Goal: Information Seeking & Learning: Learn about a topic

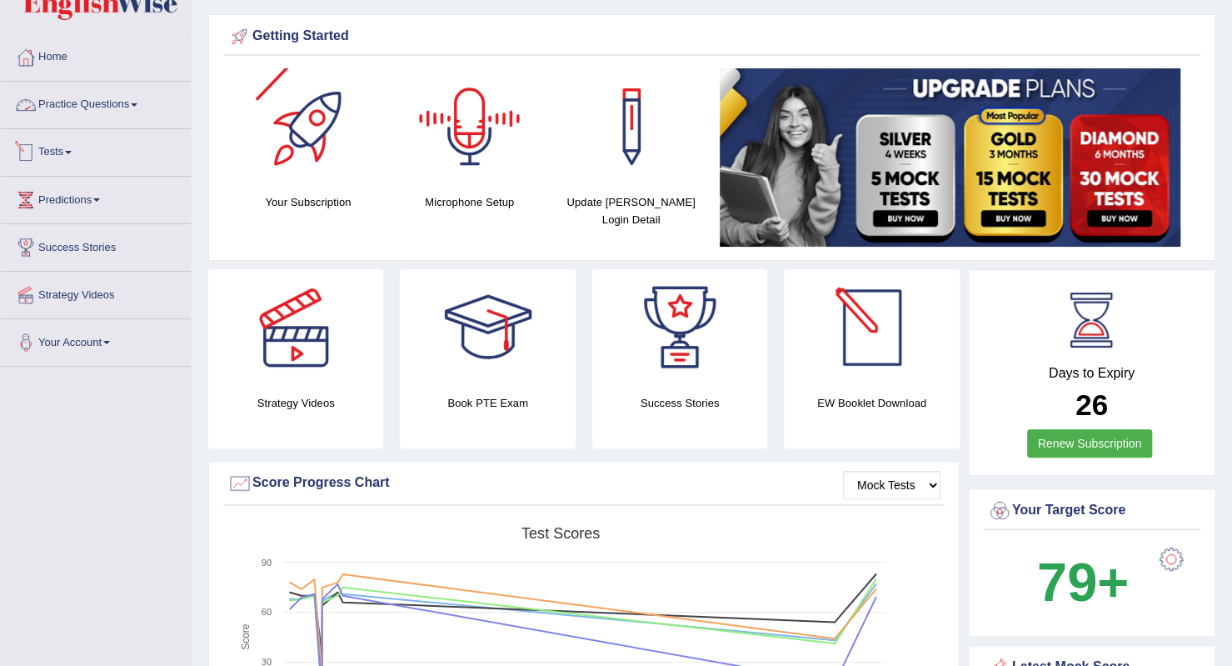
click at [32, 150] on div at bounding box center [25, 152] width 25 height 25
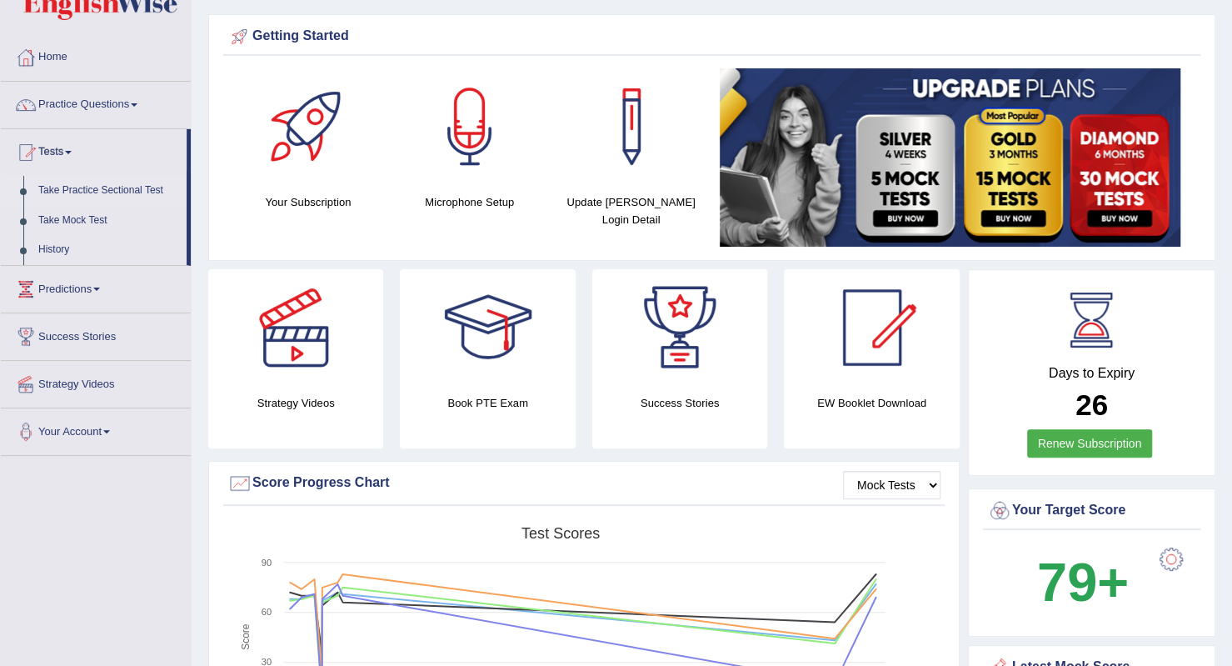
click at [82, 181] on link "Take Practice Sectional Test" at bounding box center [109, 191] width 156 height 30
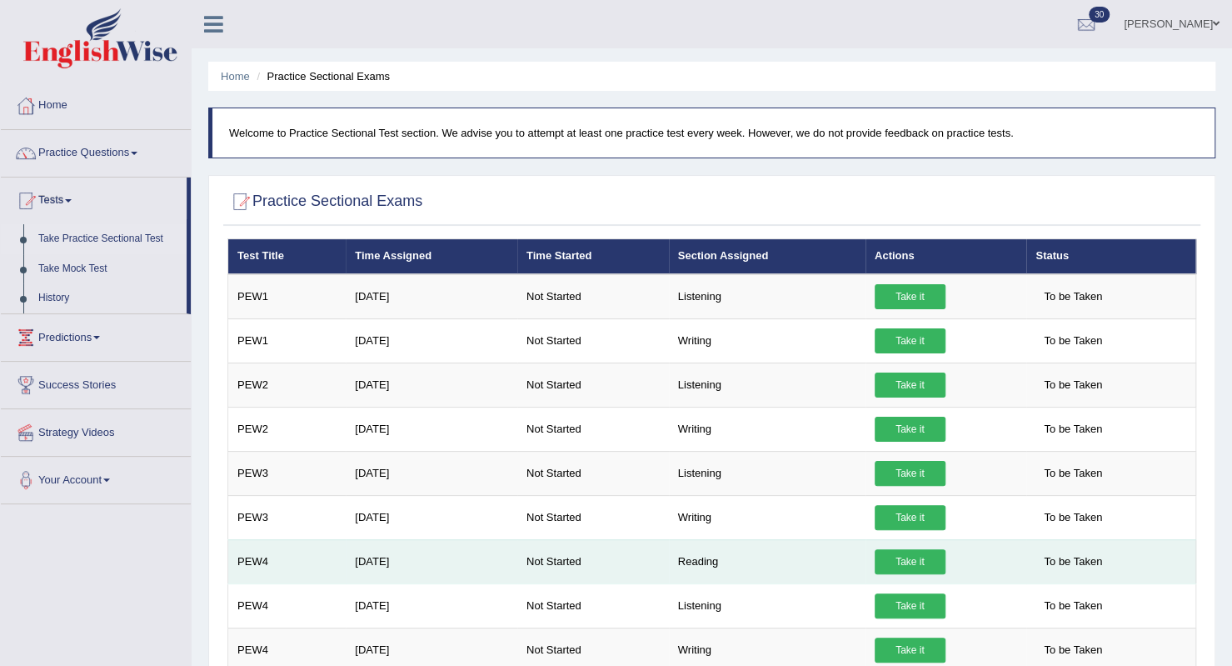
click at [890, 562] on link "Take it" at bounding box center [910, 561] width 71 height 25
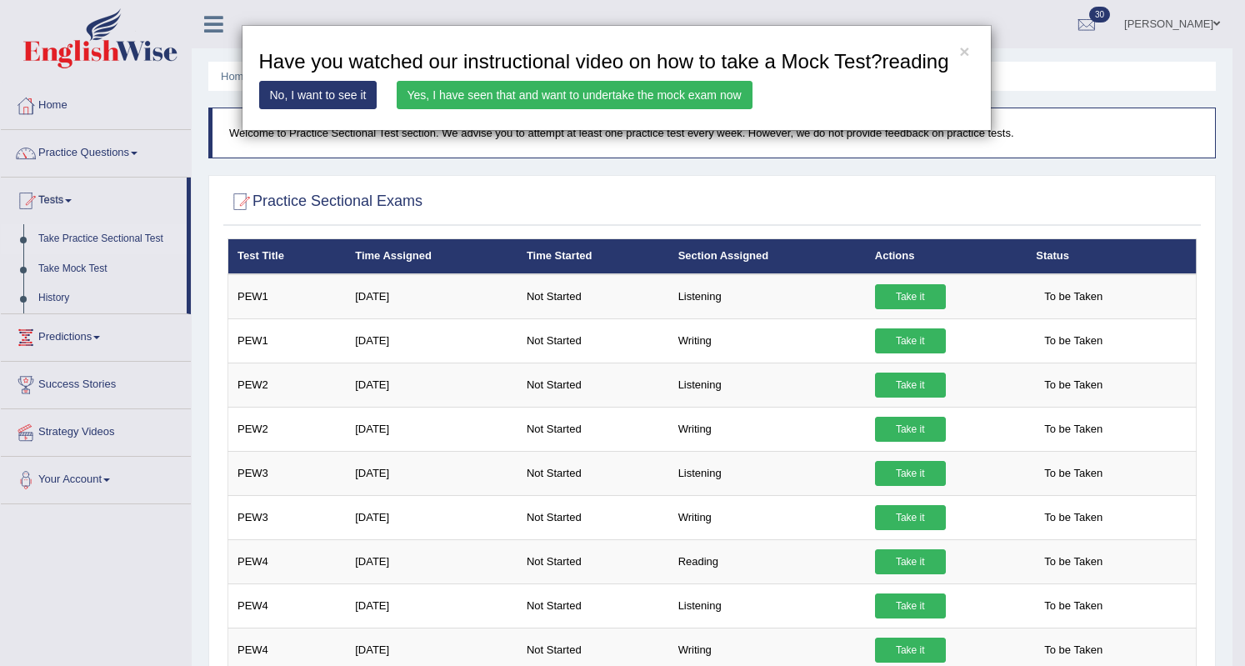
click at [662, 97] on link "Yes, I have seen that and want to undertake the mock exam now" at bounding box center [575, 95] width 356 height 28
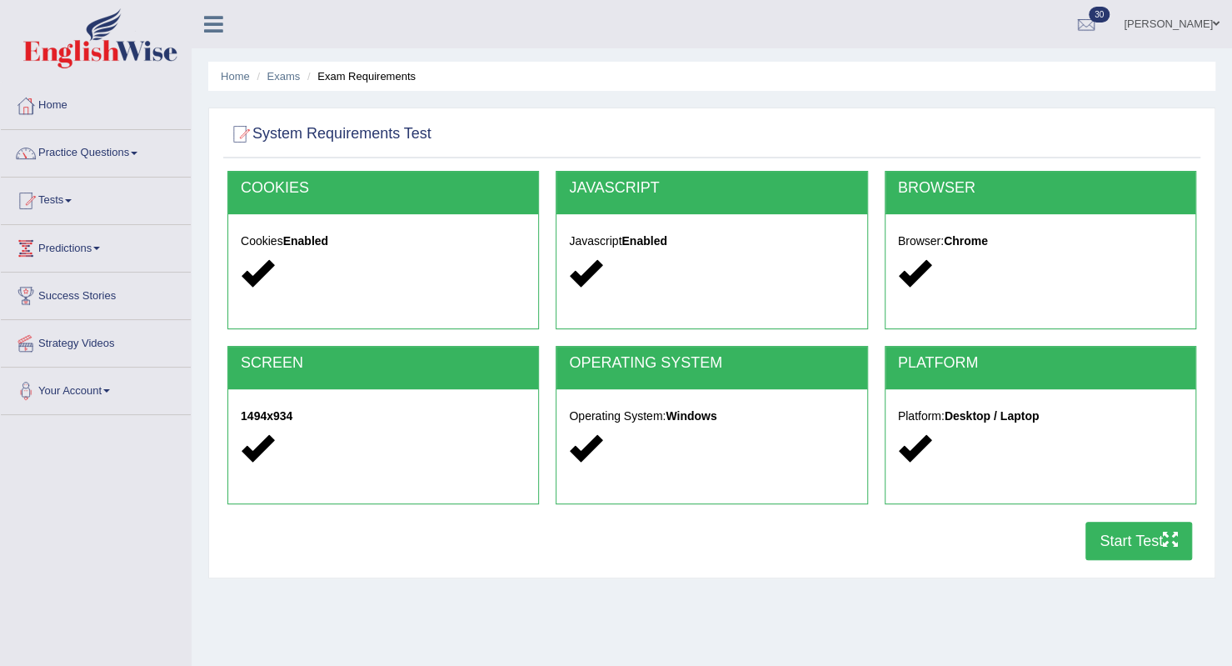
click at [1106, 553] on button "Start Test" at bounding box center [1139, 541] width 107 height 38
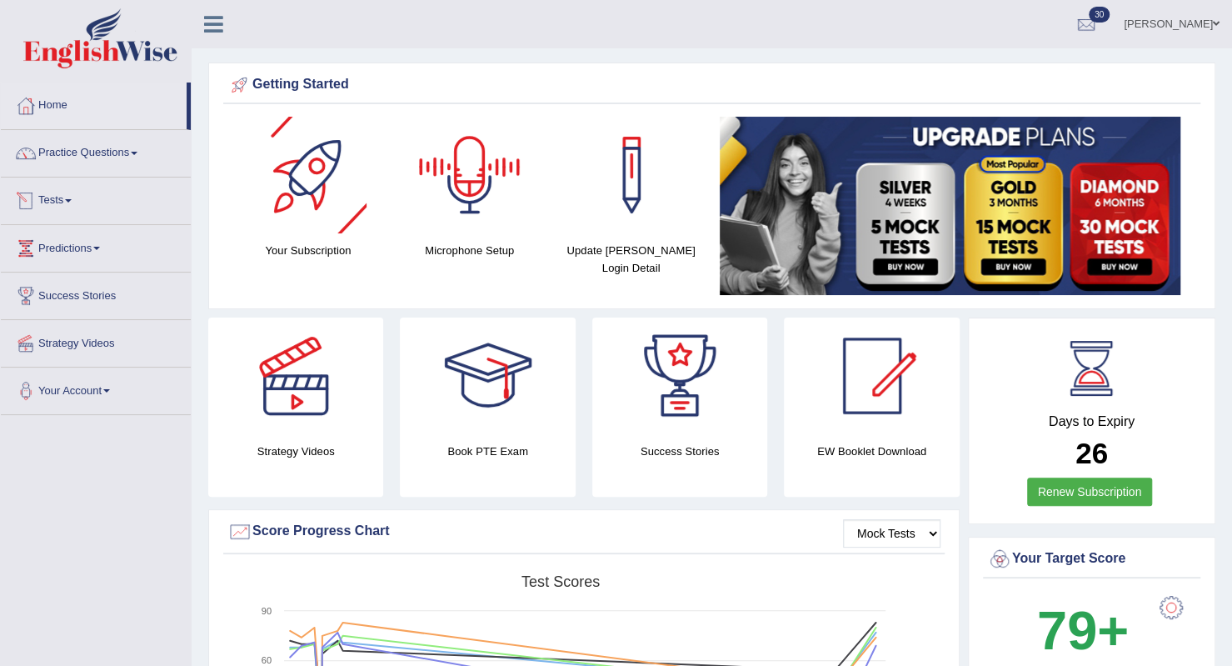
click at [75, 203] on link "Tests" at bounding box center [96, 198] width 190 height 42
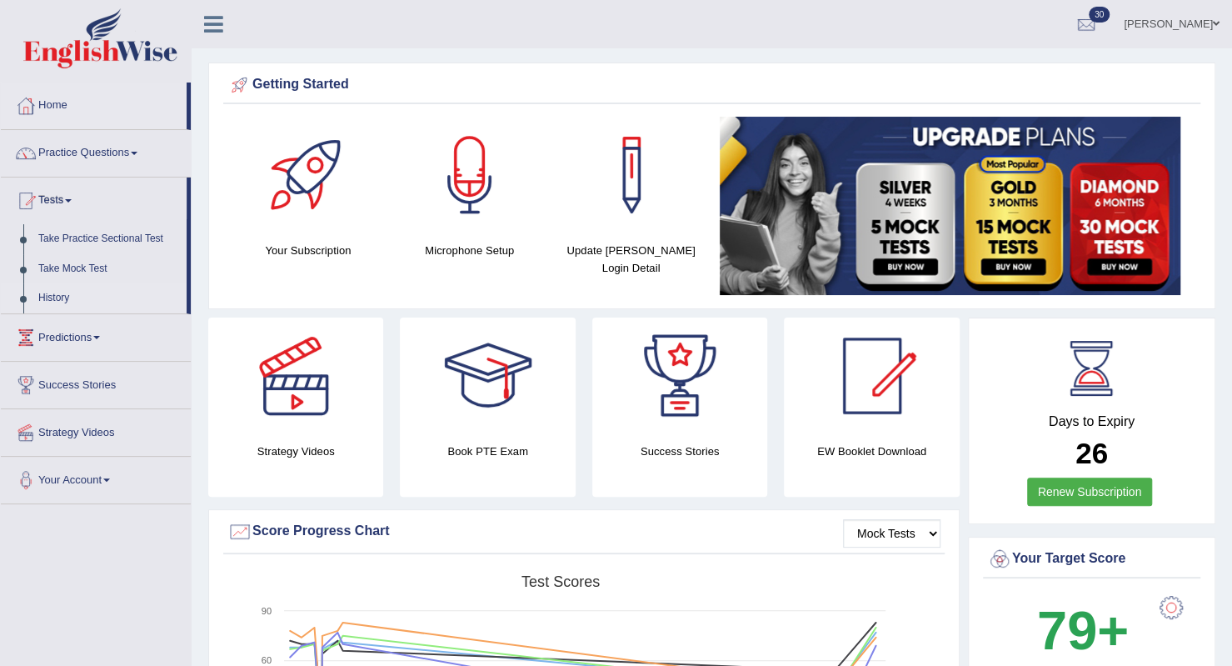
click at [53, 297] on link "History" at bounding box center [109, 298] width 156 height 30
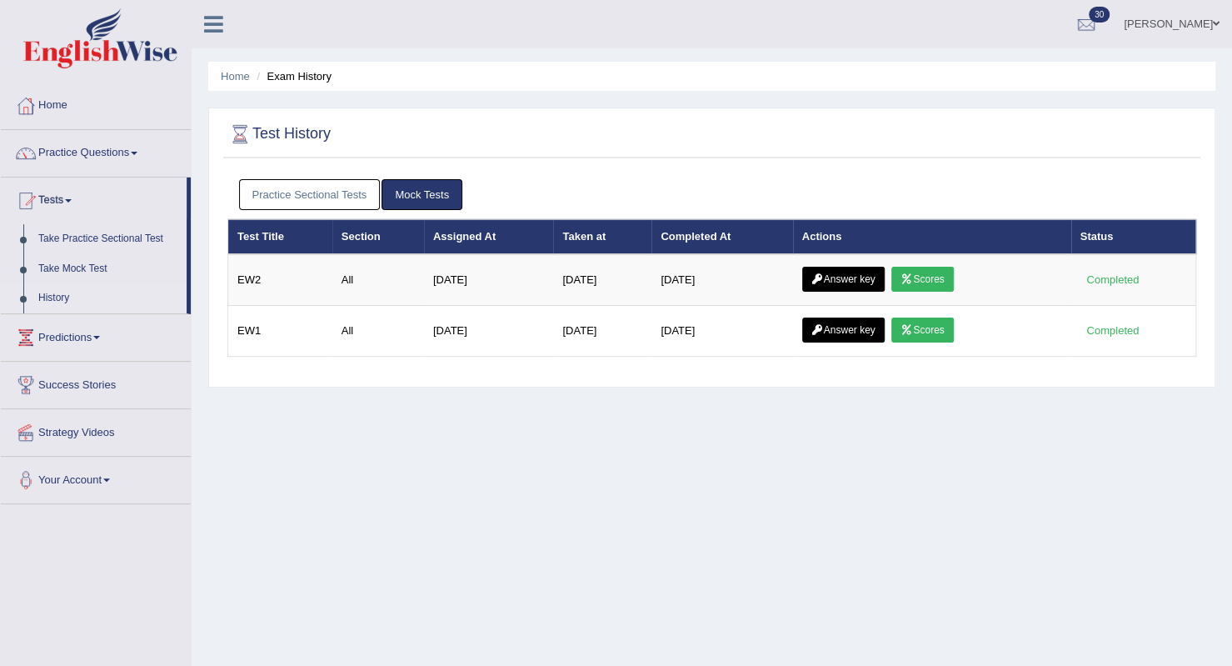
click at [304, 196] on link "Practice Sectional Tests" at bounding box center [310, 194] width 142 height 31
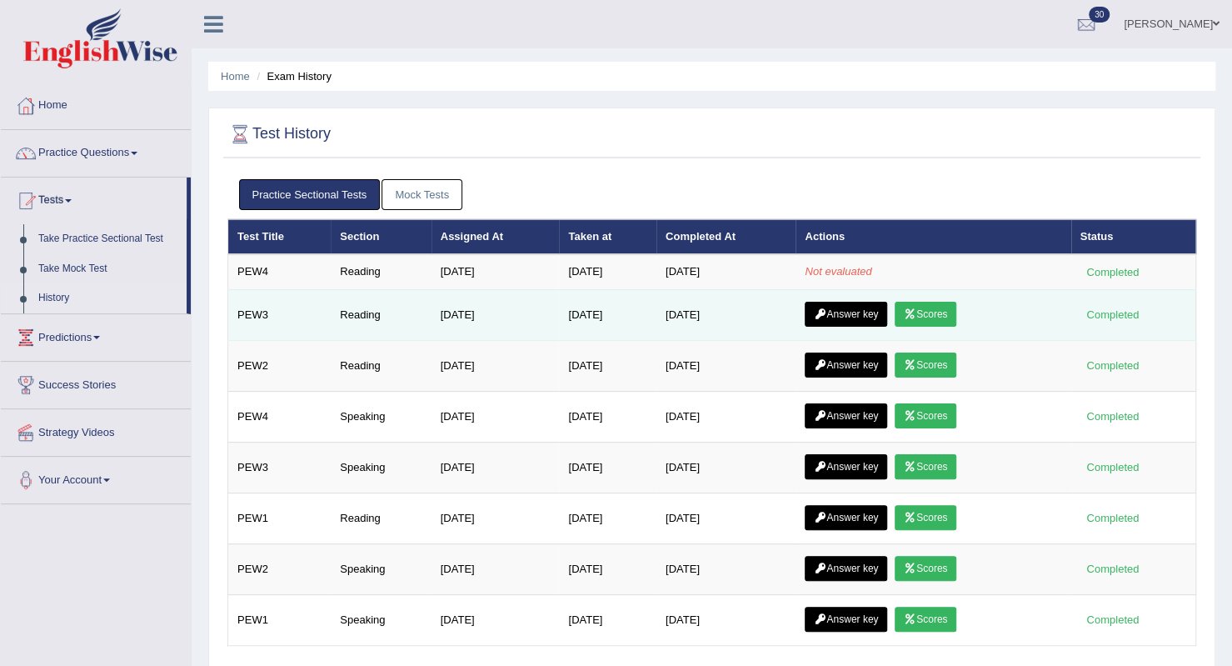
click at [912, 311] on icon at bounding box center [910, 314] width 12 height 10
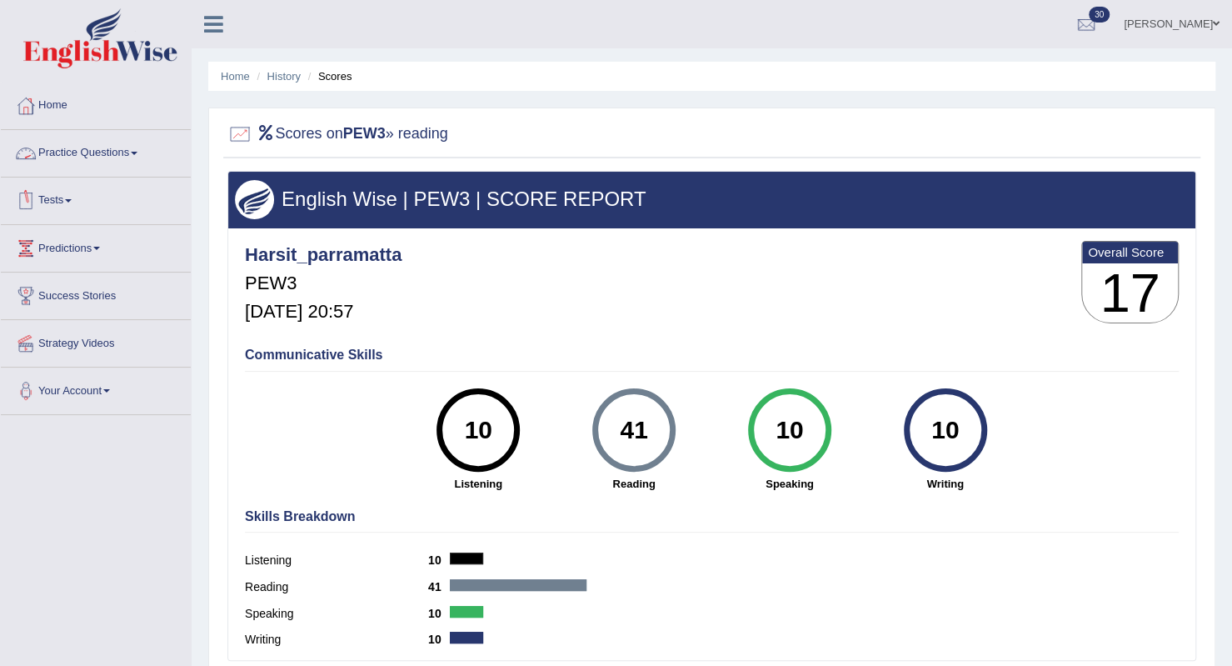
click at [60, 200] on link "Tests" at bounding box center [96, 198] width 190 height 42
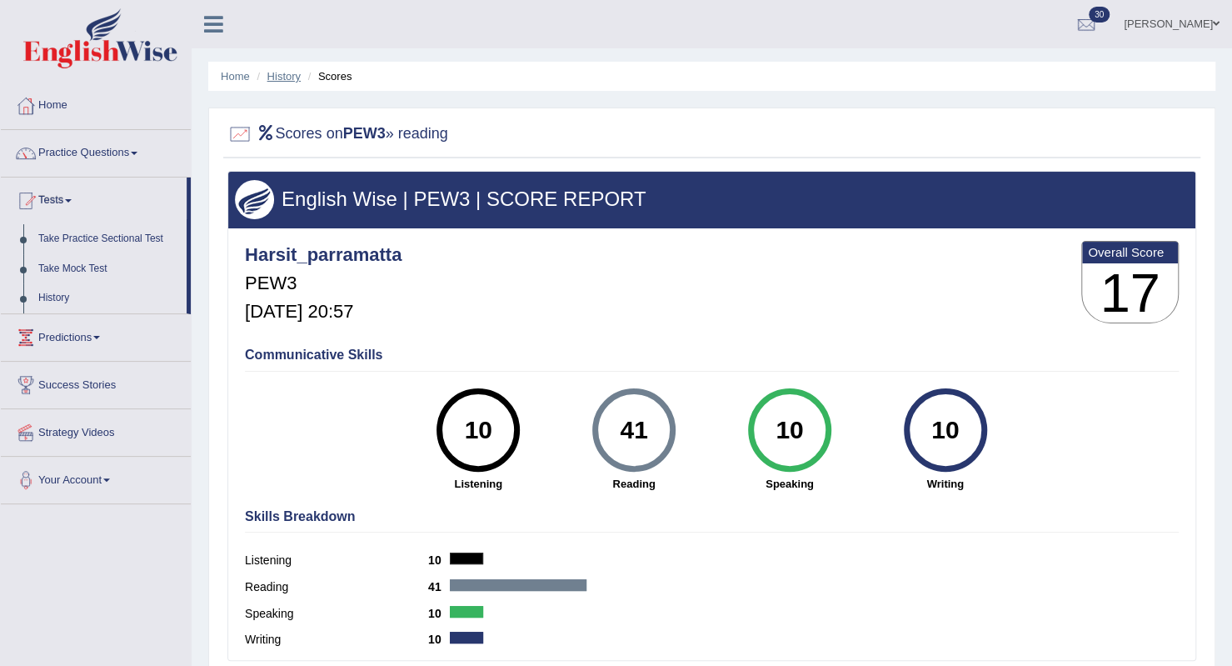
click at [289, 77] on link "History" at bounding box center [283, 76] width 33 height 12
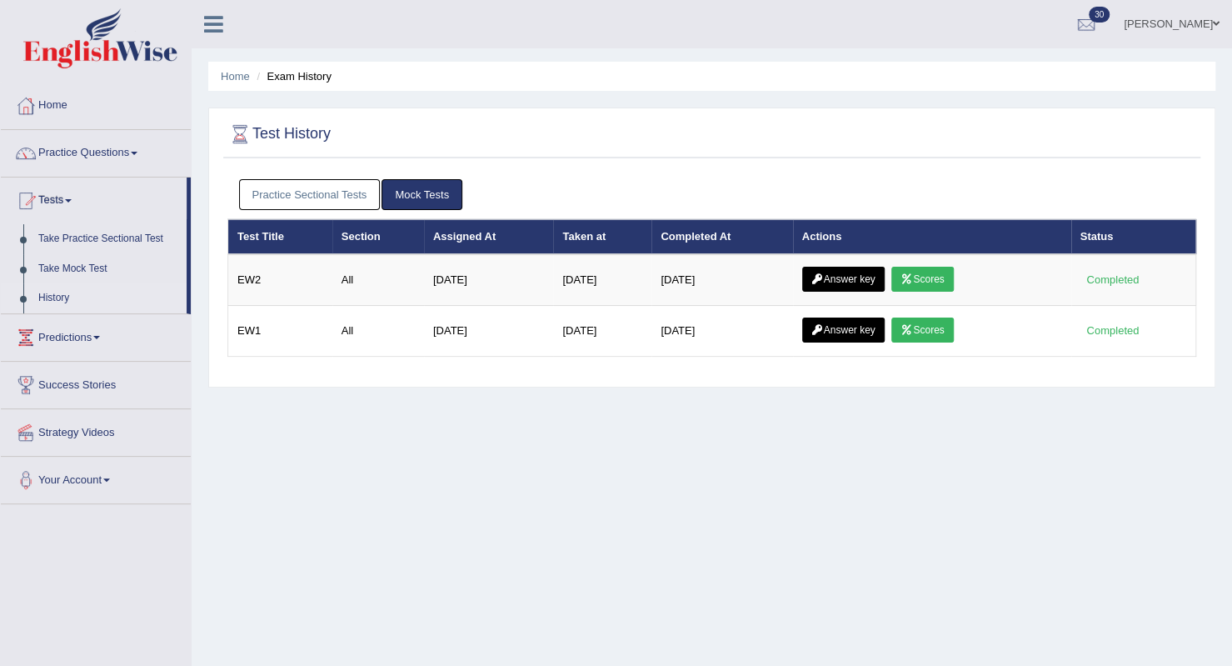
click at [351, 187] on link "Practice Sectional Tests" at bounding box center [310, 194] width 142 height 31
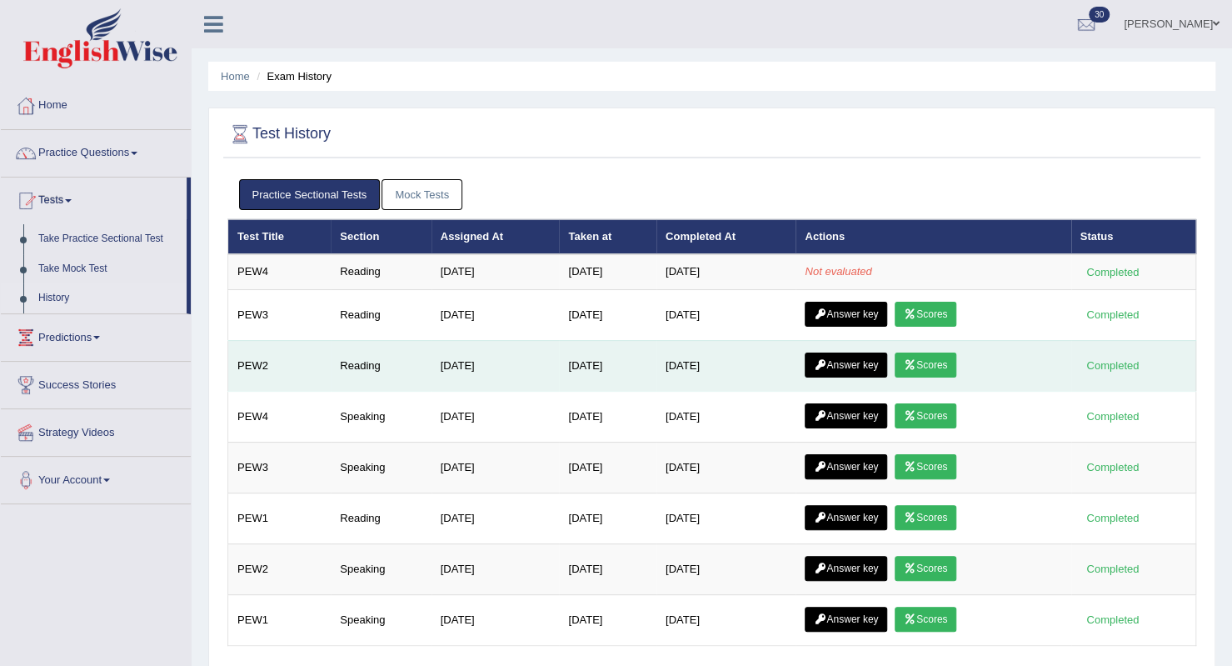
click at [917, 362] on icon at bounding box center [910, 365] width 12 height 10
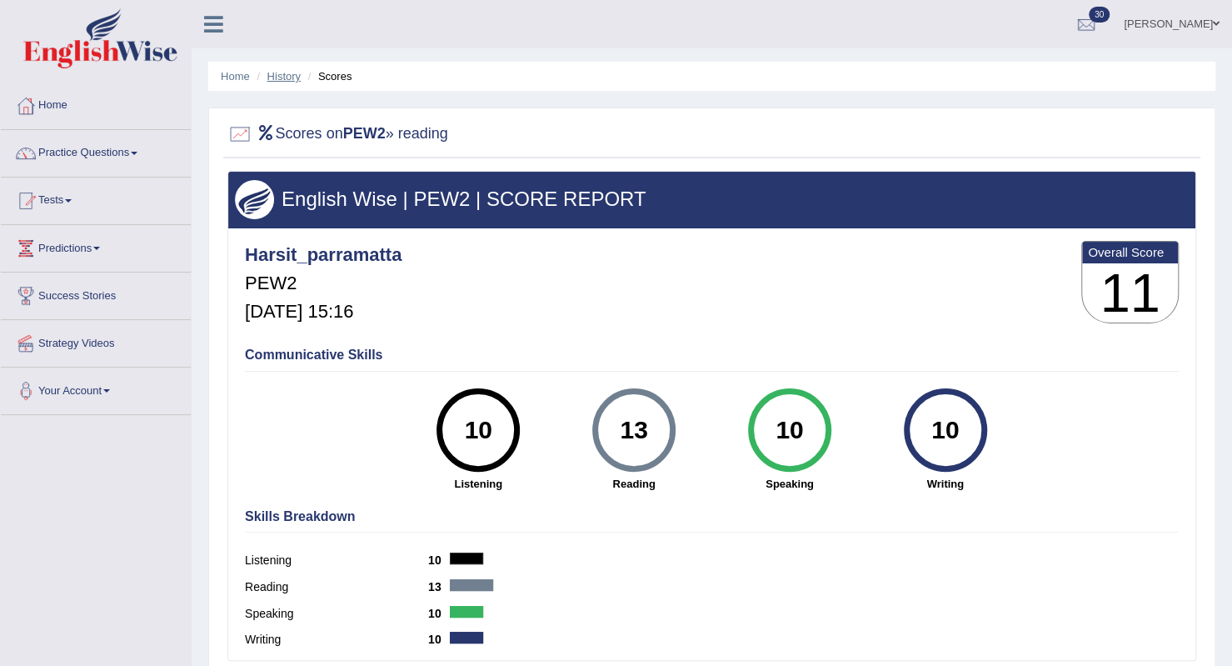
click at [297, 78] on link "History" at bounding box center [283, 76] width 33 height 12
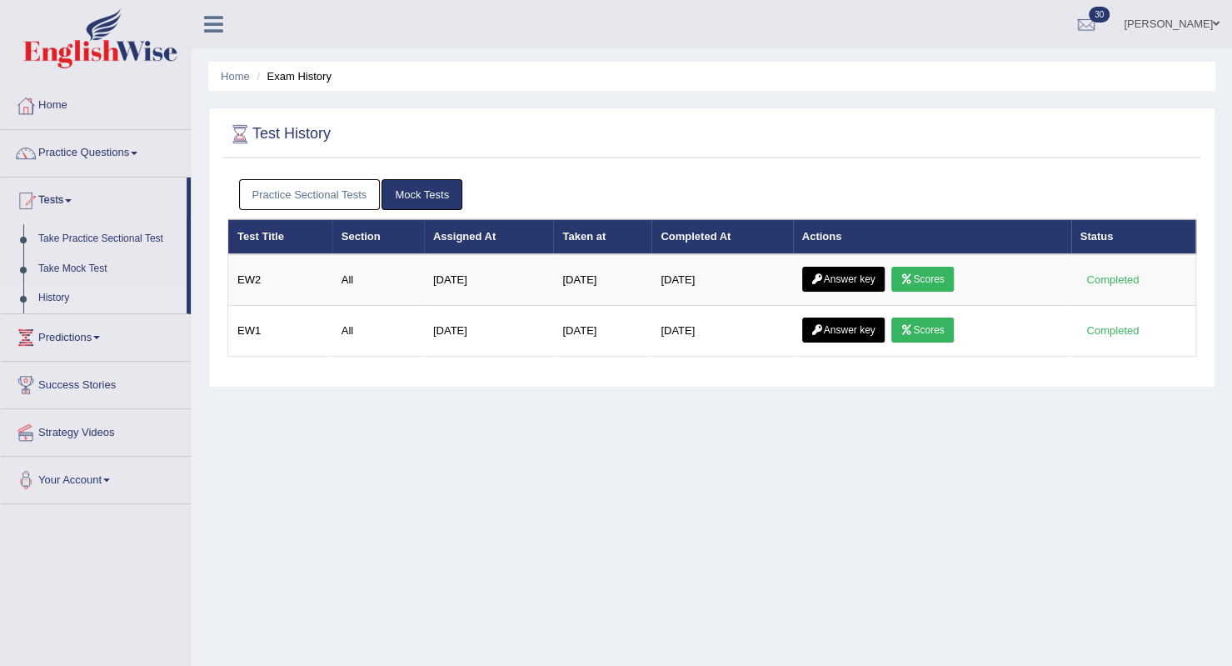
click at [283, 194] on link "Practice Sectional Tests" at bounding box center [310, 194] width 142 height 31
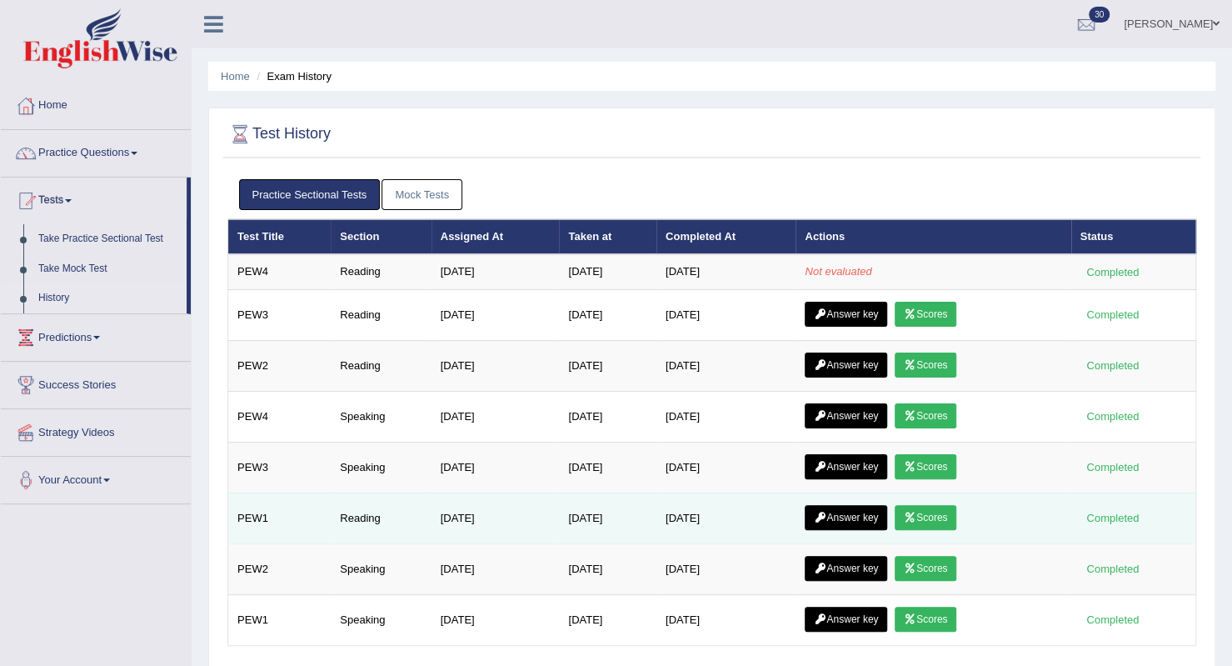
click at [944, 507] on link "Scores" at bounding box center [926, 517] width 62 height 25
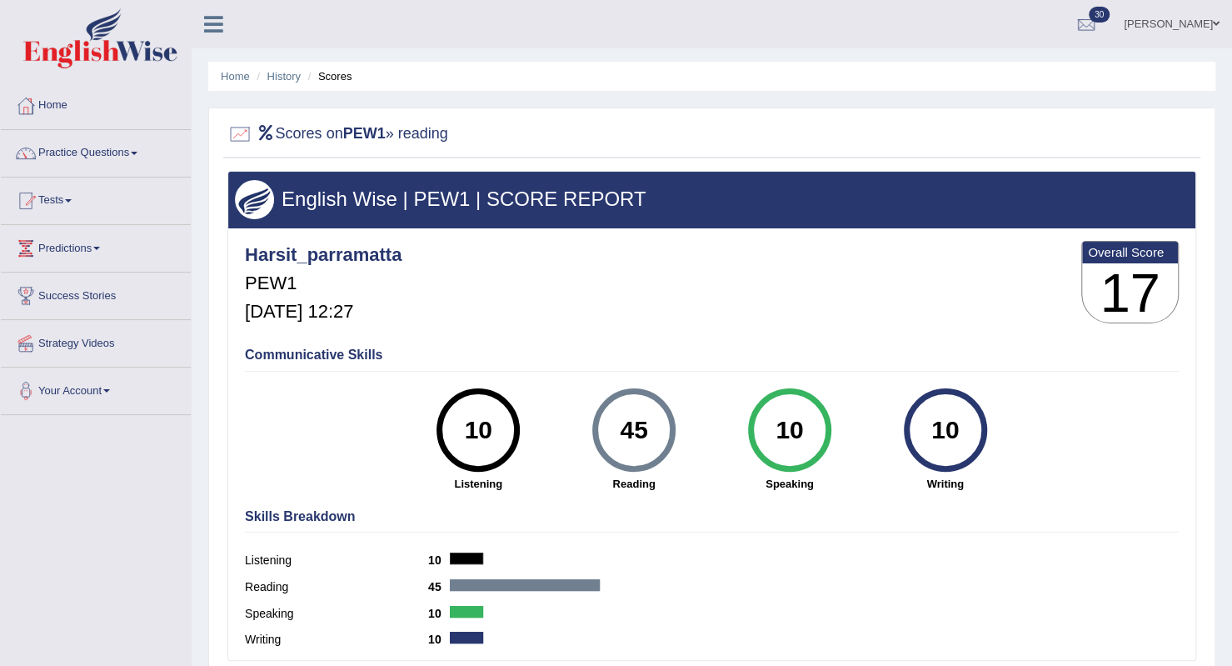
click at [448, 137] on h2 "Scores on PEW1 » reading" at bounding box center [337, 134] width 221 height 25
click at [296, 77] on link "History" at bounding box center [283, 76] width 33 height 12
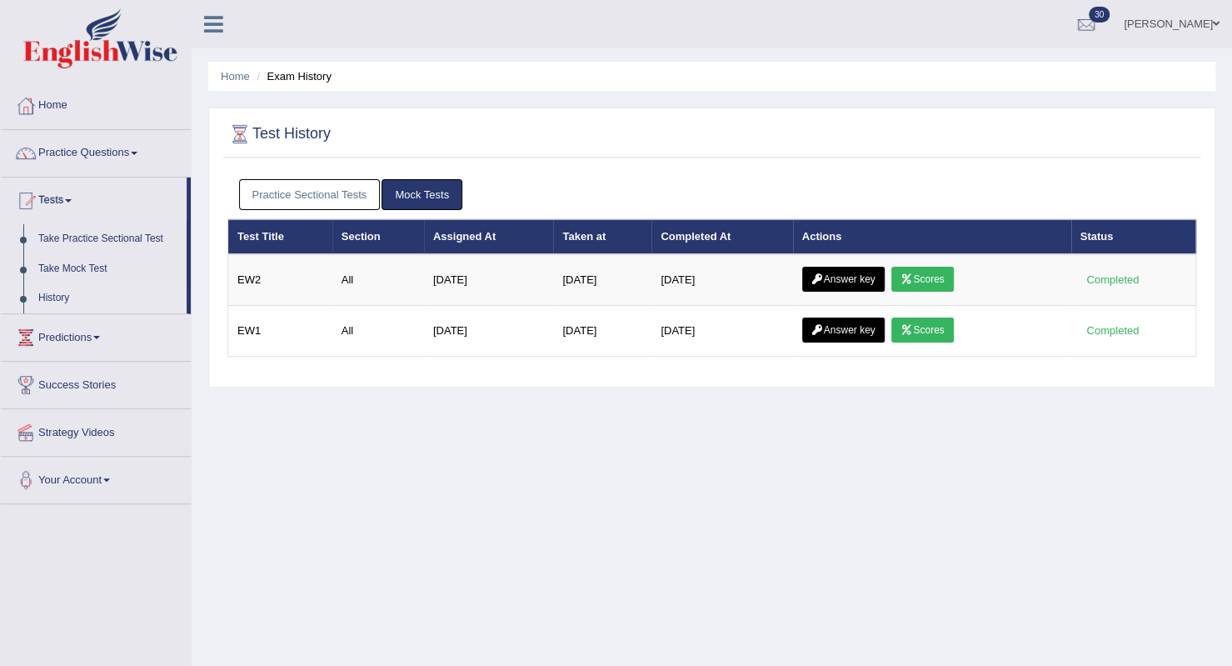
click at [284, 192] on link "Practice Sectional Tests" at bounding box center [310, 194] width 142 height 31
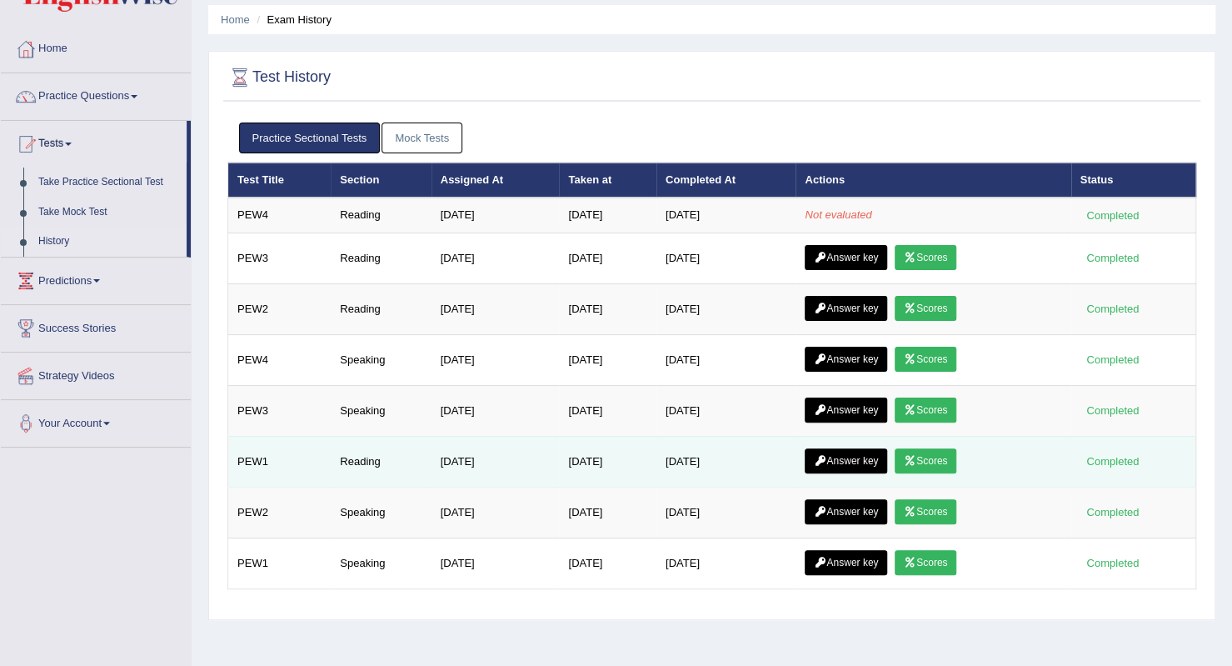
scroll to position [83, 0]
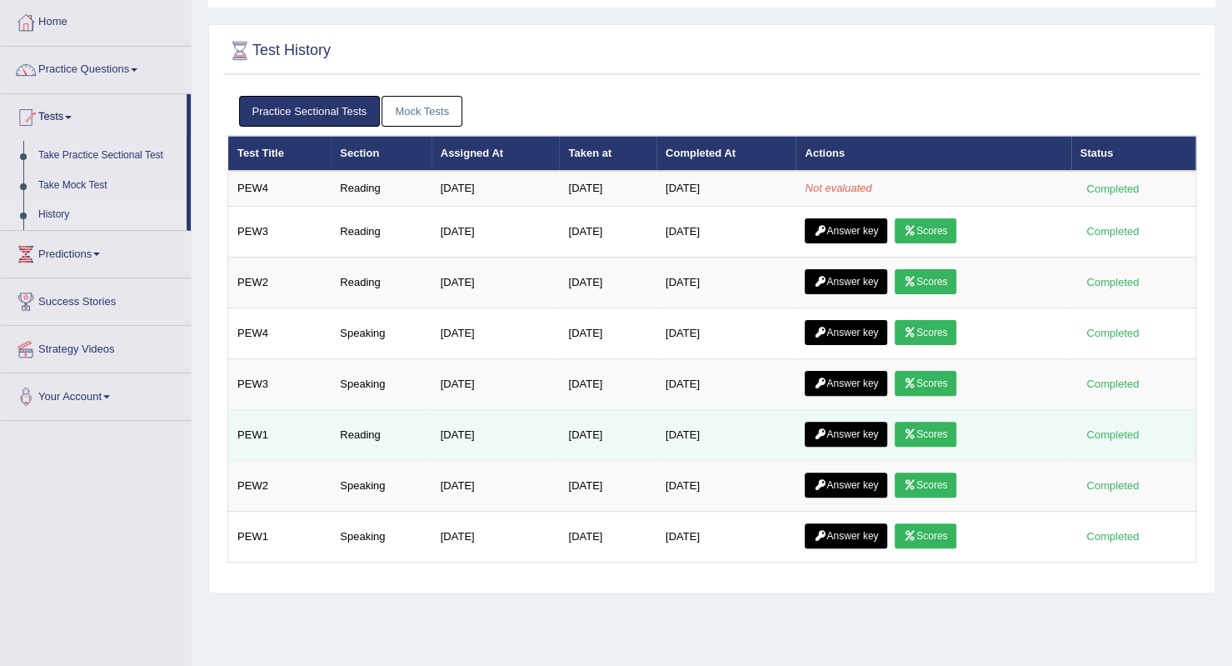
click at [858, 424] on link "Answer key" at bounding box center [846, 434] width 82 height 25
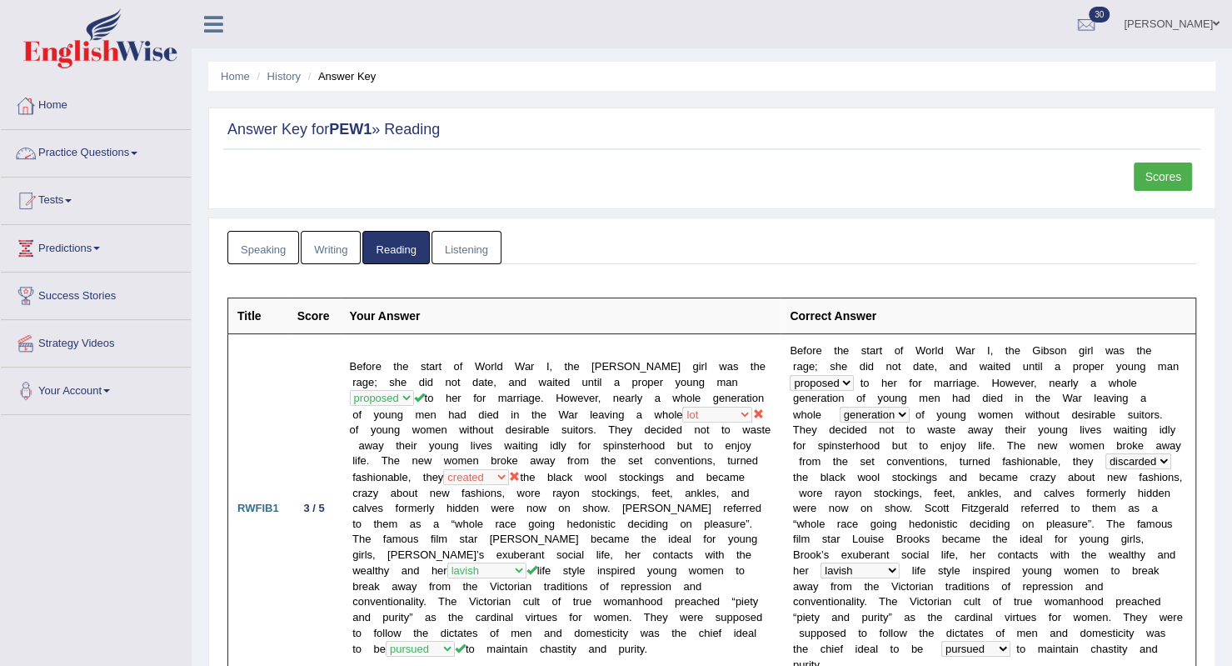
click at [62, 148] on link "Practice Questions" at bounding box center [96, 151] width 190 height 42
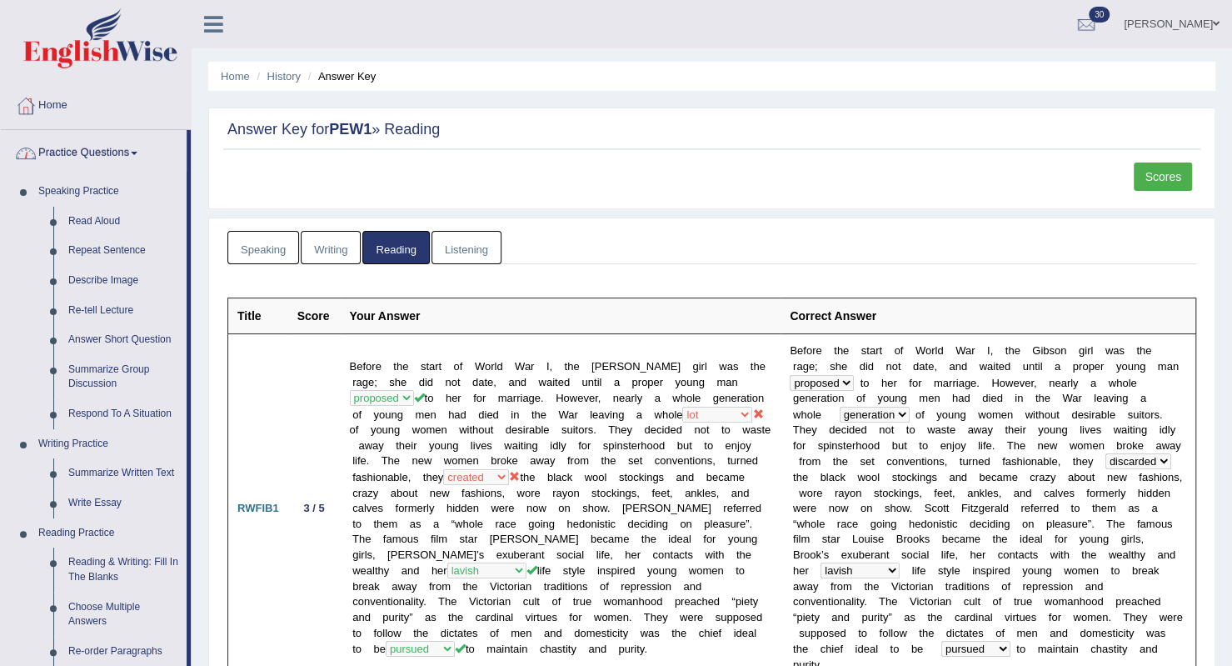
click at [64, 149] on link "Practice Questions" at bounding box center [94, 151] width 186 height 42
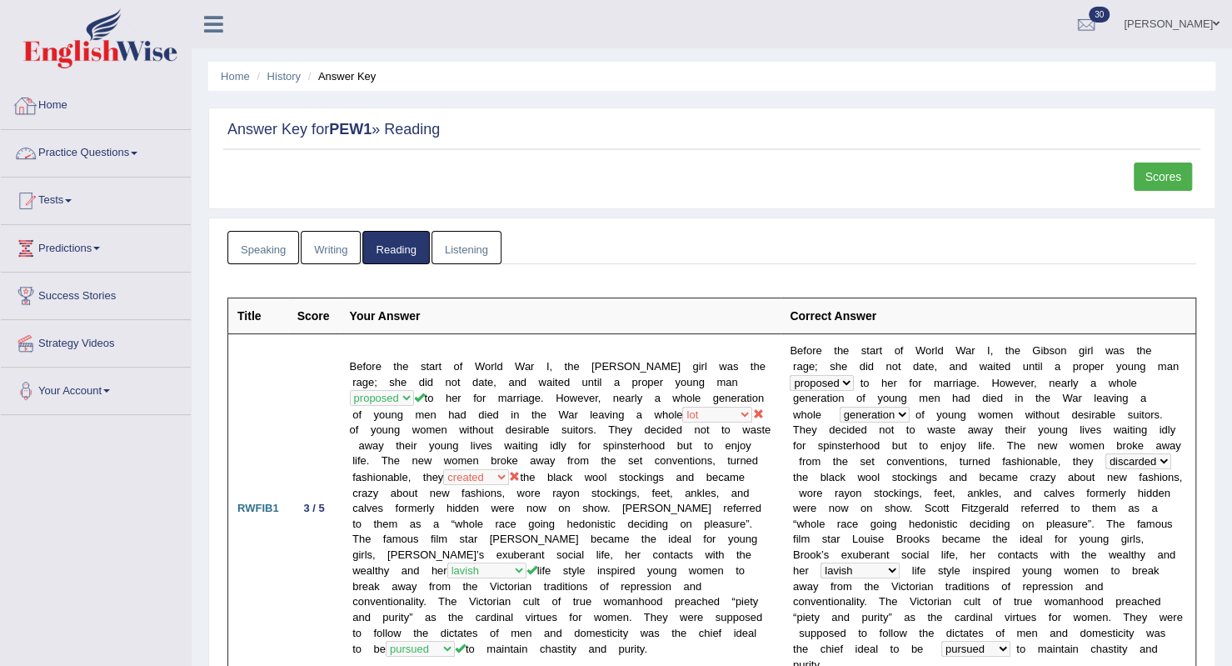
click at [62, 106] on link "Home" at bounding box center [96, 103] width 190 height 42
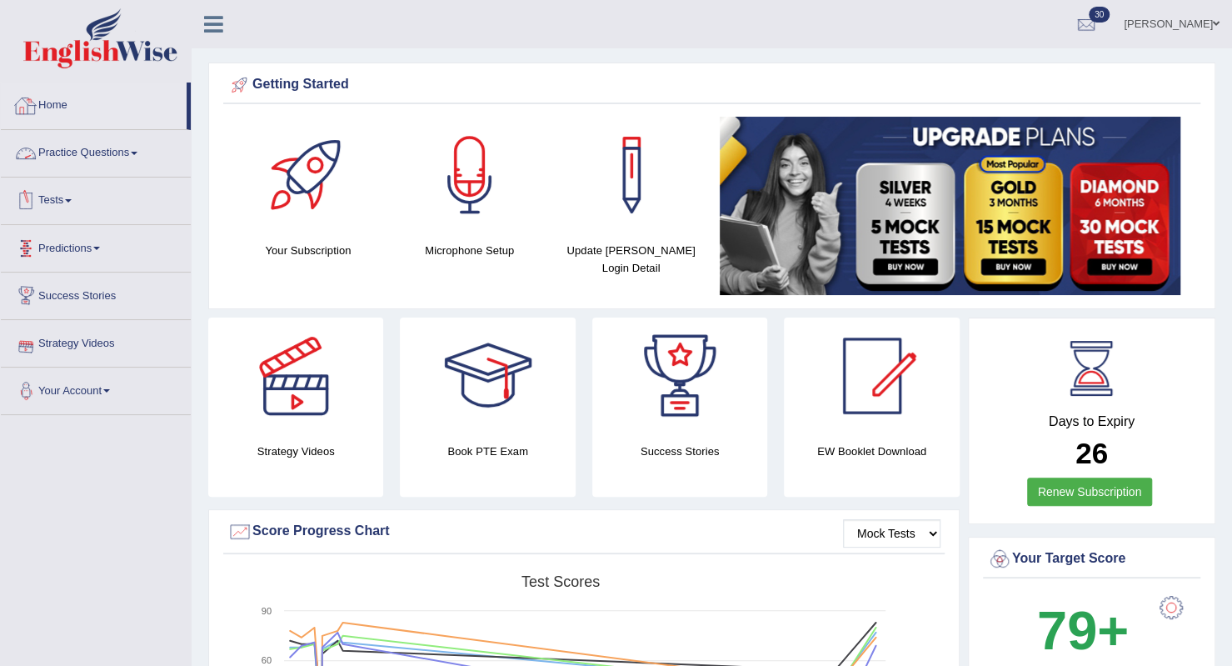
click at [101, 160] on link "Practice Questions" at bounding box center [96, 151] width 190 height 42
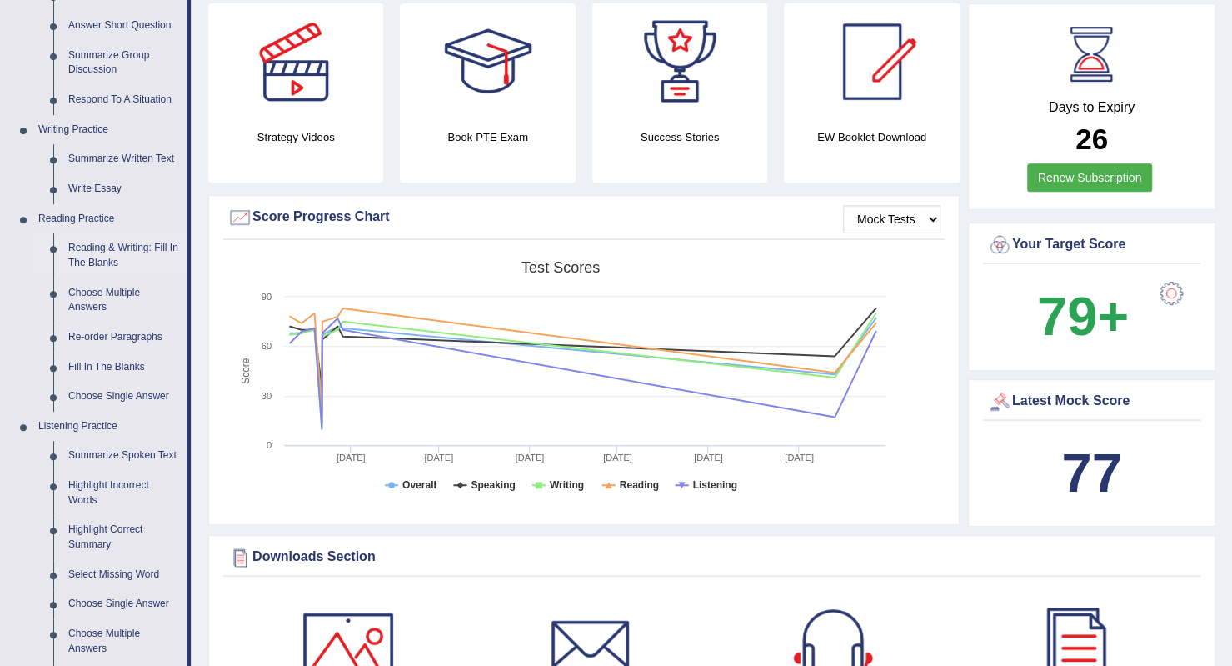
scroll to position [333, 0]
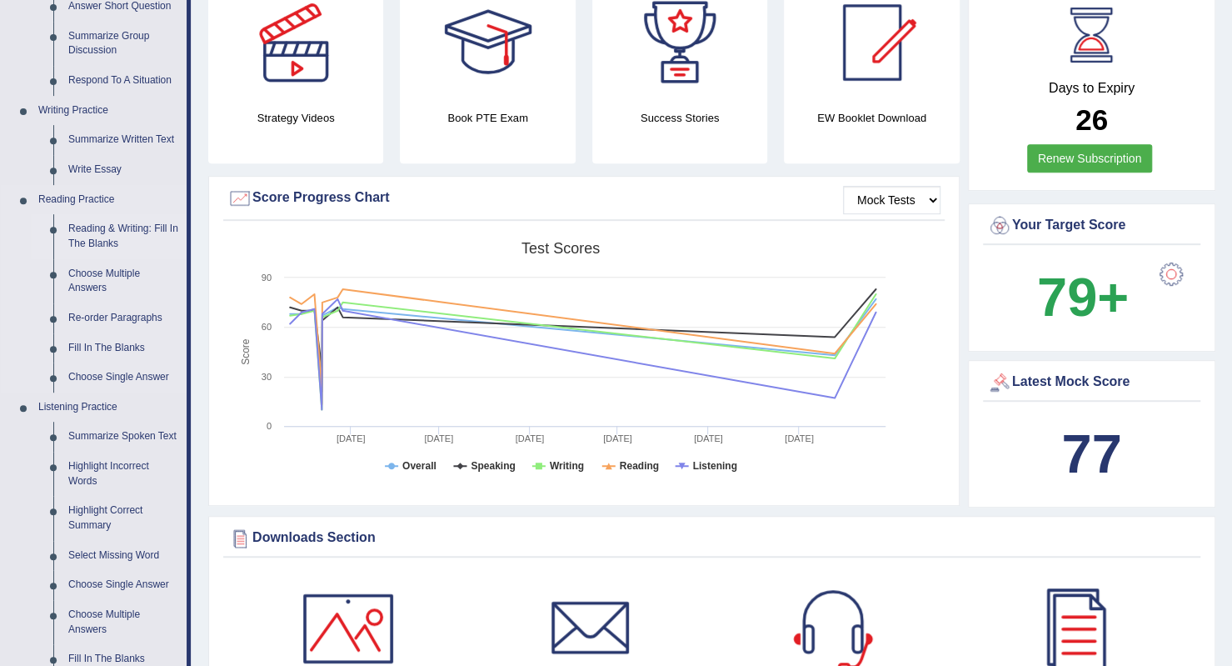
click at [97, 224] on link "Reading & Writing: Fill In The Blanks" at bounding box center [124, 236] width 126 height 44
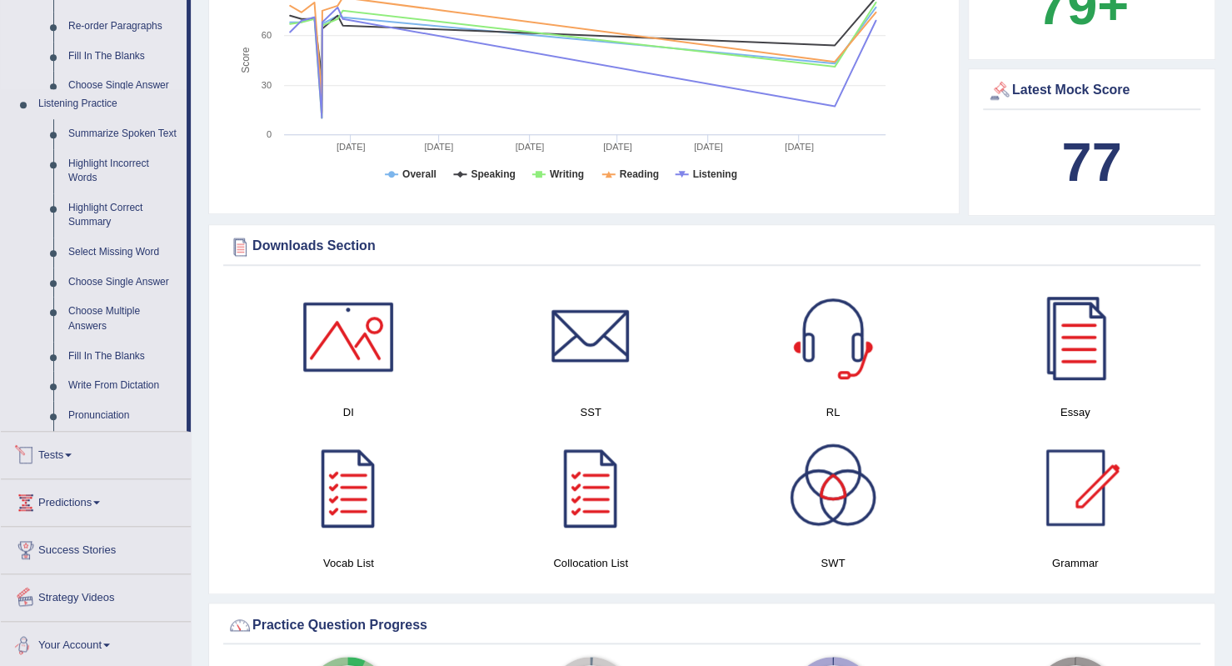
scroll to position [1205, 0]
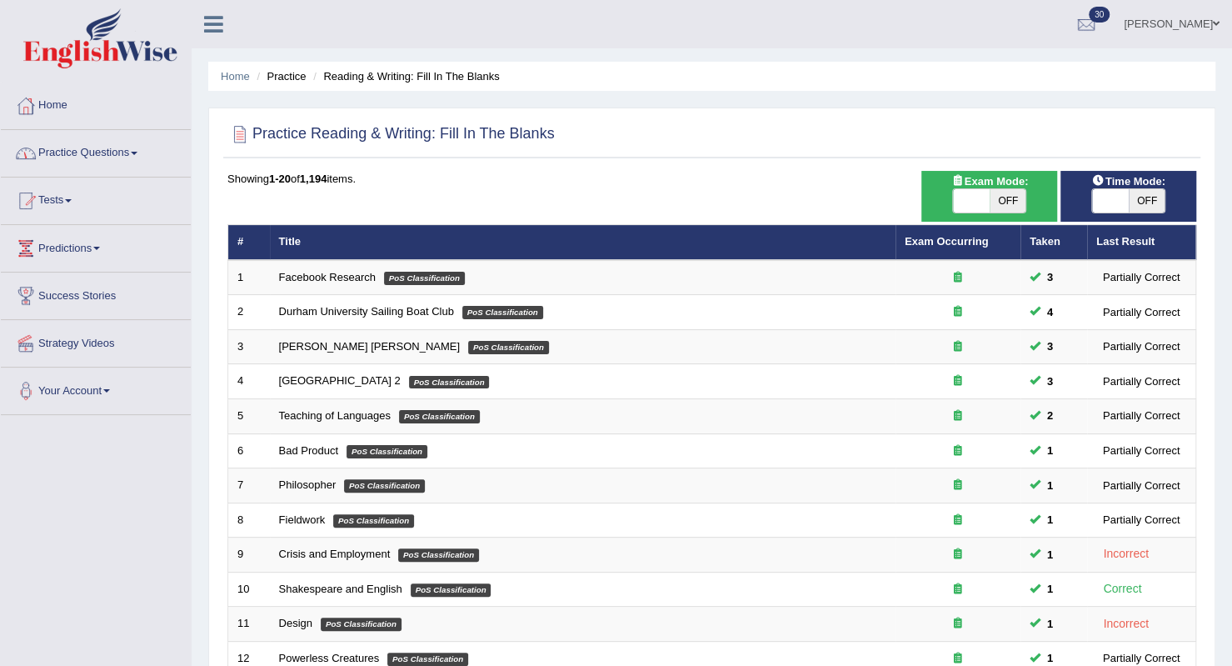
click at [53, 159] on link "Practice Questions" at bounding box center [96, 151] width 190 height 42
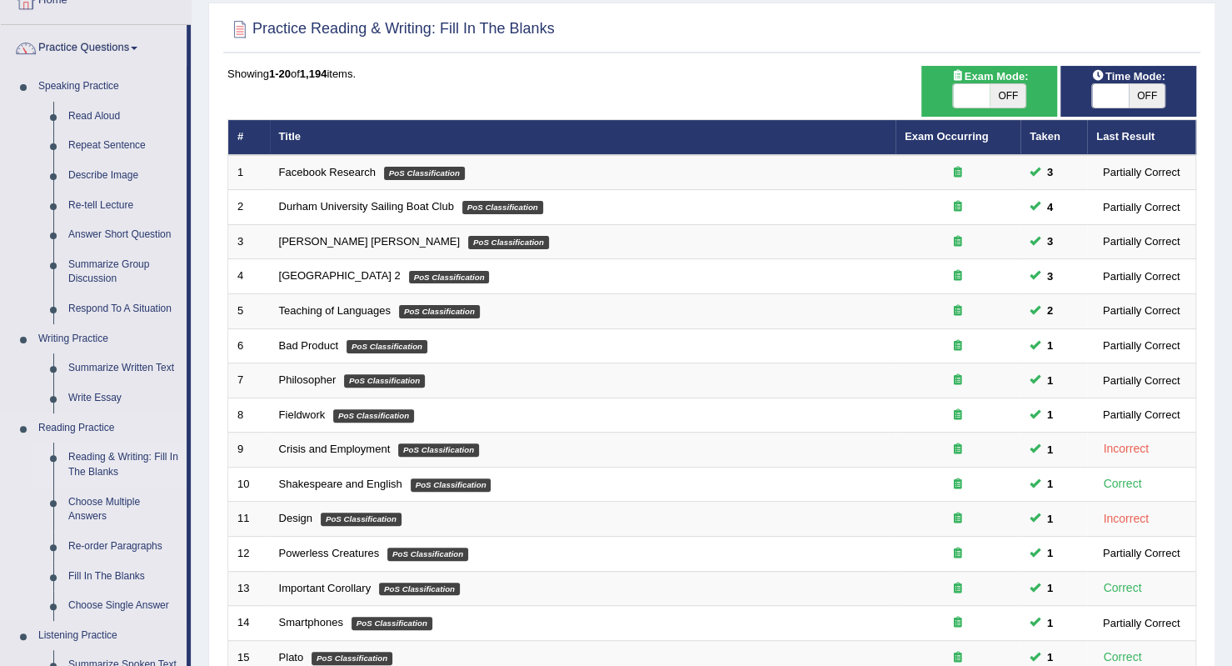
scroll to position [250, 0]
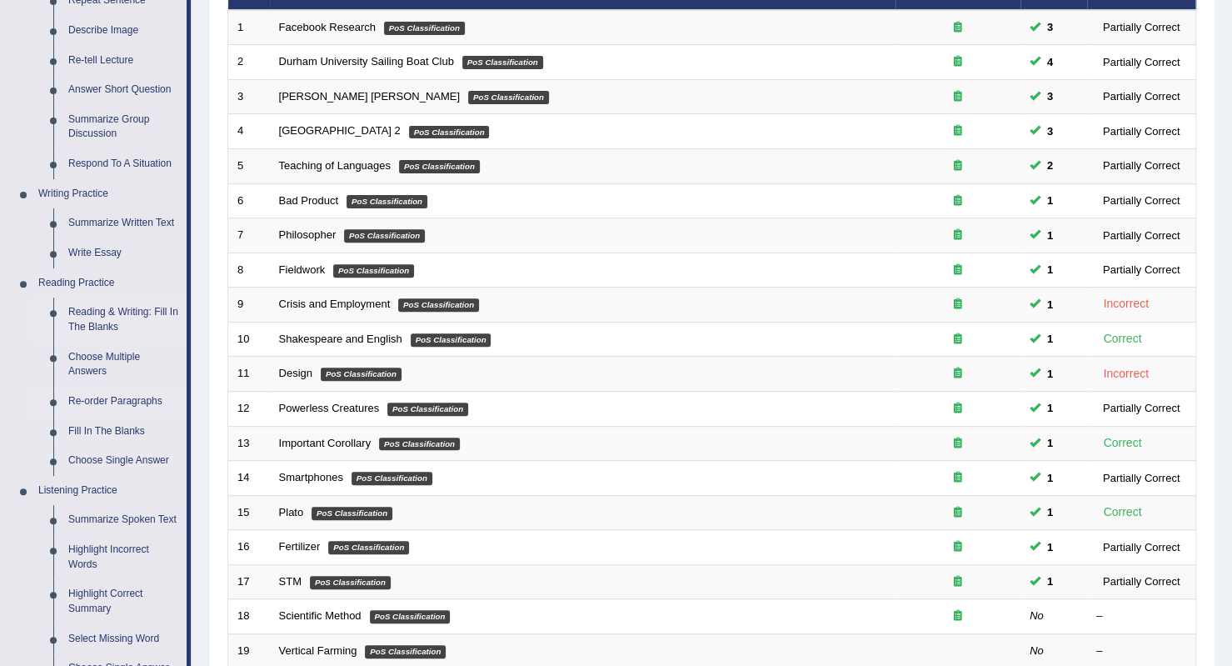
click at [97, 402] on link "Re-order Paragraphs" at bounding box center [124, 402] width 126 height 30
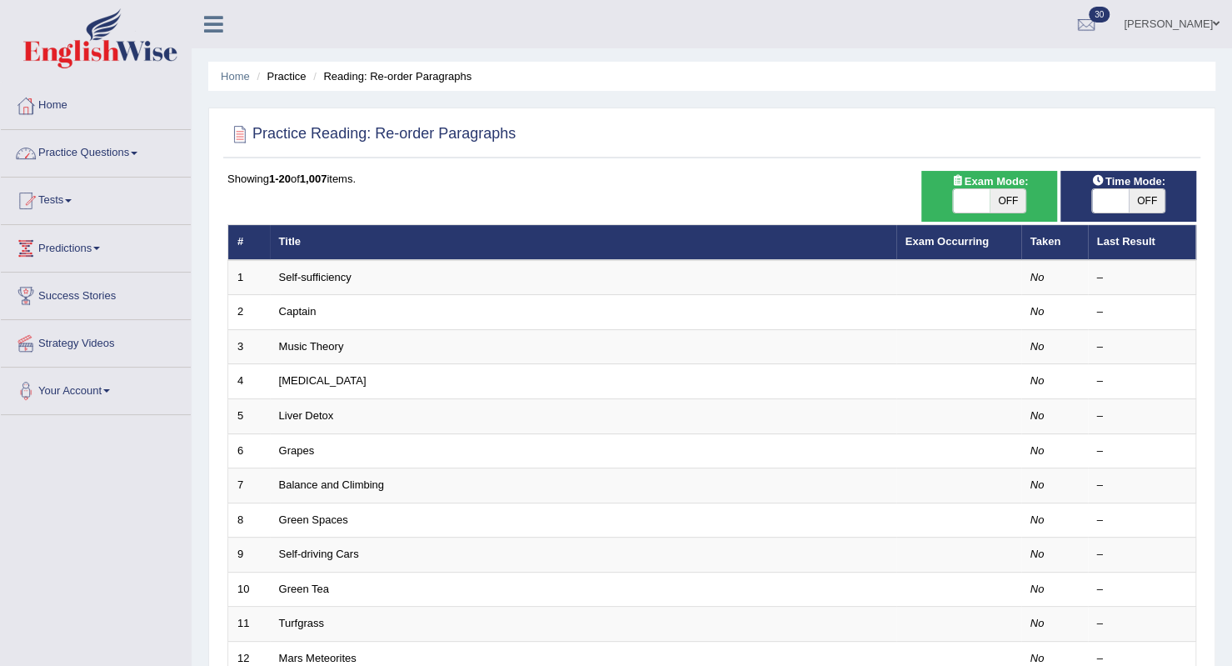
click at [77, 166] on link "Practice Questions" at bounding box center [96, 151] width 190 height 42
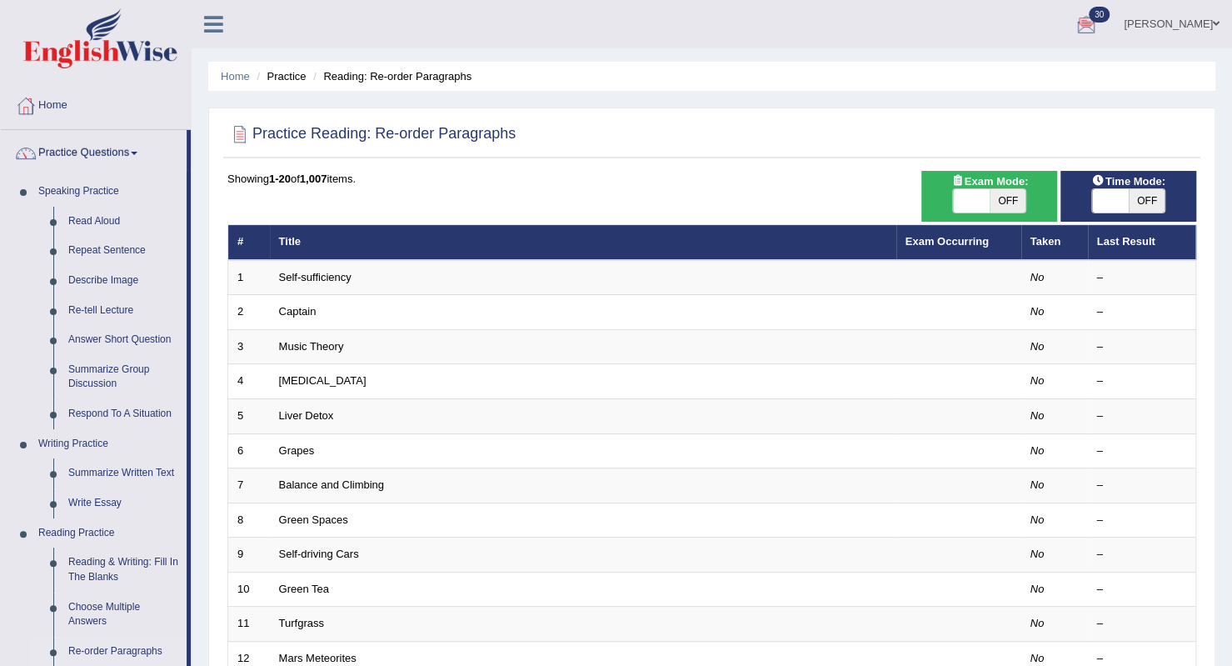
click at [1011, 198] on span "OFF" at bounding box center [1008, 200] width 37 height 23
checkbox input "true"
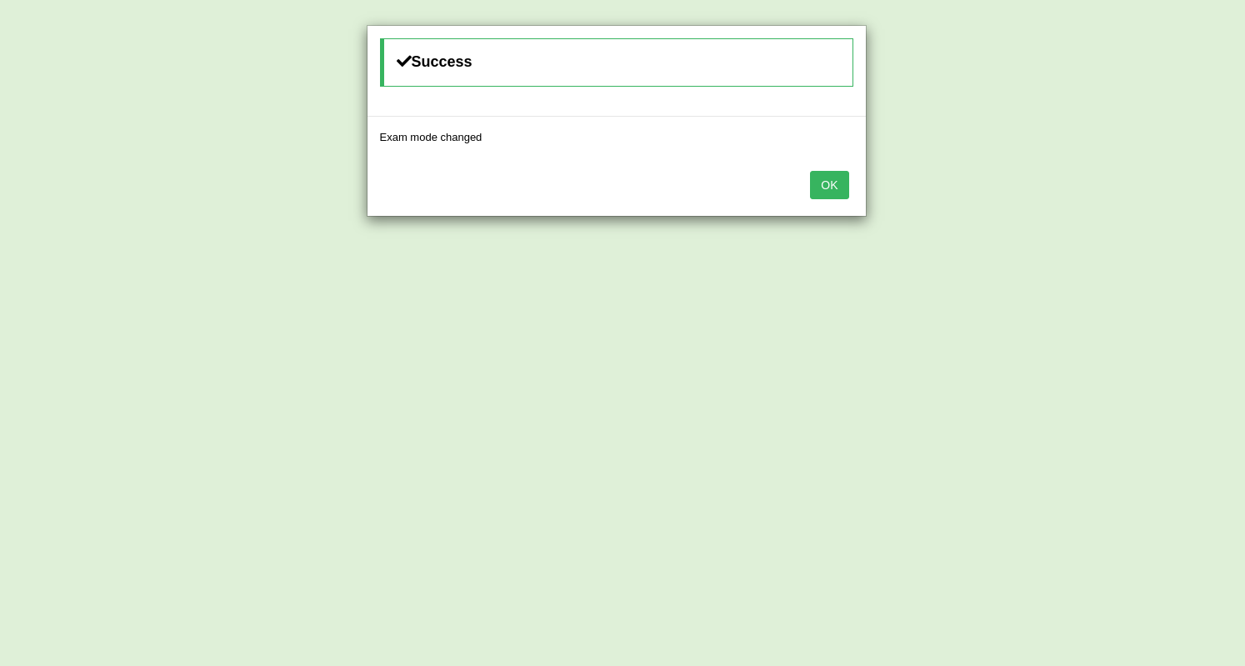
click at [843, 192] on button "OK" at bounding box center [829, 185] width 38 height 28
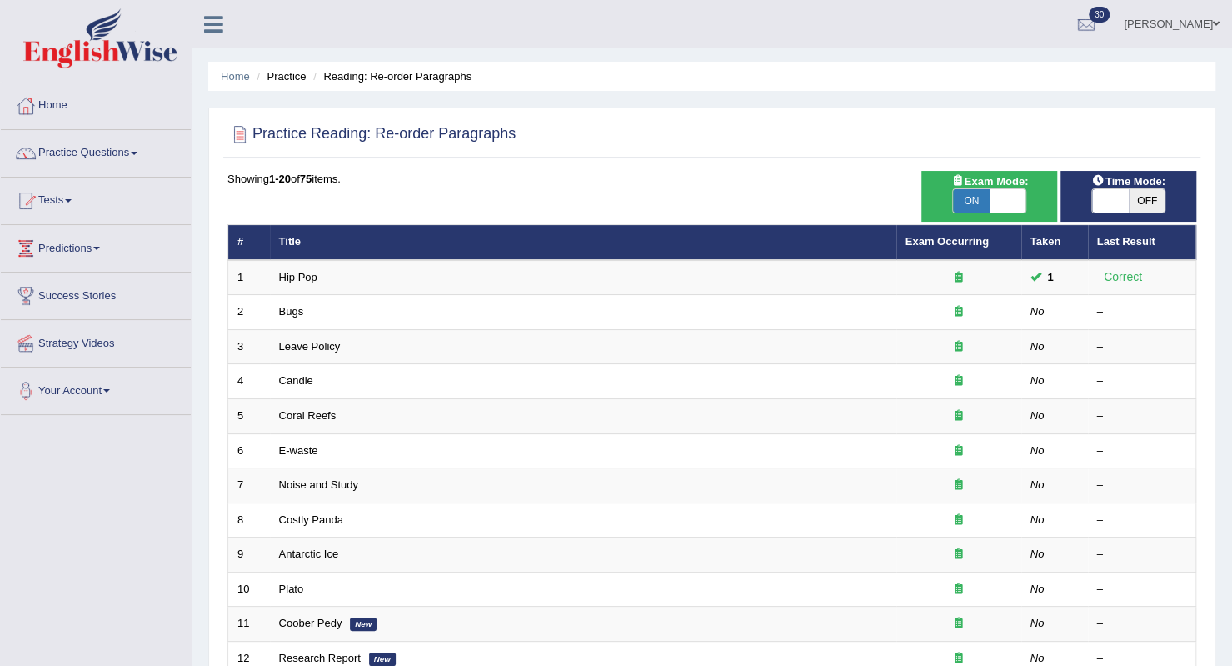
drag, startPoint x: 1117, startPoint y: 205, endPoint x: 1127, endPoint y: 216, distance: 14.7
click at [1127, 216] on div "Time Mode: ON OFF" at bounding box center [1129, 196] width 136 height 51
click at [1127, 209] on span at bounding box center [1110, 200] width 37 height 23
checkbox input "true"
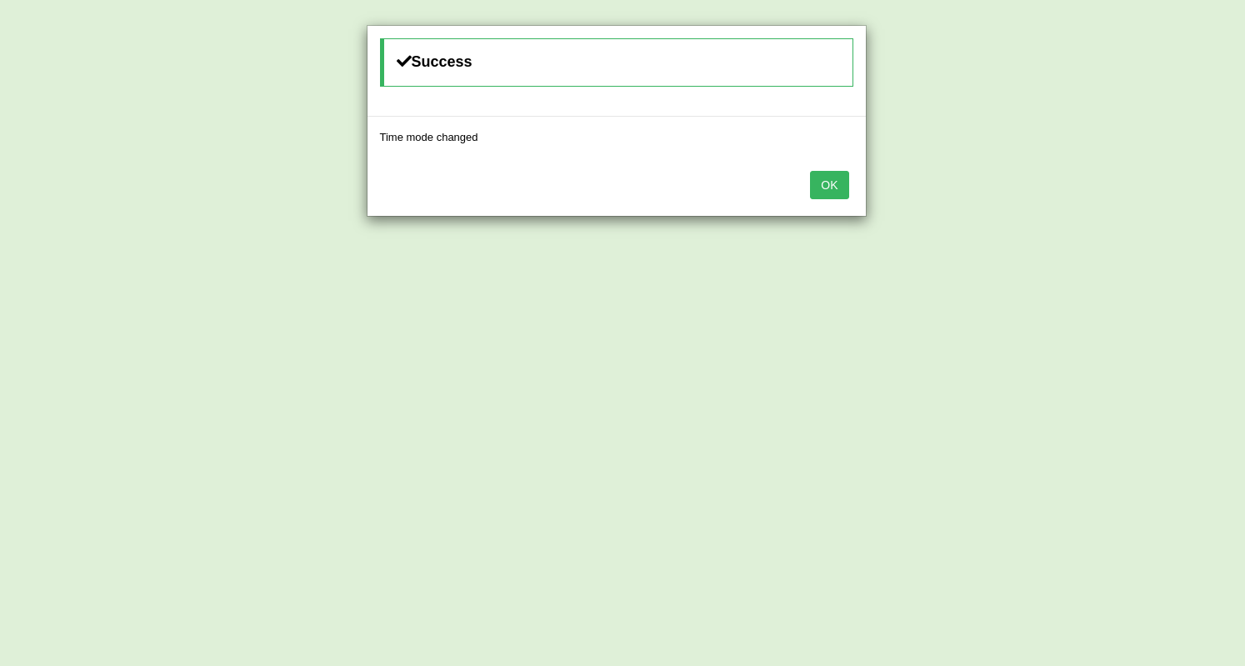
click at [813, 188] on button "OK" at bounding box center [829, 185] width 38 height 28
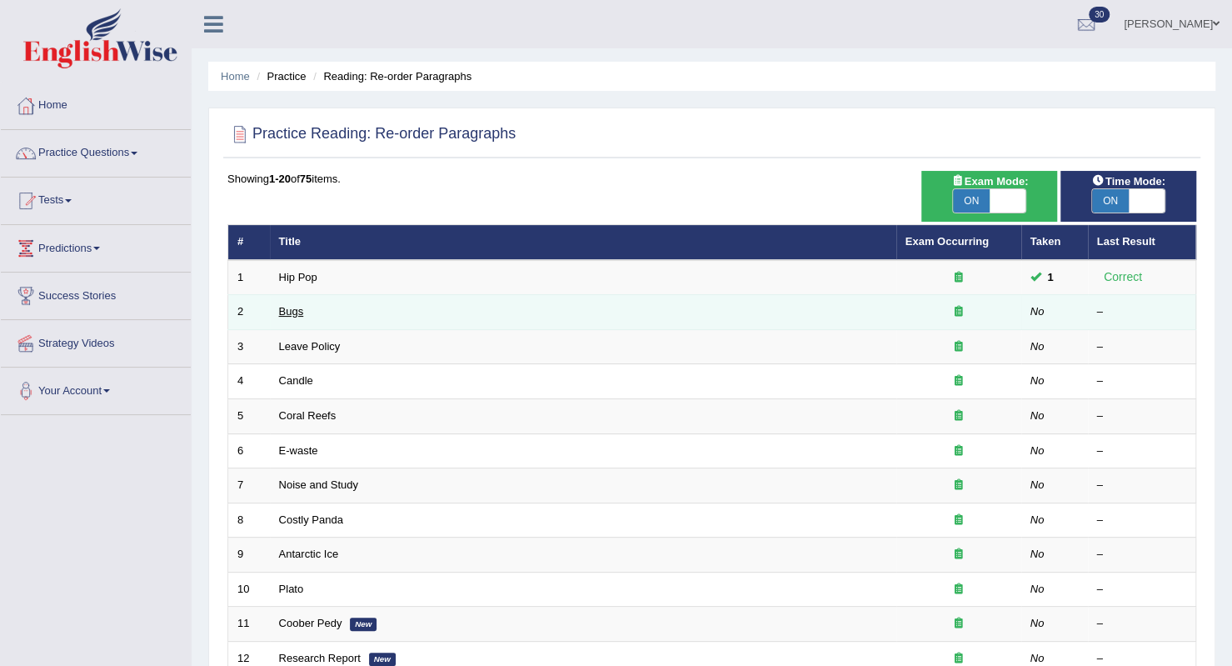
click at [297, 311] on link "Bugs" at bounding box center [291, 311] width 25 height 12
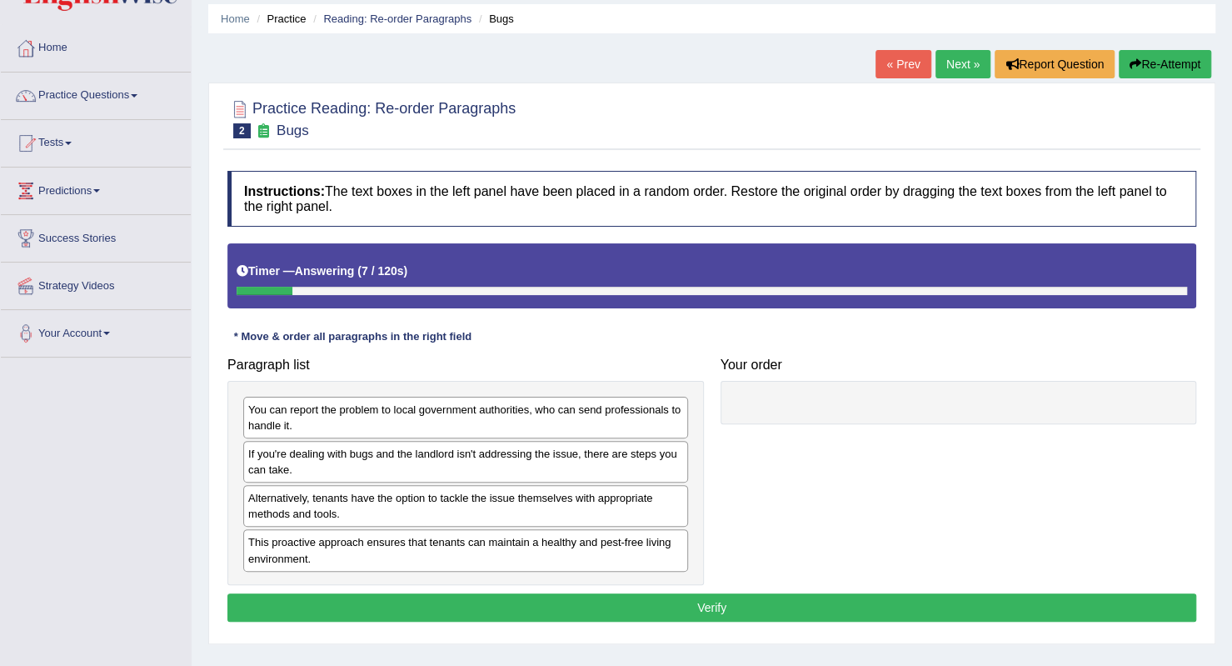
scroll to position [83, 0]
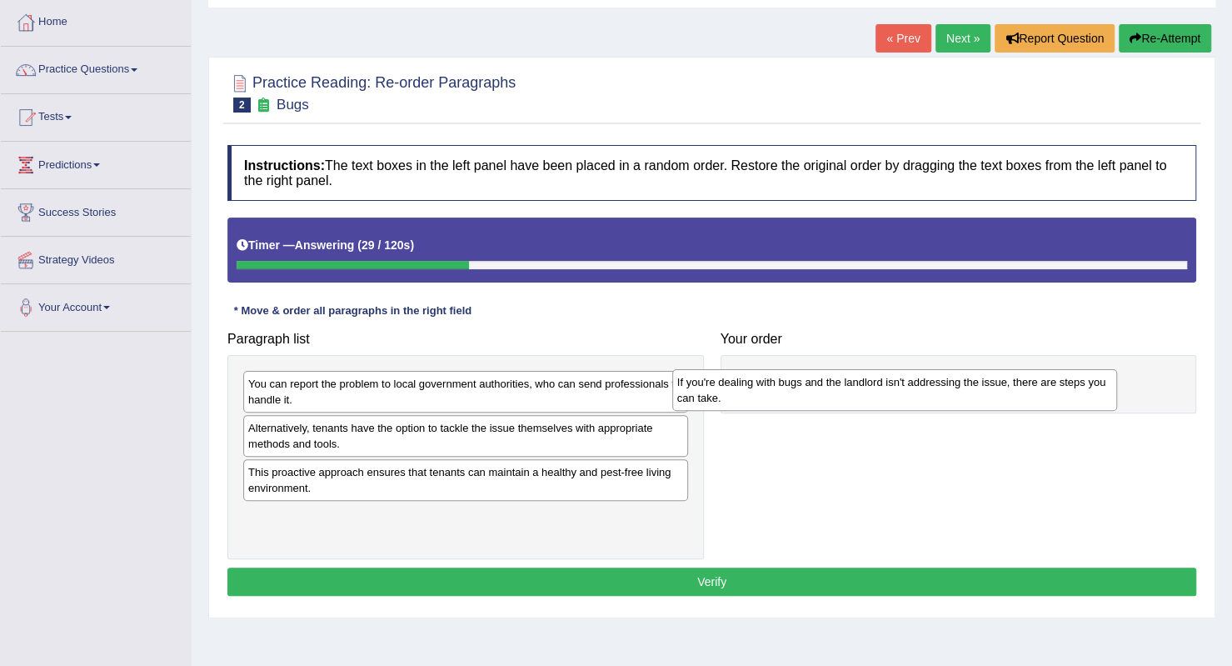
drag, startPoint x: 434, startPoint y: 447, endPoint x: 863, endPoint y: 402, distance: 431.5
click at [863, 402] on div "If you're dealing with bugs and the landlord isn't addressing the issue, there …" at bounding box center [894, 390] width 445 height 42
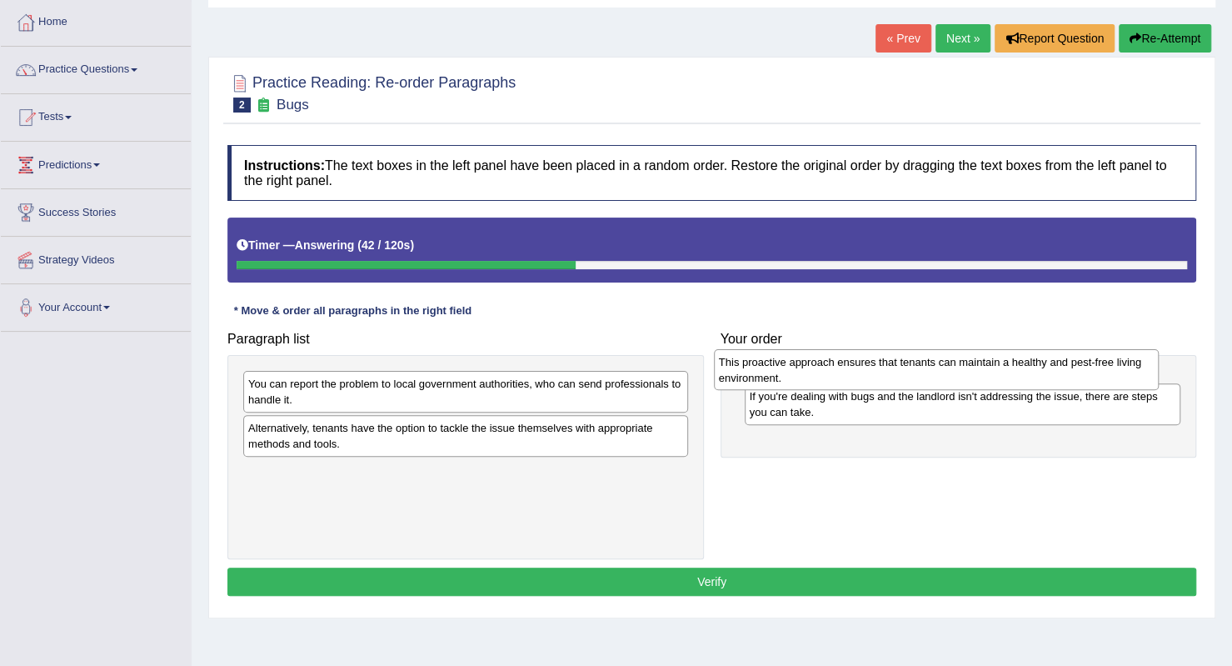
drag, startPoint x: 432, startPoint y: 482, endPoint x: 903, endPoint y: 372, distance: 483.3
click at [903, 372] on div "This proactive approach ensures that tenants can maintain a healthy and pest-fr…" at bounding box center [936, 370] width 445 height 42
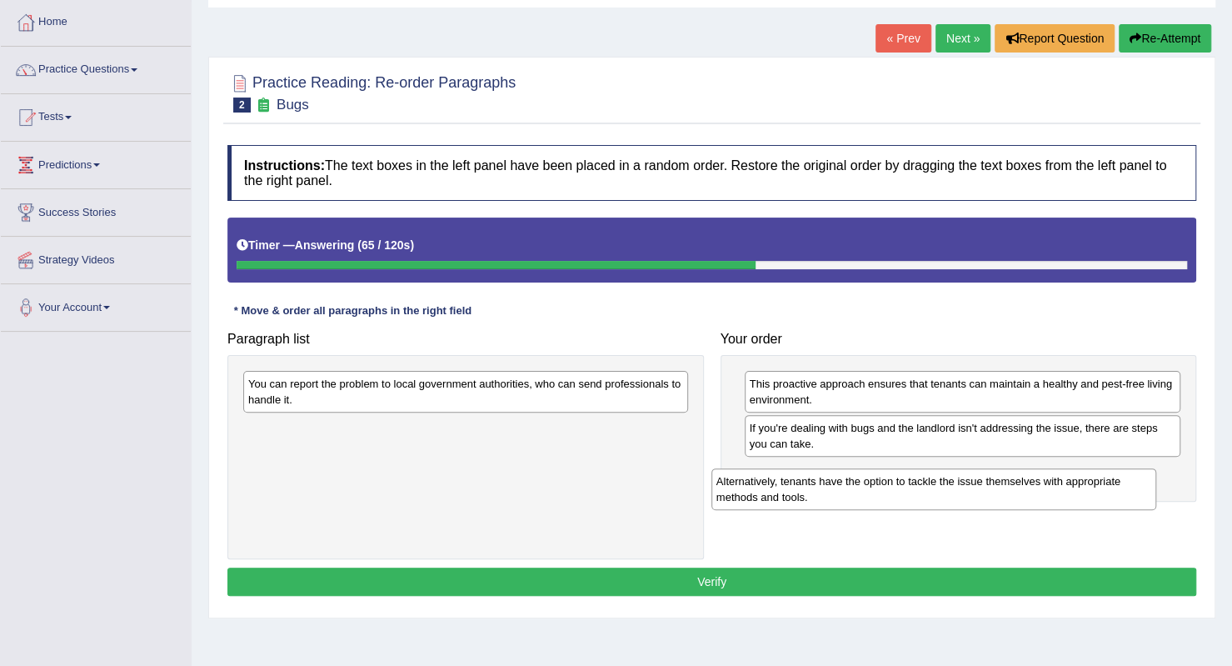
drag, startPoint x: 383, startPoint y: 447, endPoint x: 860, endPoint y: 492, distance: 478.8
click at [859, 494] on div "Alternatively, tenants have the option to tackle the issue themselves with appr…" at bounding box center [934, 489] width 445 height 42
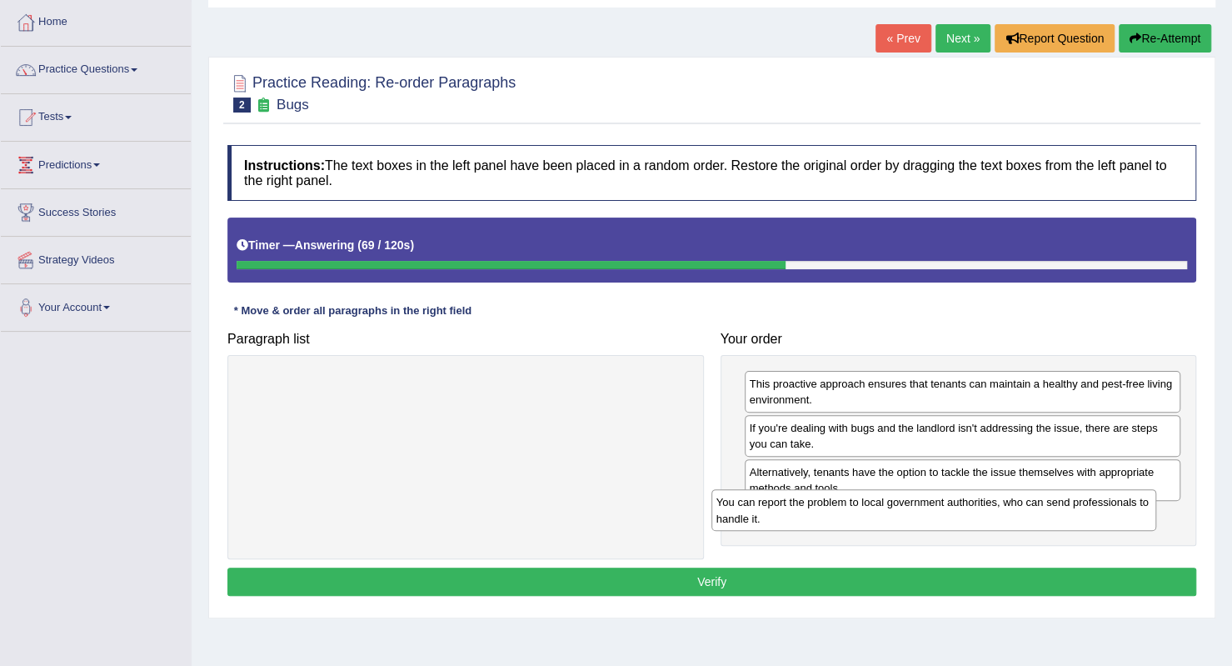
drag, startPoint x: 472, startPoint y: 389, endPoint x: 940, endPoint y: 506, distance: 481.8
click at [940, 506] on div "You can report the problem to local government authorities, who can send profes…" at bounding box center [934, 510] width 445 height 42
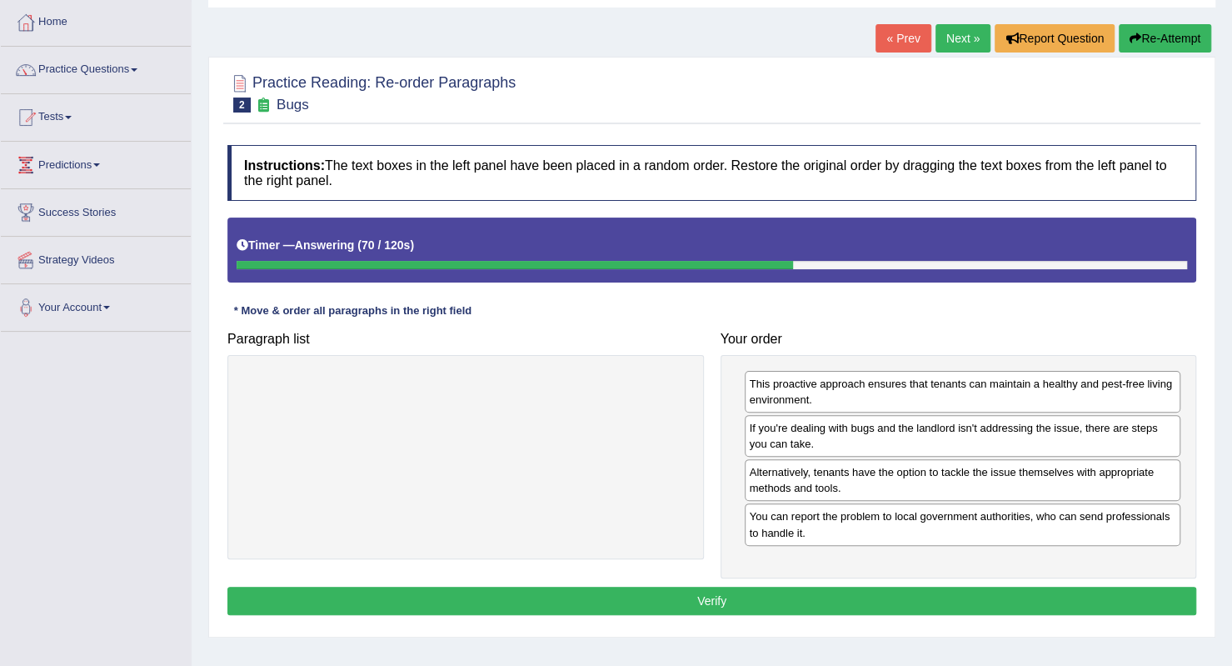
click at [693, 592] on button "Verify" at bounding box center [711, 601] width 969 height 28
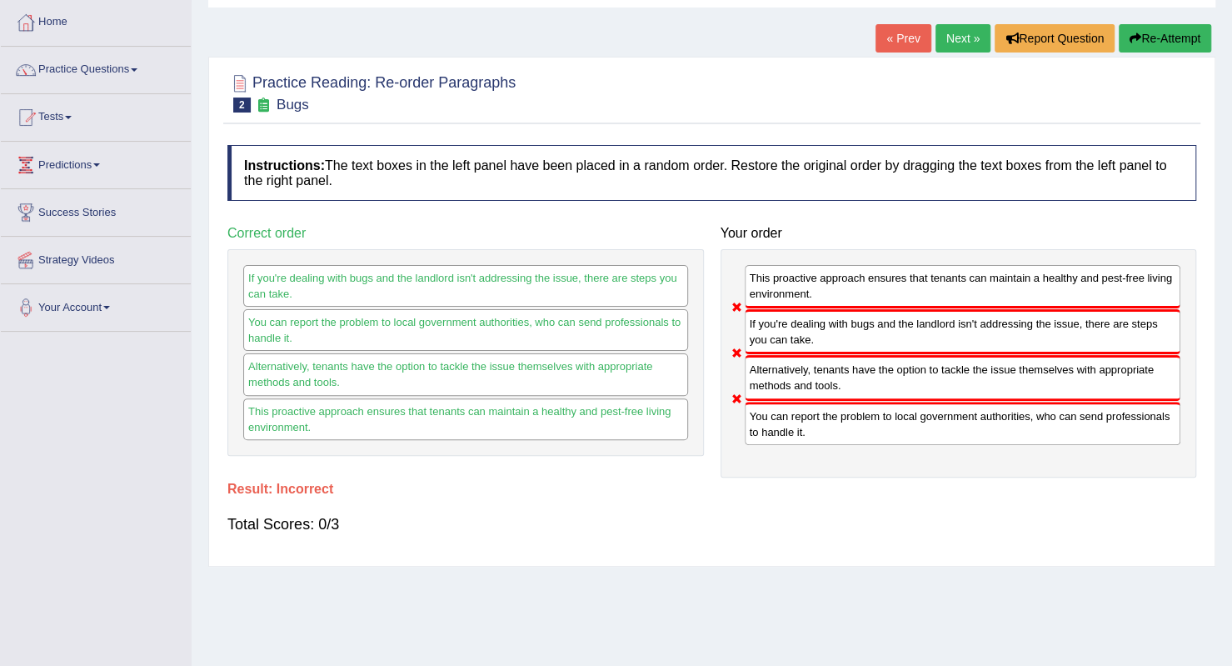
click at [963, 46] on link "Next »" at bounding box center [963, 38] width 55 height 28
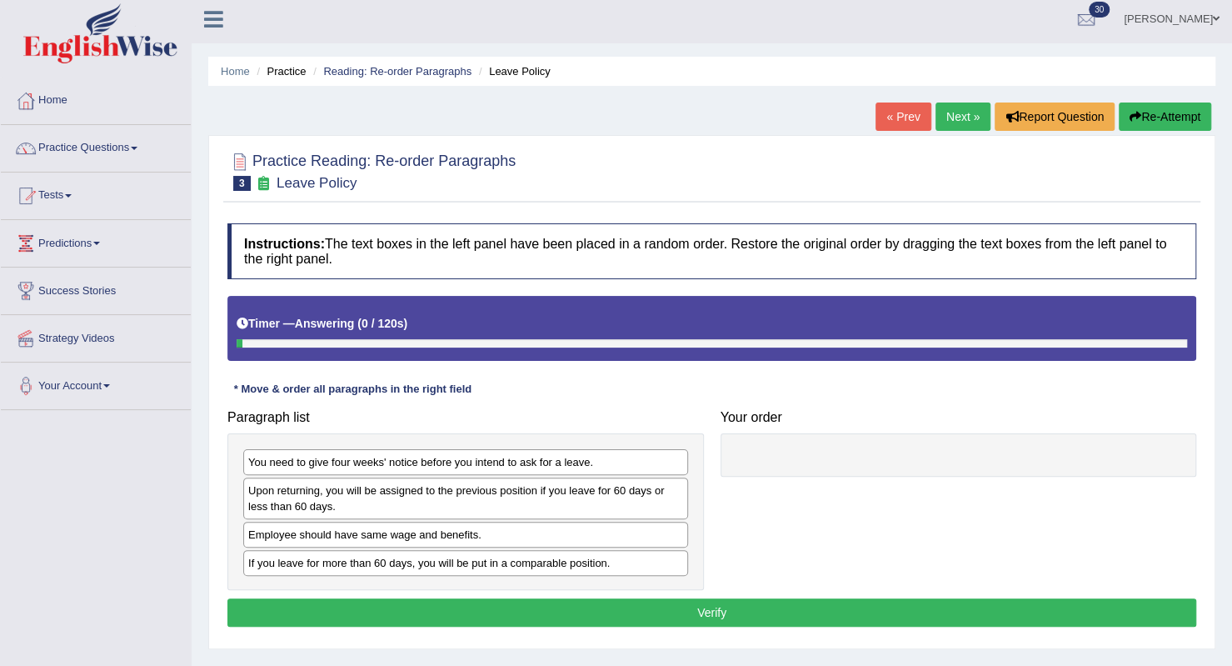
scroll to position [167, 0]
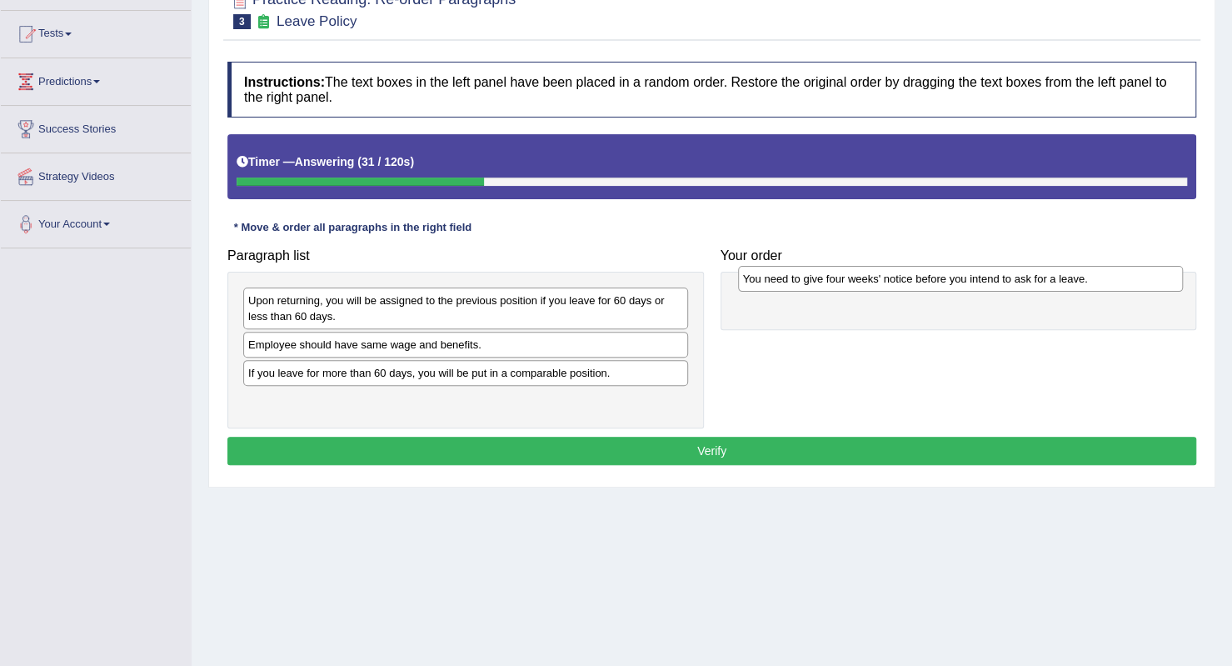
drag, startPoint x: 442, startPoint y: 298, endPoint x: 937, endPoint y: 277, distance: 495.4
click at [937, 277] on div "You need to give four weeks' notice before you intend to ask for a leave." at bounding box center [960, 278] width 445 height 25
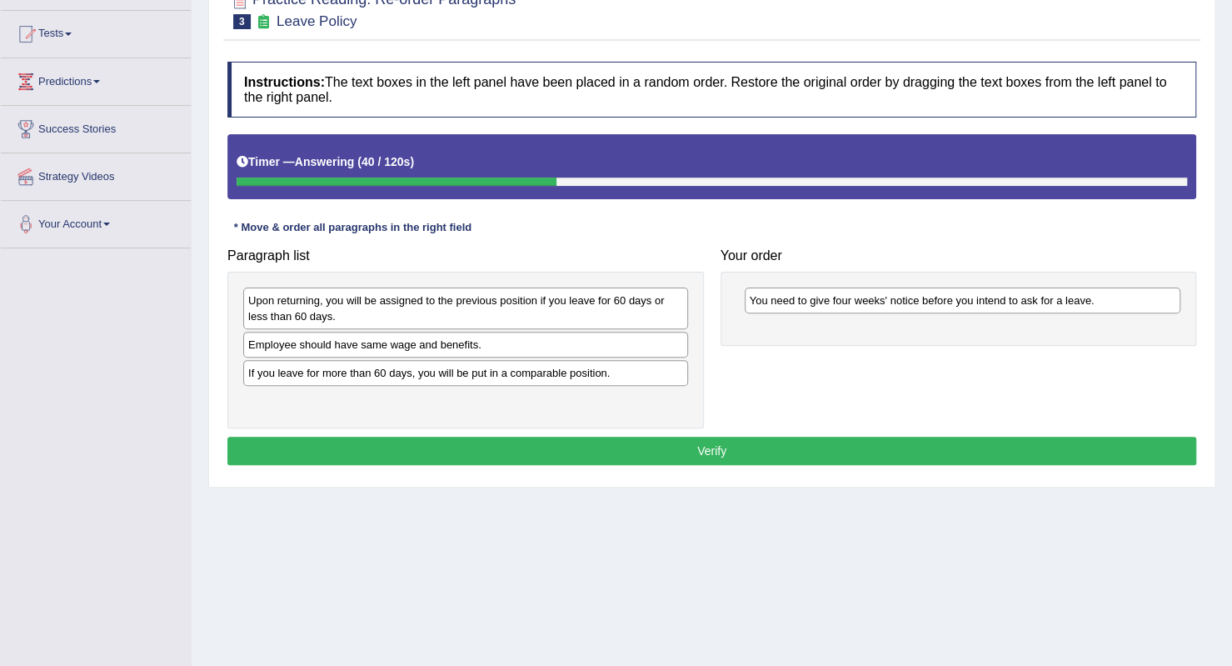
drag, startPoint x: 315, startPoint y: 327, endPoint x: 382, endPoint y: 346, distance: 69.1
click at [382, 346] on div "Upon returning, you will be assigned to the previous position if you leave for …" at bounding box center [465, 350] width 477 height 157
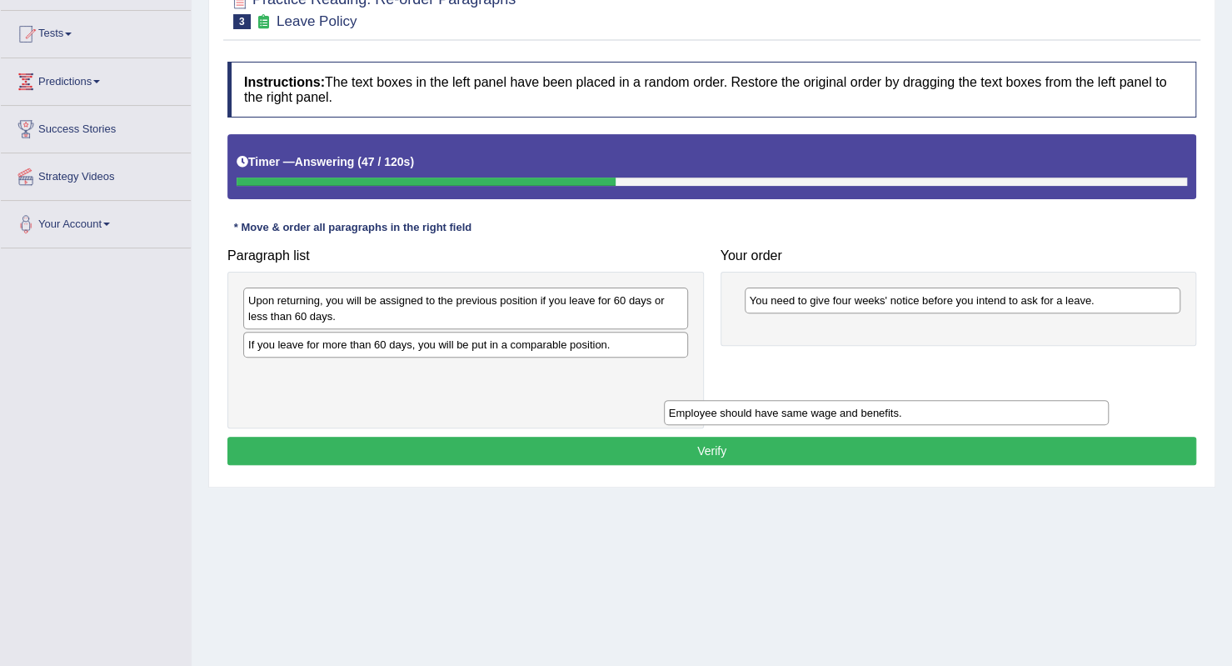
drag, startPoint x: 378, startPoint y: 345, endPoint x: 799, endPoint y: 414, distance: 426.4
click at [799, 414] on div "Employee should have same wage and benefits." at bounding box center [886, 412] width 445 height 25
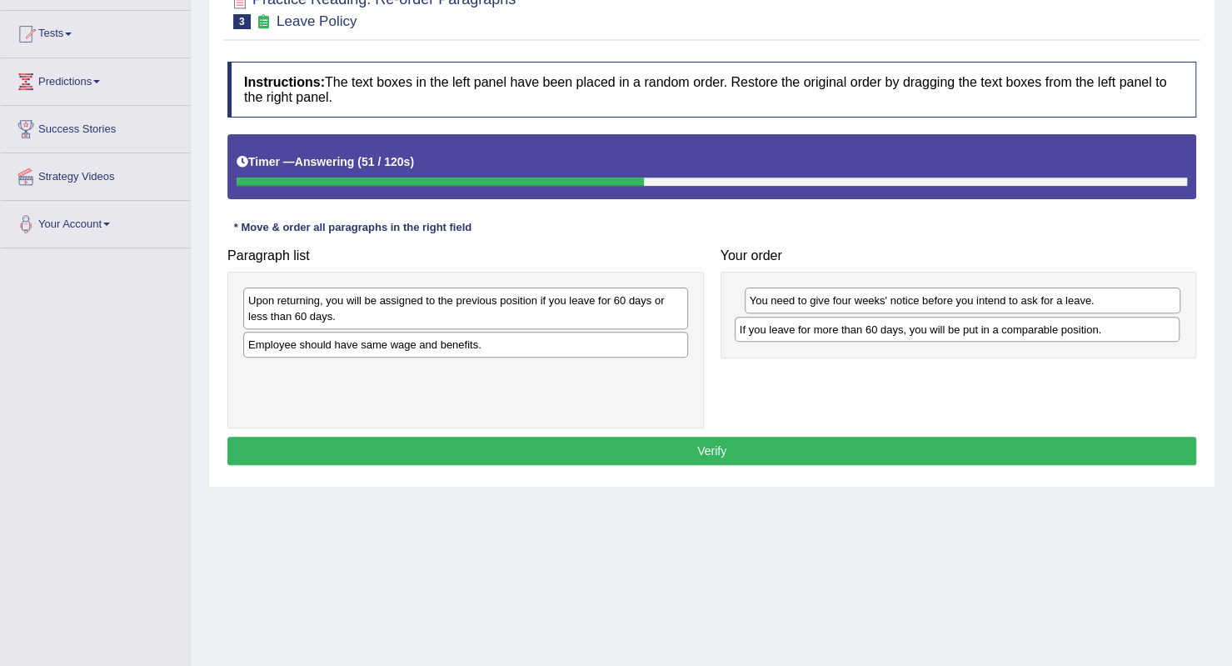
drag, startPoint x: 392, startPoint y: 342, endPoint x: 884, endPoint y: 328, distance: 491.8
click at [884, 328] on div "If you leave for more than 60 days, you will be put in a comparable position." at bounding box center [957, 329] width 445 height 25
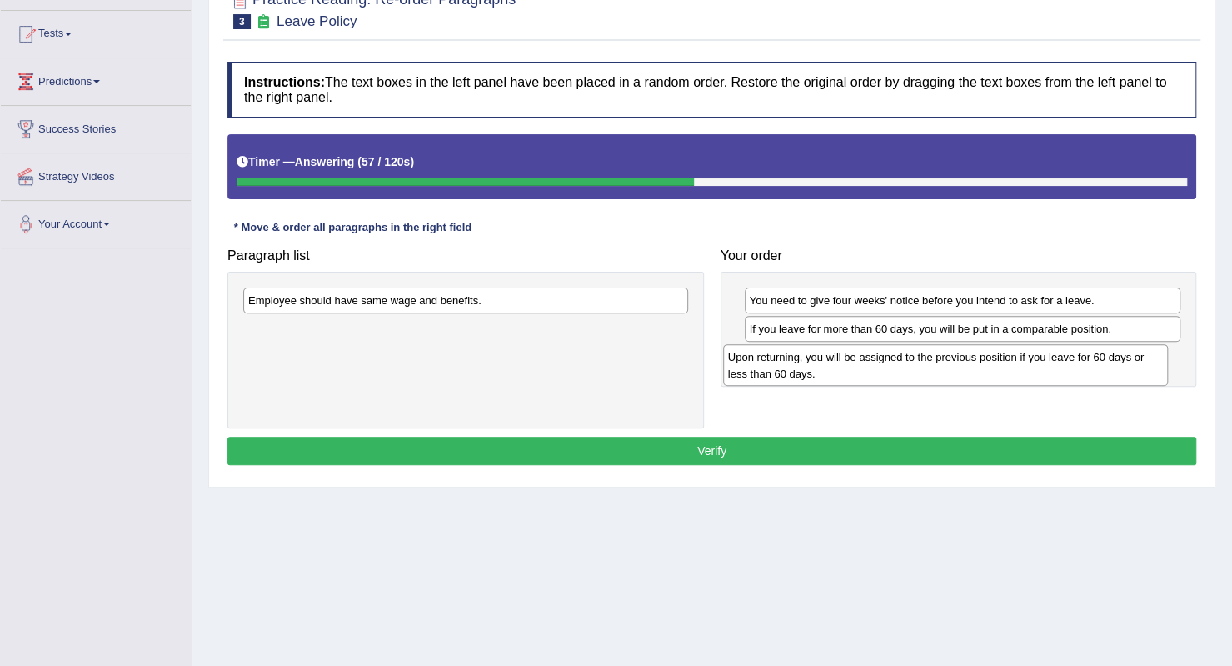
drag, startPoint x: 378, startPoint y: 311, endPoint x: 857, endPoint y: 367, distance: 482.4
click at [857, 367] on div "Upon returning, you will be assigned to the previous position if you leave for …" at bounding box center [945, 365] width 445 height 42
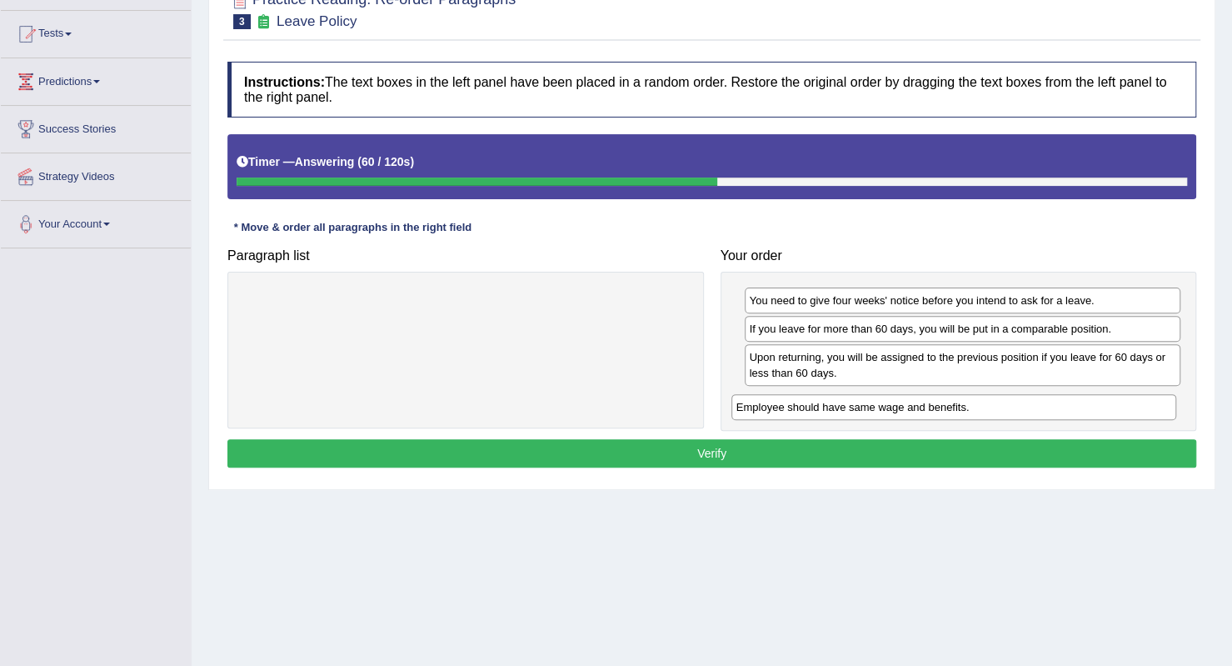
drag, startPoint x: 407, startPoint y: 301, endPoint x: 914, endPoint y: 404, distance: 517.9
click at [914, 404] on div "Employee should have same wage and benefits." at bounding box center [954, 406] width 445 height 25
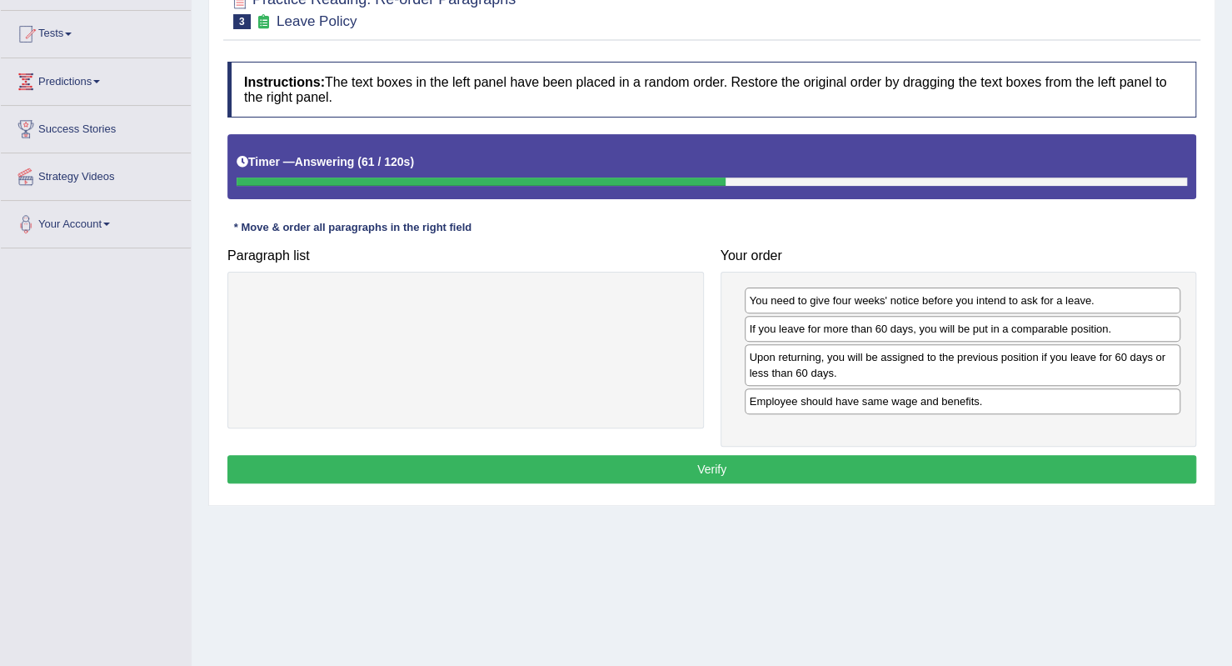
click at [802, 477] on button "Verify" at bounding box center [711, 469] width 969 height 28
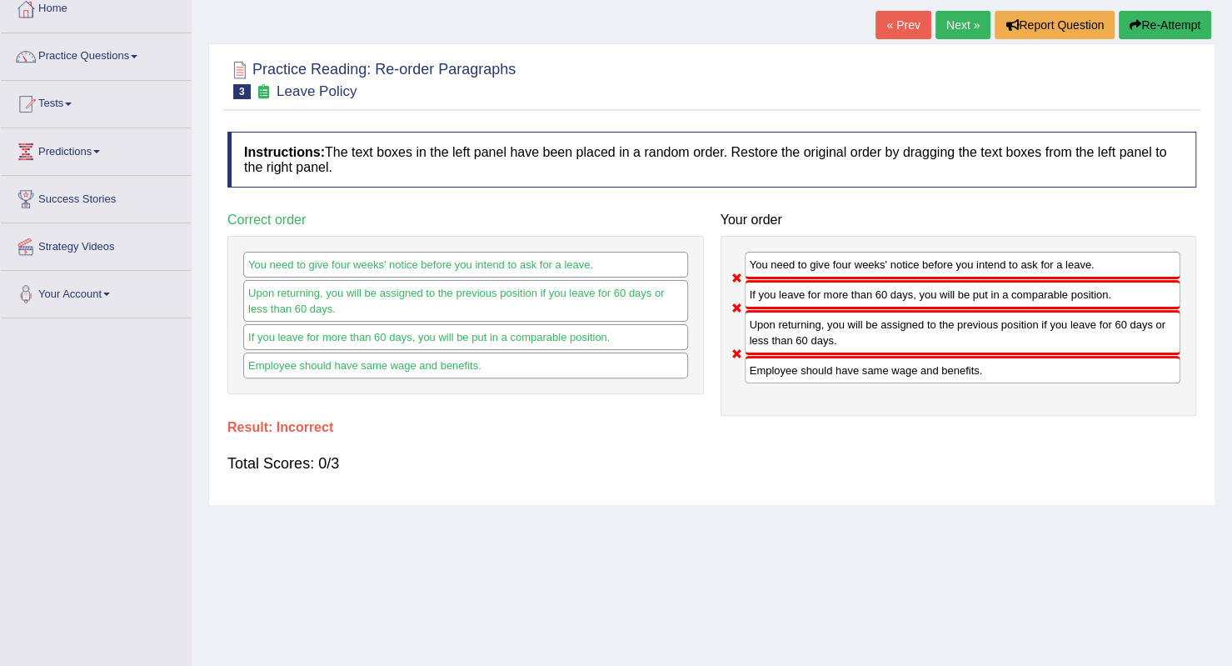
scroll to position [0, 0]
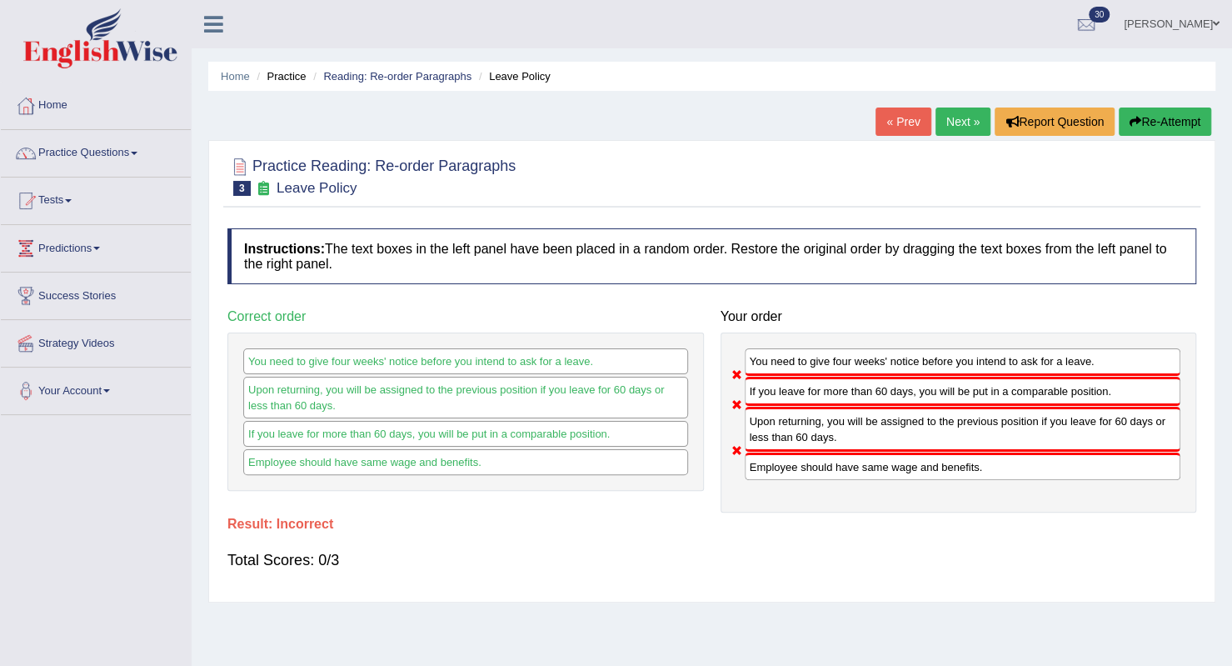
click at [956, 119] on link "Next »" at bounding box center [963, 121] width 55 height 28
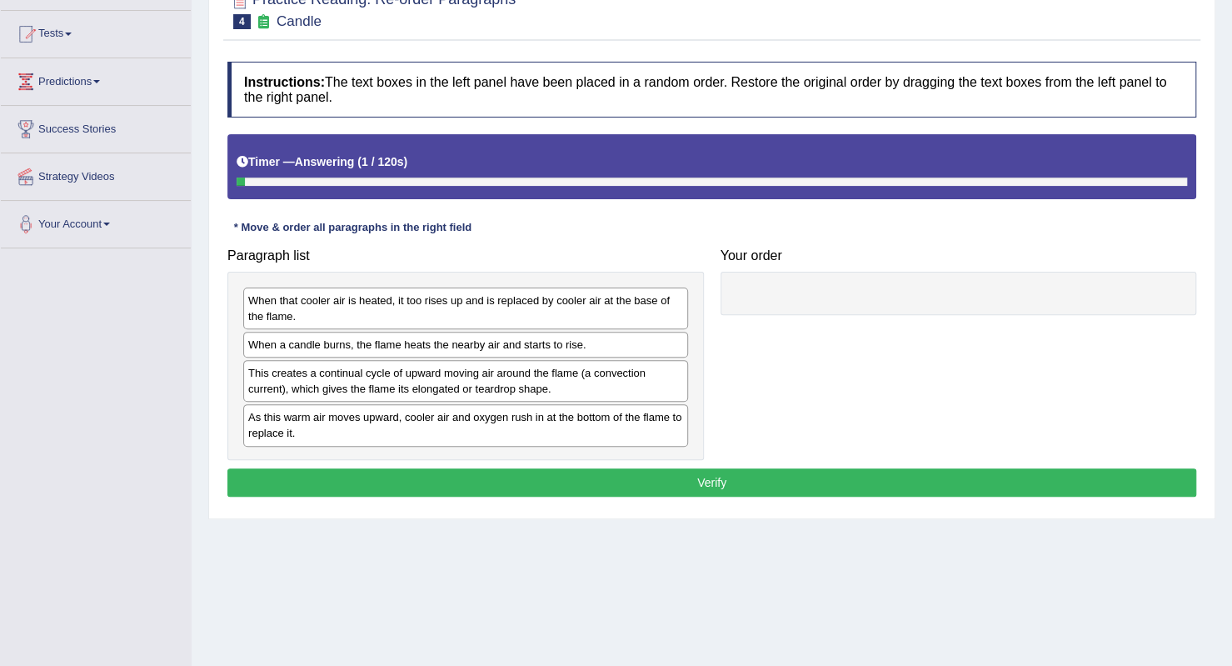
scroll to position [208, 0]
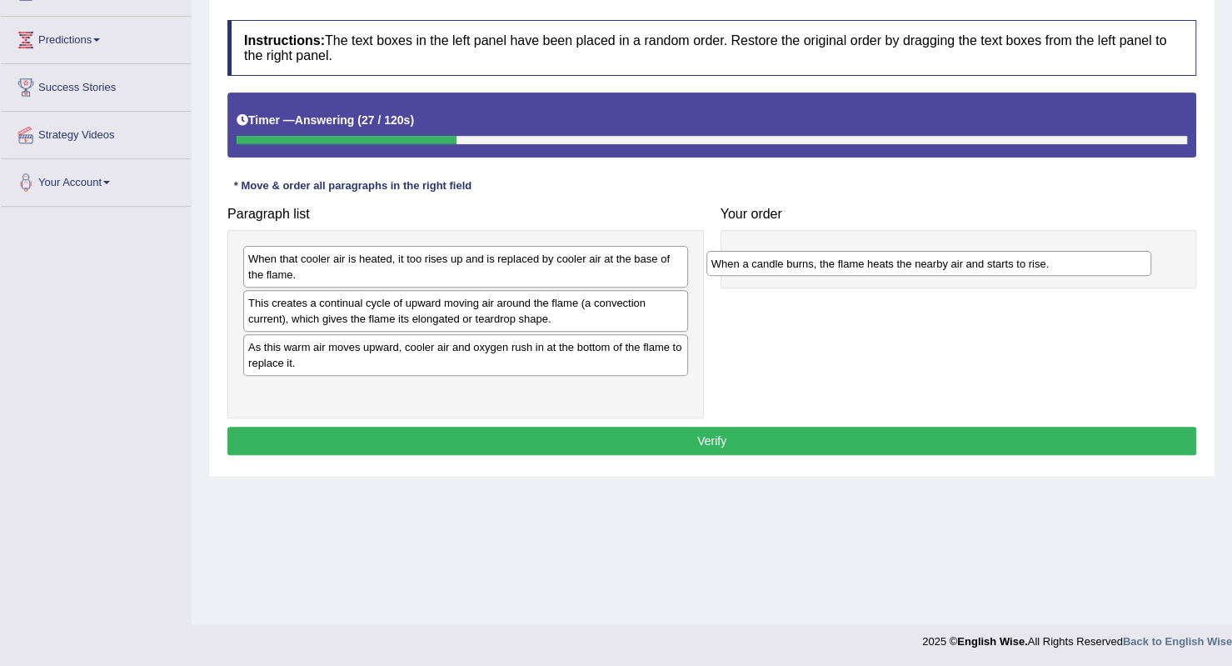
drag, startPoint x: 402, startPoint y: 302, endPoint x: 872, endPoint y: 262, distance: 471.7
click at [872, 262] on div "When a candle burns, the flame heats the nearby air and starts to rise." at bounding box center [929, 263] width 445 height 25
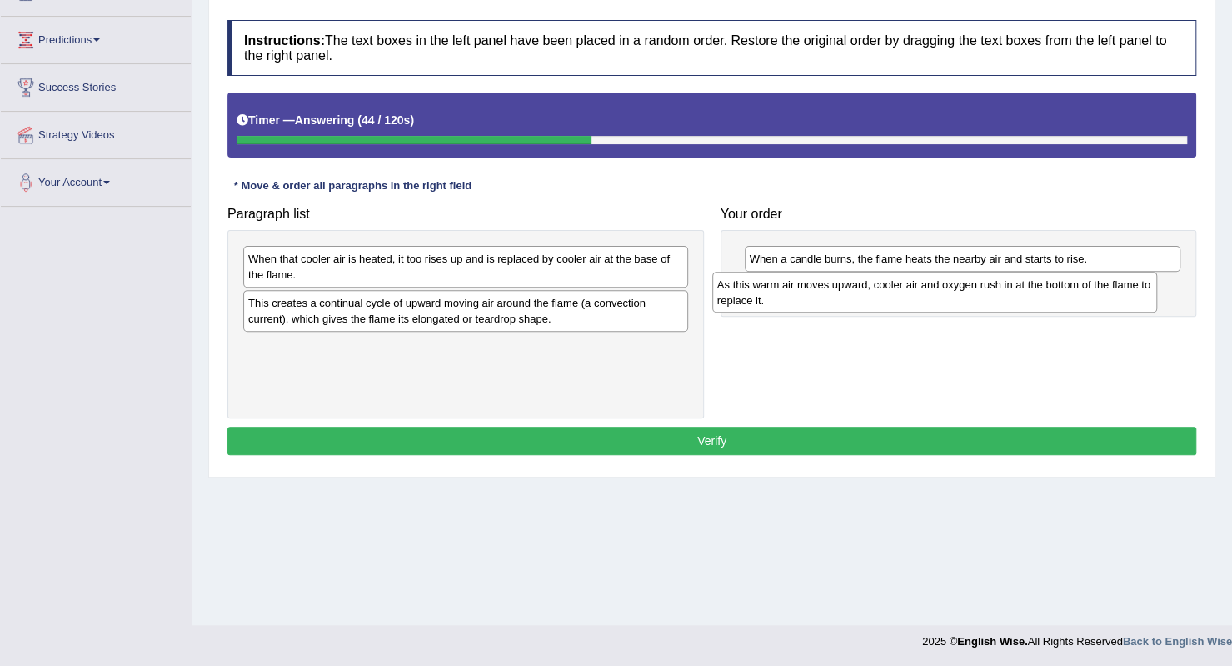
drag, startPoint x: 311, startPoint y: 357, endPoint x: 780, endPoint y: 296, distance: 473.2
click at [780, 296] on div "As this warm air moves upward, cooler air and oxygen rush in at the bottom of t…" at bounding box center [934, 293] width 445 height 42
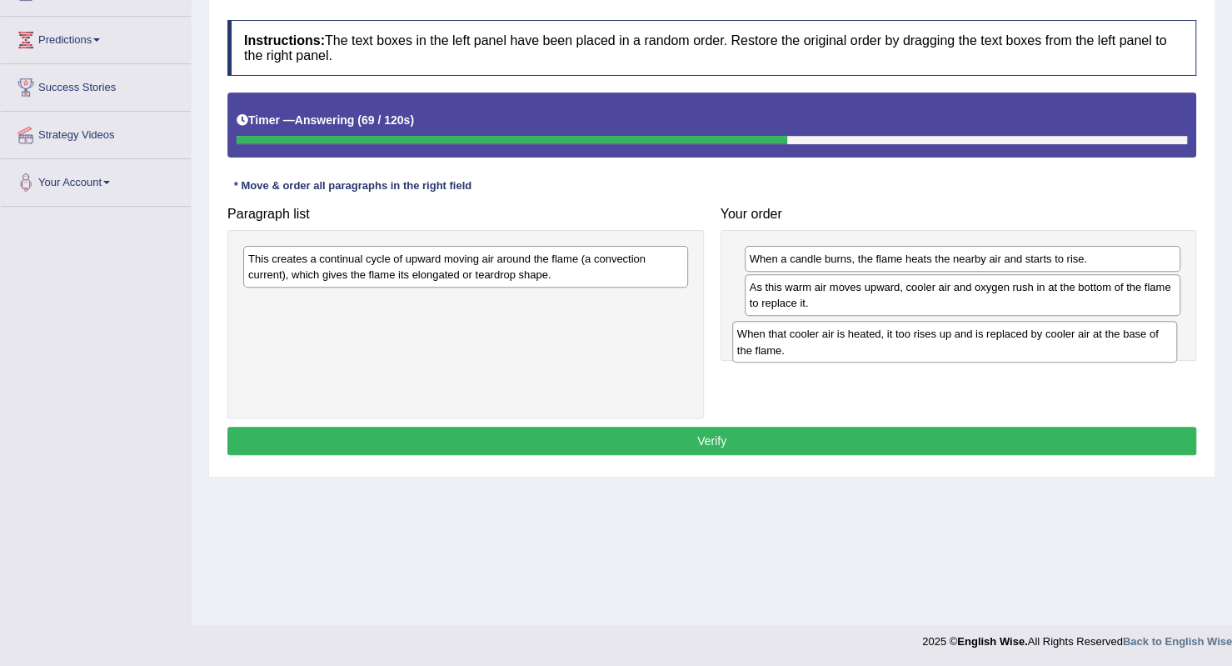
drag, startPoint x: 472, startPoint y: 262, endPoint x: 962, endPoint y: 339, distance: 495.1
click at [962, 339] on div "When that cooler air is heated, it too rises up and is replaced by cooler air a…" at bounding box center [954, 342] width 445 height 42
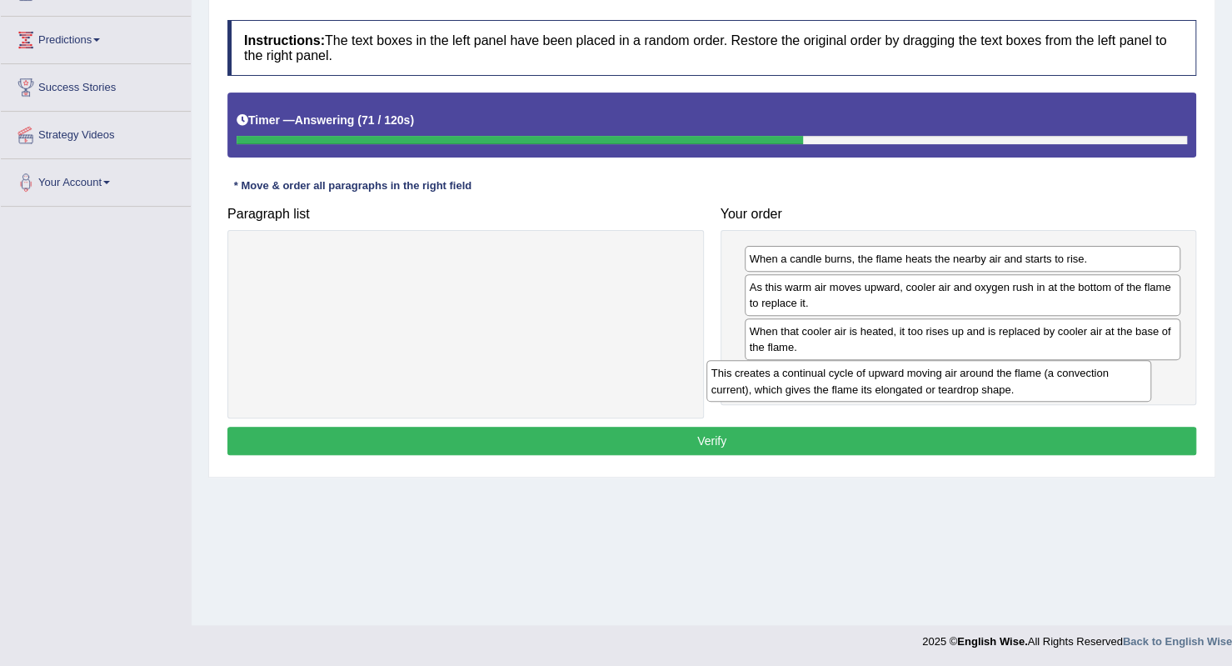
drag, startPoint x: 352, startPoint y: 276, endPoint x: 815, endPoint y: 391, distance: 477.4
click at [815, 391] on div "This creates a continual cycle of upward moving air around the flame (a convect…" at bounding box center [929, 381] width 445 height 42
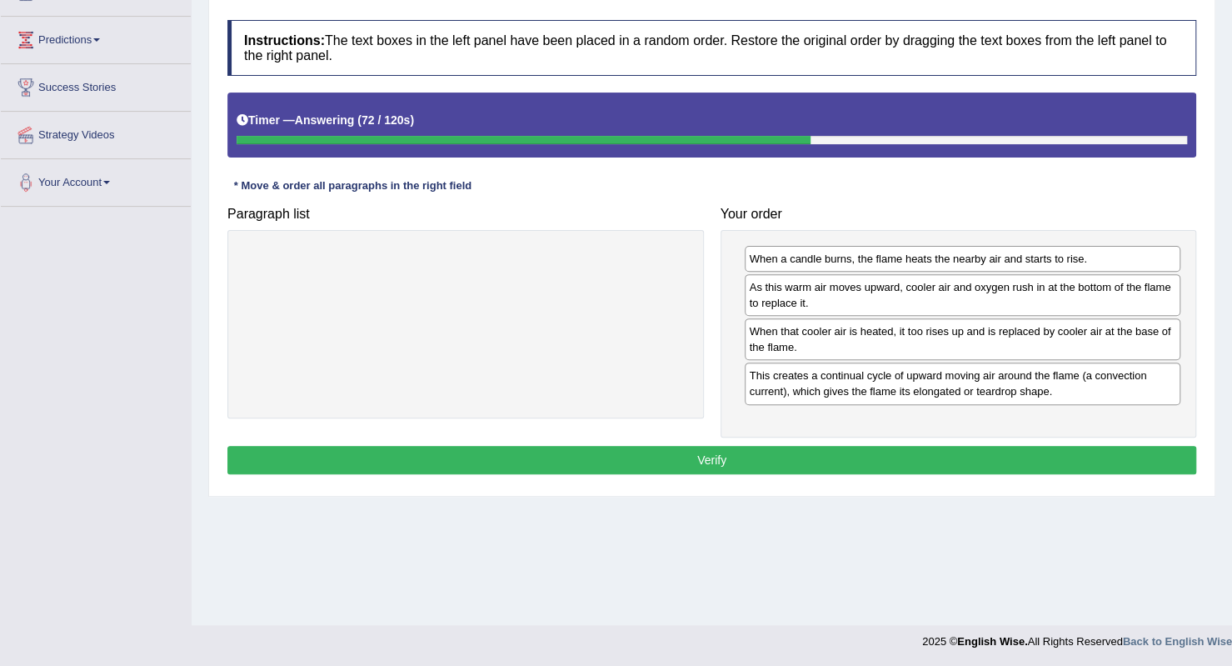
click at [784, 449] on button "Verify" at bounding box center [711, 460] width 969 height 28
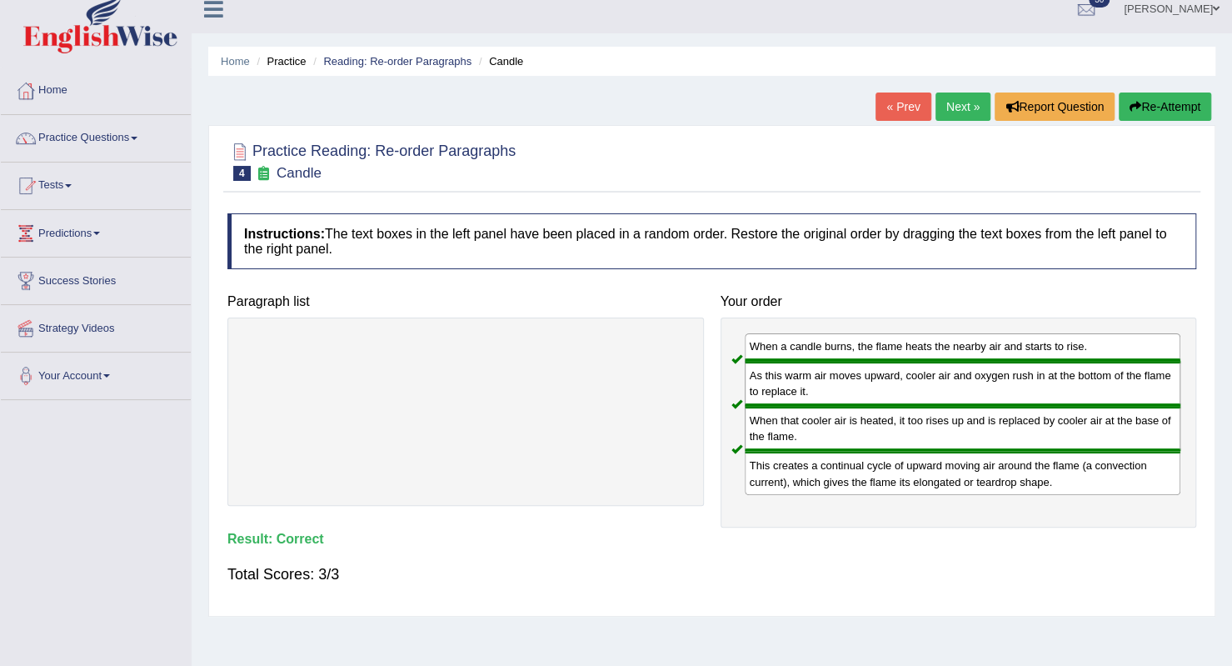
scroll to position [0, 0]
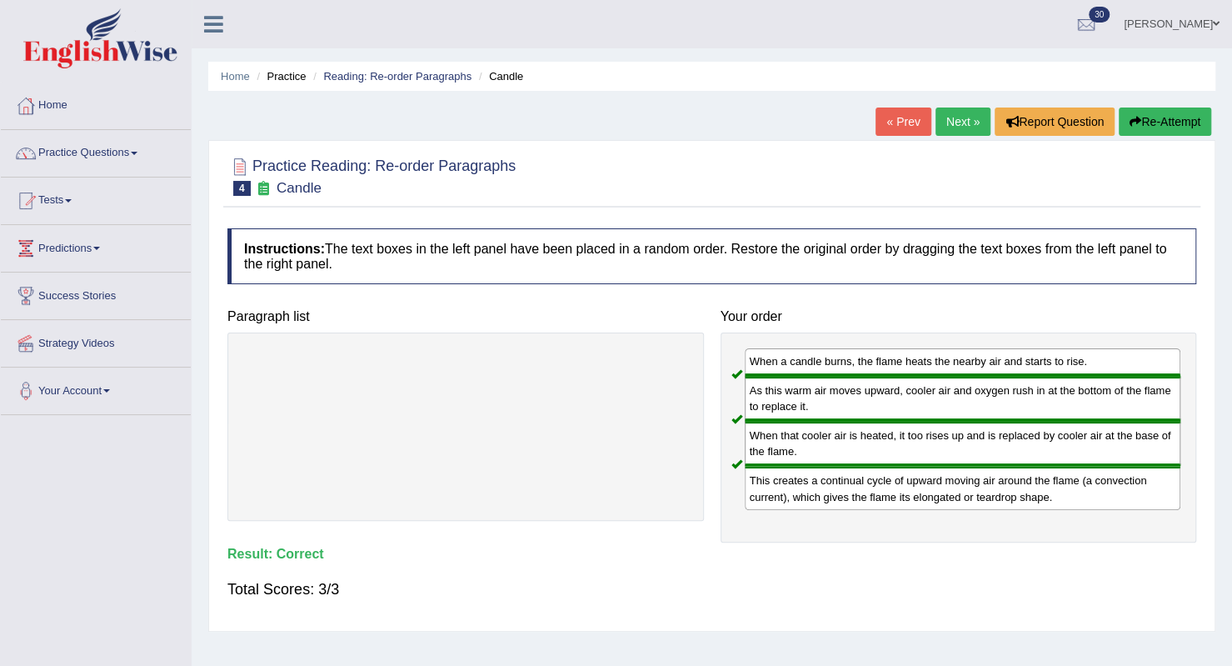
click at [944, 126] on link "Next »" at bounding box center [963, 121] width 55 height 28
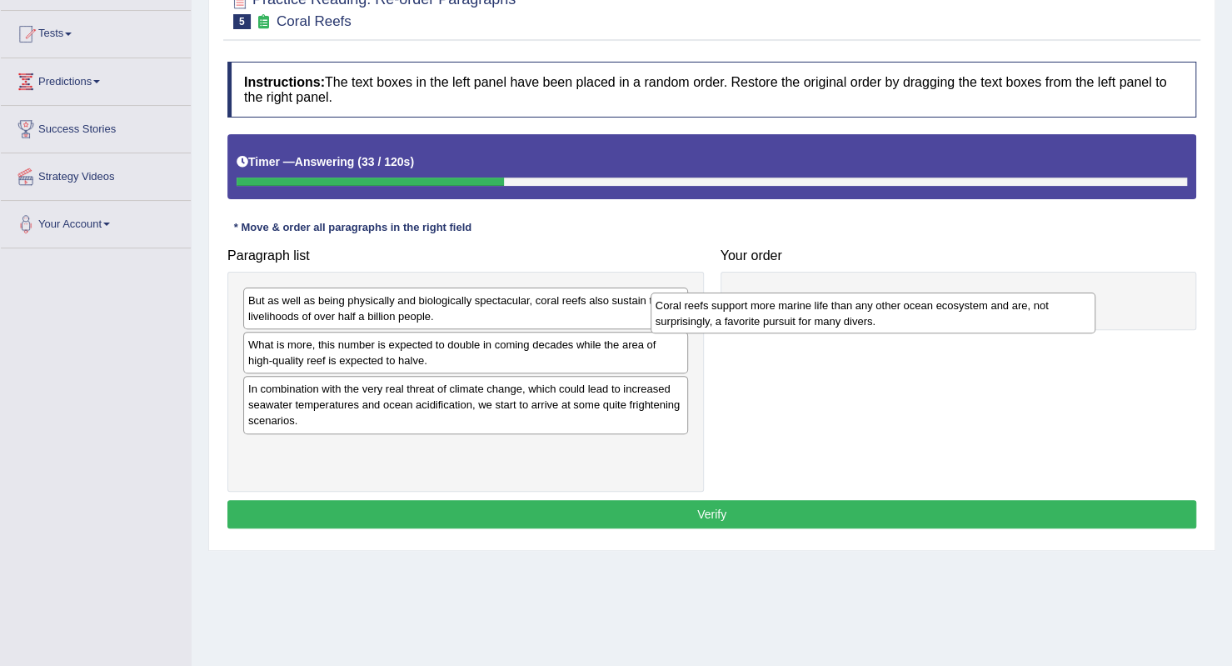
drag, startPoint x: 496, startPoint y: 402, endPoint x: 903, endPoint y: 320, distance: 415.7
click at [903, 320] on div "Coral reefs support more marine life than any other ocean ecosystem and are, no…" at bounding box center [873, 313] width 445 height 42
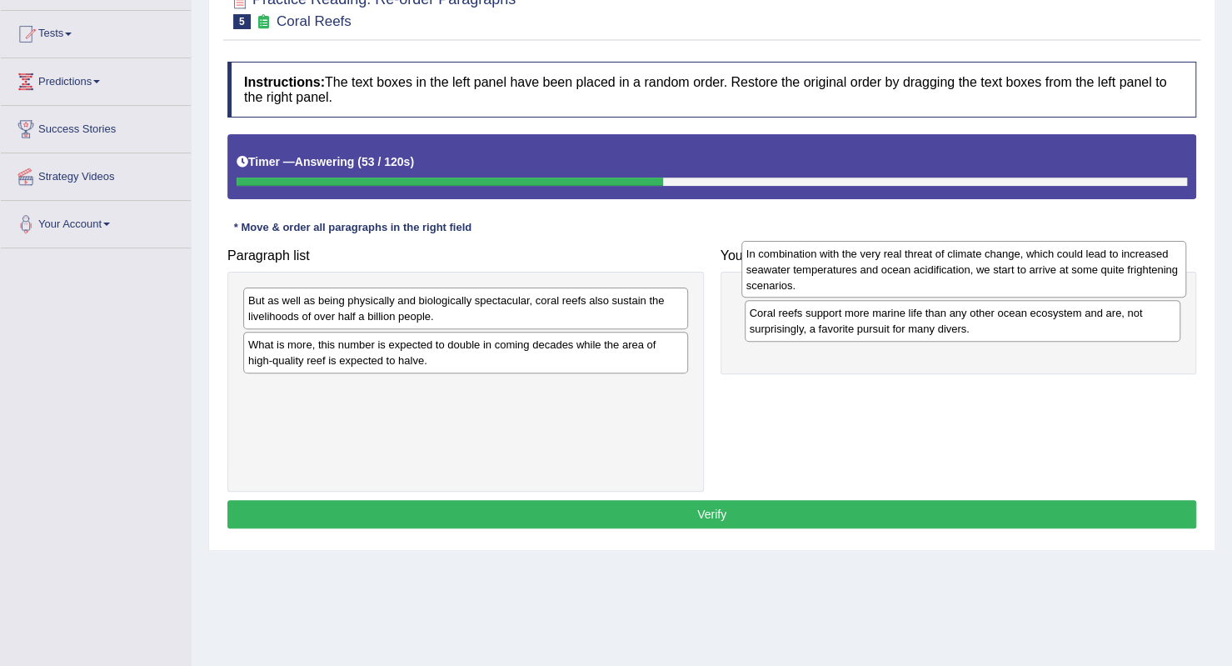
drag, startPoint x: 425, startPoint y: 401, endPoint x: 923, endPoint y: 267, distance: 516.0
click at [923, 267] on div "In combination with the very real threat of climate change, which could lead to…" at bounding box center [964, 269] width 445 height 57
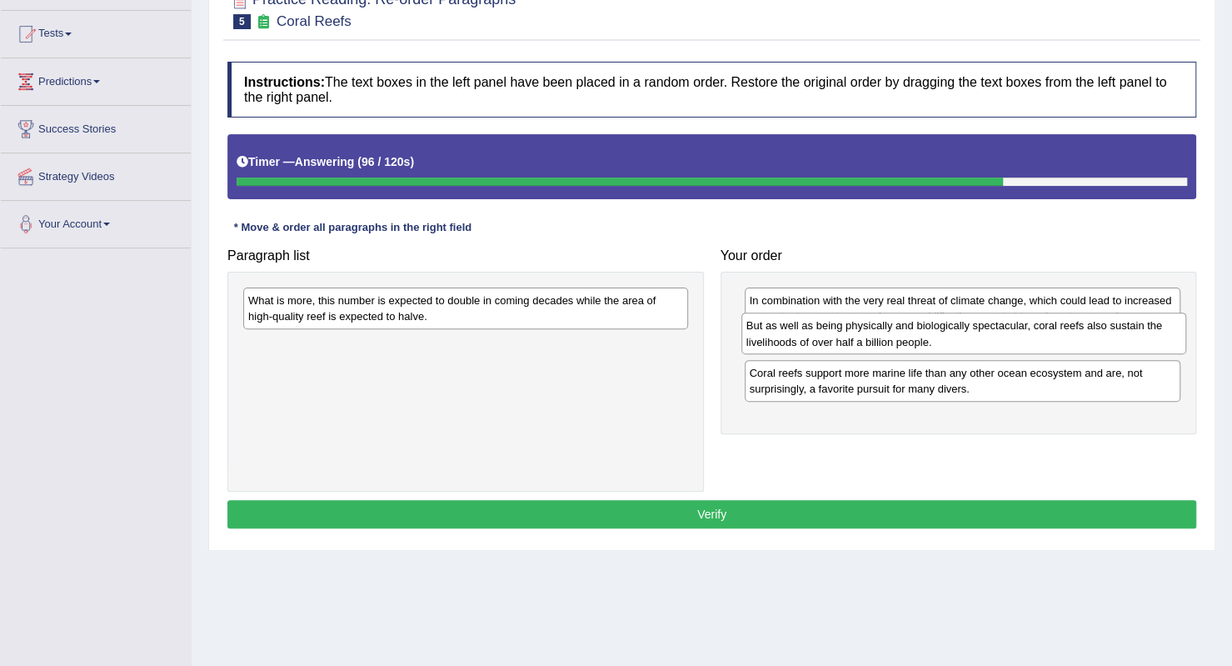
drag, startPoint x: 493, startPoint y: 313, endPoint x: 992, endPoint y: 339, distance: 499.0
click at [992, 339] on div "But as well as being physically and biologically spectacular, coral reefs also …" at bounding box center [964, 333] width 445 height 42
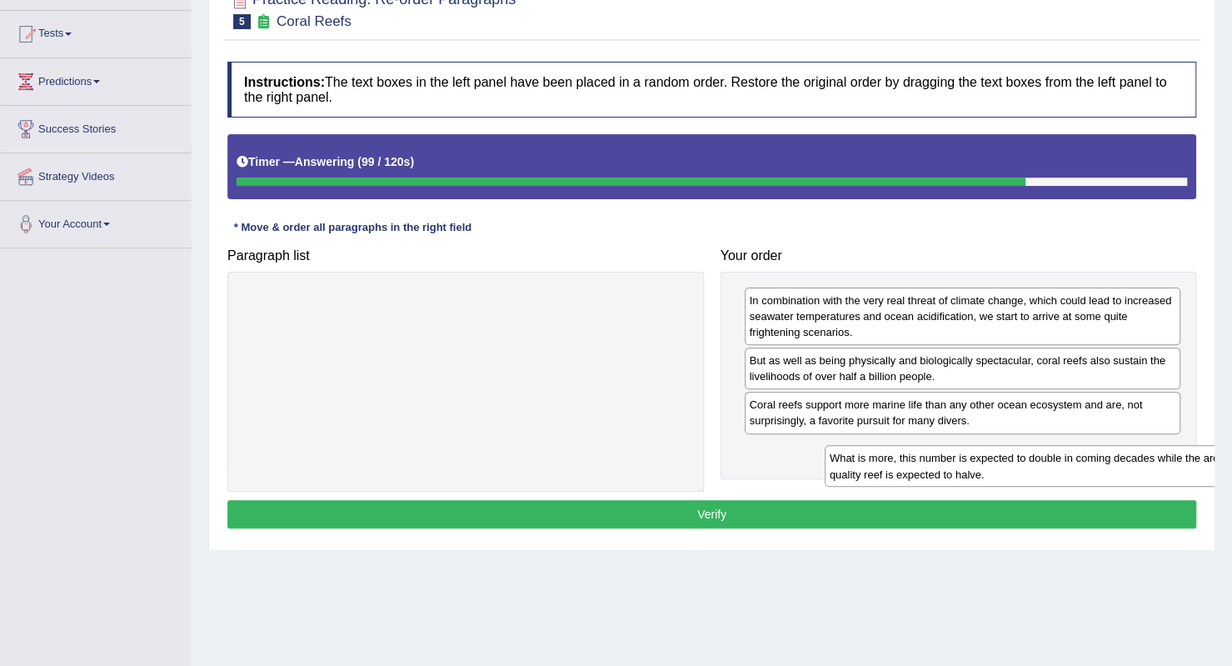
drag, startPoint x: 367, startPoint y: 297, endPoint x: 941, endPoint y: 447, distance: 593.4
click at [941, 447] on div "What is more, this number is expected to double in coming decades while the are…" at bounding box center [1047, 466] width 445 height 42
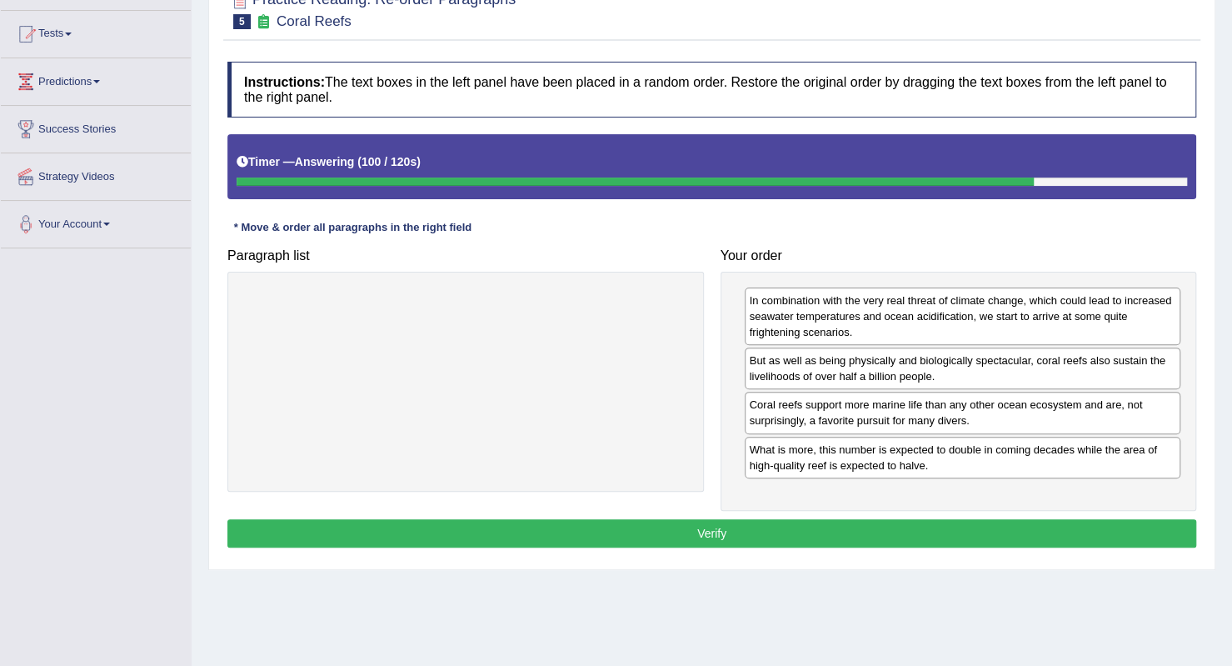
click at [797, 526] on button "Verify" at bounding box center [711, 533] width 969 height 28
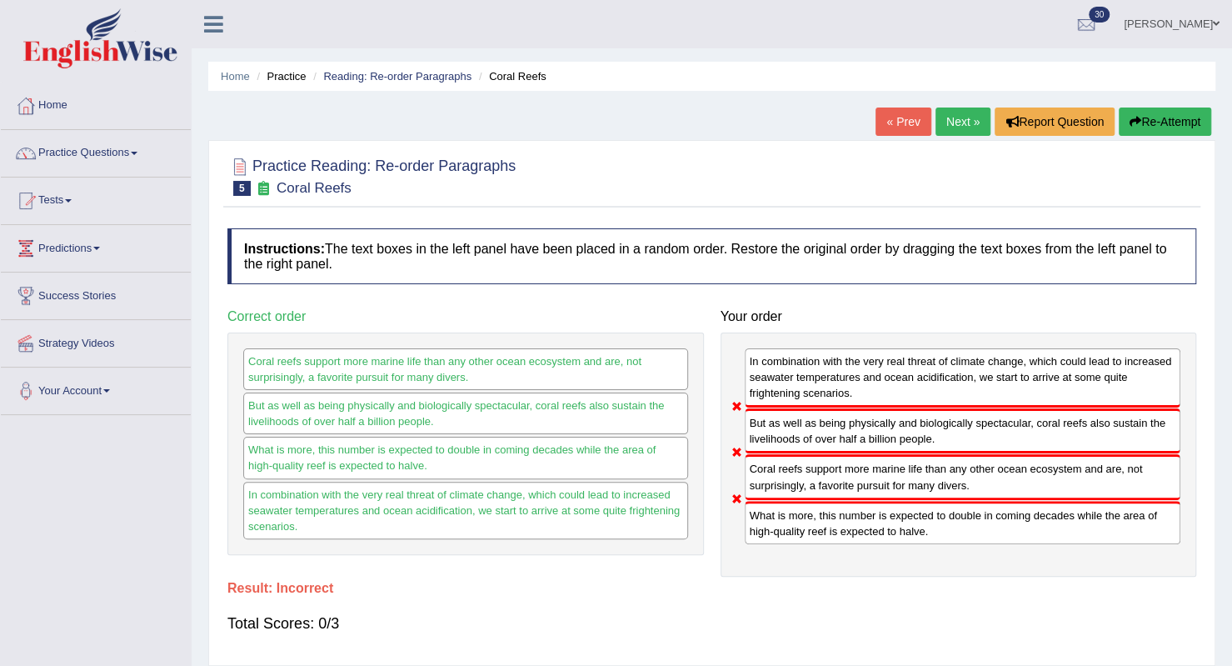
click at [952, 124] on link "Next »" at bounding box center [963, 121] width 55 height 28
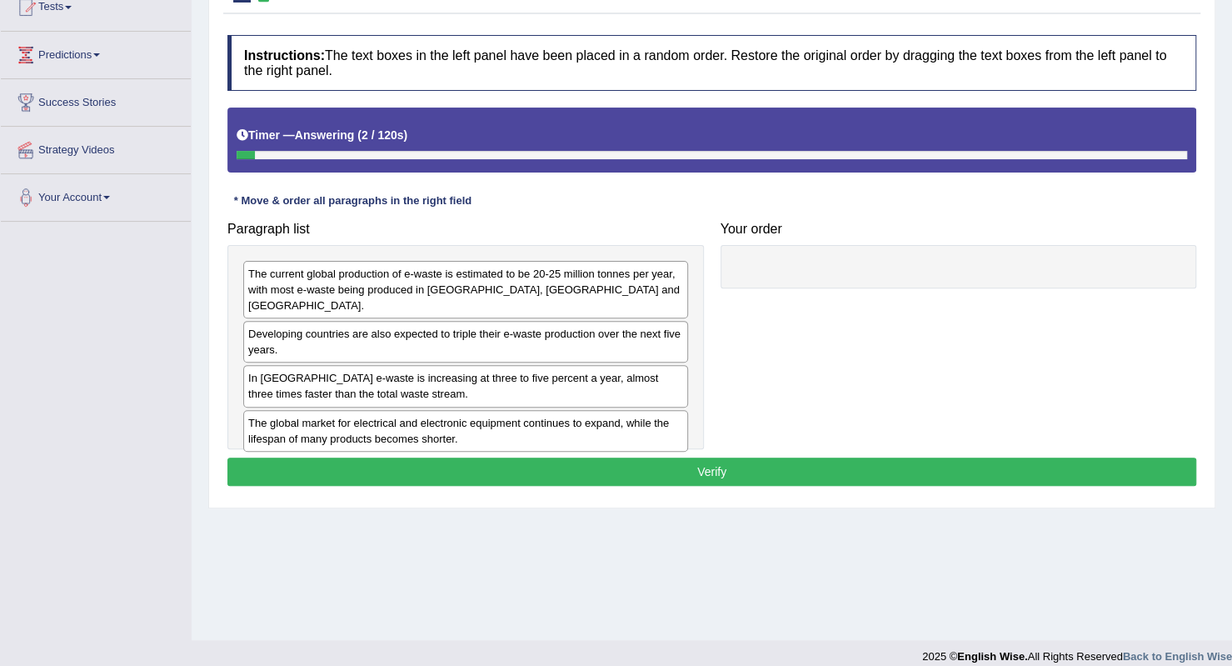
scroll to position [208, 0]
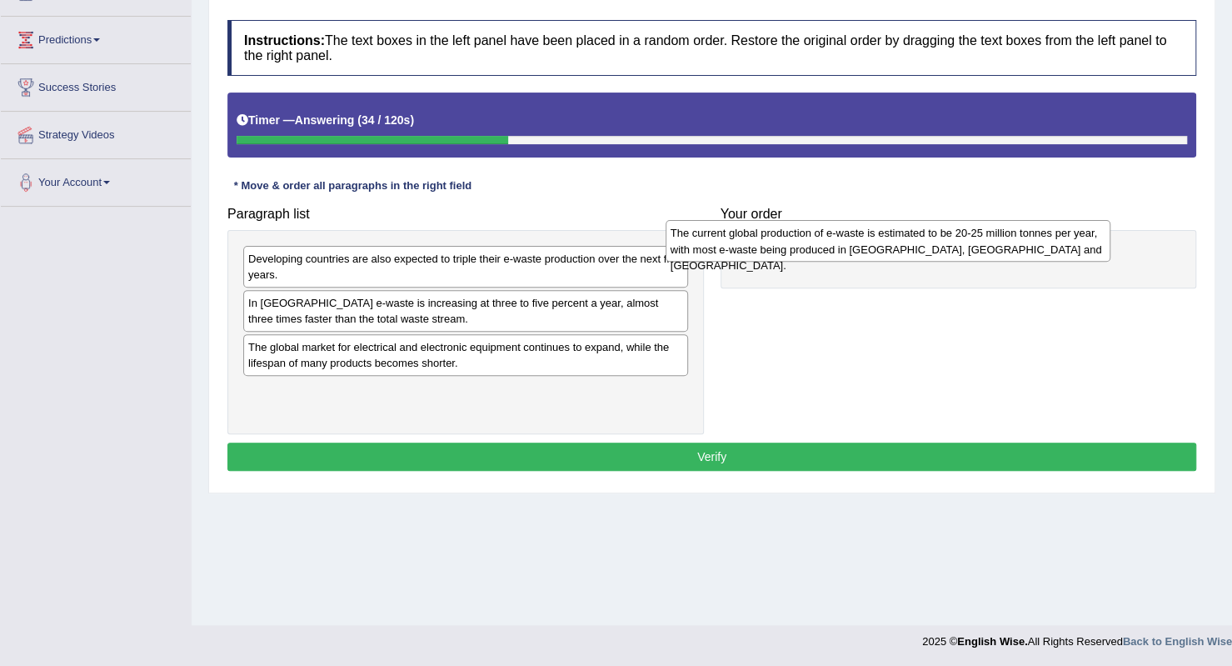
drag, startPoint x: 363, startPoint y: 267, endPoint x: 786, endPoint y: 242, distance: 423.2
click at [786, 242] on div "The current global production of e-waste is estimated to be 20-25 million tonne…" at bounding box center [888, 241] width 445 height 42
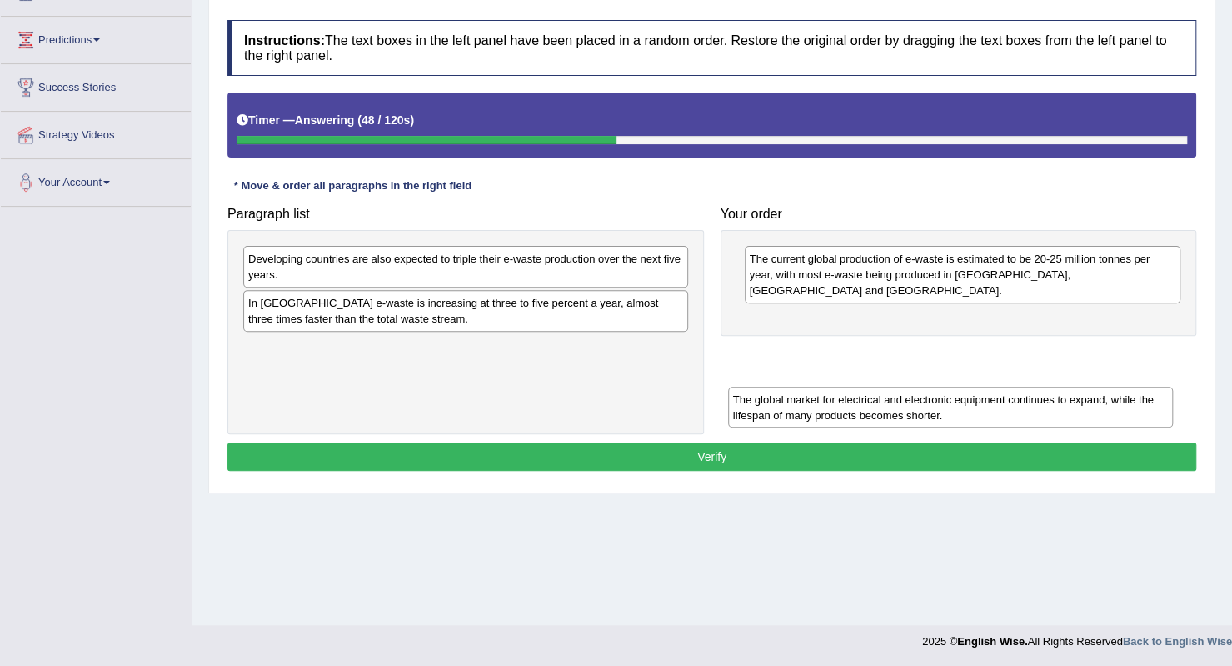
drag, startPoint x: 395, startPoint y: 361, endPoint x: 873, endPoint y: 416, distance: 481.4
click at [873, 416] on div "The global market for electrical and electronic equipment continues to expand, …" at bounding box center [950, 408] width 445 height 42
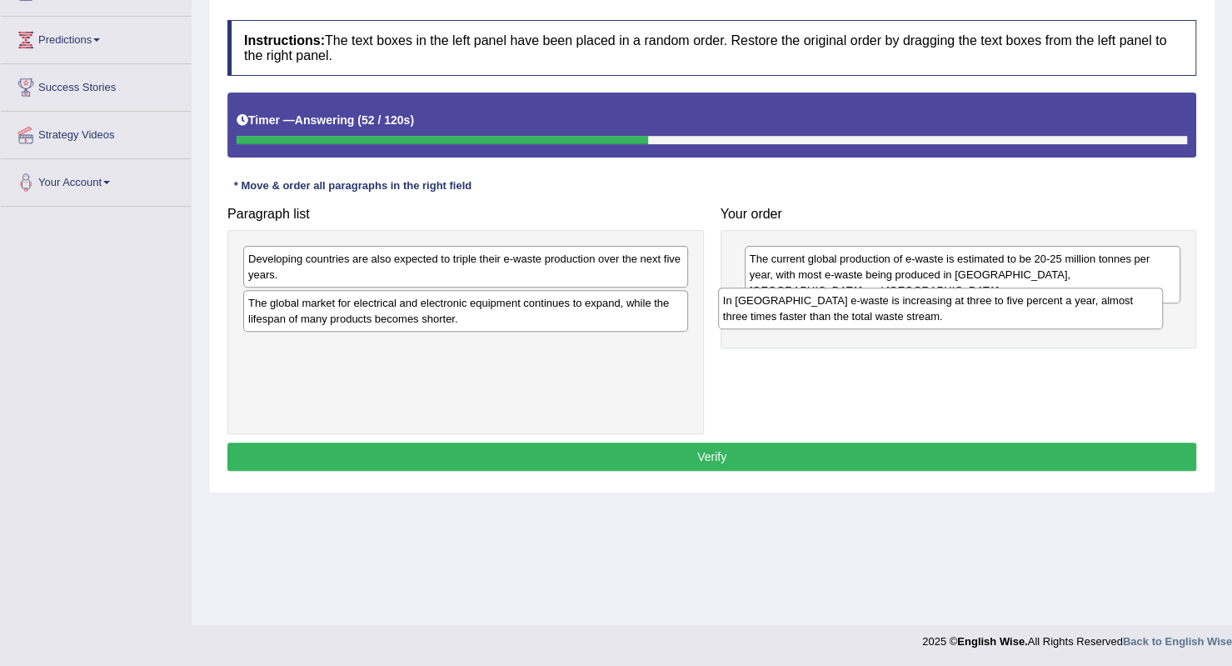
drag, startPoint x: 502, startPoint y: 312, endPoint x: 977, endPoint y: 310, distance: 475.0
click at [977, 310] on div "In [GEOGRAPHIC_DATA] e-waste is increasing at three to five percent a year, alm…" at bounding box center [940, 308] width 445 height 42
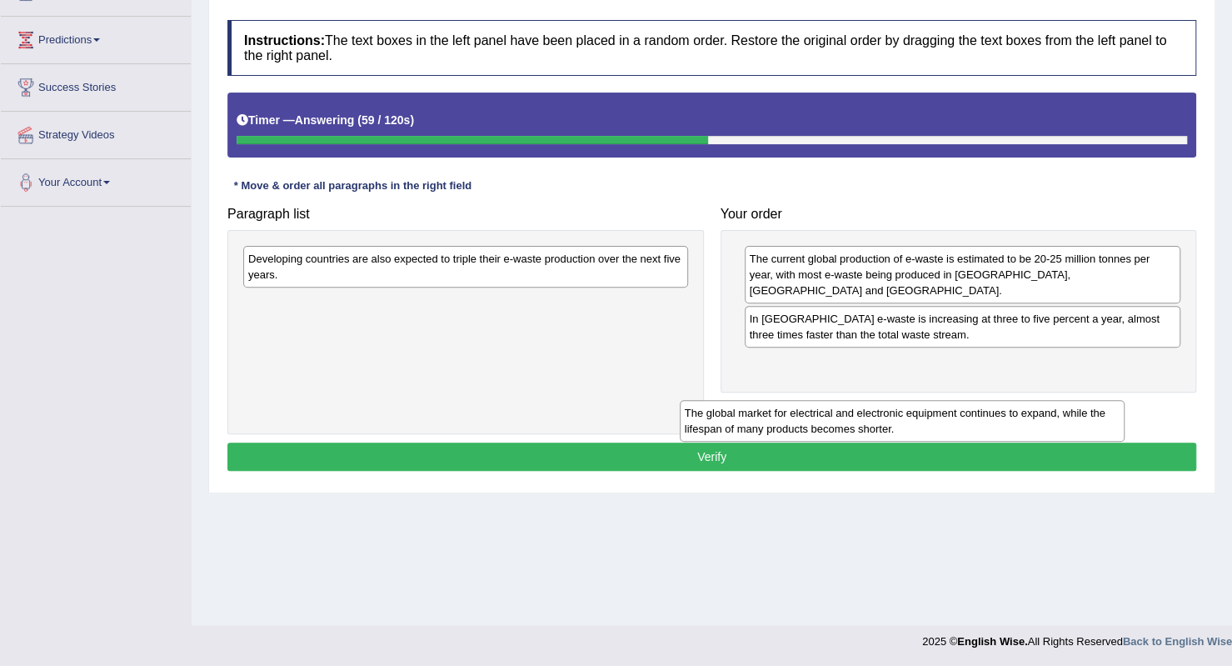
drag, startPoint x: 586, startPoint y: 301, endPoint x: 1022, endPoint y: 411, distance: 450.3
click at [1022, 411] on div "The global market for electrical and electronic equipment continues to expand, …" at bounding box center [902, 421] width 445 height 42
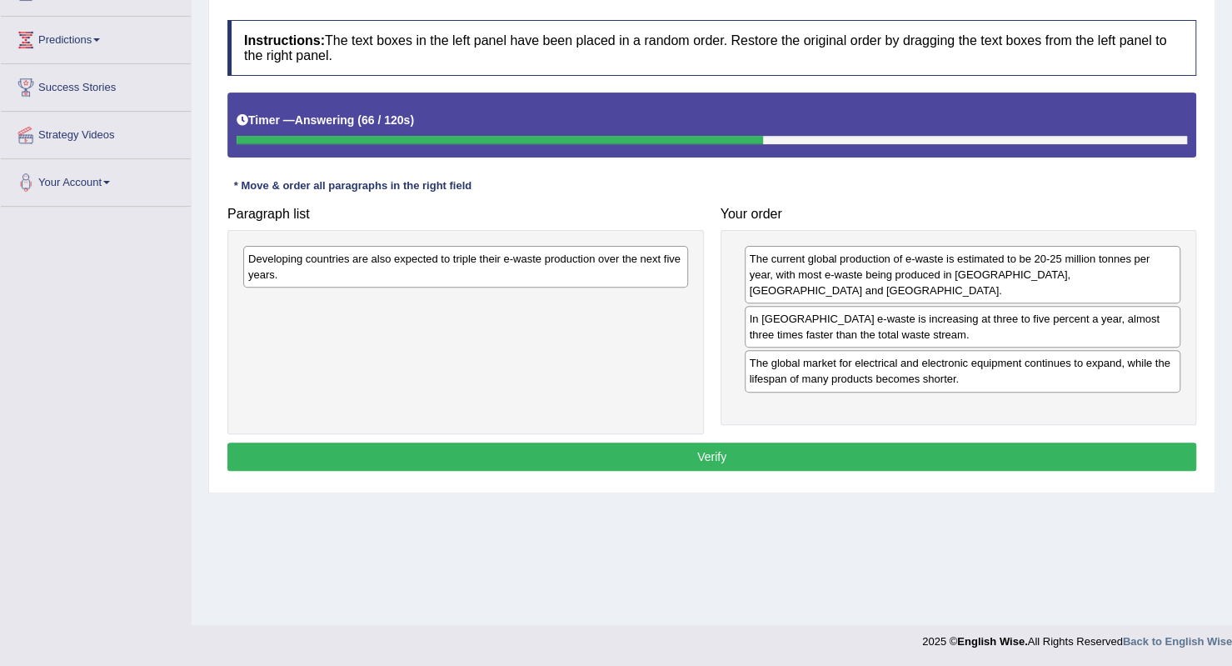
drag, startPoint x: 293, startPoint y: 267, endPoint x: 355, endPoint y: 298, distance: 68.9
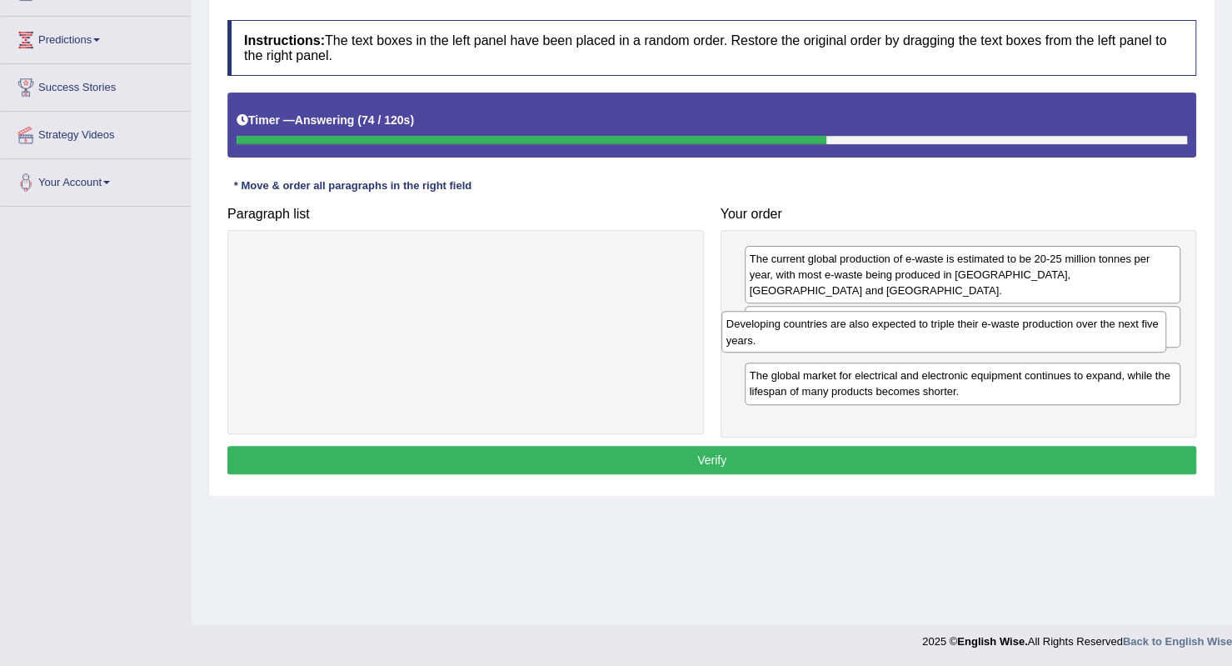
drag, startPoint x: 502, startPoint y: 260, endPoint x: 981, endPoint y: 326, distance: 482.8
click at [981, 326] on div "Developing countries are also expected to triple their e-waste production over …" at bounding box center [944, 332] width 445 height 42
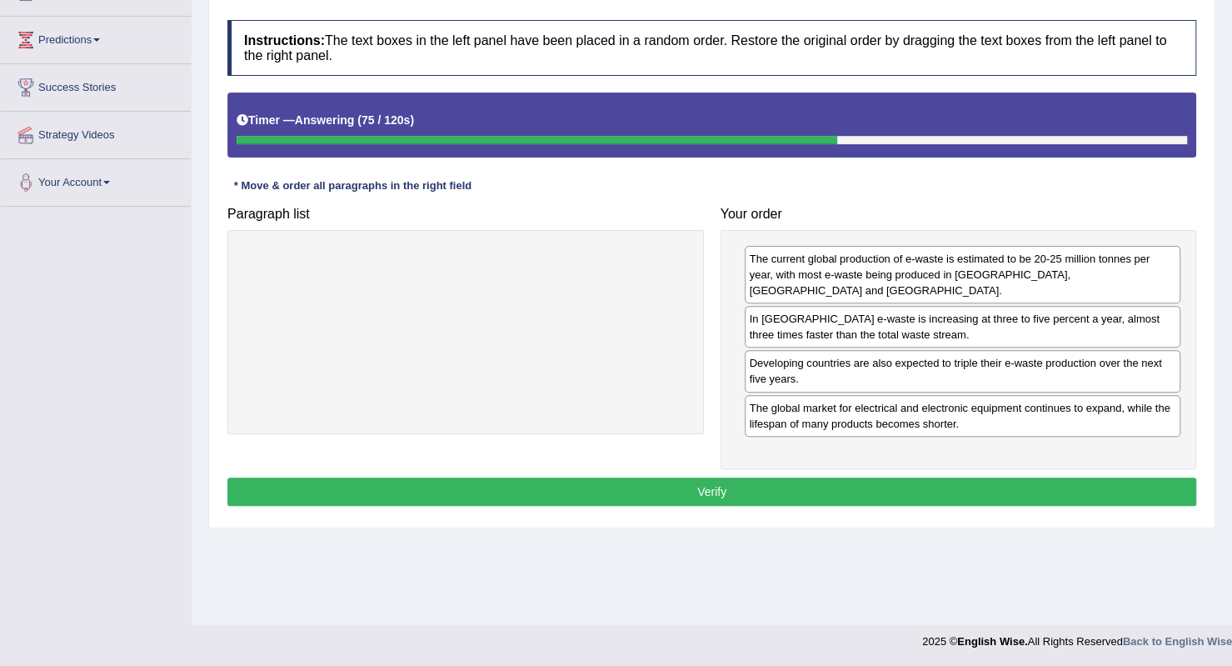
click at [854, 482] on button "Verify" at bounding box center [711, 491] width 969 height 28
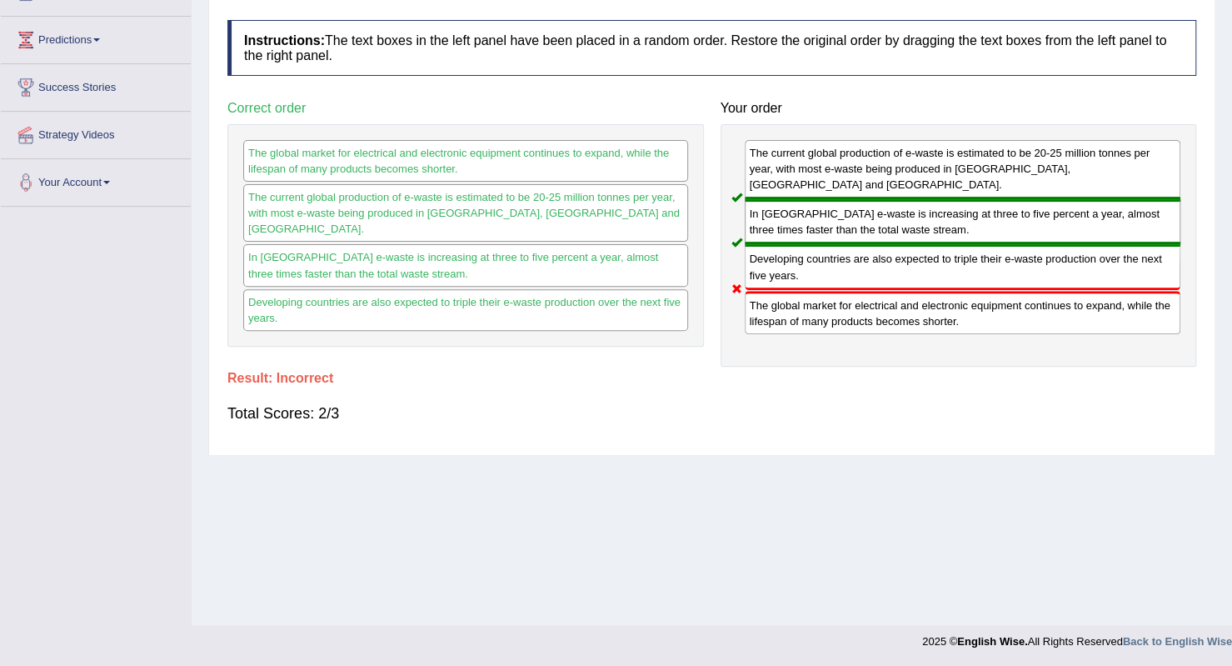
drag, startPoint x: 754, startPoint y: 290, endPoint x: 793, endPoint y: 191, distance: 106.6
click at [793, 192] on div "The current global production of e-waste is estimated to be 20-25 million tonne…" at bounding box center [959, 245] width 477 height 242
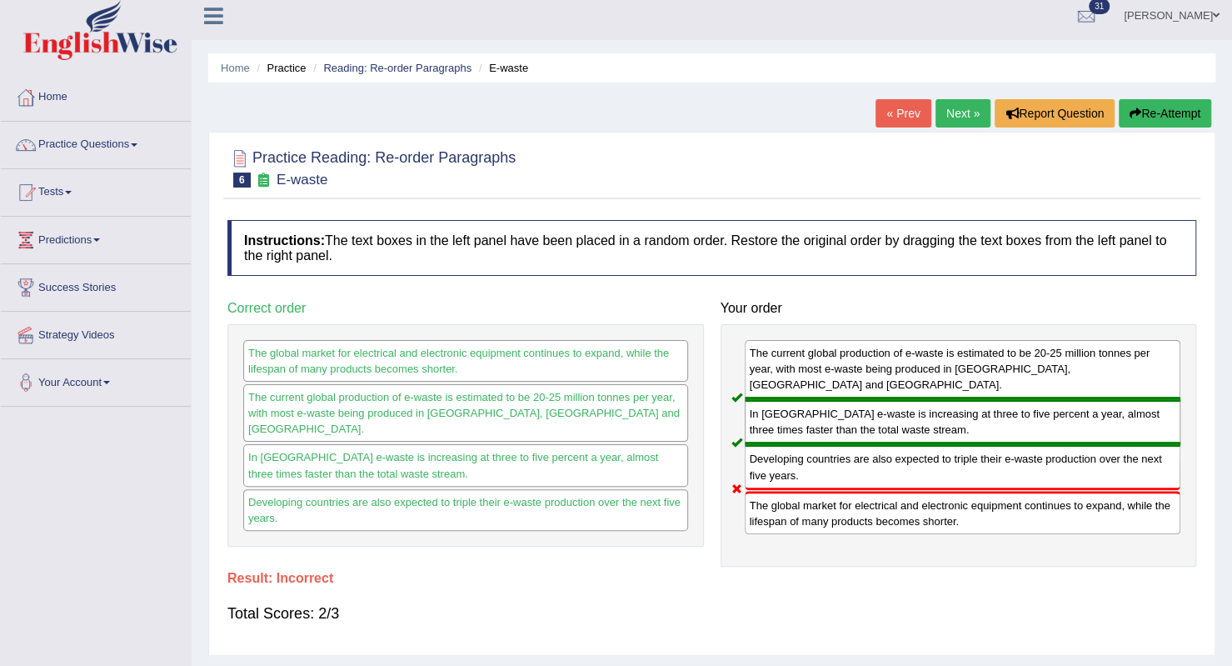
scroll to position [0, 0]
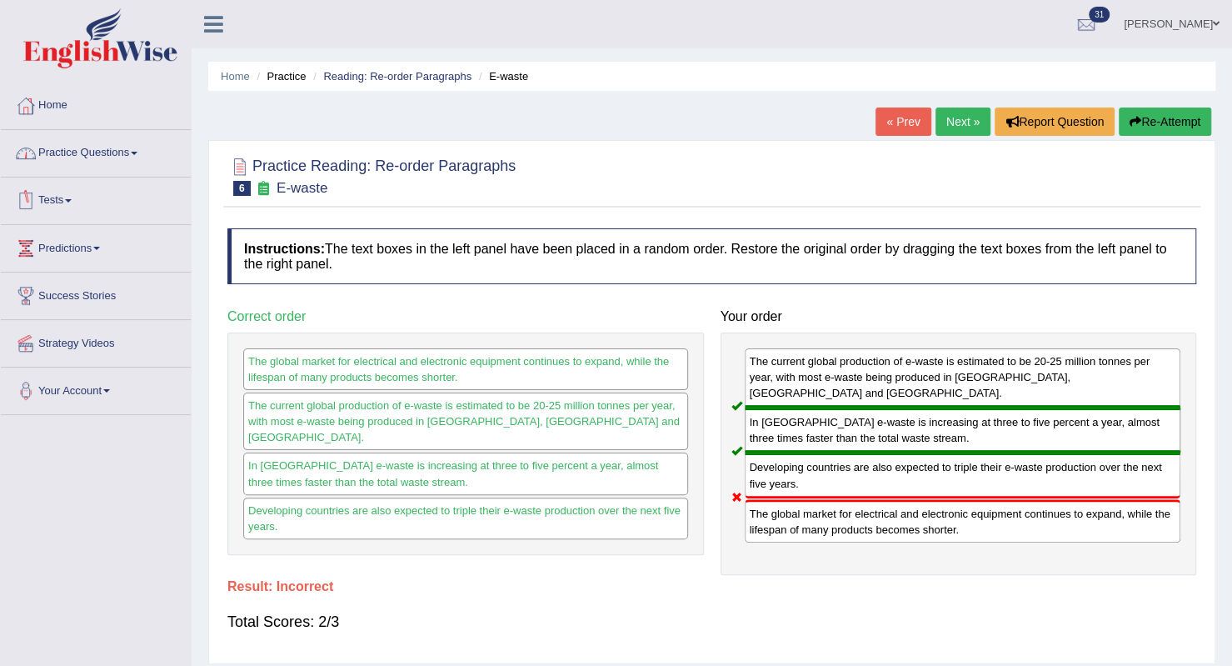
click at [147, 152] on link "Practice Questions" at bounding box center [96, 151] width 190 height 42
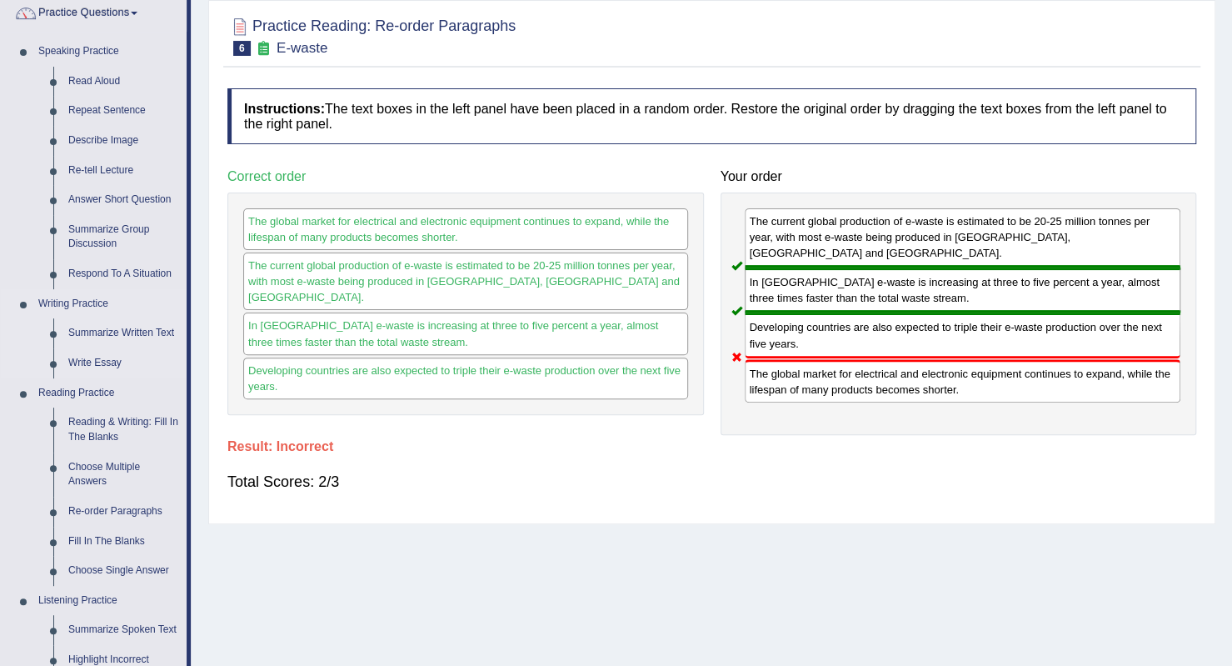
scroll to position [167, 0]
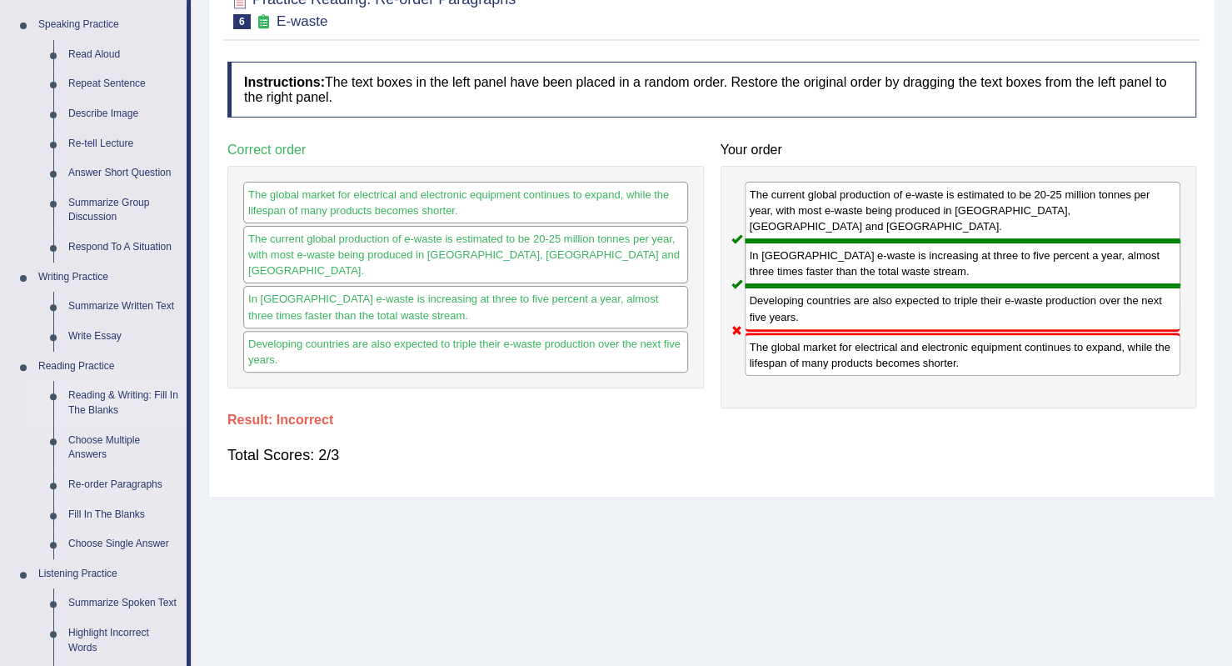
click at [119, 404] on link "Reading & Writing: Fill In The Blanks" at bounding box center [124, 403] width 126 height 44
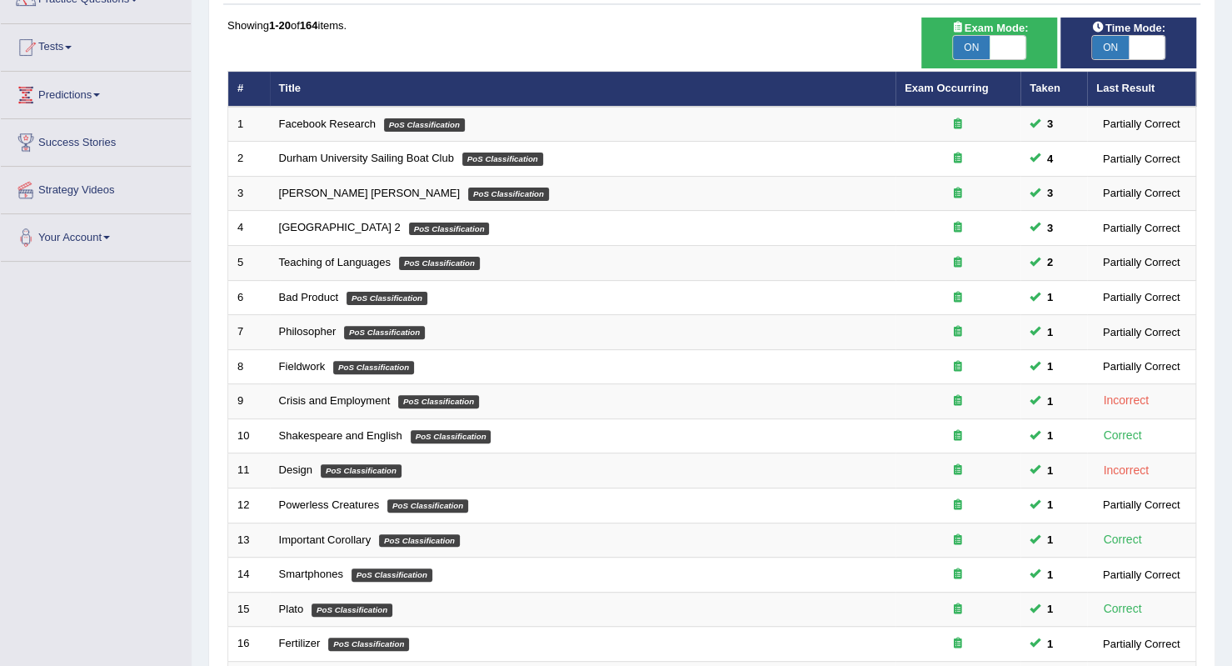
scroll to position [417, 0]
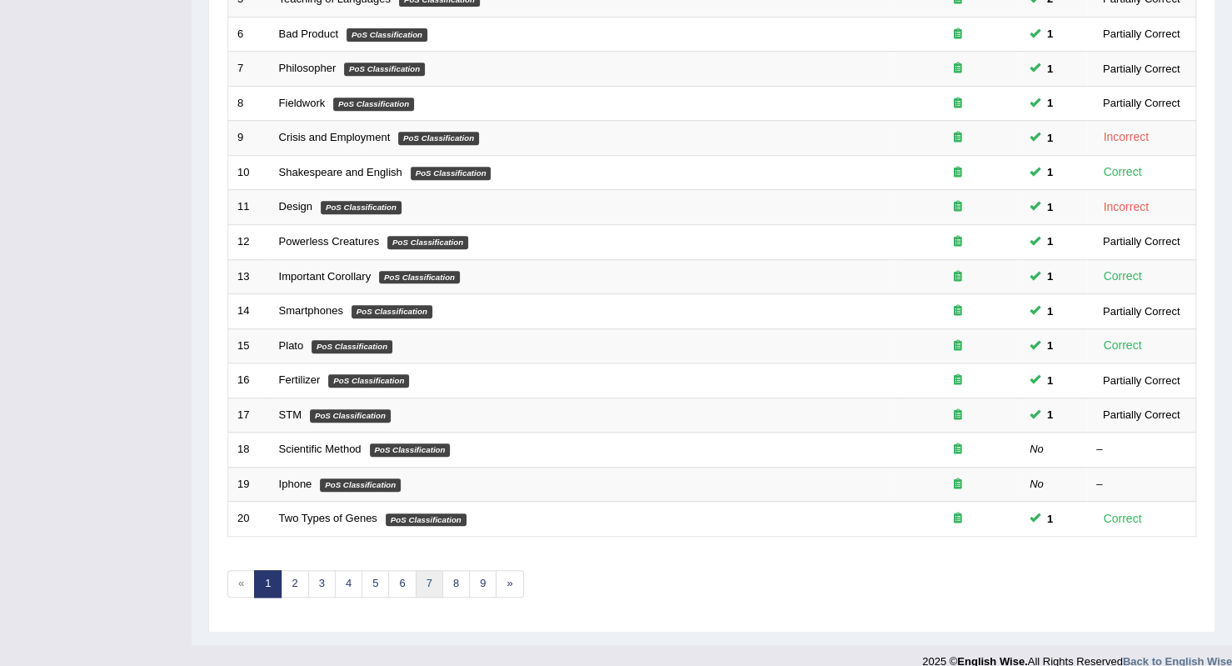
click at [424, 586] on link "7" at bounding box center [429, 583] width 27 height 27
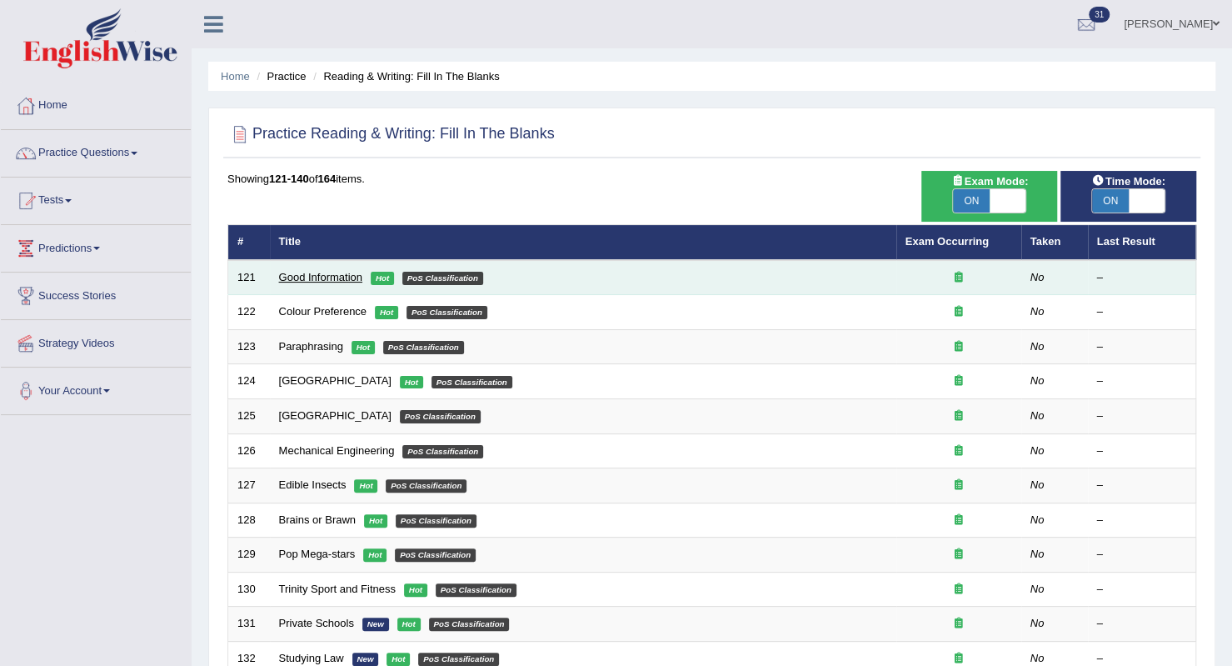
click at [357, 277] on link "Good Information" at bounding box center [320, 277] width 83 height 12
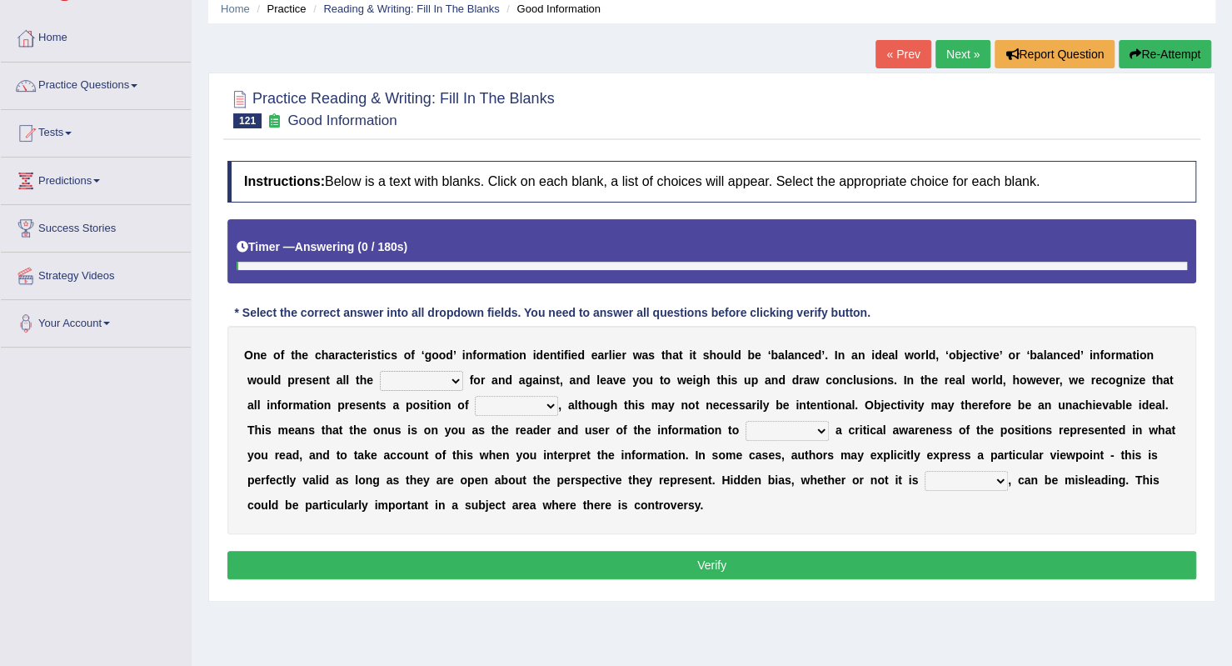
scroll to position [83, 0]
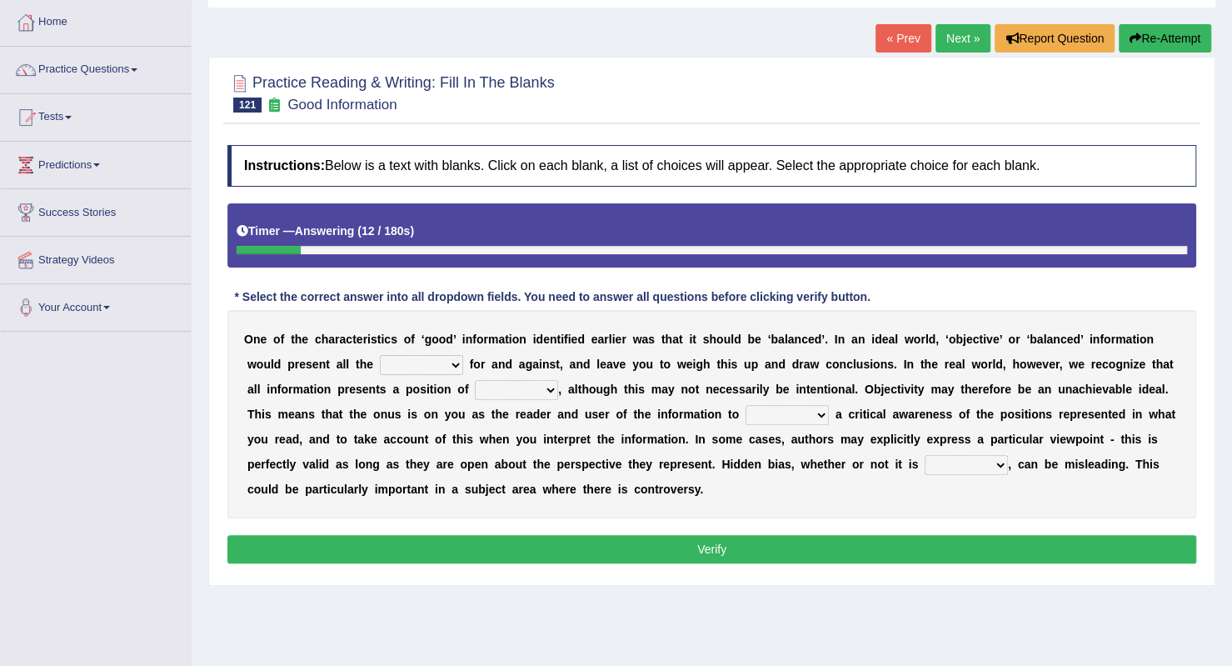
click at [457, 369] on select "assurance evidence greatness present" at bounding box center [421, 365] width 83 height 20
click at [380, 355] on select "assurance evidence greatness present" at bounding box center [421, 365] width 83 height 20
click at [553, 387] on select "ensigns gross interest exact" at bounding box center [516, 390] width 83 height 20
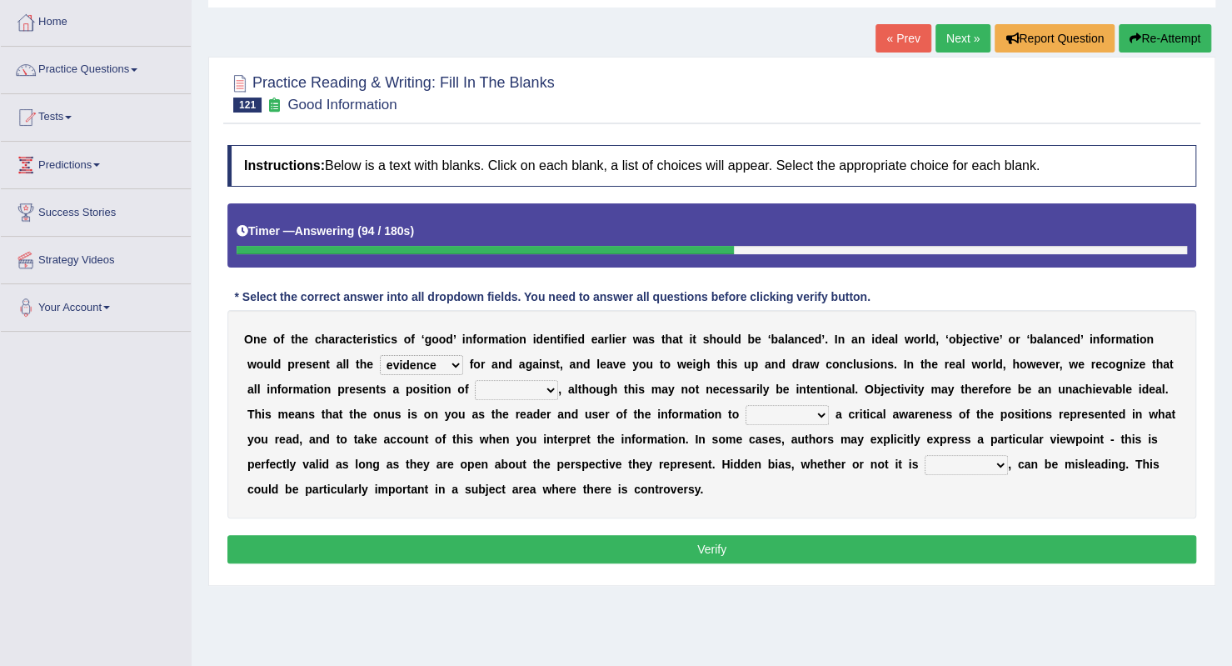
click at [452, 359] on select "assurance evidence greatness present" at bounding box center [421, 365] width 83 height 20
select select "assurance"
click at [380, 355] on select "assurance evidence greatness present" at bounding box center [421, 365] width 83 height 20
click at [560, 392] on b "," at bounding box center [559, 388] width 3 height 13
click at [557, 394] on select "ensigns gross interest exact" at bounding box center [516, 390] width 83 height 20
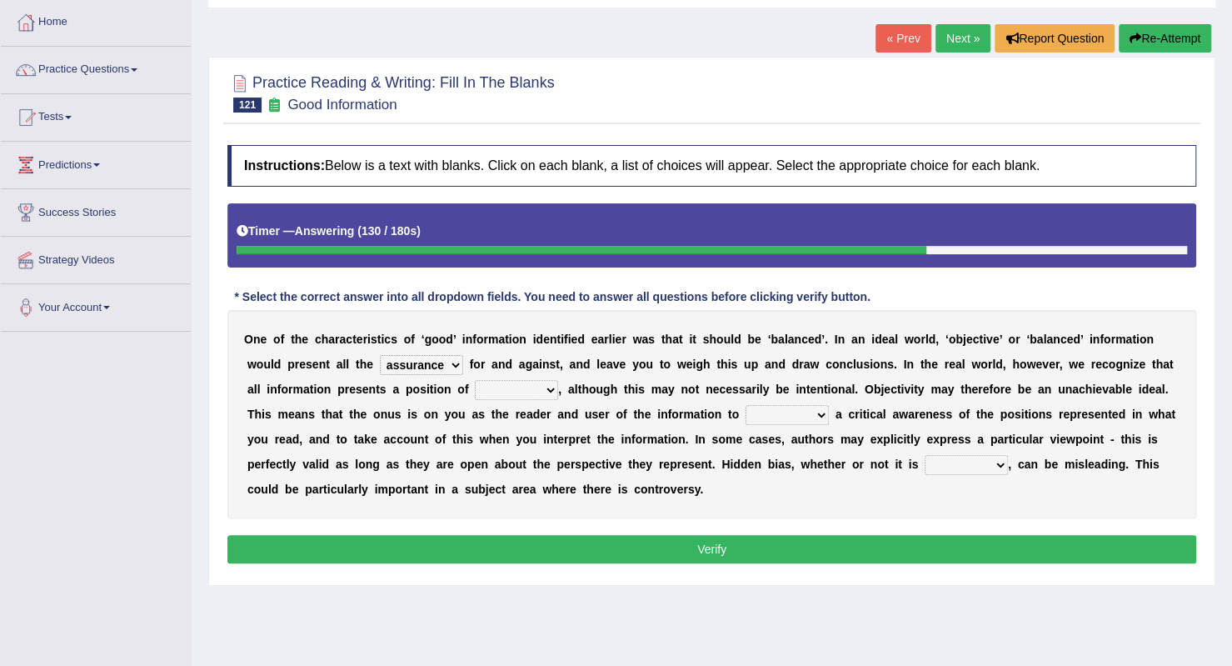
select select "gross"
click at [475, 380] on select "ensigns gross interest exact" at bounding box center [516, 390] width 83 height 20
click at [822, 412] on select "regret rebel develop intact" at bounding box center [787, 415] width 83 height 20
select select "develop"
click at [746, 405] on select "regret rebel develop intact" at bounding box center [787, 415] width 83 height 20
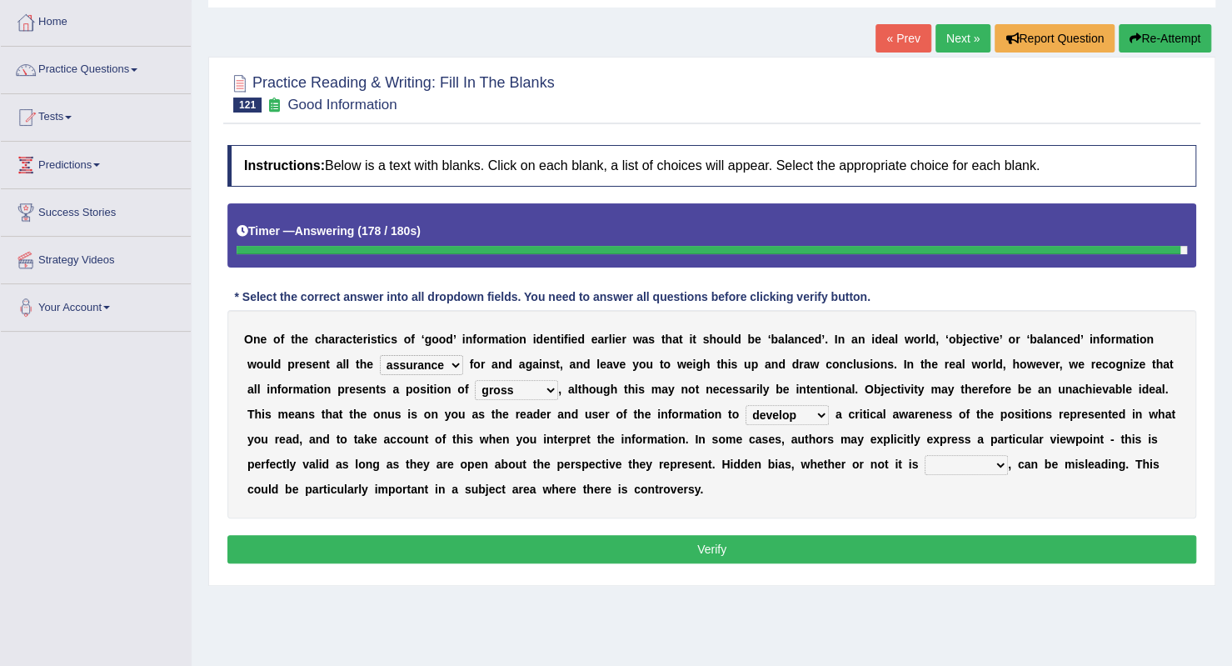
click at [1001, 472] on select "deliberate narrate sustain aggregate" at bounding box center [966, 465] width 83 height 20
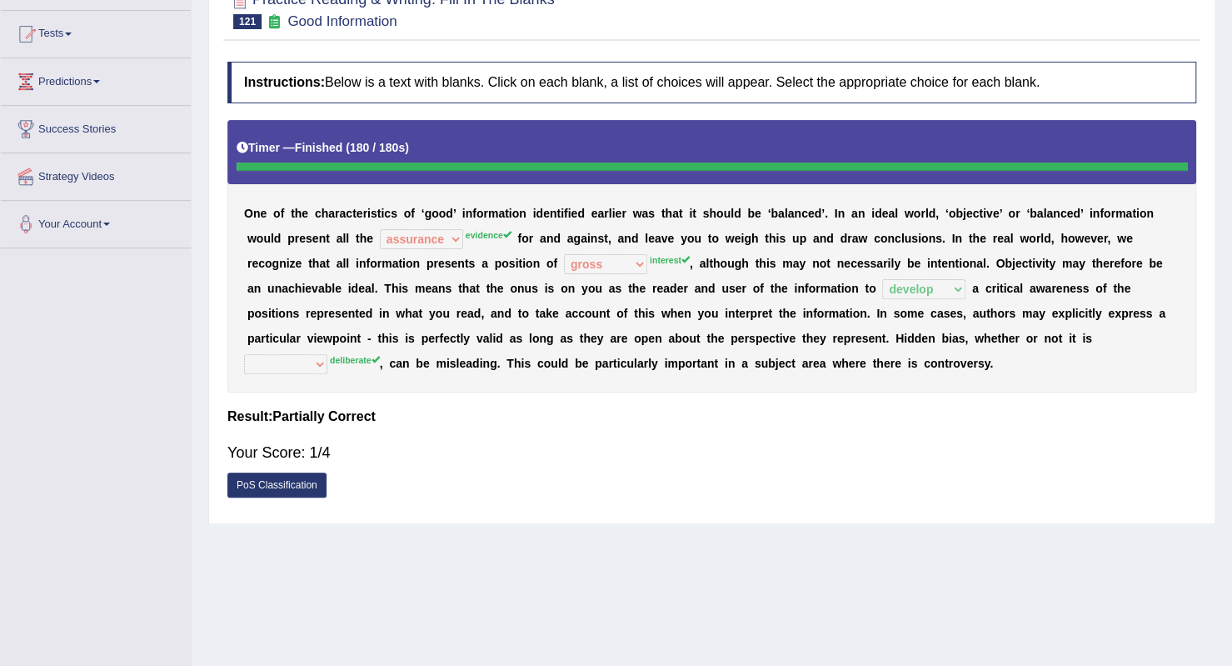
scroll to position [0, 0]
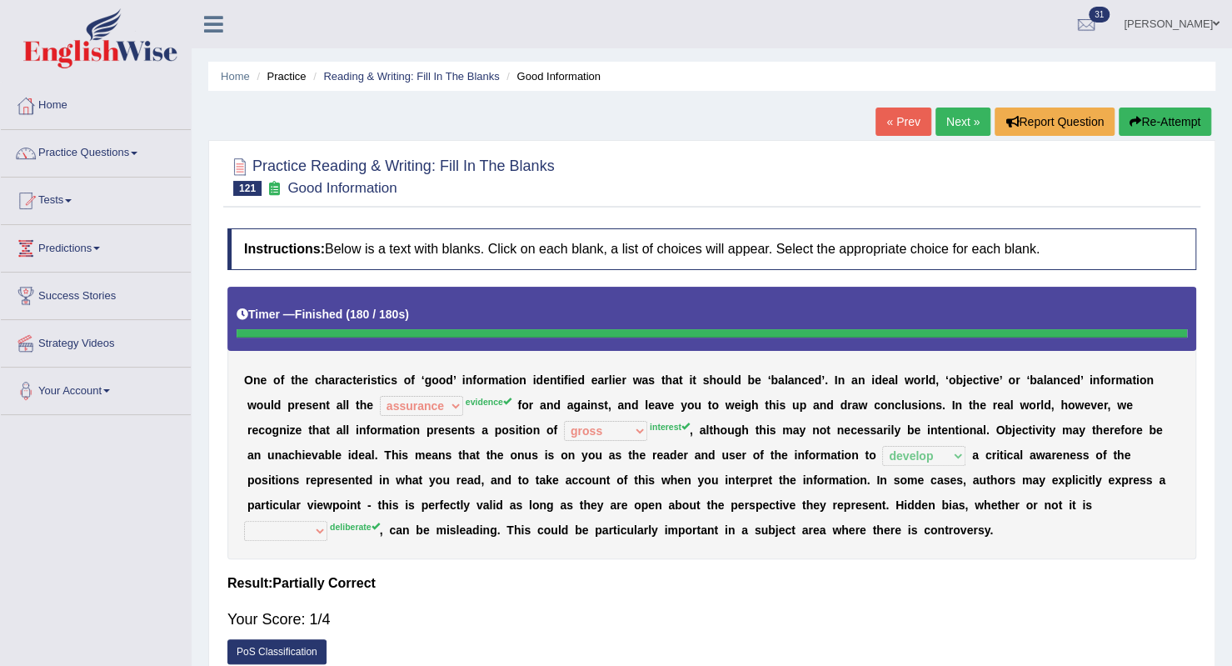
click at [947, 118] on link "Next »" at bounding box center [963, 121] width 55 height 28
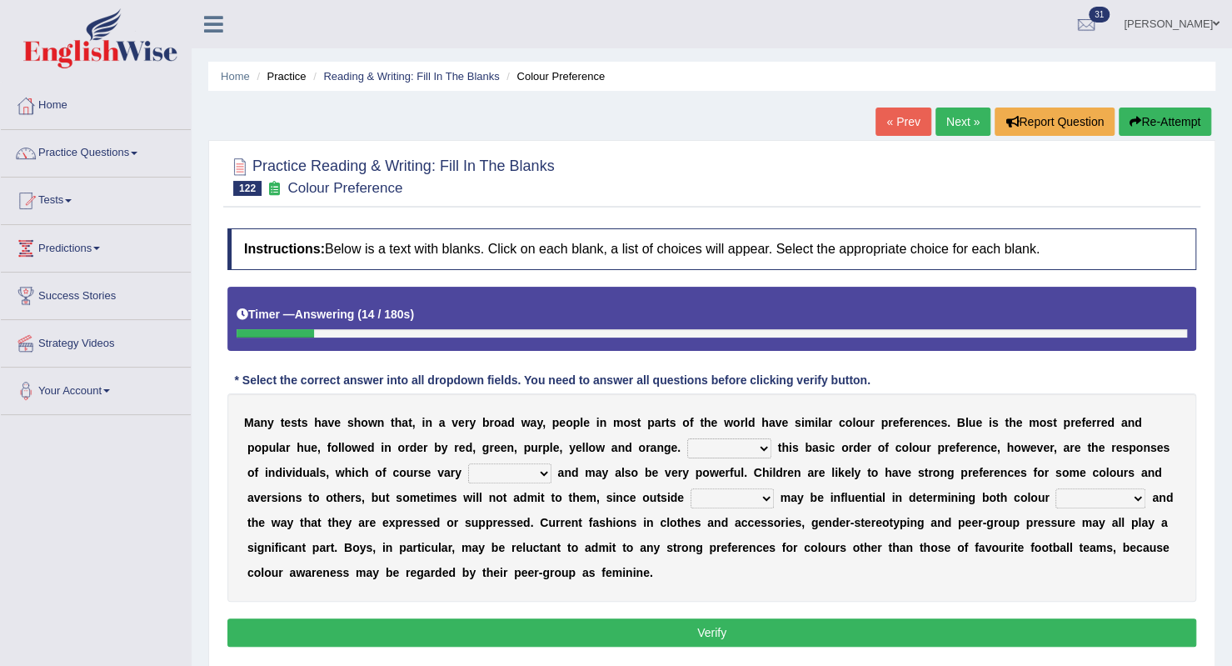
click at [762, 446] on select "Overlying Overlaying Overly Overall" at bounding box center [729, 448] width 84 height 20
select select "Overall"
click at [687, 438] on select "Overlying Overlaying Overly Overall" at bounding box center [729, 448] width 84 height 20
click at [759, 450] on select "Overlying Overlaying Overly Overall" at bounding box center [729, 448] width 84 height 20
click at [1147, 477] on b "n" at bounding box center [1150, 472] width 7 height 13
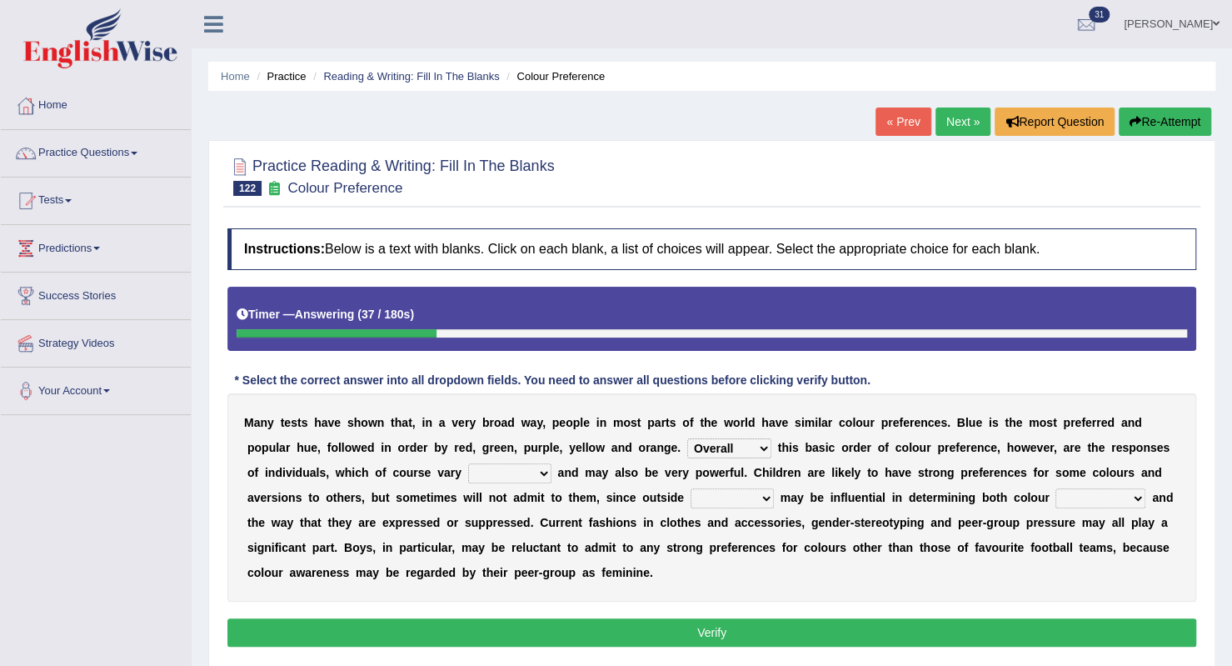
click at [545, 469] on select "grossly openly broadly widely" at bounding box center [509, 473] width 83 height 20
select select "broadly"
click at [468, 463] on select "grossly openly broadly widely" at bounding box center [509, 473] width 83 height 20
click at [539, 480] on select "grossly openly broadly widely" at bounding box center [509, 473] width 83 height 20
click at [468, 463] on select "grossly openly broadly widely" at bounding box center [509, 473] width 83 height 20
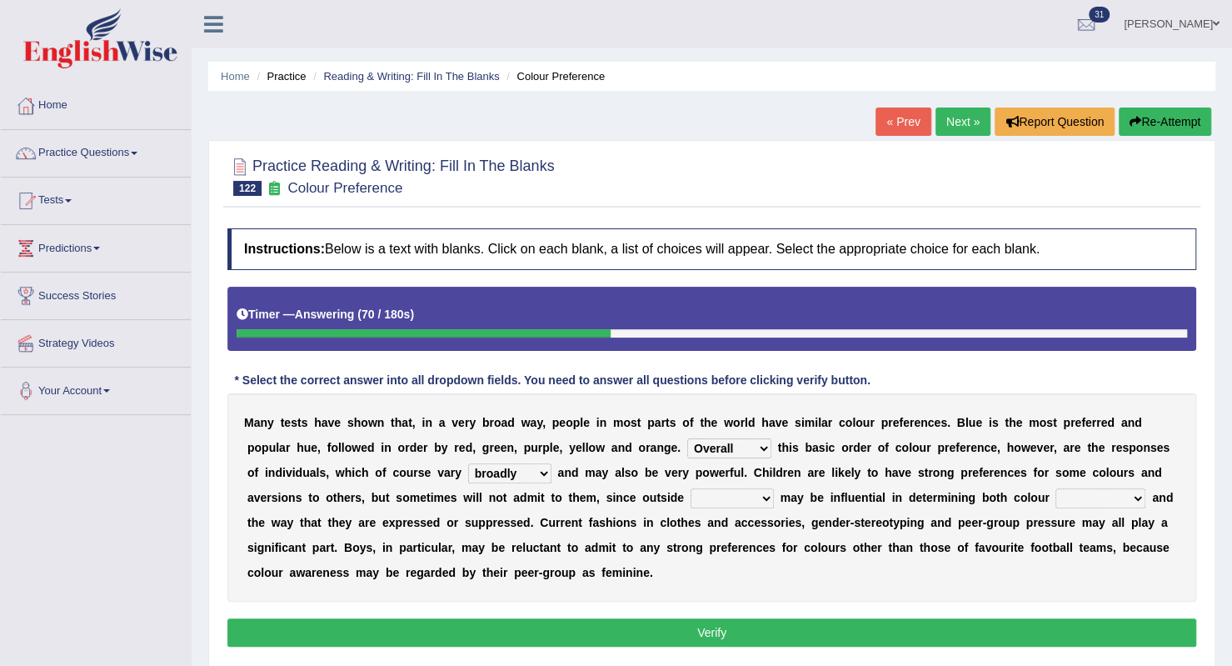
click at [767, 494] on select "facts collected gross factors" at bounding box center [732, 498] width 83 height 20
click at [691, 488] on select "facts collected gross factors" at bounding box center [732, 498] width 83 height 20
click at [763, 496] on select "facts collected gross factors" at bounding box center [732, 498] width 83 height 20
select select "facts"
click at [691, 488] on select "facts collected gross factors" at bounding box center [732, 498] width 83 height 20
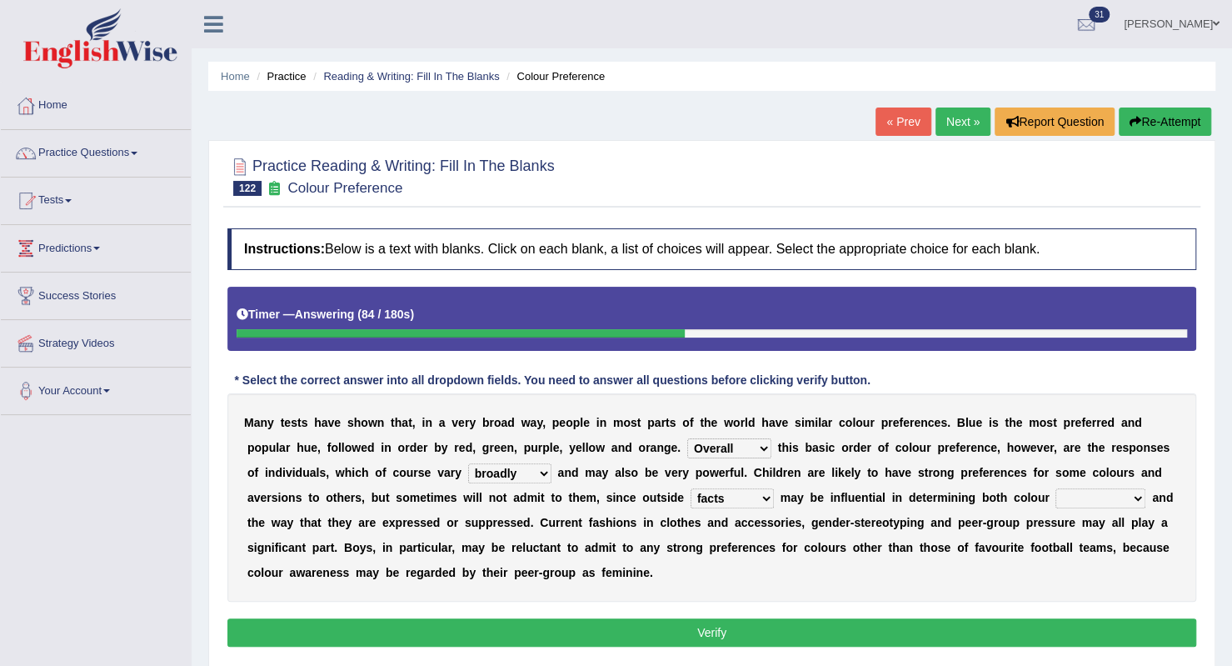
click at [1130, 499] on select "lacking preferences prestige prolonged" at bounding box center [1101, 498] width 90 height 20
select select "preferences"
click at [1056, 488] on select "lacking preferences prestige prolonged" at bounding box center [1101, 498] width 90 height 20
click at [535, 636] on button "Verify" at bounding box center [711, 632] width 969 height 28
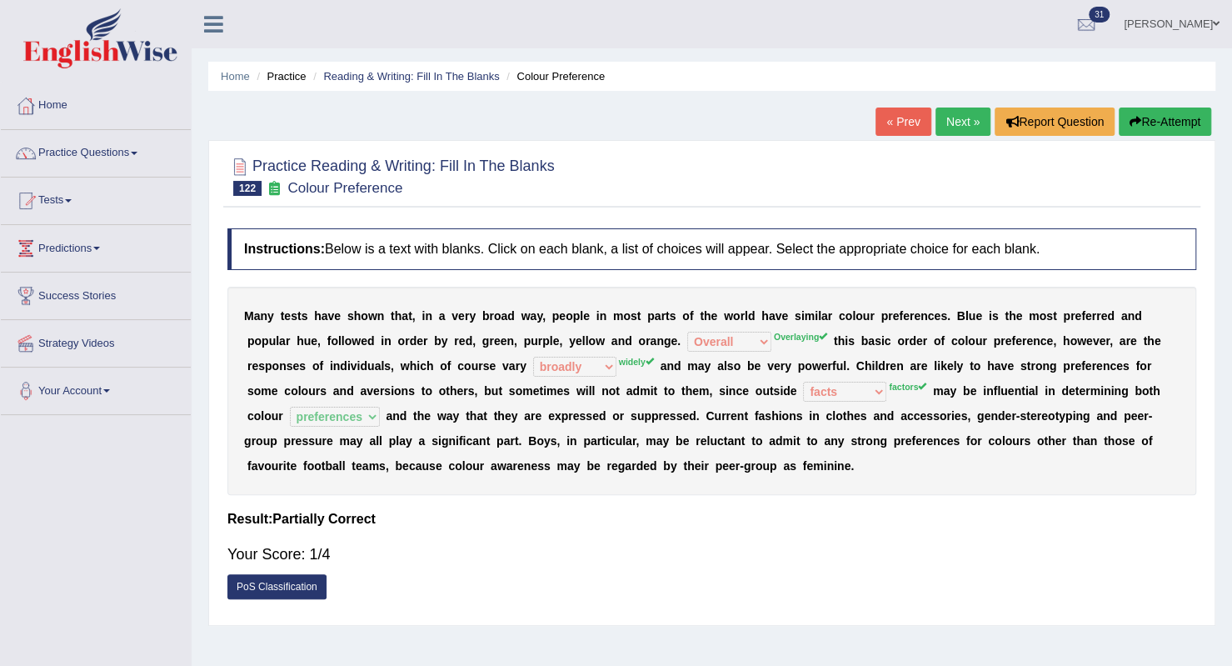
click at [952, 127] on link "Next »" at bounding box center [963, 121] width 55 height 28
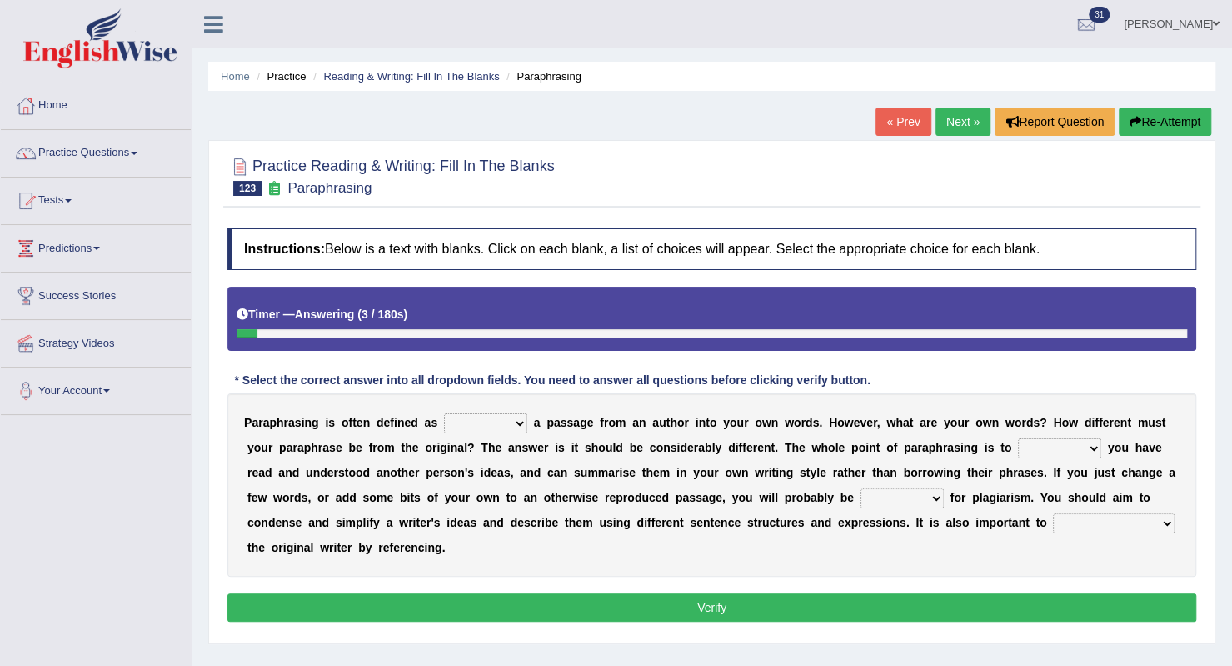
click at [518, 422] on select "placed putting planked pleaded" at bounding box center [485, 423] width 83 height 20
select select "putting"
click at [444, 413] on select "placed putting planked pleaded" at bounding box center [485, 423] width 83 height 20
click at [1098, 463] on div "P a r a p h r a s i n g i s o f t e n d e f i n e d a s placed putting planked …" at bounding box center [711, 484] width 969 height 183
select select "show"
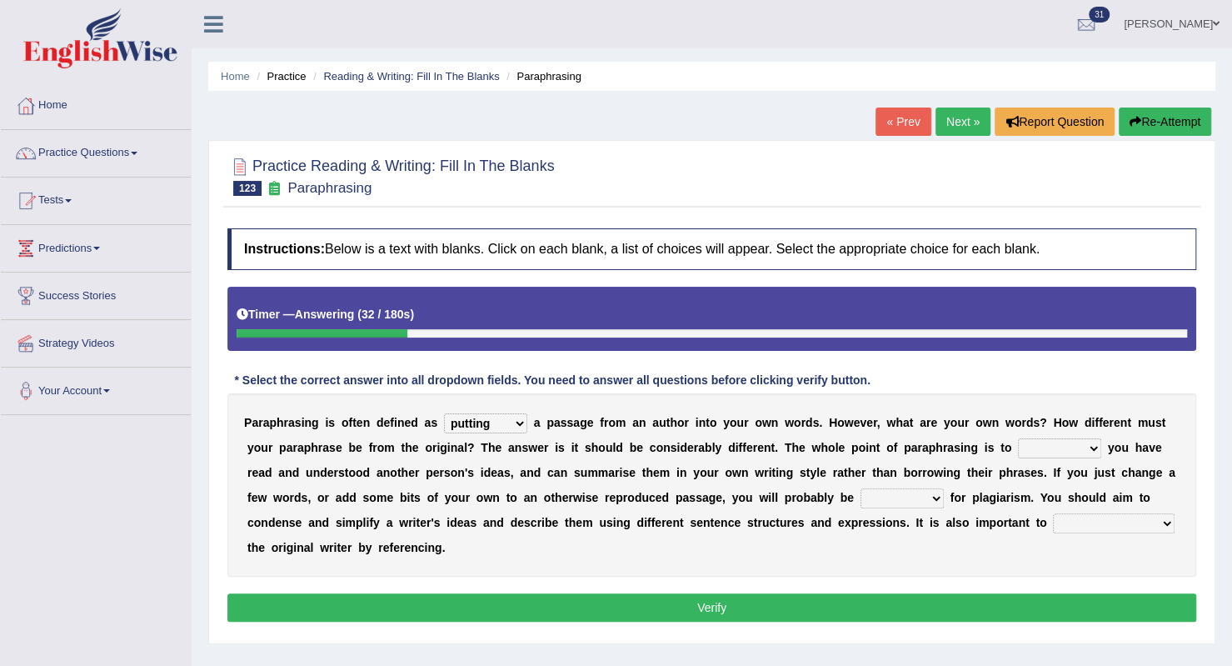
click at [1018, 438] on select "snow stole show slow" at bounding box center [1059, 448] width 83 height 20
click at [937, 497] on select "penalised priced advised lighted" at bounding box center [902, 498] width 83 height 20
select select "penalised"
click at [861, 488] on select "penalised priced advised lighted" at bounding box center [902, 498] width 83 height 20
click at [1133, 520] on select "rated credit nill still" at bounding box center [1114, 523] width 122 height 20
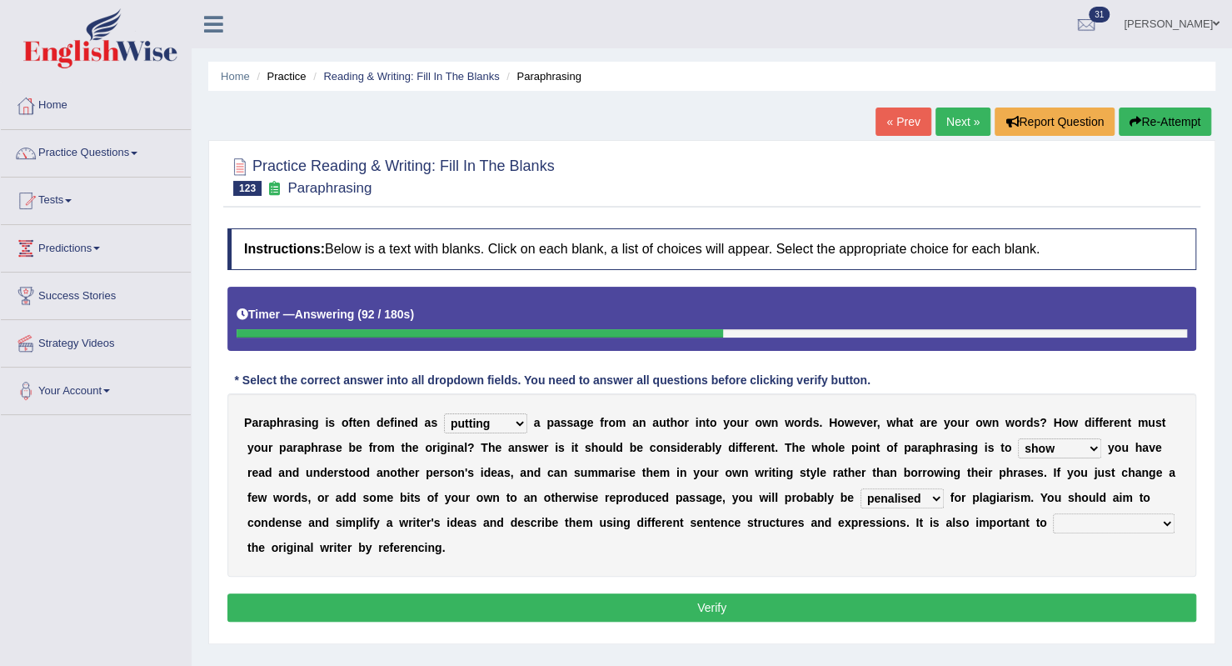
select select "credit"
click at [1053, 513] on select "rated credit nill still" at bounding box center [1114, 523] width 122 height 20
click at [1078, 602] on button "Verify" at bounding box center [711, 607] width 969 height 28
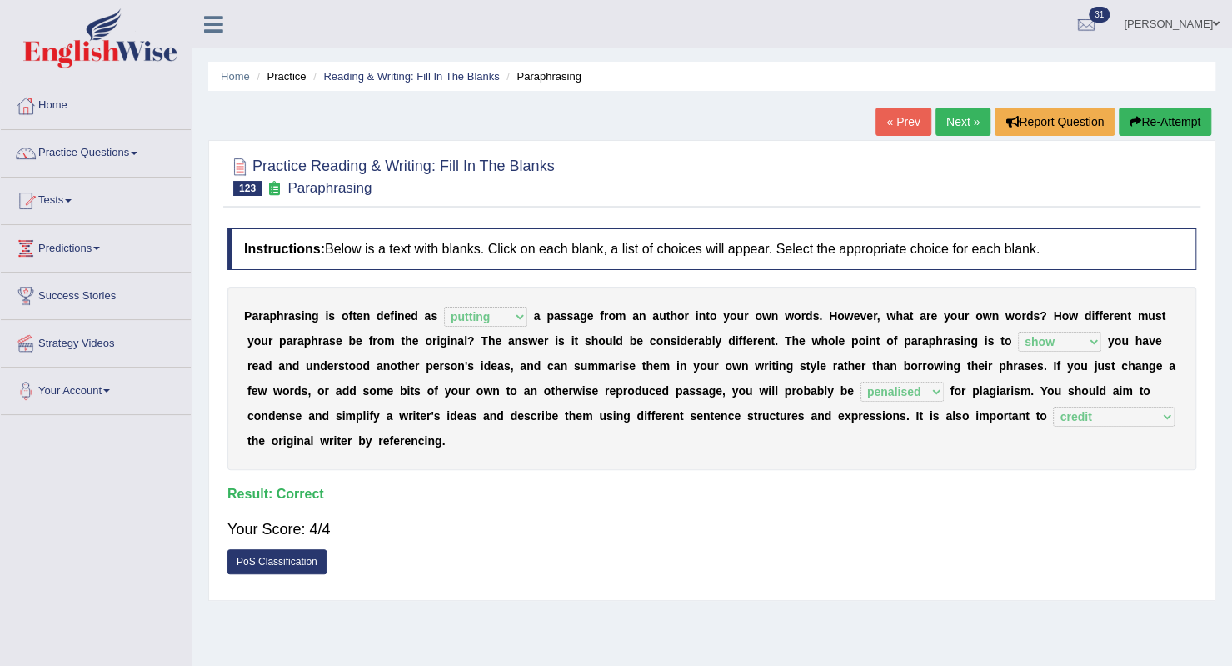
click at [951, 122] on link "Next »" at bounding box center [963, 121] width 55 height 28
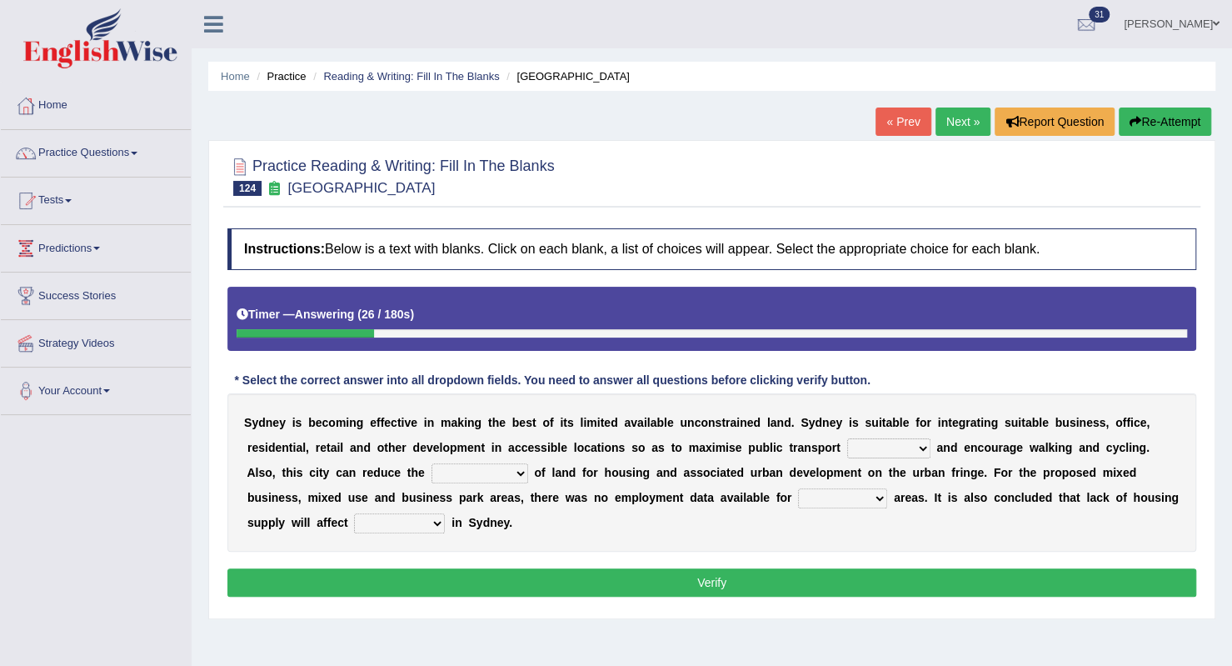
click at [932, 449] on b at bounding box center [934, 447] width 7 height 13
click at [928, 447] on select "patriot patronage patterned ensigns" at bounding box center [888, 448] width 83 height 20
select select "patterned"
click at [847, 438] on select "patriot patronage patterned ensigns" at bounding box center [888, 448] width 83 height 20
click at [518, 471] on select "consume consumate consumption constant" at bounding box center [480, 473] width 97 height 20
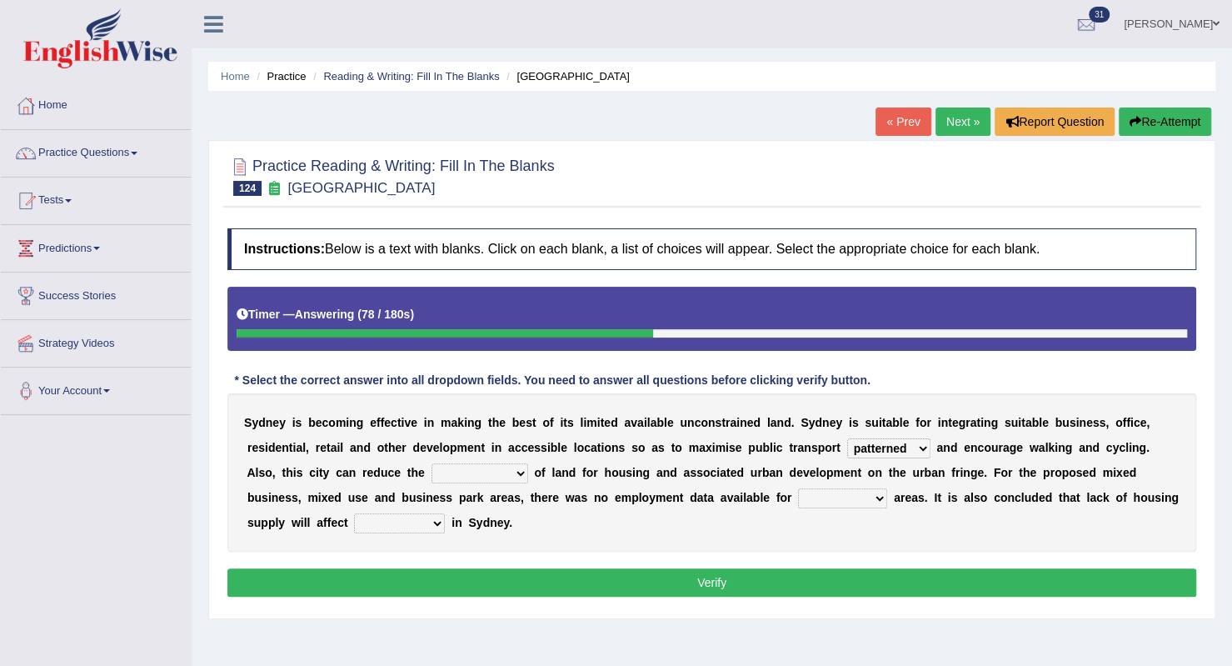
select select "consumate"
click at [432, 463] on select "consume consumate consumption constant" at bounding box center [480, 473] width 97 height 20
click at [884, 496] on select "conclude collide compress comparable" at bounding box center [842, 498] width 89 height 20
select select "comparable"
click at [798, 488] on select "conclude collide compress comparable" at bounding box center [842, 498] width 89 height 20
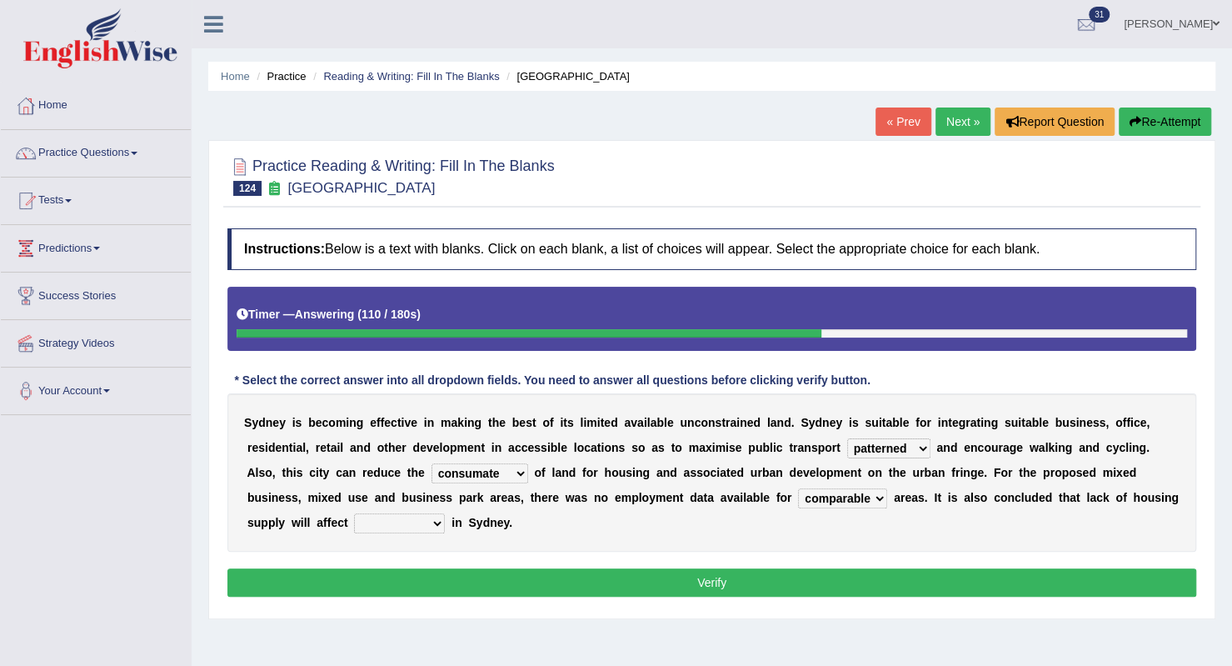
click at [436, 525] on select "affirm assure affordability weather" at bounding box center [399, 523] width 91 height 20
select select "affordability"
click at [354, 513] on select "affirm assure affordability weather" at bounding box center [399, 523] width 91 height 20
click at [431, 575] on button "Verify" at bounding box center [711, 582] width 969 height 28
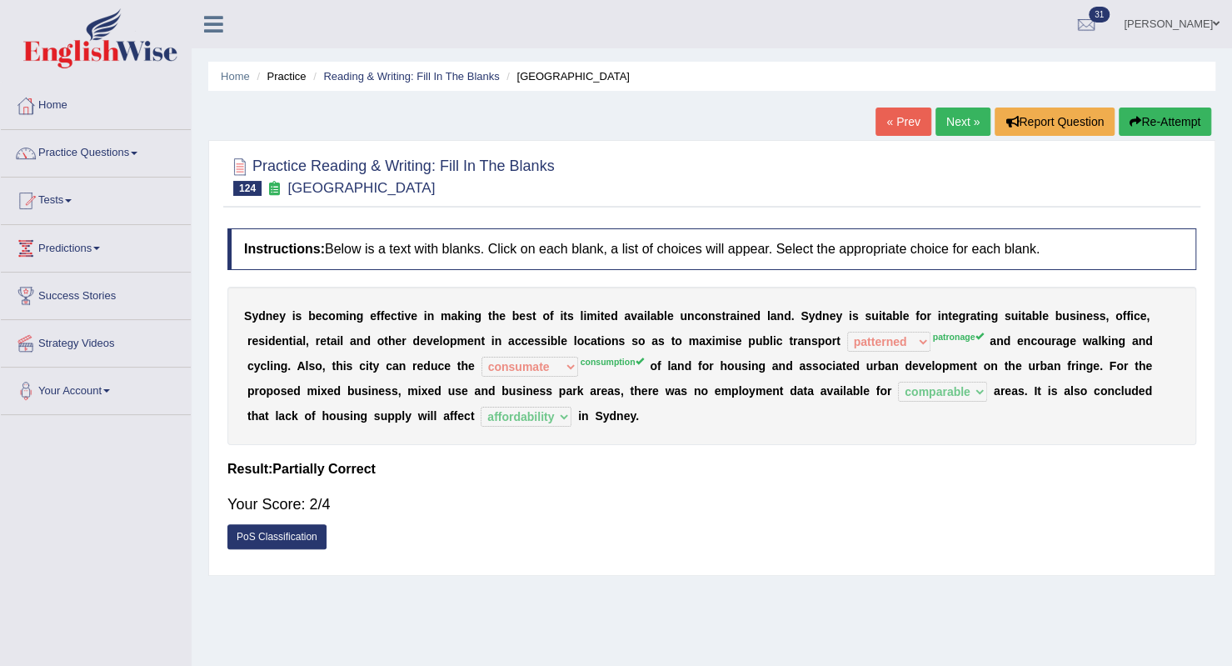
click at [972, 131] on link "Next »" at bounding box center [963, 121] width 55 height 28
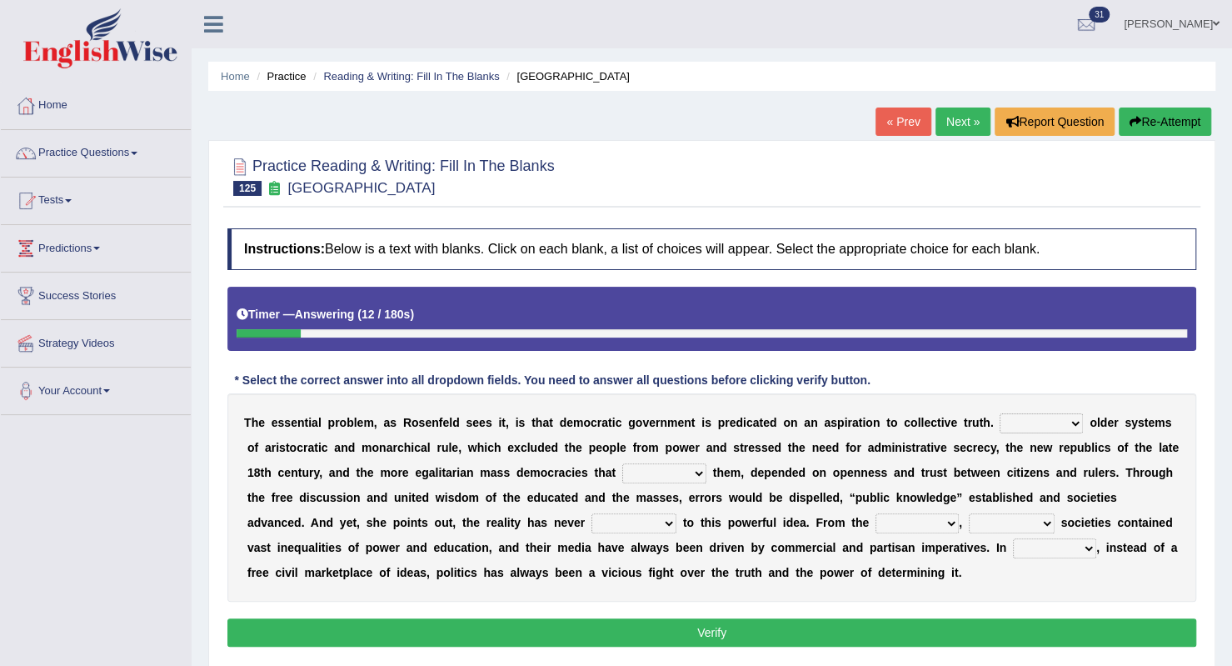
click at [1078, 417] on select "Like Unlike Likely Safely" at bounding box center [1041, 423] width 83 height 20
click at [1000, 413] on select "Like Unlike Likely Safely" at bounding box center [1041, 423] width 83 height 20
click at [1077, 423] on select "Like Unlike Likely Safely" at bounding box center [1041, 423] width 83 height 20
select select "Unlike"
click at [1000, 413] on select "Like Unlike Likely Safely" at bounding box center [1041, 423] width 83 height 20
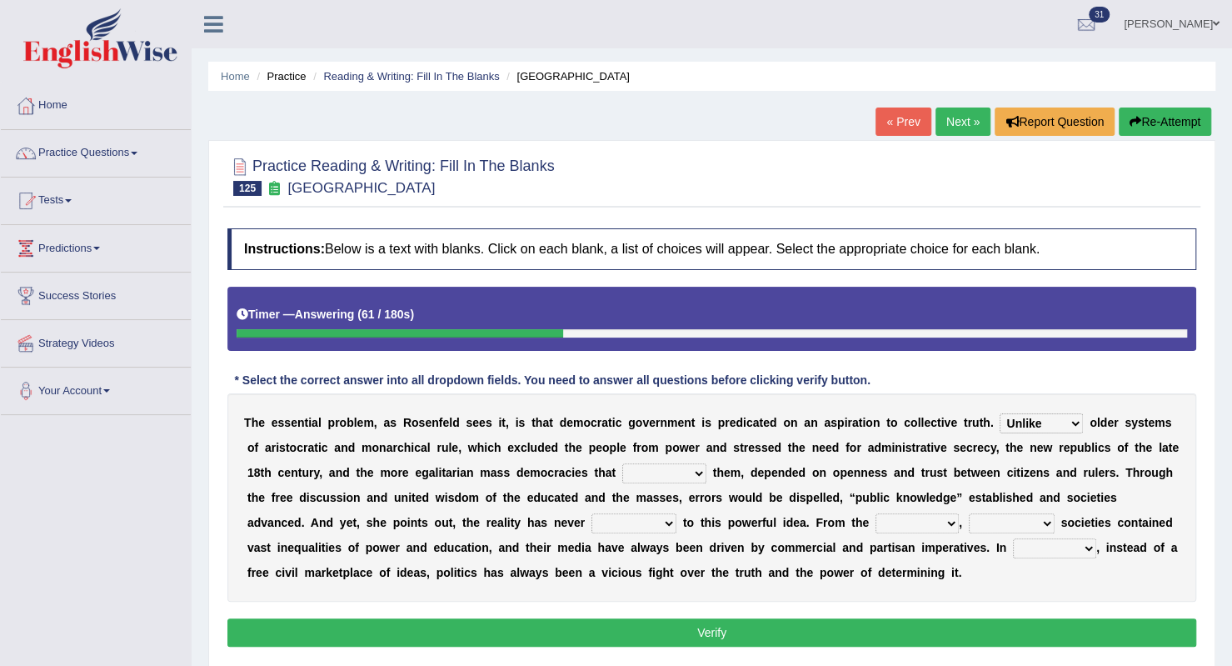
click at [697, 479] on select "readed grated succeeded printed" at bounding box center [664, 473] width 84 height 20
click at [622, 463] on select "readed grated succeeded printed" at bounding box center [664, 473] width 84 height 20
click at [698, 481] on select "readed grated succeeded printed" at bounding box center [664, 473] width 84 height 20
select select "succeeded"
click at [622, 463] on select "readed grated succeeded printed" at bounding box center [664, 473] width 84 height 20
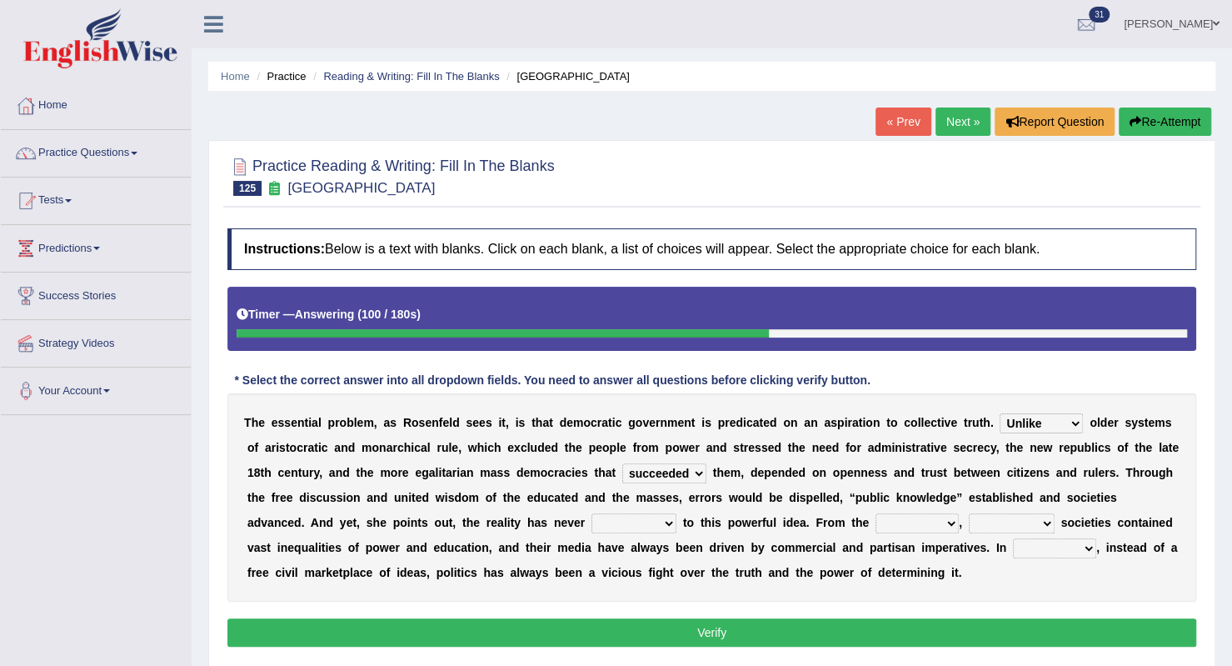
click at [607, 521] on select "saved up stood up brought up lived up" at bounding box center [634, 523] width 85 height 20
select select "brought up"
click at [592, 513] on select "saved up stood up brought up lived up" at bounding box center [634, 523] width 85 height 20
click at [887, 521] on select "outset ranged stood caught" at bounding box center [917, 523] width 83 height 20
click at [979, 517] on select "freedom democratic media stilled" at bounding box center [1012, 523] width 86 height 20
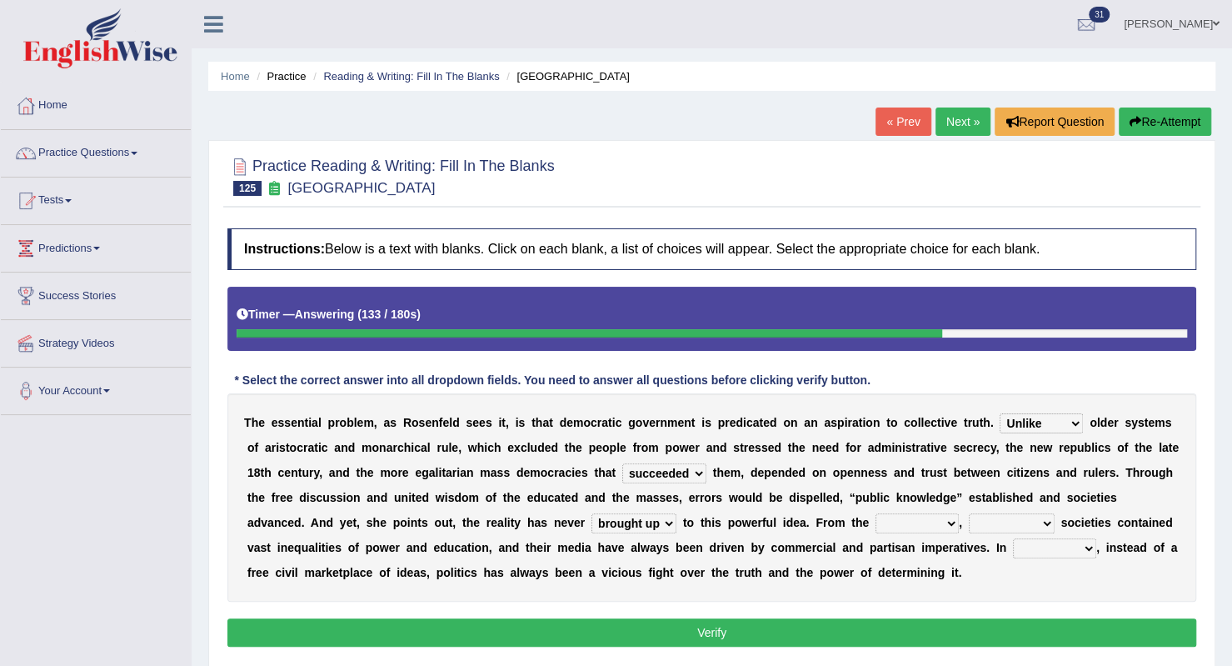
select select "freedom"
click at [969, 513] on select "freedom democratic media stilled" at bounding box center [1012, 523] width 86 height 20
click at [887, 524] on select "outset ranged stood caught" at bounding box center [917, 523] width 83 height 20
select select "outset"
click at [876, 513] on select "outset ranged stood caught" at bounding box center [917, 523] width 83 height 20
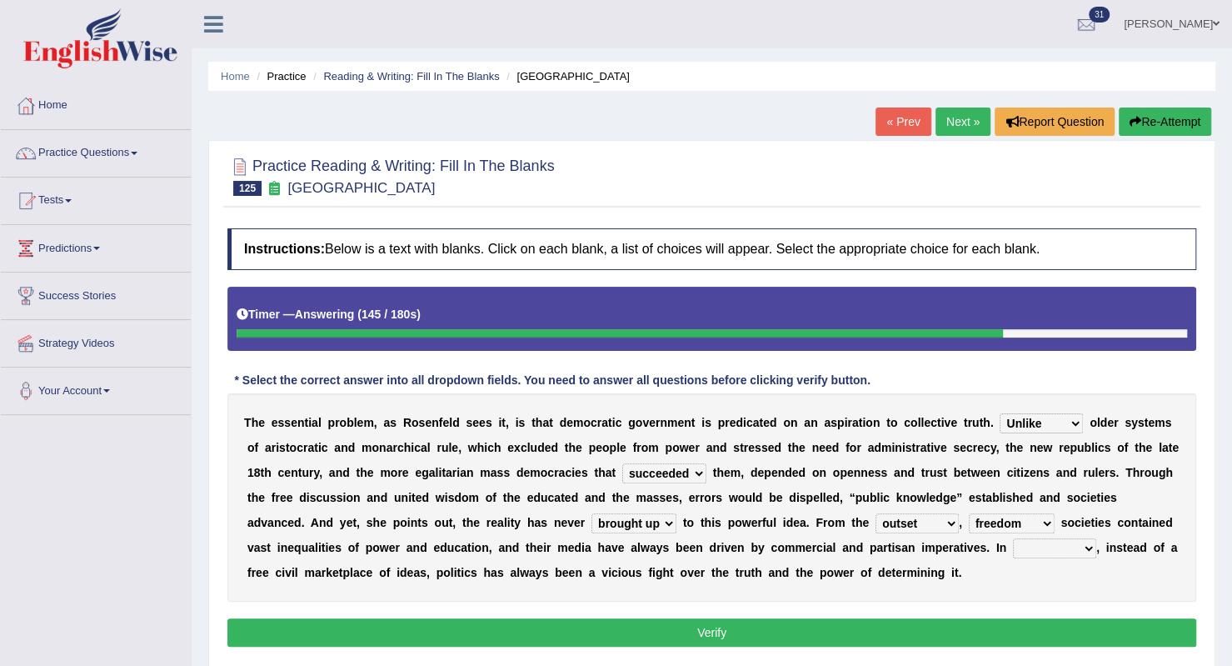
click at [982, 520] on select "freedom democratic media stilled" at bounding box center [1012, 523] width 86 height 20
click at [1017, 581] on div "T h e e s s e n t i a l p r o b l e m , a s R o s e n f e l d s e e s i t , i s…" at bounding box center [711, 497] width 969 height 208
click at [1045, 544] on select "power practice ideas fought" at bounding box center [1054, 548] width 83 height 20
click at [984, 521] on select "freedom democratic media stilled" at bounding box center [1012, 523] width 86 height 20
select select "media"
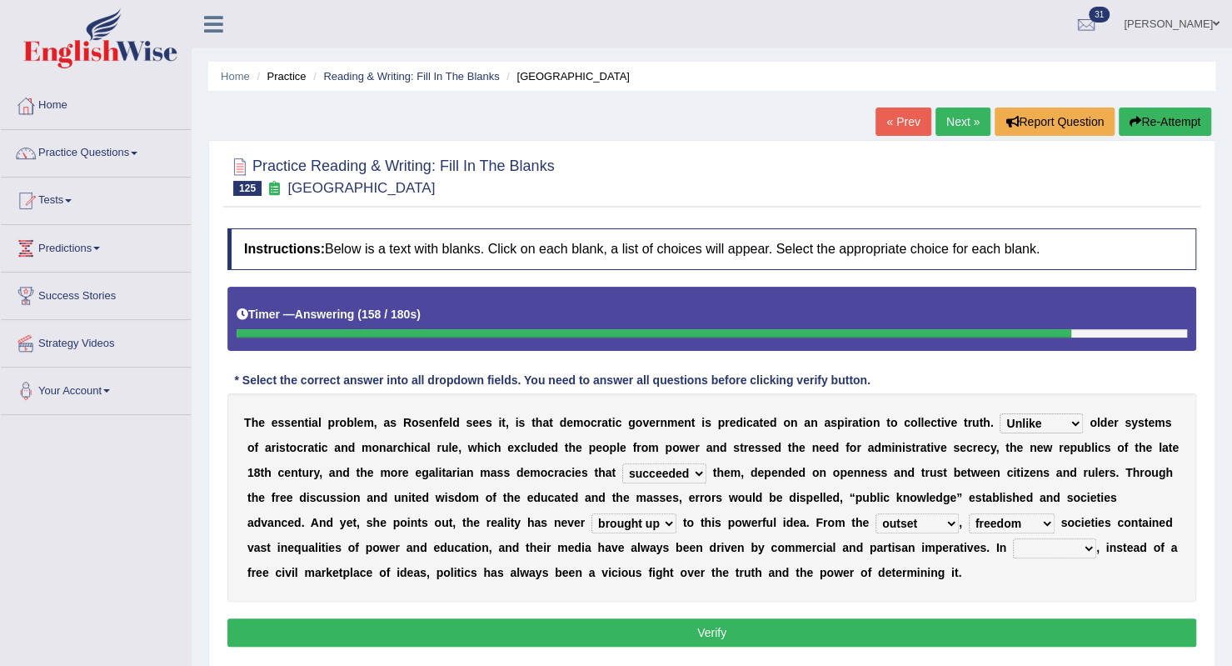
click at [969, 513] on select "freedom democratic media stilled" at bounding box center [1012, 523] width 86 height 20
click at [1055, 541] on select "power practice ideas fought" at bounding box center [1054, 548] width 83 height 20
select select "power"
click at [1013, 538] on select "power practice ideas fought" at bounding box center [1054, 548] width 83 height 20
click at [1006, 635] on button "Verify" at bounding box center [711, 632] width 969 height 28
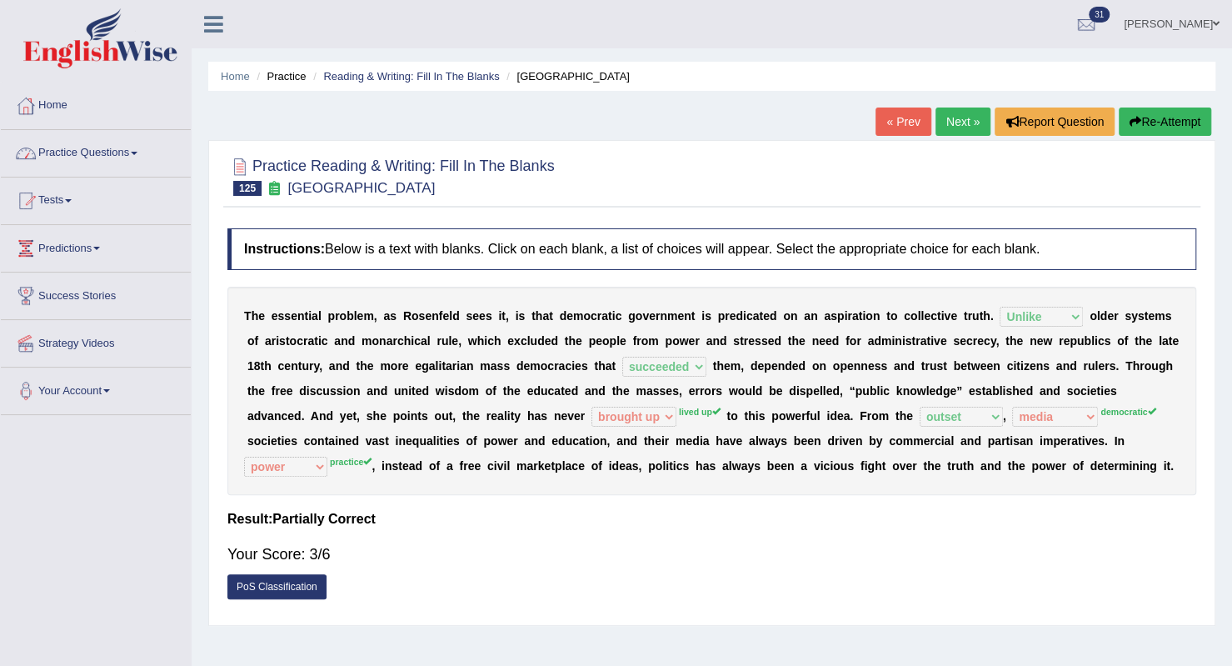
click at [140, 156] on link "Practice Questions" at bounding box center [96, 151] width 190 height 42
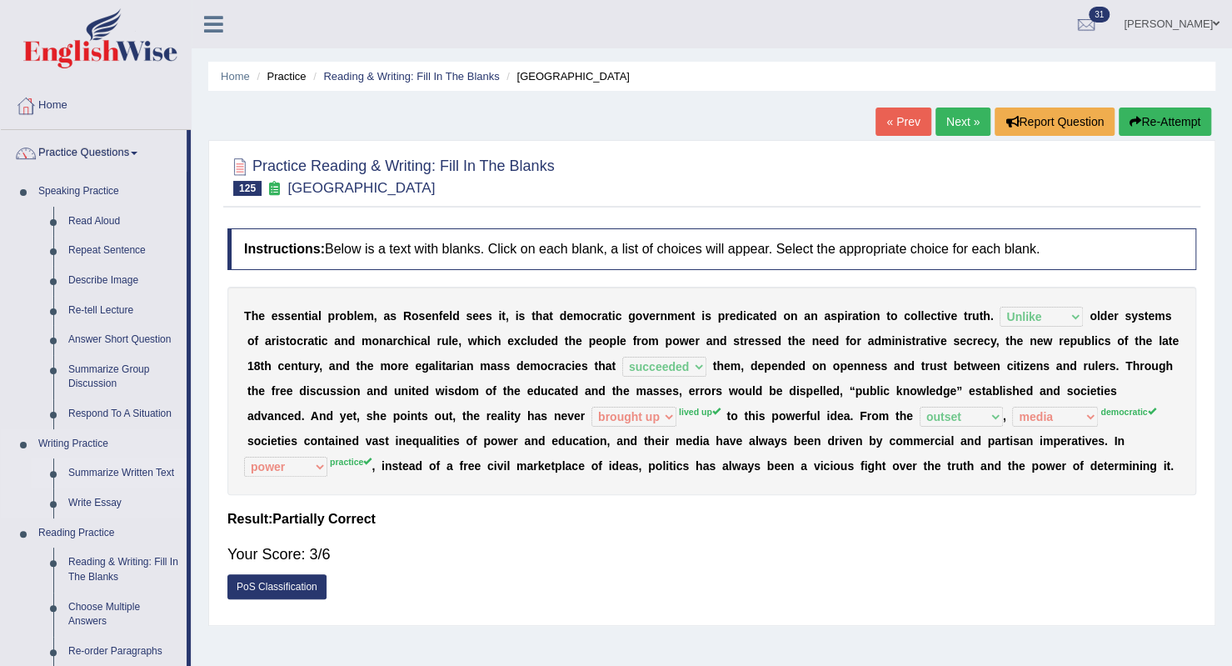
scroll to position [167, 0]
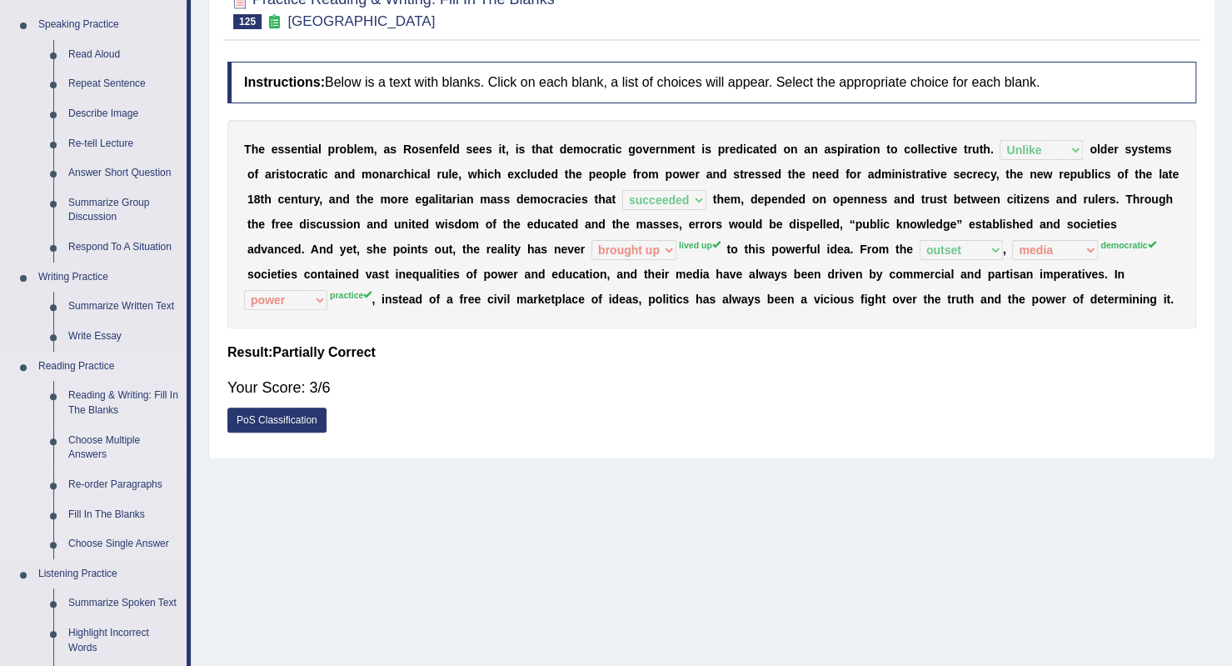
click at [121, 437] on link "Choose Multiple Answers" at bounding box center [124, 448] width 126 height 44
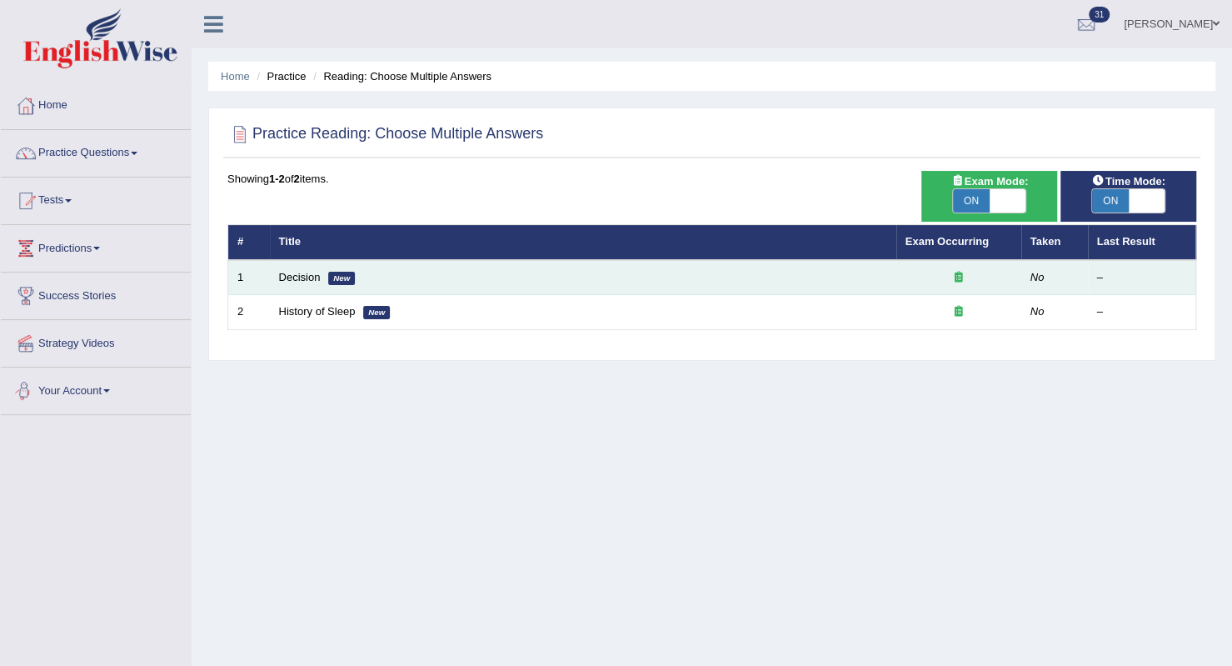
click at [356, 289] on td "Decision New" at bounding box center [583, 277] width 627 height 35
click at [332, 282] on em "New" at bounding box center [341, 278] width 27 height 13
click at [280, 274] on link "Decision" at bounding box center [300, 277] width 42 height 12
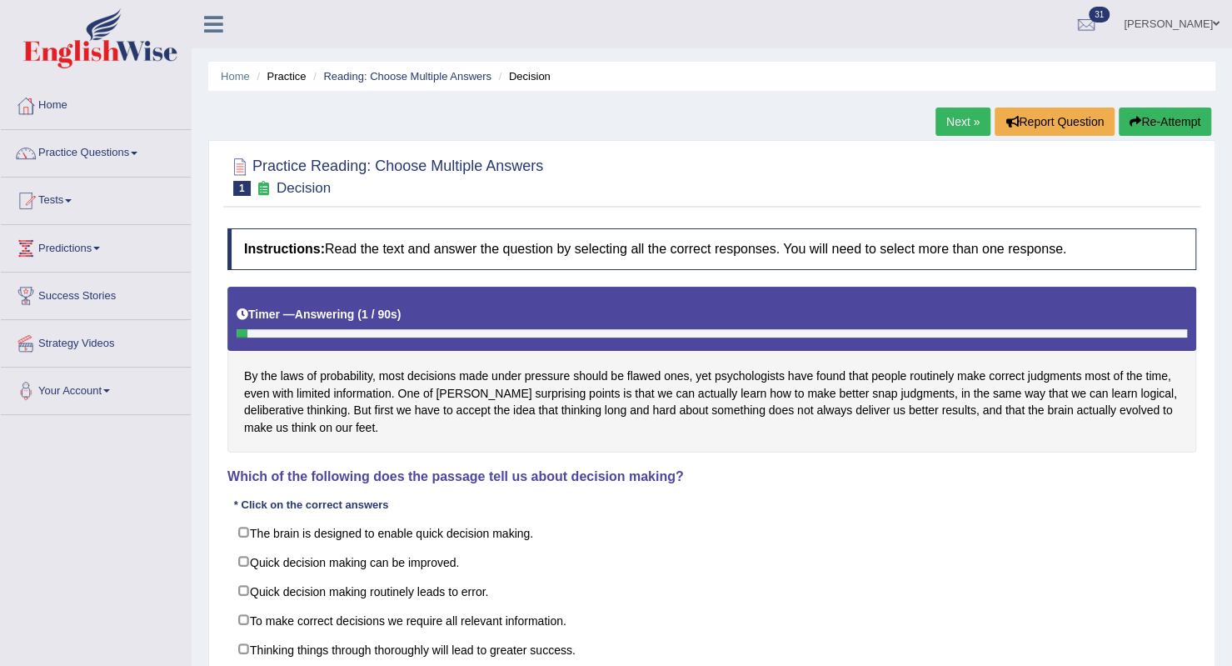
scroll to position [83, 0]
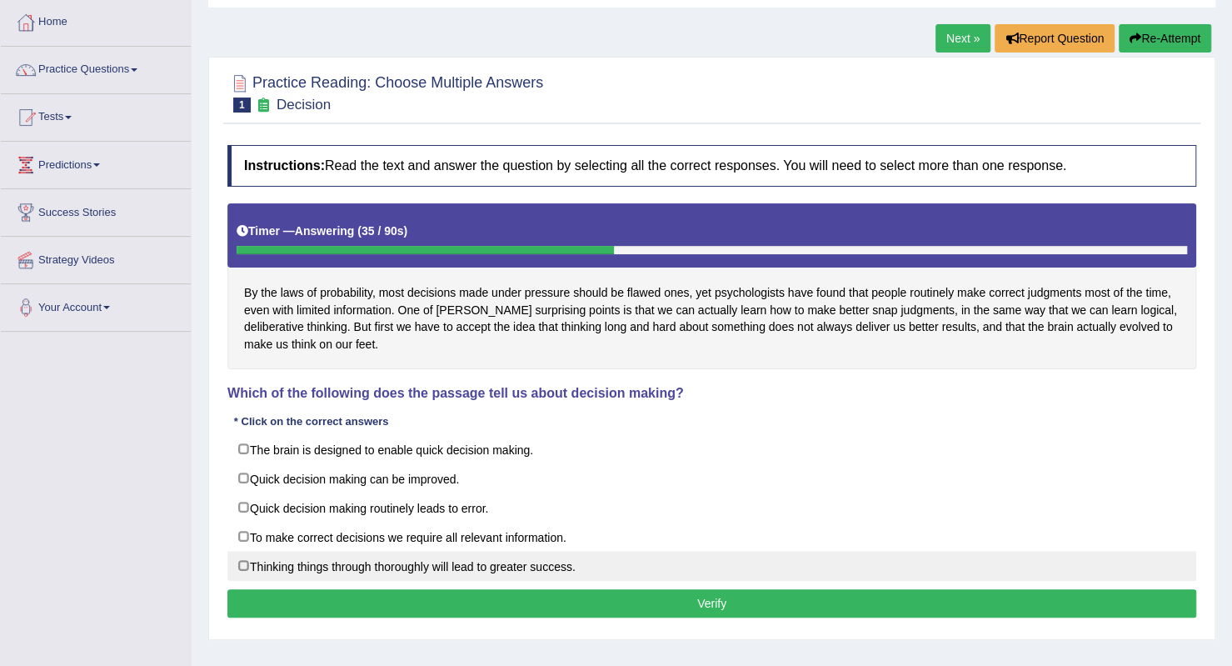
click at [252, 555] on label "Thinking things through thoroughly will lead to greater success." at bounding box center [711, 566] width 969 height 30
checkbox input "true"
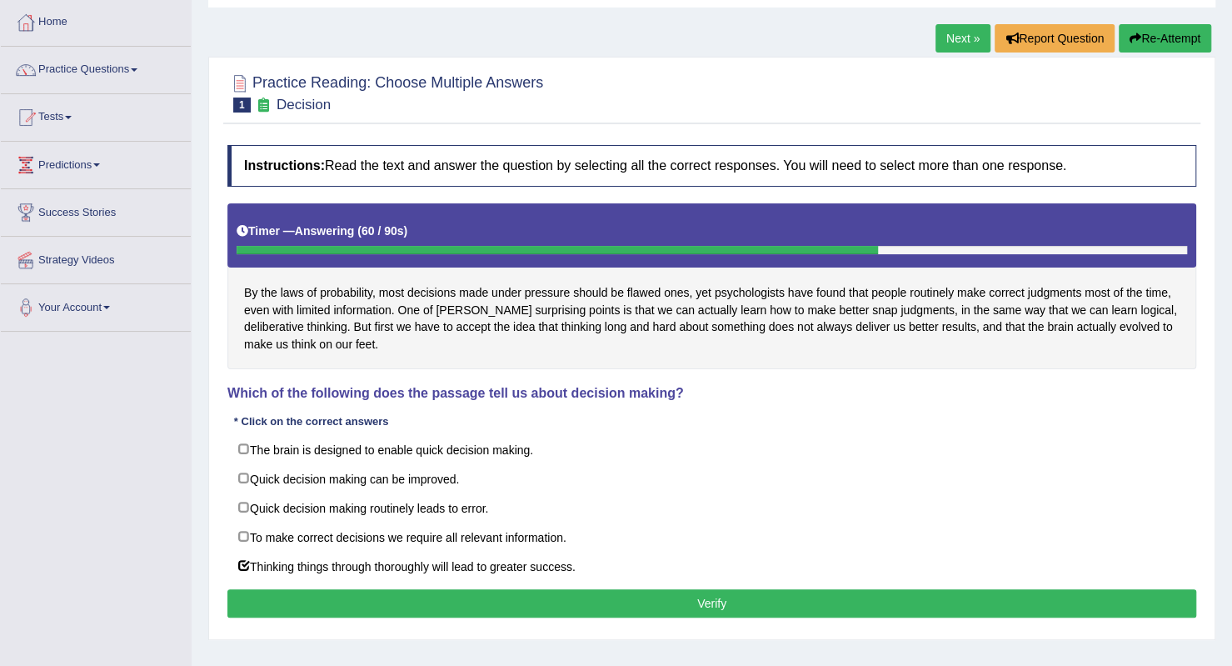
click at [421, 593] on button "Verify" at bounding box center [711, 603] width 969 height 28
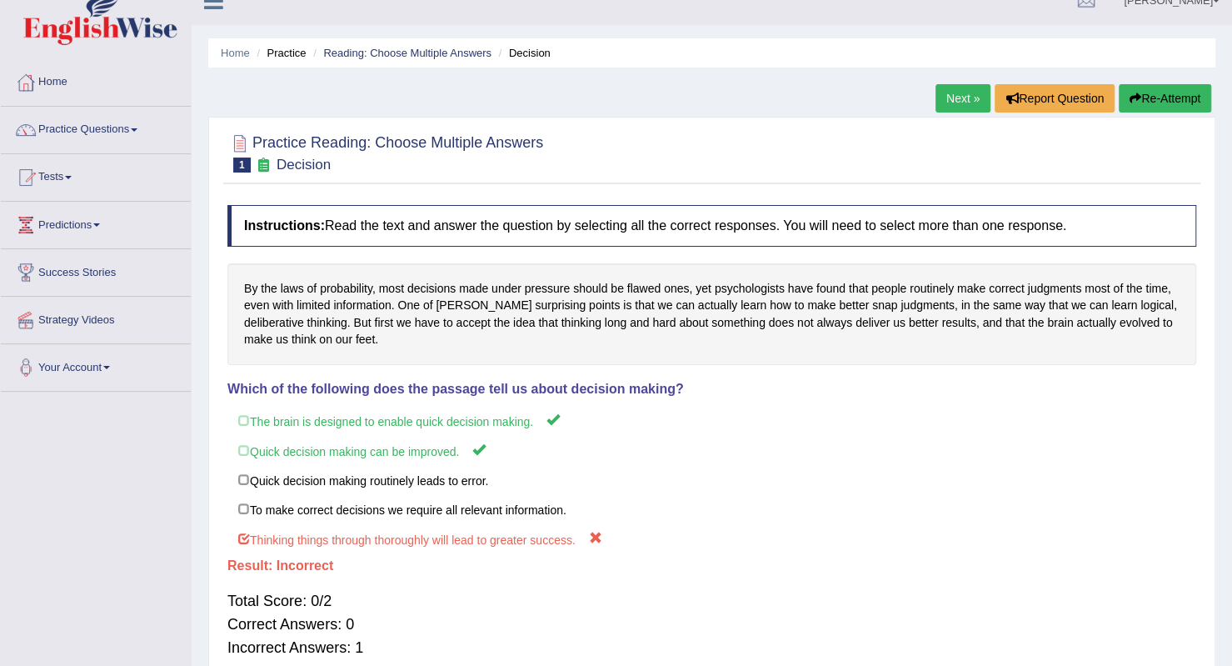
scroll to position [0, 0]
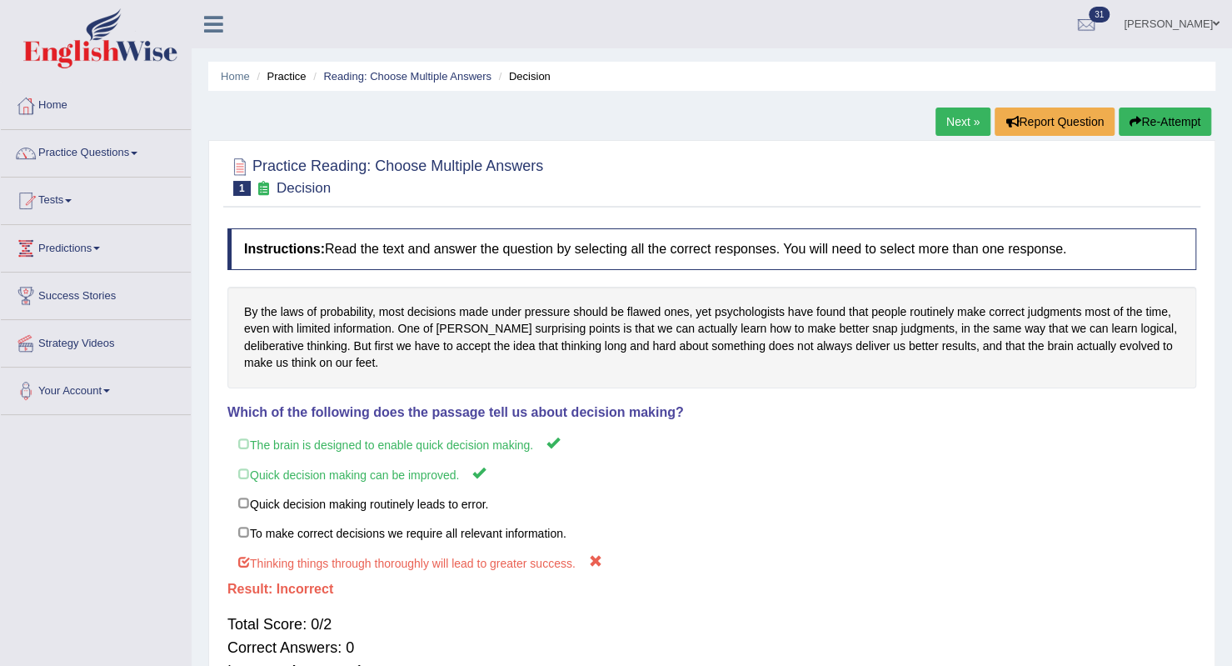
click at [963, 123] on link "Next »" at bounding box center [963, 121] width 55 height 28
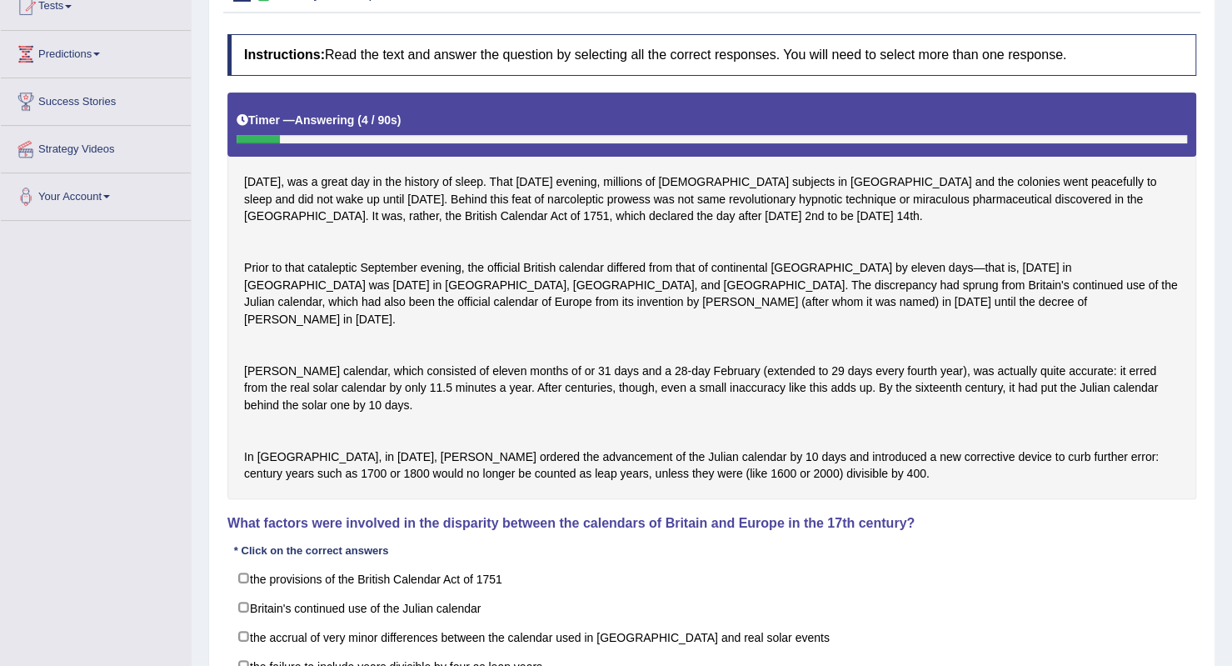
scroll to position [333, 0]
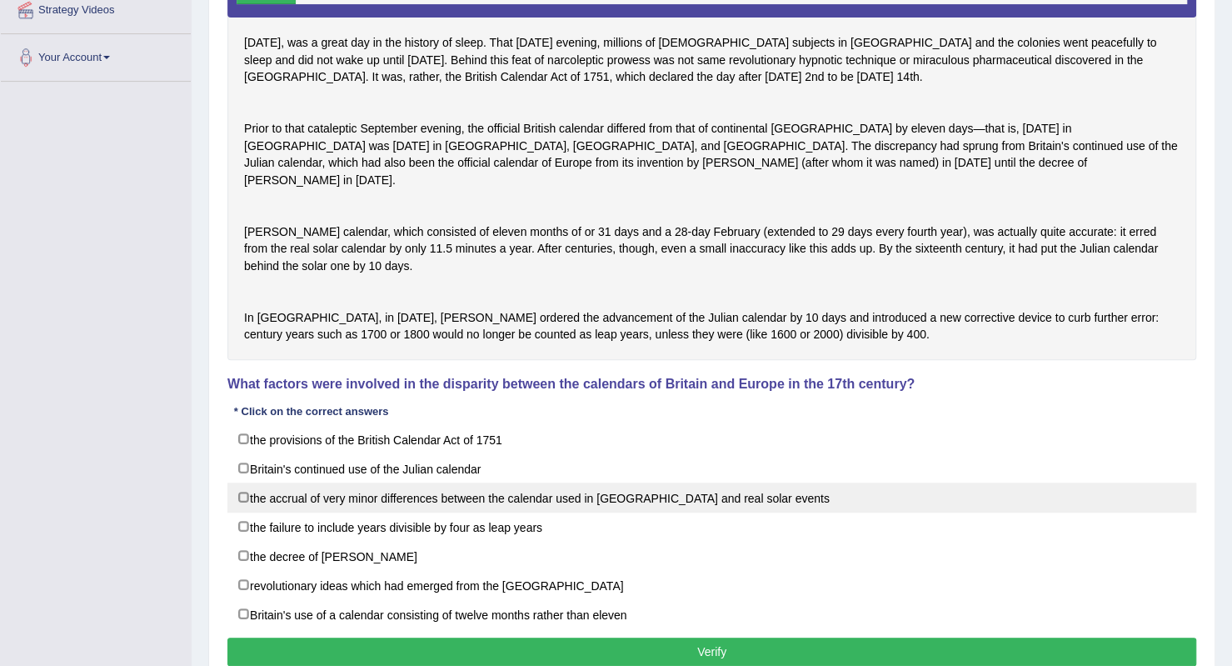
click at [257, 512] on label "the accrual of very minor differences between the calendar used in [GEOGRAPHIC_…" at bounding box center [711, 497] width 969 height 30
checkbox input "true"
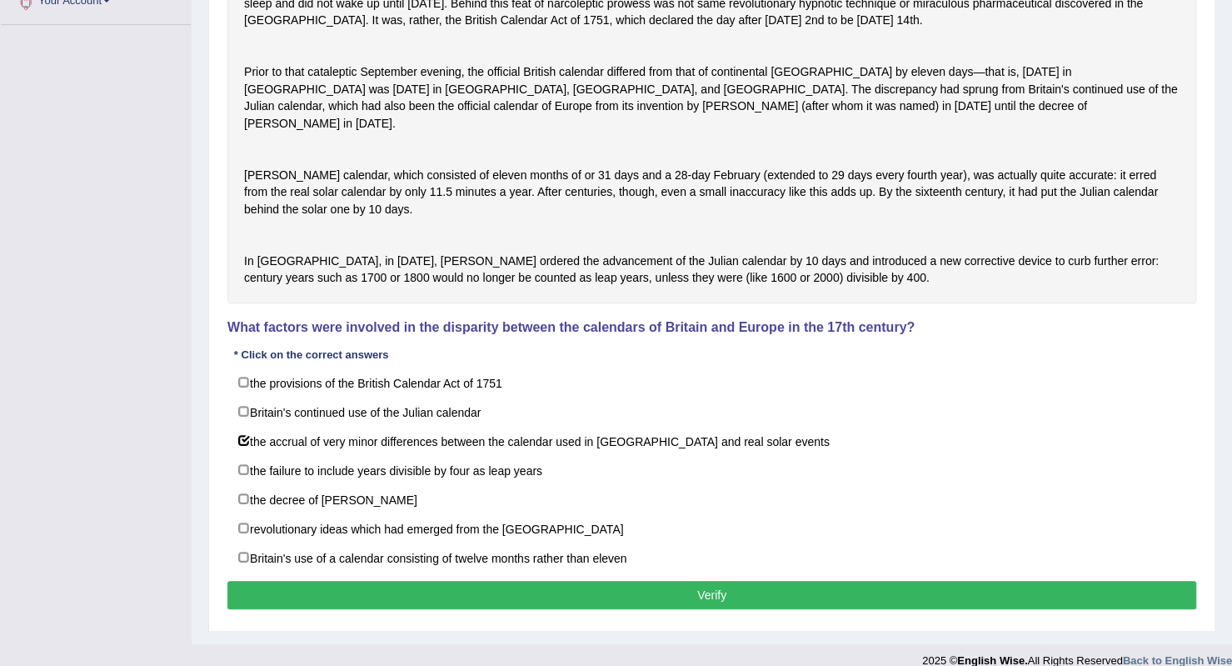
scroll to position [437, 0]
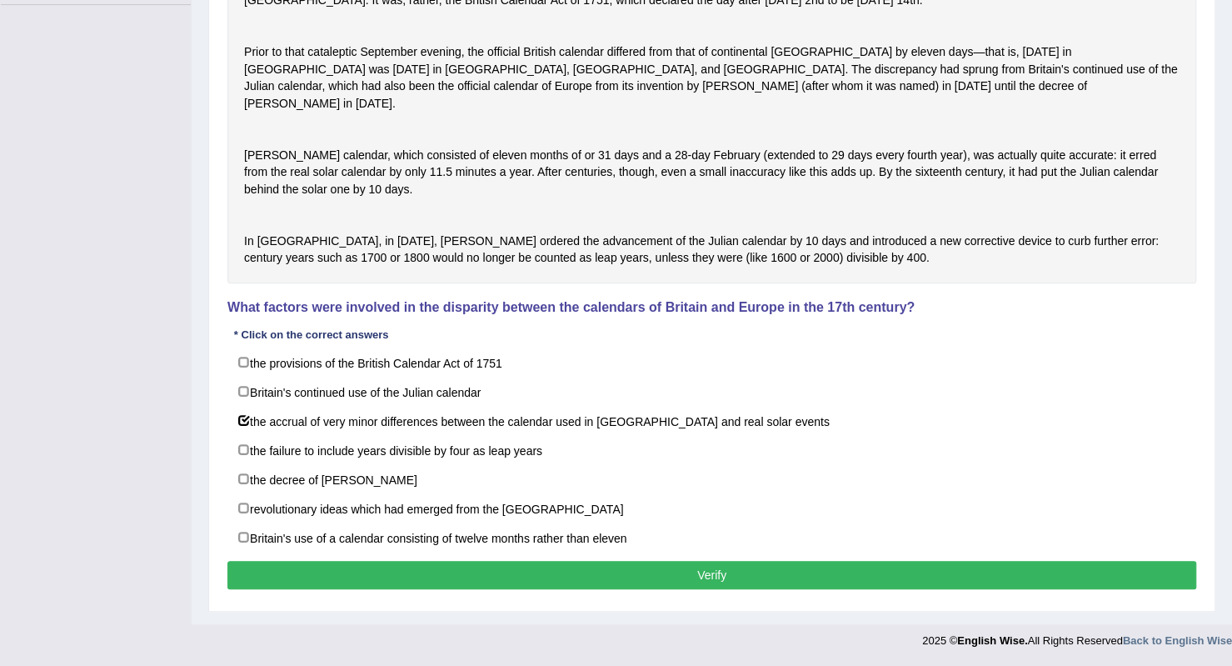
click at [850, 571] on button "Verify" at bounding box center [711, 575] width 969 height 28
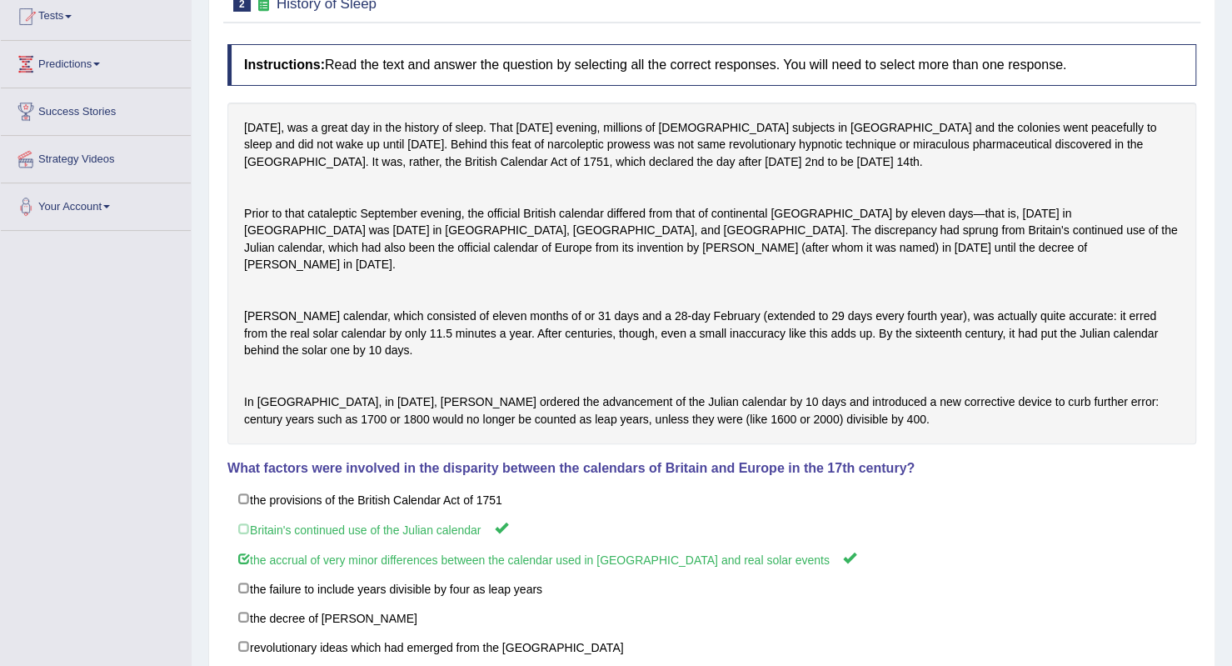
scroll to position [0, 0]
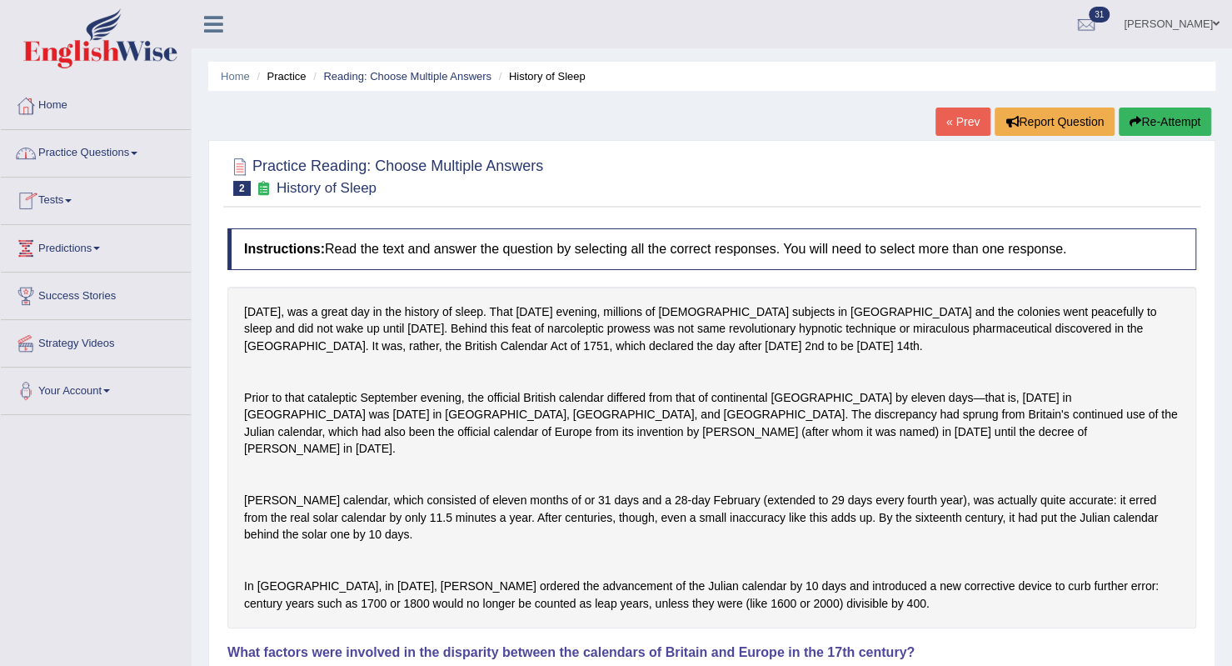
click at [137, 152] on span at bounding box center [134, 153] width 7 height 3
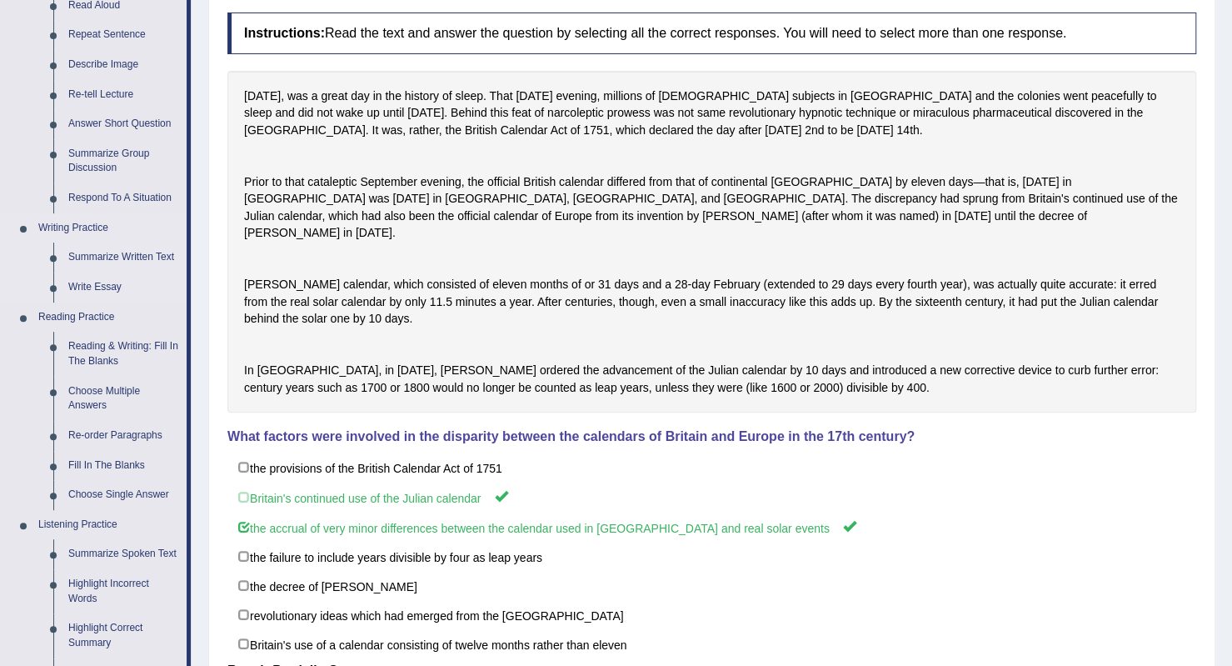
scroll to position [250, 0]
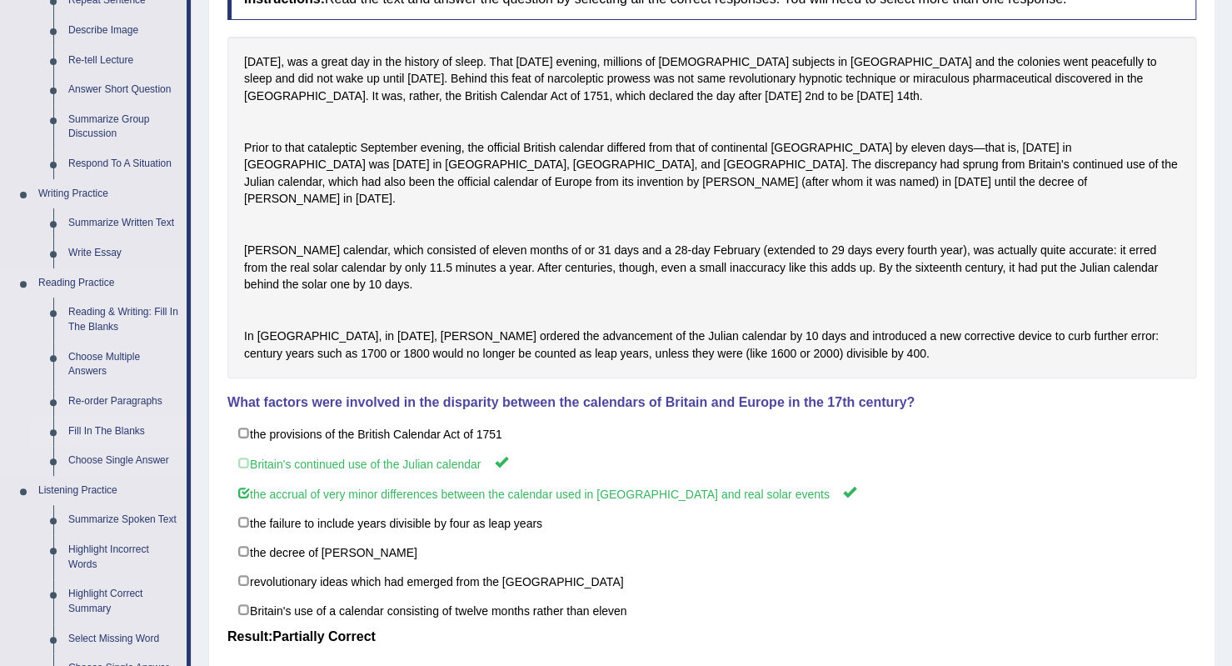
click at [82, 430] on link "Fill In The Blanks" at bounding box center [124, 432] width 126 height 30
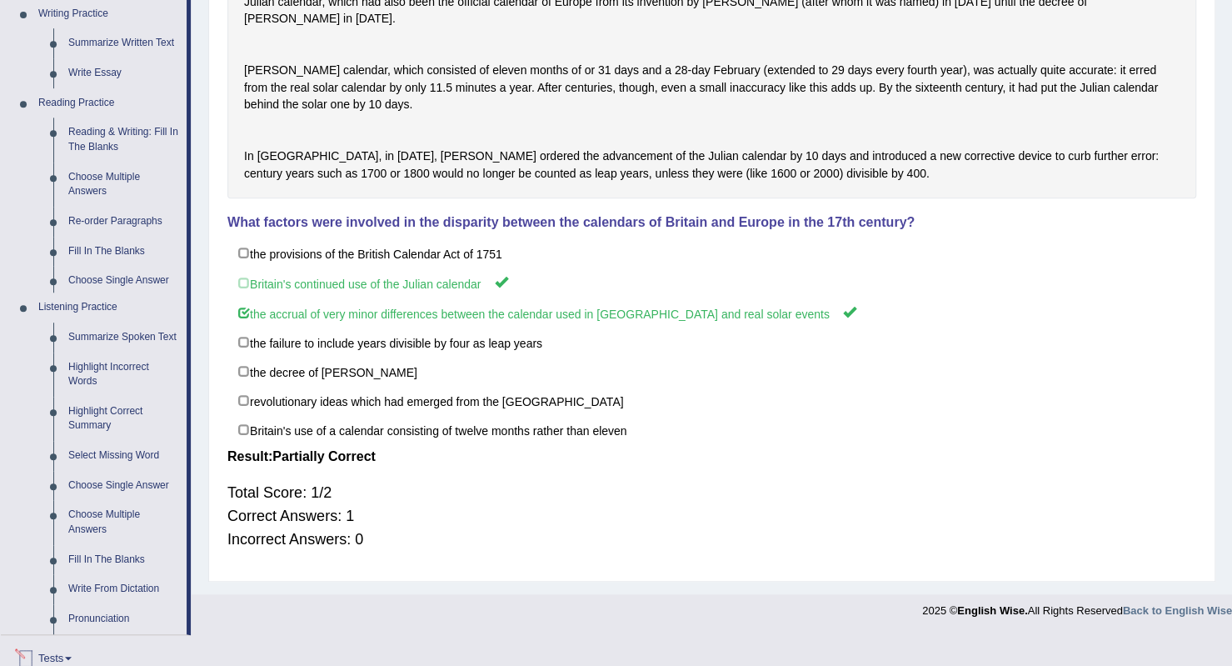
scroll to position [618, 0]
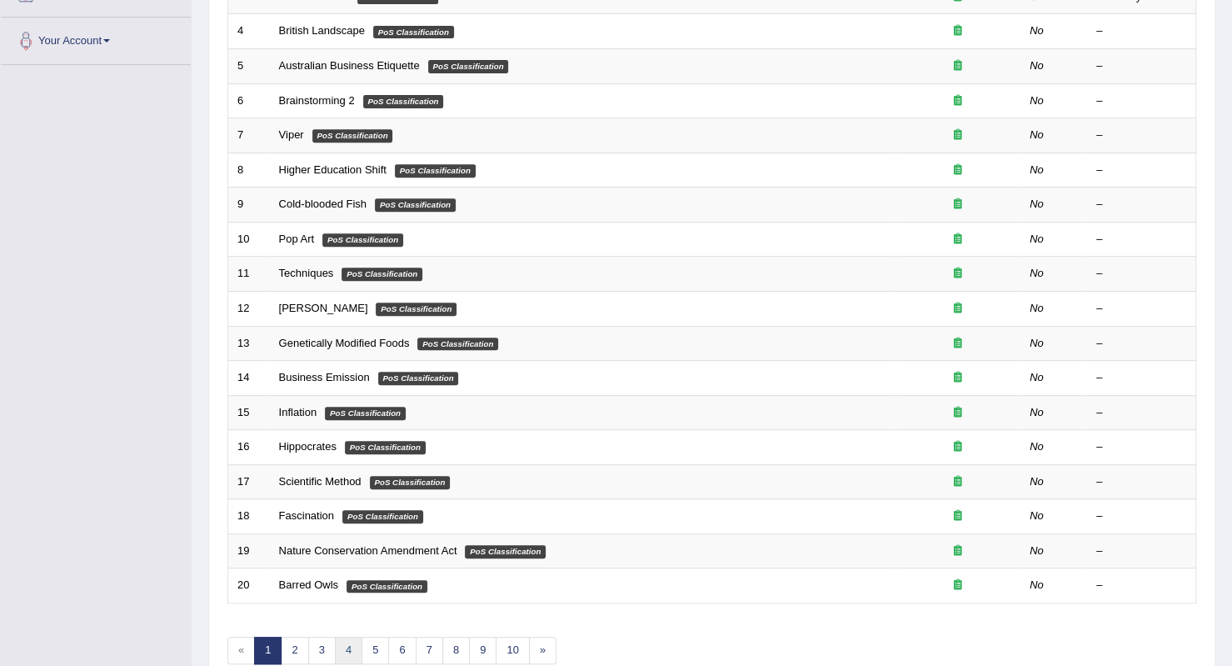
scroll to position [96, 0]
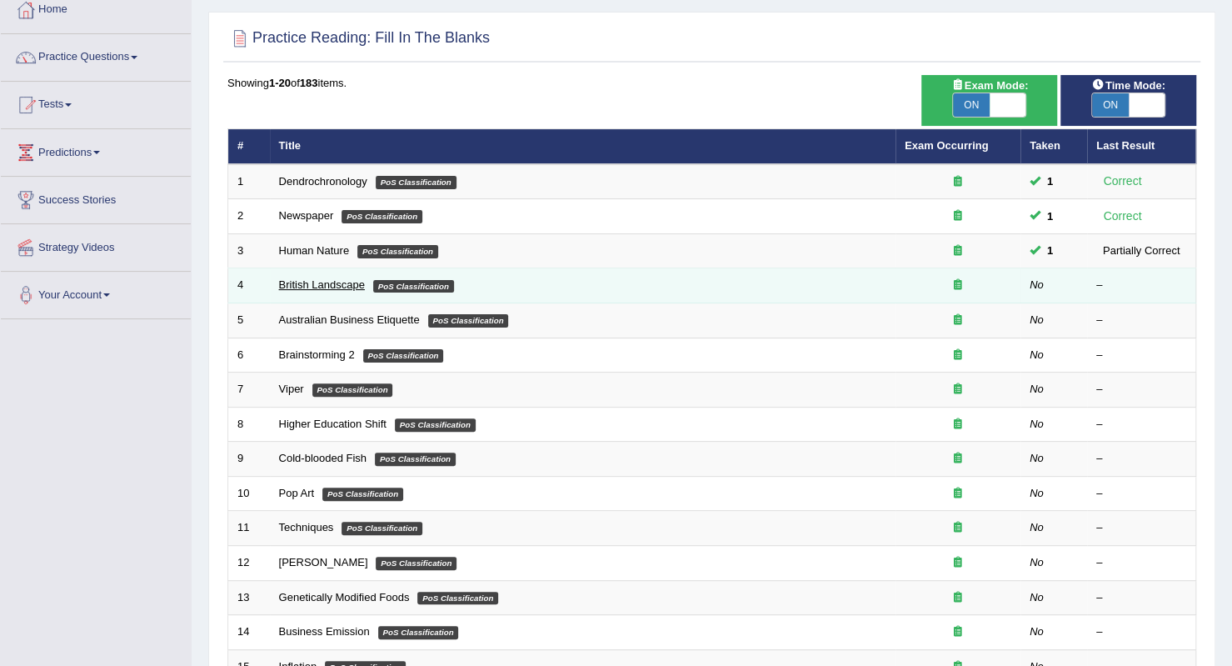
click at [347, 285] on link "British Landscape" at bounding box center [322, 284] width 86 height 12
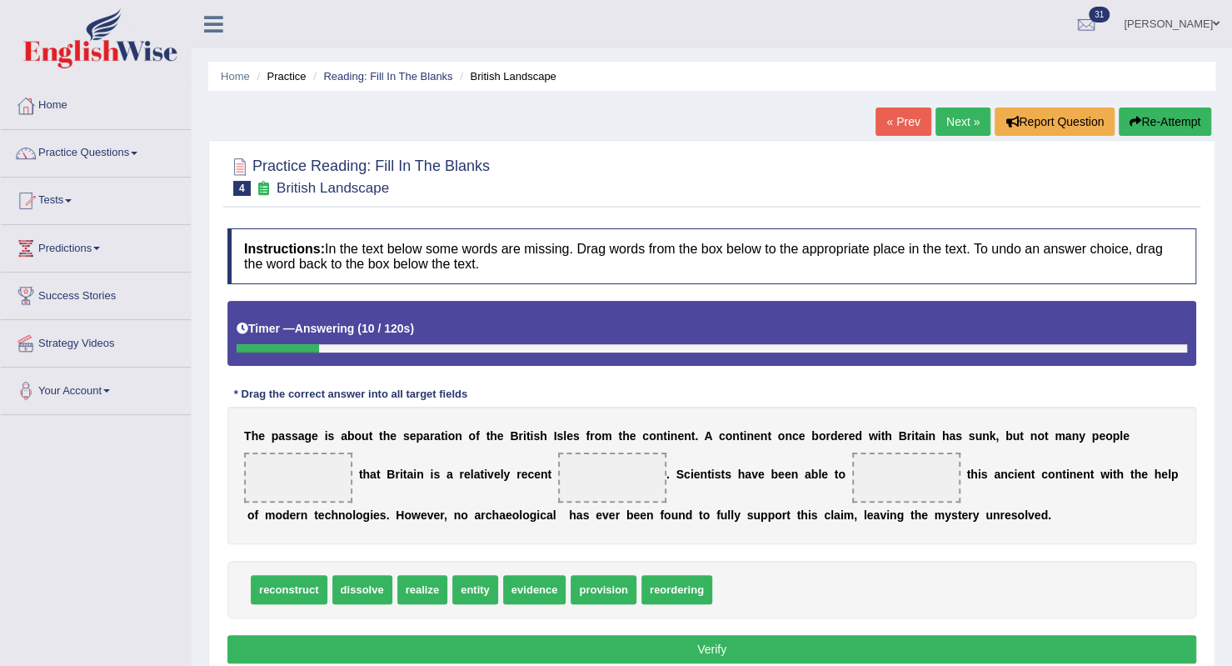
scroll to position [167, 0]
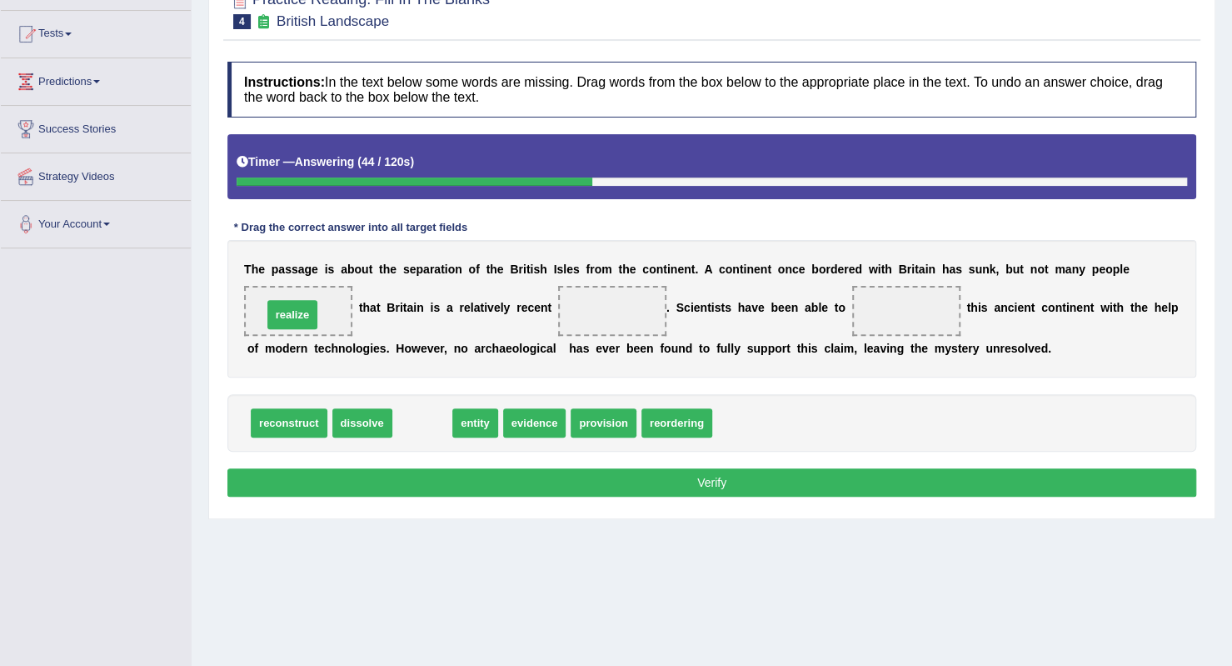
drag, startPoint x: 422, startPoint y: 417, endPoint x: 292, endPoint y: 308, distance: 169.2
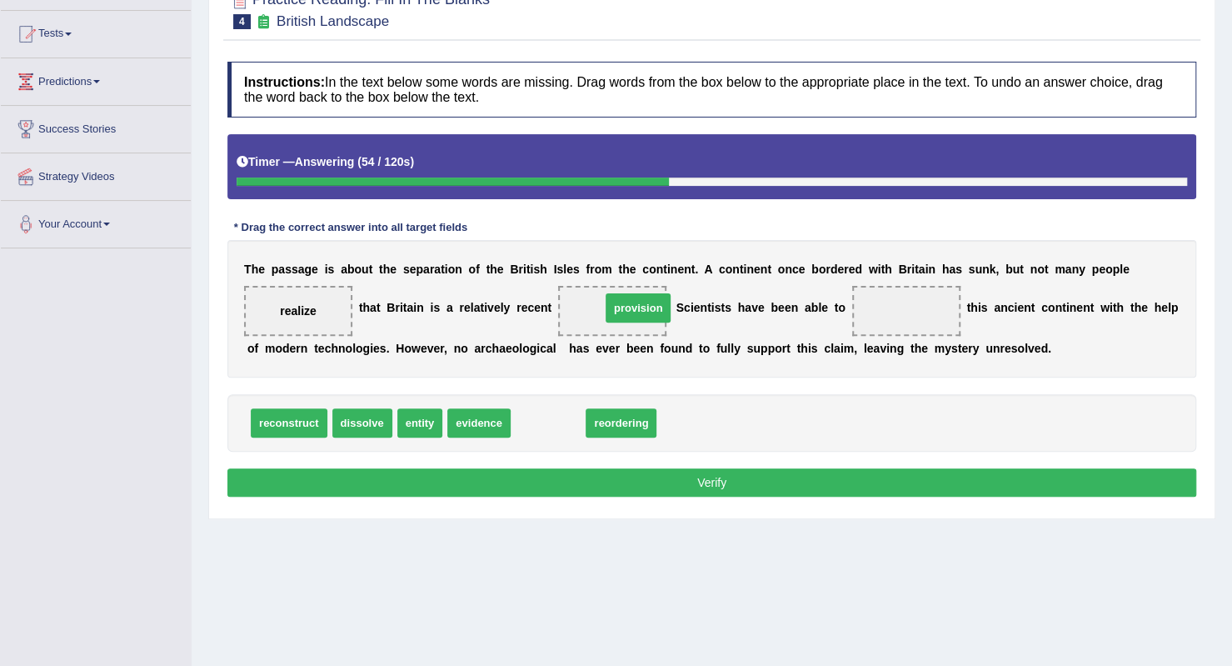
drag, startPoint x: 540, startPoint y: 427, endPoint x: 630, endPoint y: 312, distance: 146.0
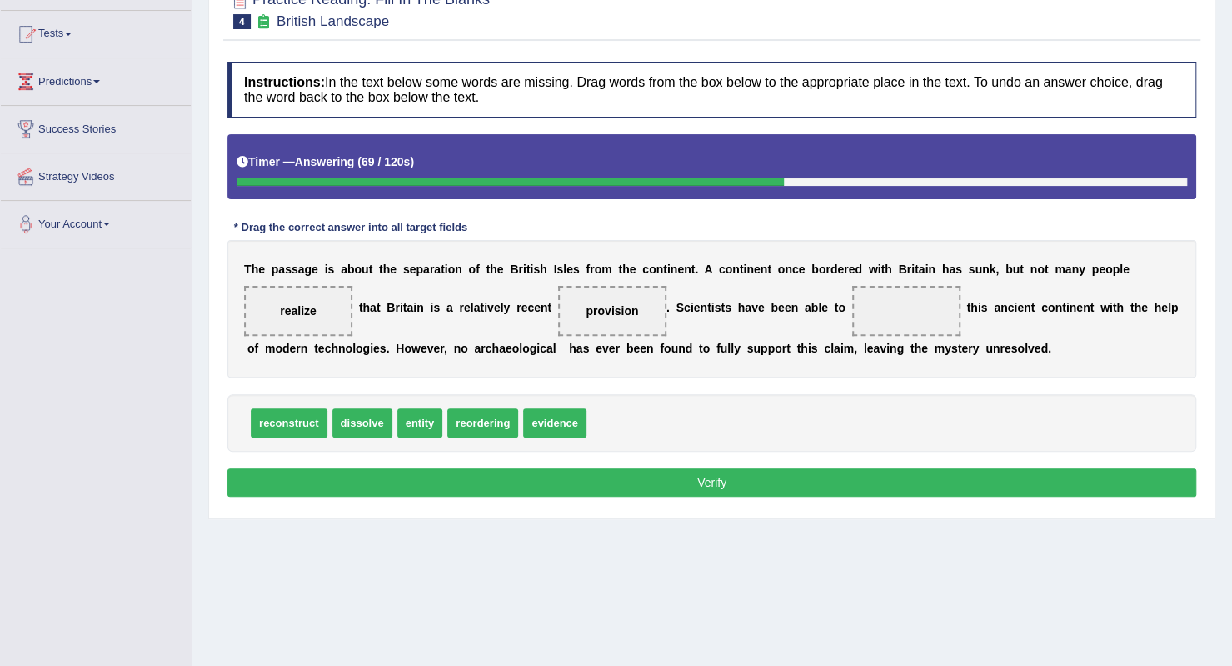
click at [375, 426] on span "dissolve" at bounding box center [362, 422] width 60 height 29
drag, startPoint x: 280, startPoint y: 426, endPoint x: 910, endPoint y: 313, distance: 639.9
click at [742, 472] on button "Verify" at bounding box center [711, 482] width 969 height 28
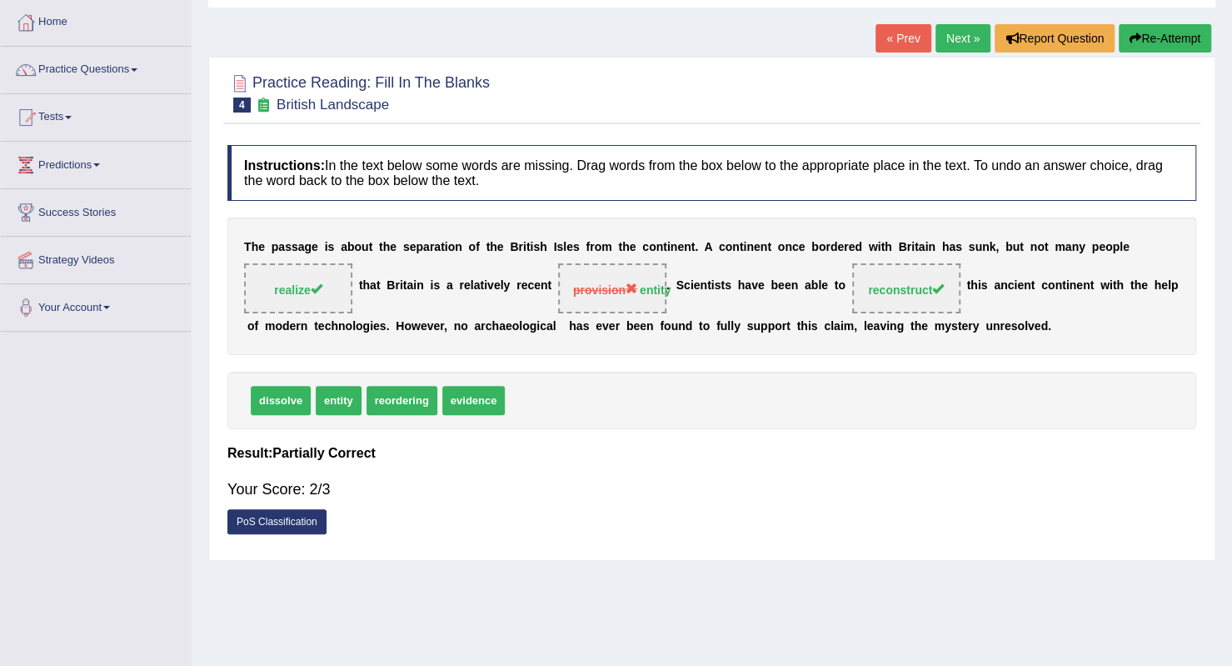
scroll to position [0, 0]
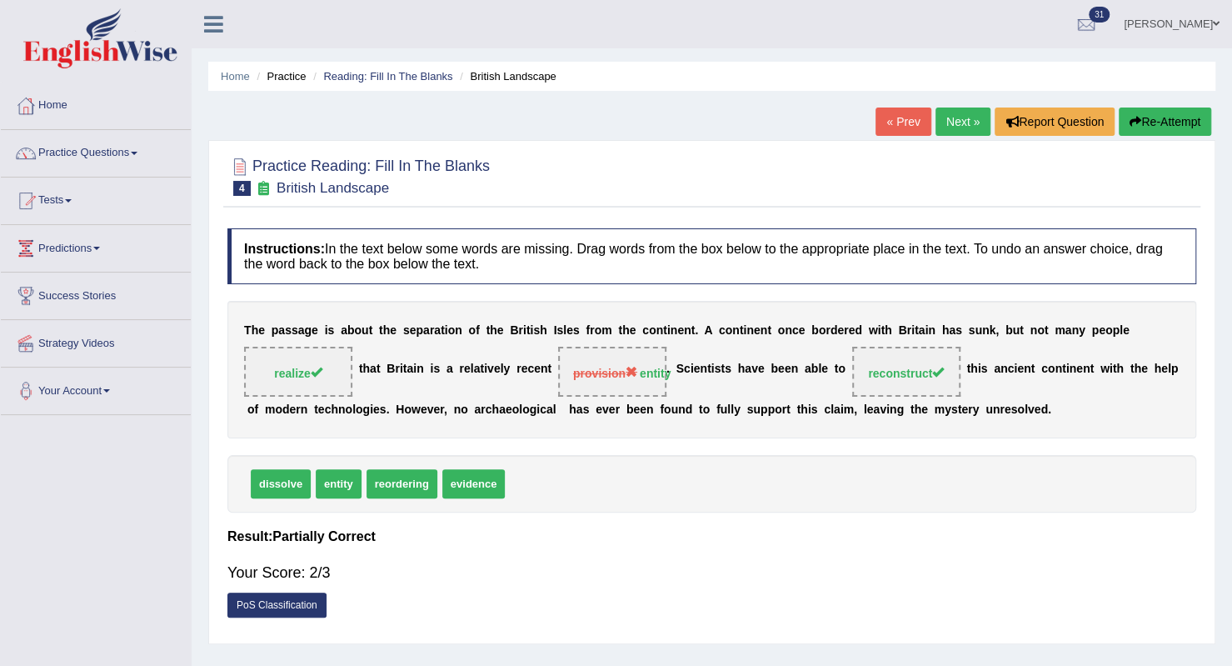
click at [954, 124] on link "Next »" at bounding box center [963, 121] width 55 height 28
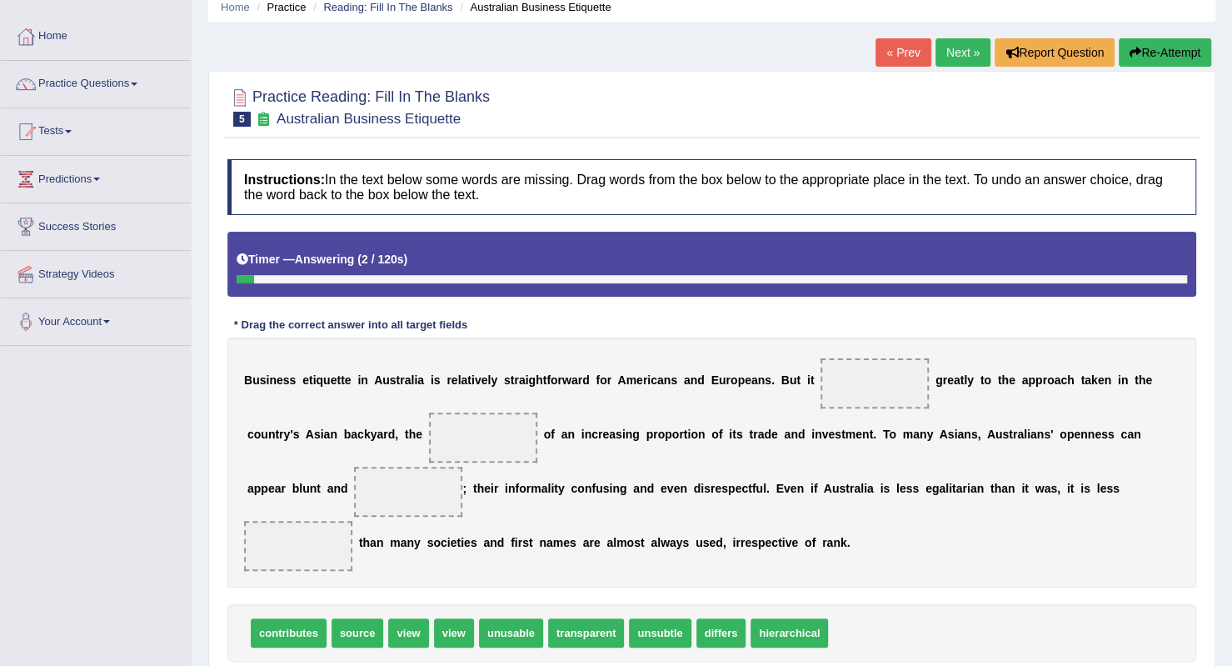
scroll to position [167, 0]
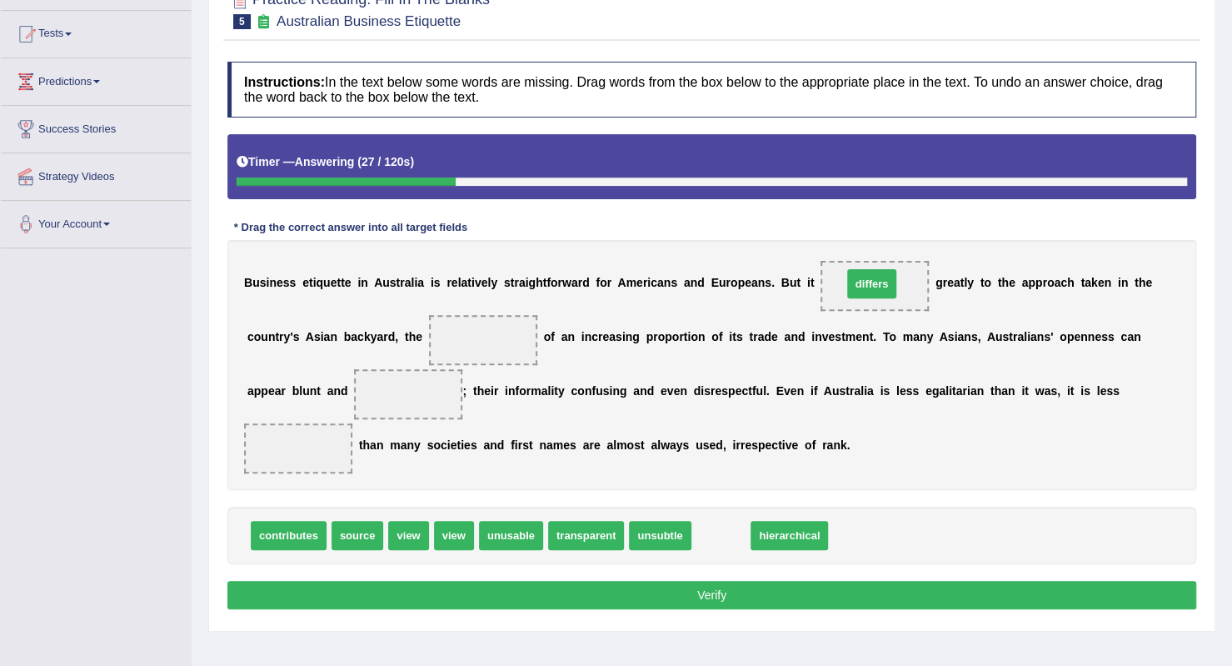
drag, startPoint x: 702, startPoint y: 531, endPoint x: 853, endPoint y: 279, distance: 293.4
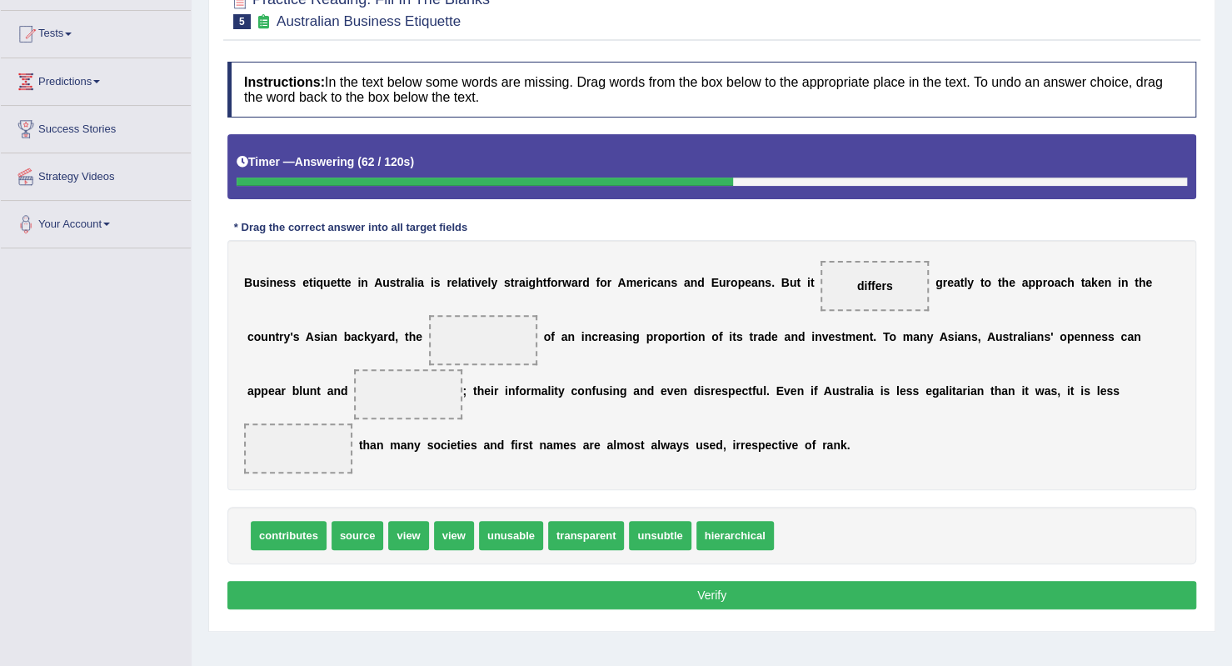
click at [338, 529] on span "source" at bounding box center [358, 535] width 52 height 29
drag, startPoint x: 403, startPoint y: 532, endPoint x: 432, endPoint y: 379, distance: 155.9
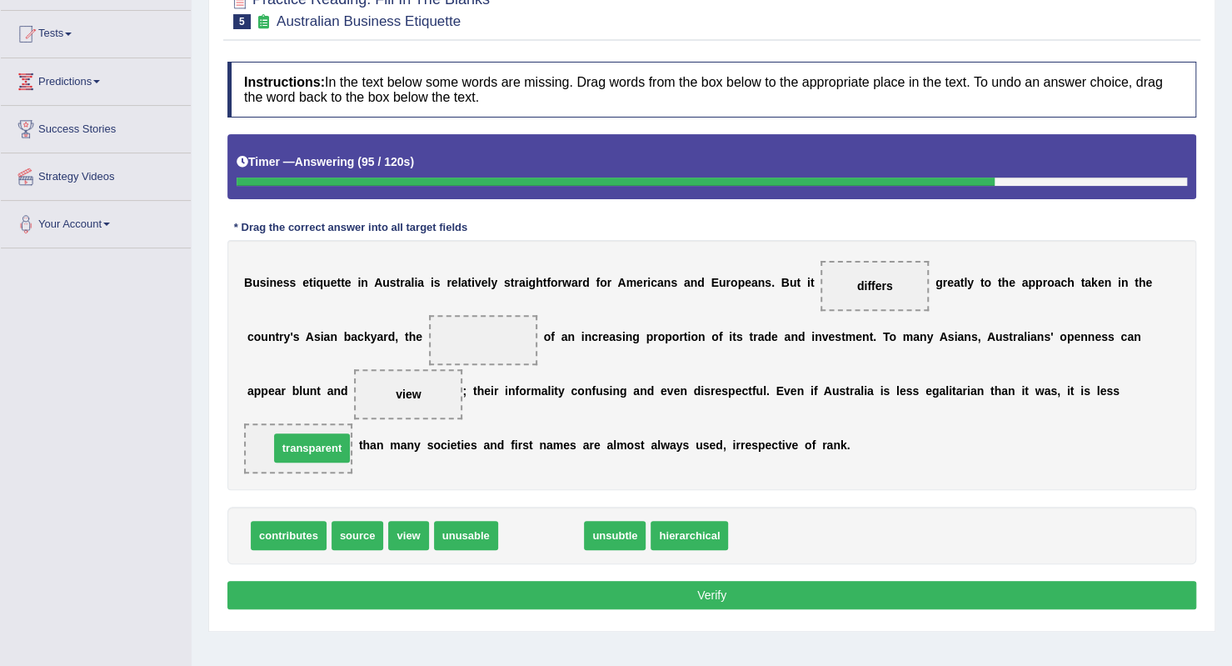
drag, startPoint x: 526, startPoint y: 540, endPoint x: 297, endPoint y: 452, distance: 245.3
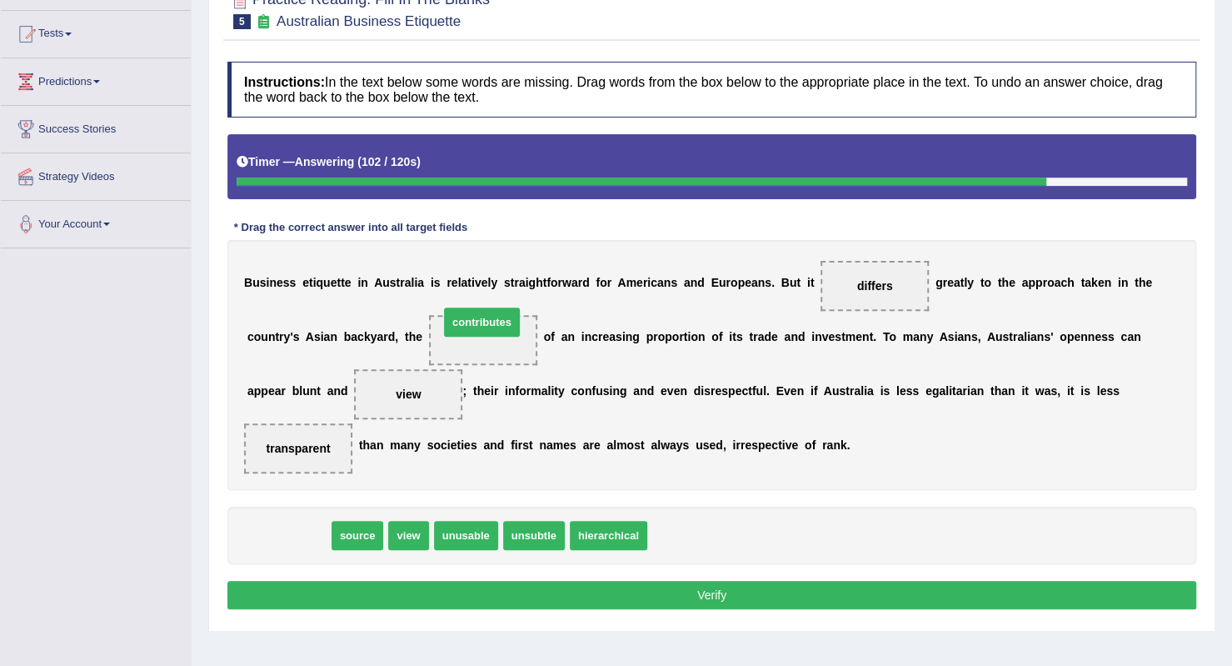
drag, startPoint x: 308, startPoint y: 539, endPoint x: 500, endPoint y: 327, distance: 285.5
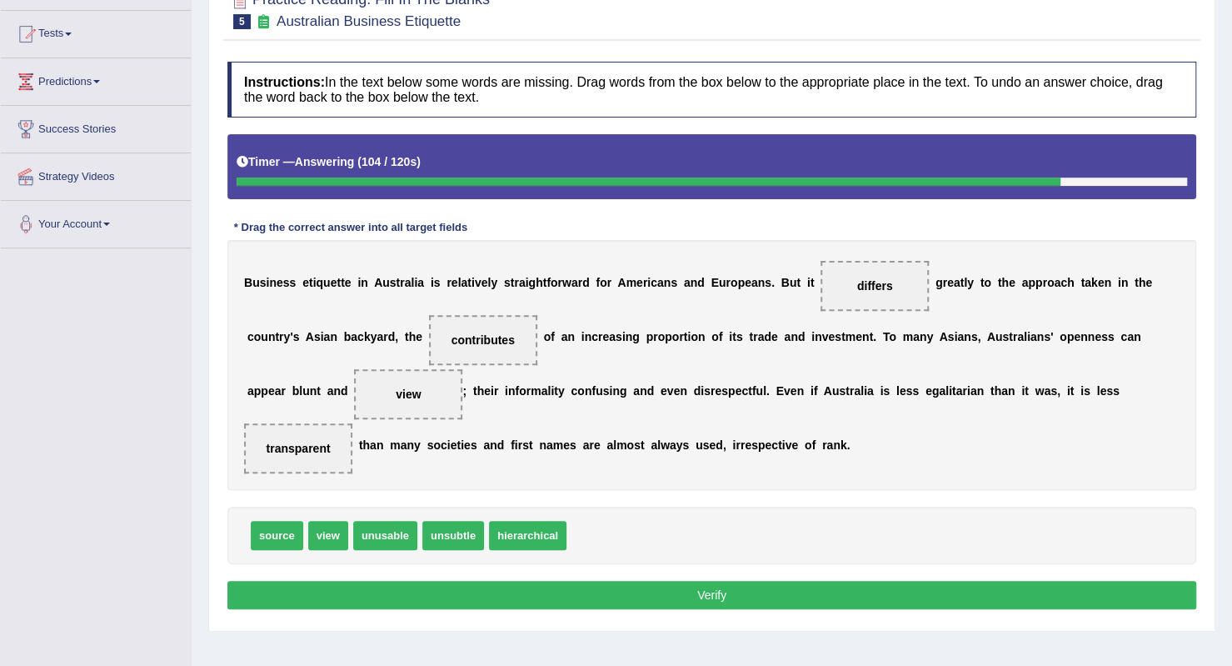
click at [685, 587] on button "Verify" at bounding box center [711, 595] width 969 height 28
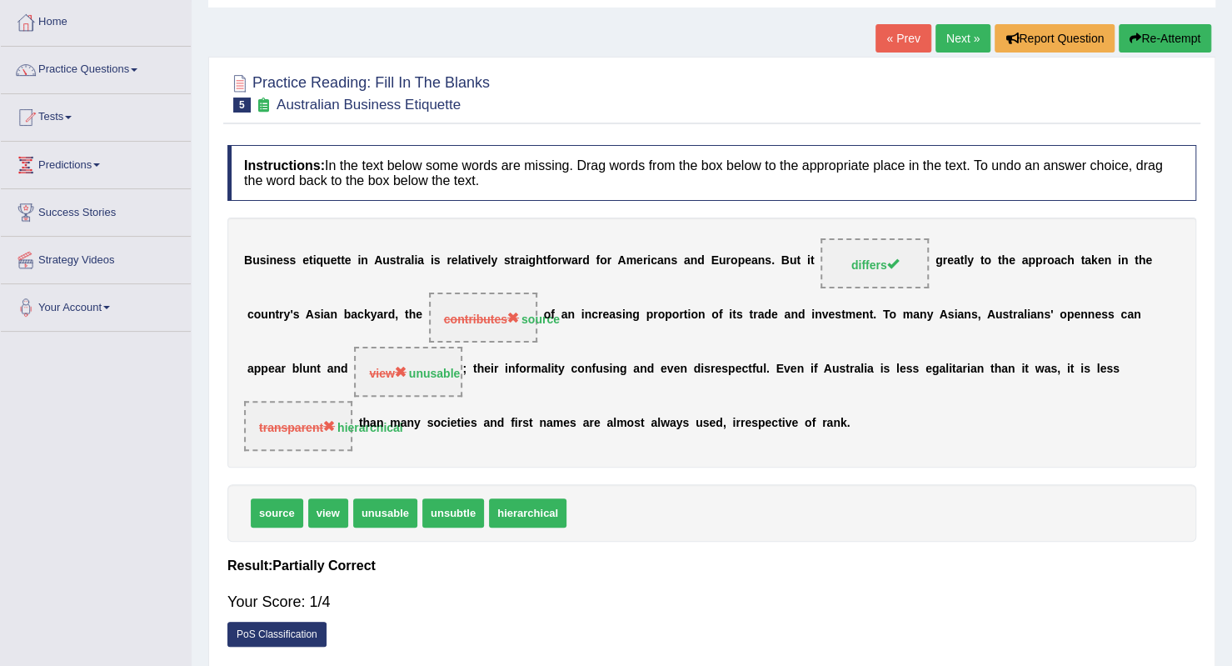
scroll to position [0, 0]
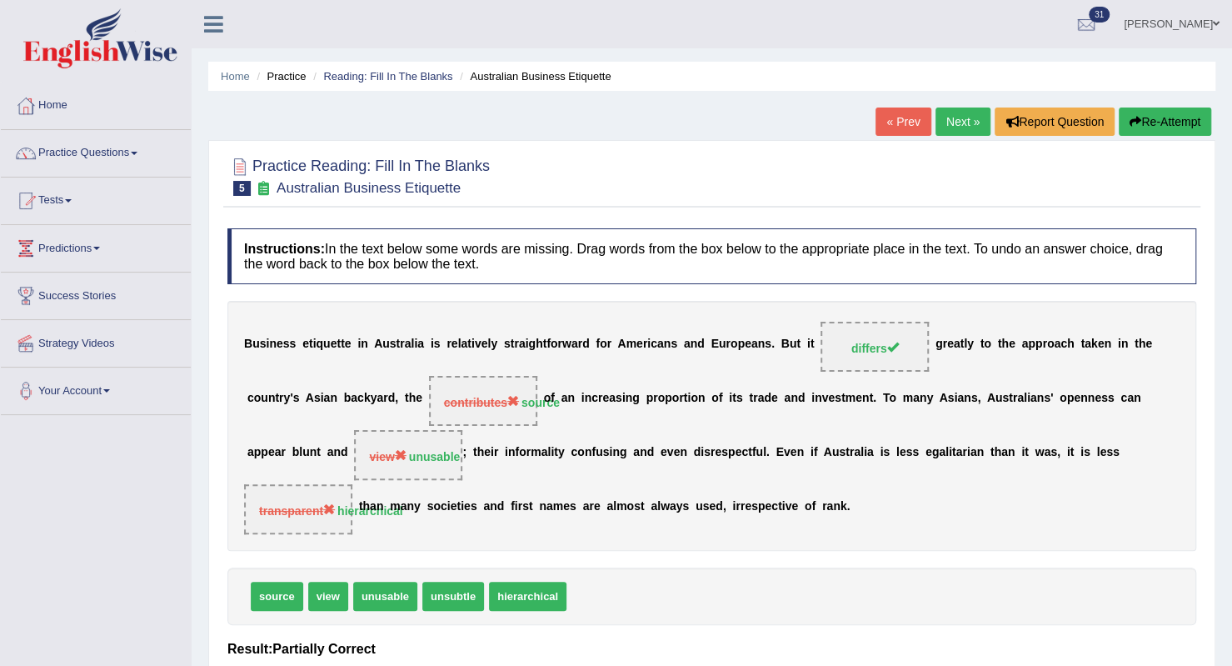
click at [964, 113] on link "Next »" at bounding box center [963, 121] width 55 height 28
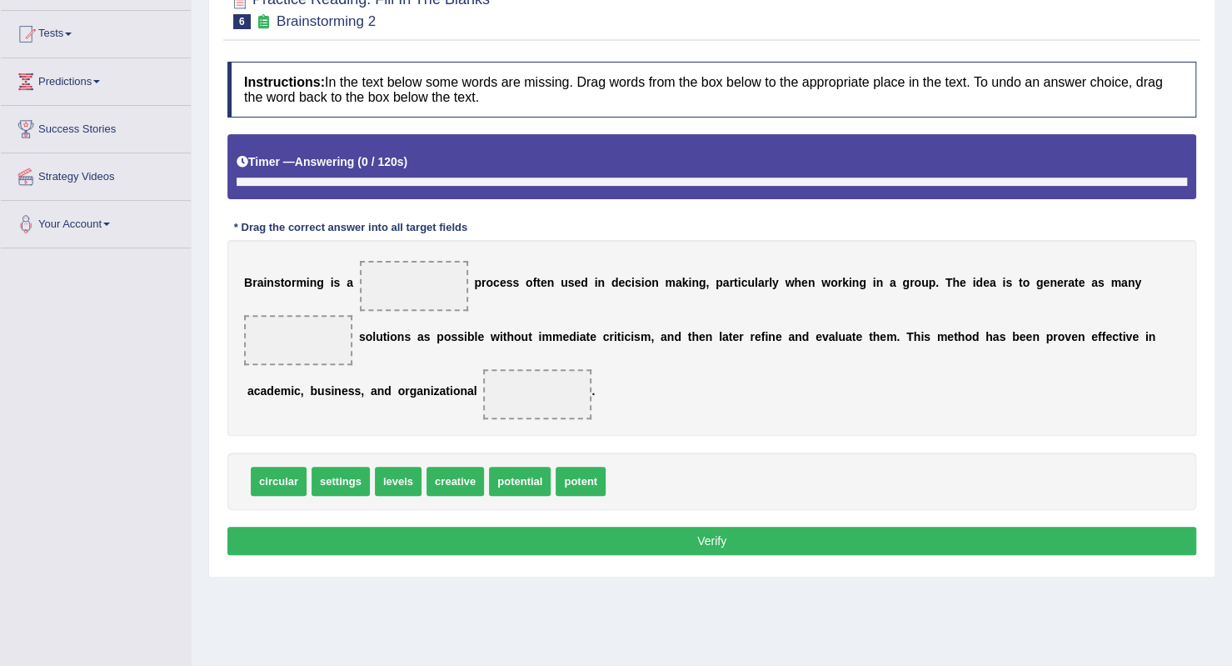
scroll to position [188, 0]
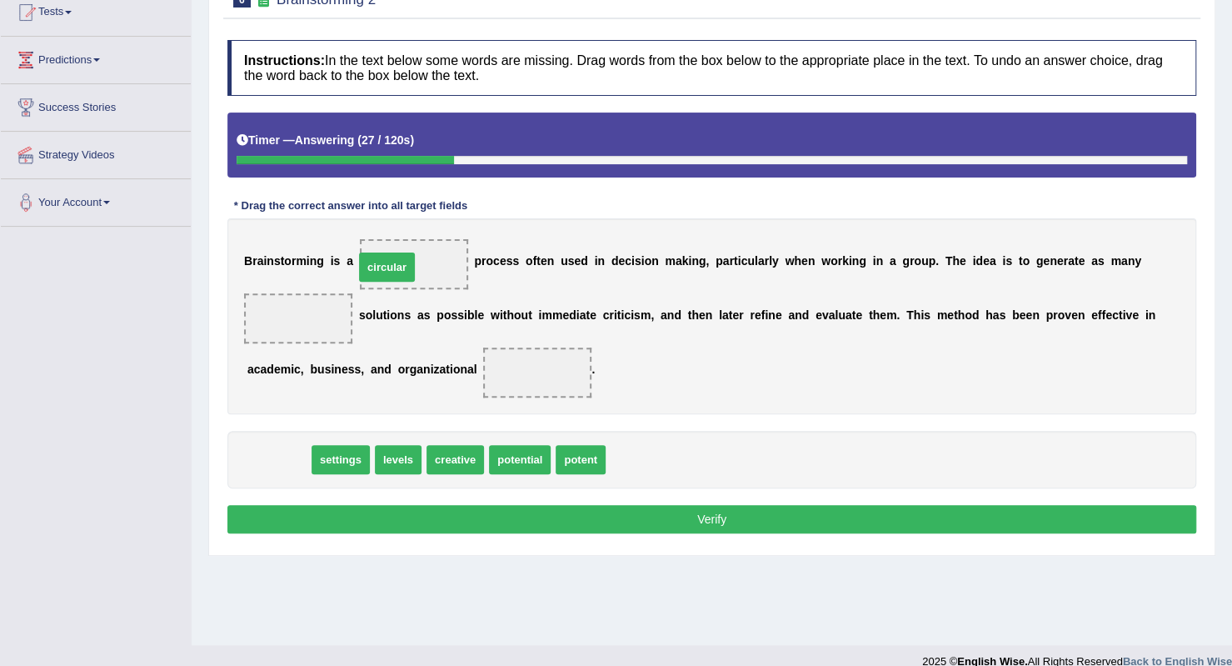
drag, startPoint x: 296, startPoint y: 457, endPoint x: 404, endPoint y: 264, distance: 220.9
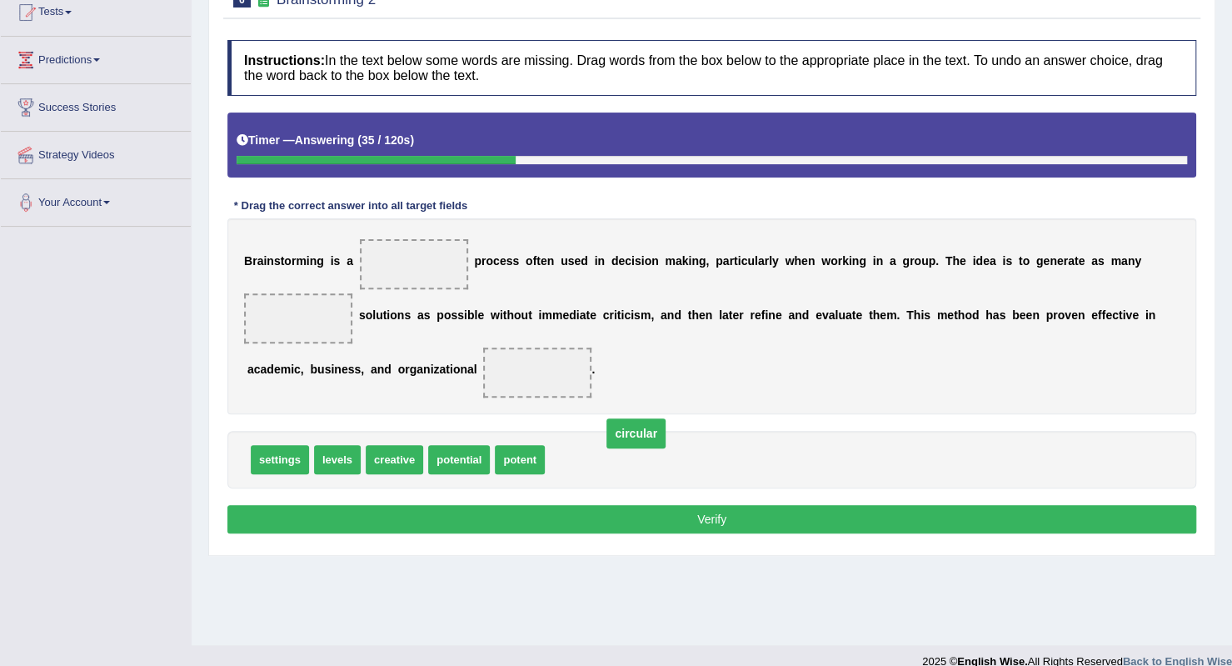
drag, startPoint x: 401, startPoint y: 259, endPoint x: 623, endPoint y: 432, distance: 282.0
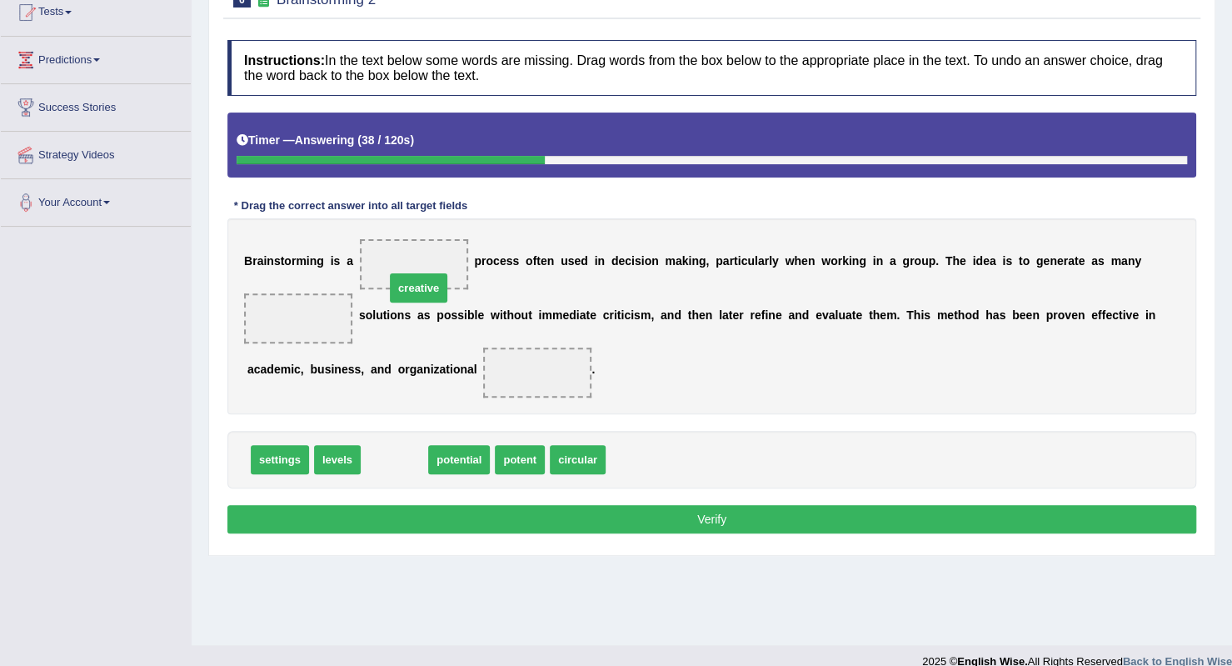
drag, startPoint x: 372, startPoint y: 456, endPoint x: 394, endPoint y: 283, distance: 173.9
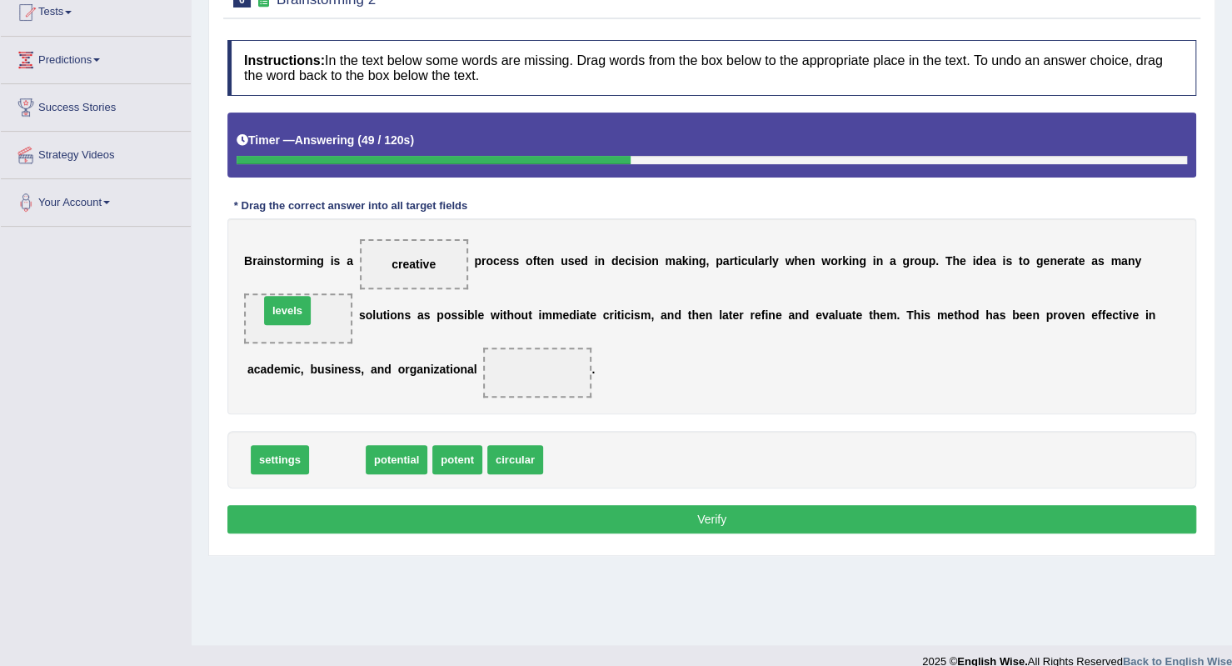
drag, startPoint x: 341, startPoint y: 452, endPoint x: 291, endPoint y: 303, distance: 157.3
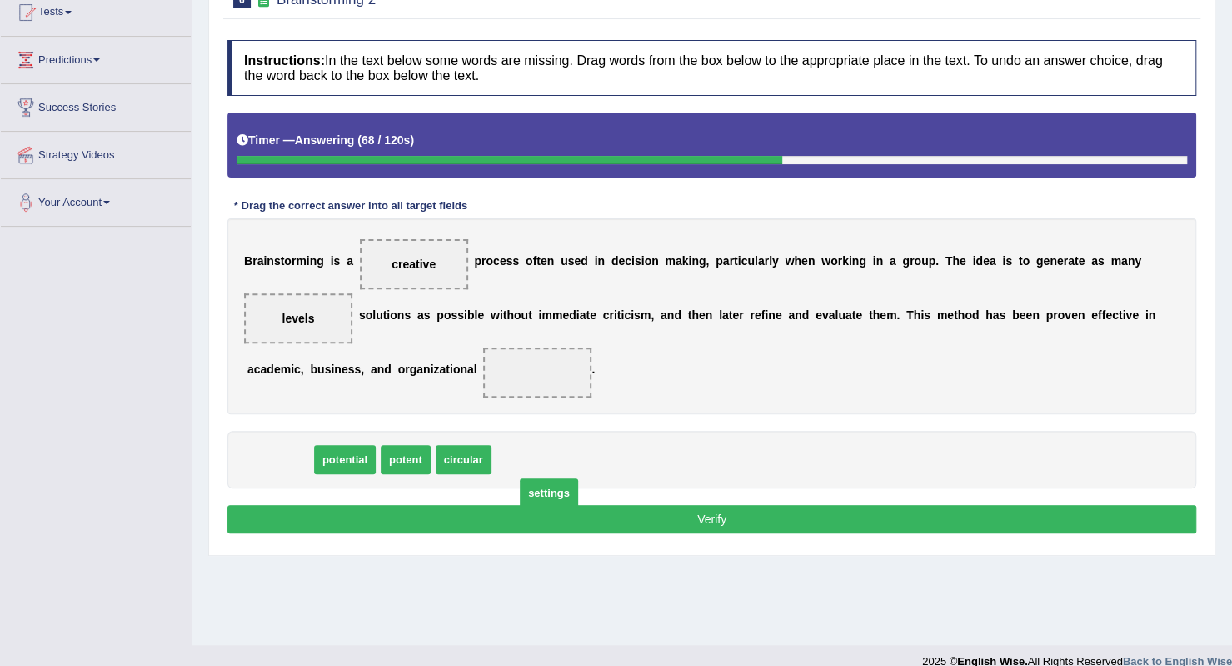
drag, startPoint x: 288, startPoint y: 464, endPoint x: 557, endPoint y: 497, distance: 271.2
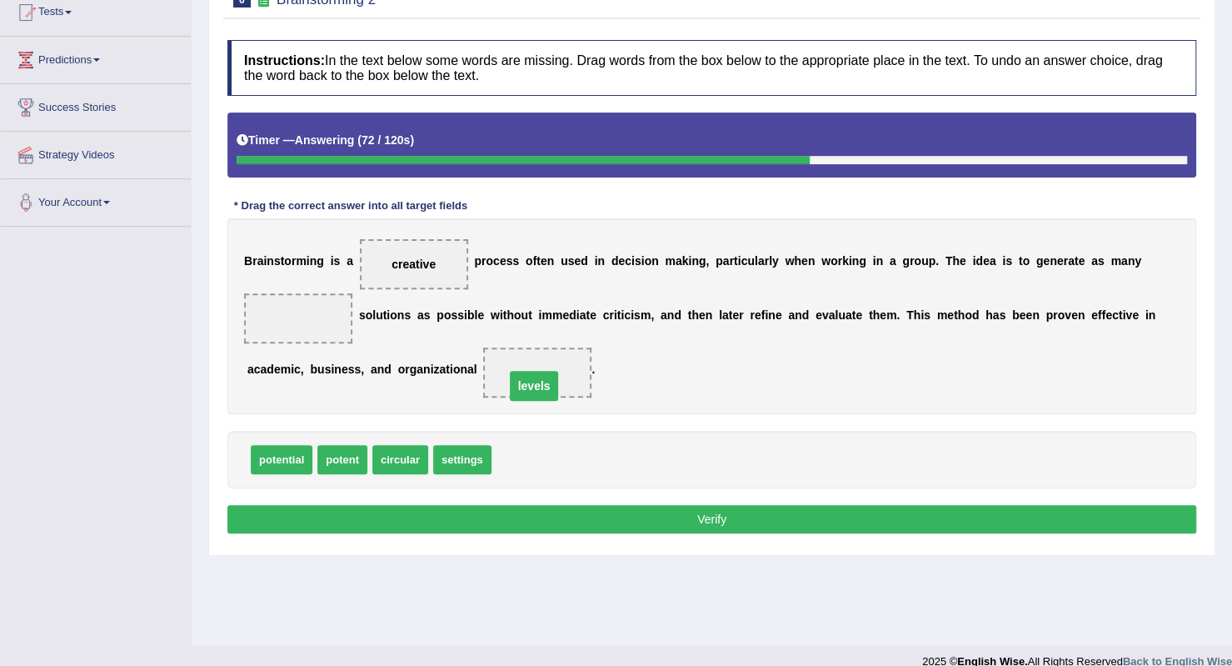
drag, startPoint x: 312, startPoint y: 315, endPoint x: 548, endPoint y: 382, distance: 245.3
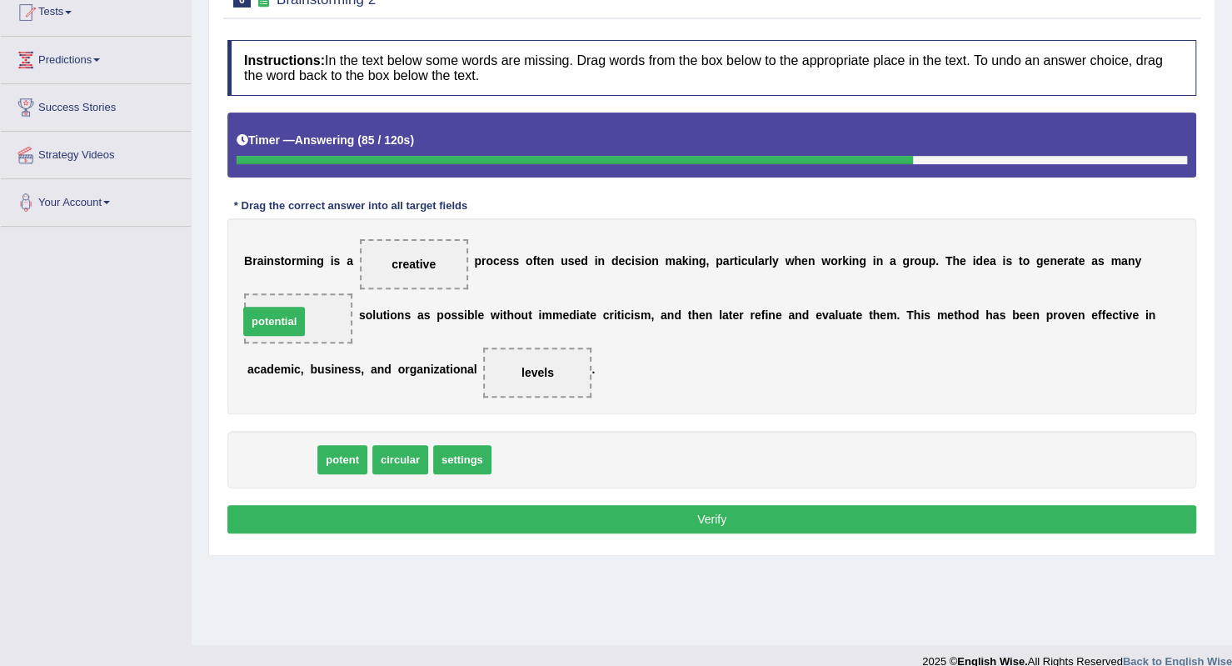
drag, startPoint x: 262, startPoint y: 454, endPoint x: 253, endPoint y: 316, distance: 138.6
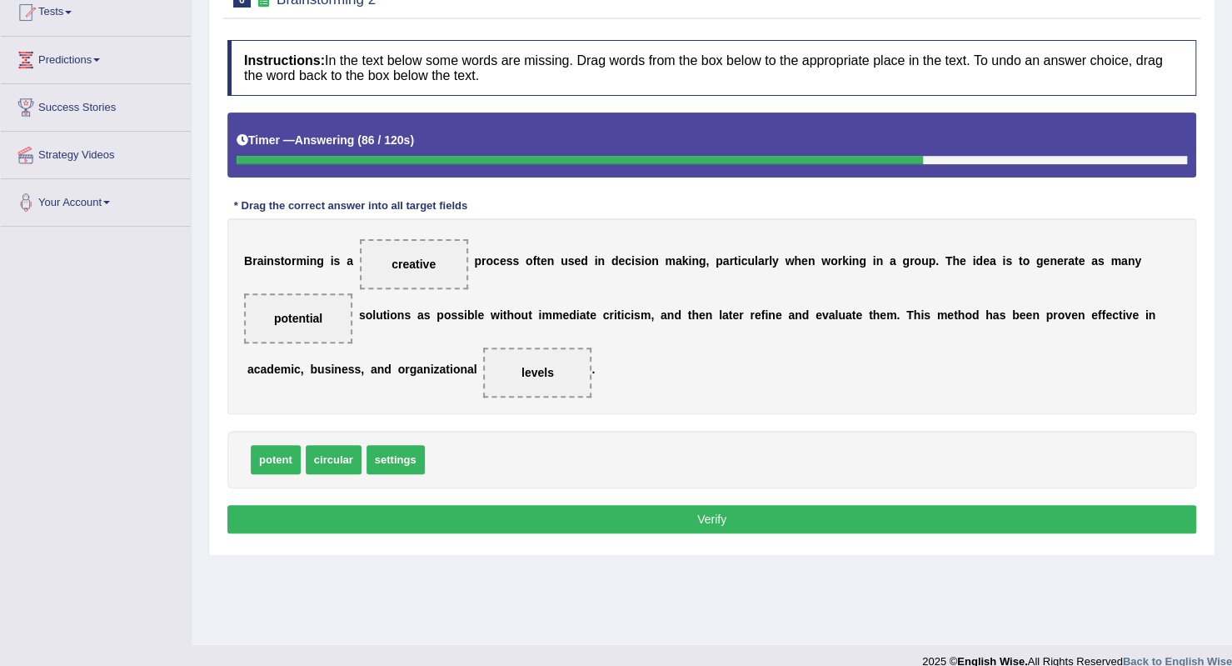
click at [473, 507] on button "Verify" at bounding box center [711, 519] width 969 height 28
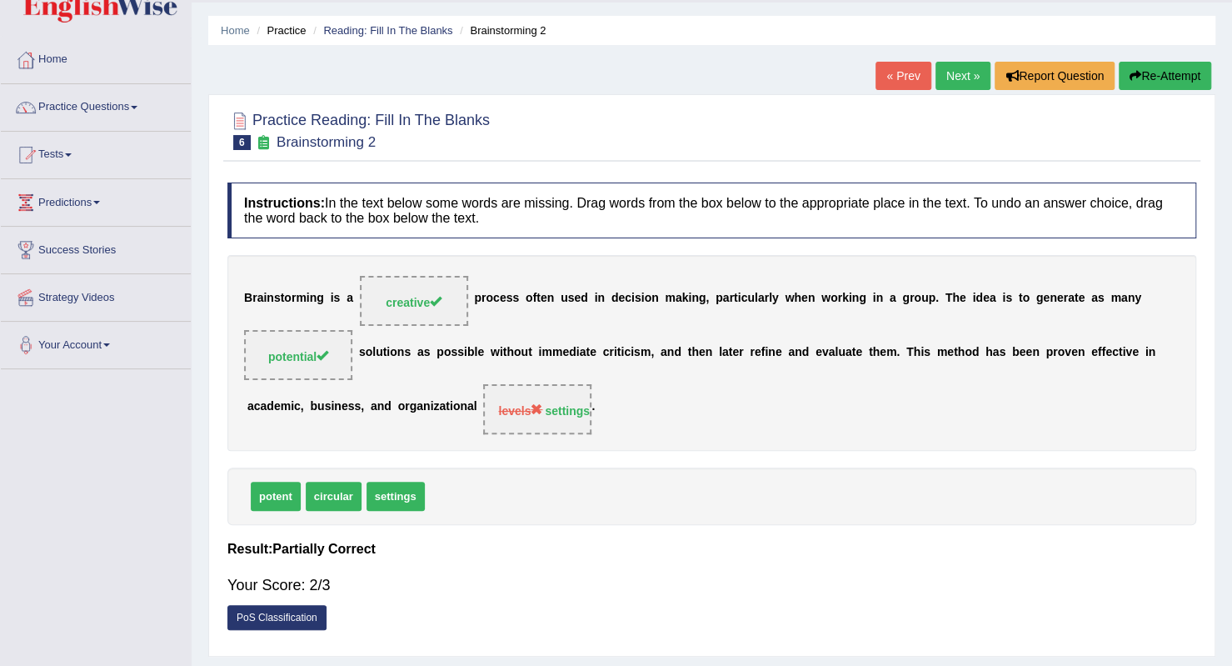
scroll to position [42, 0]
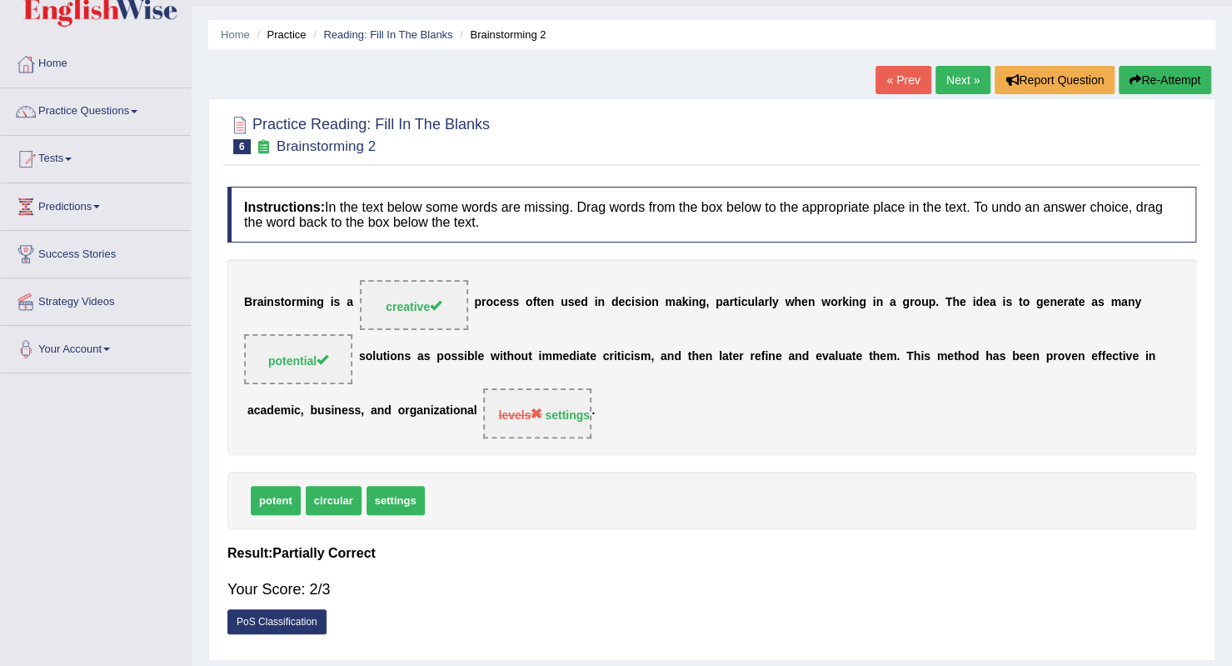
click at [965, 76] on link "Next »" at bounding box center [963, 80] width 55 height 28
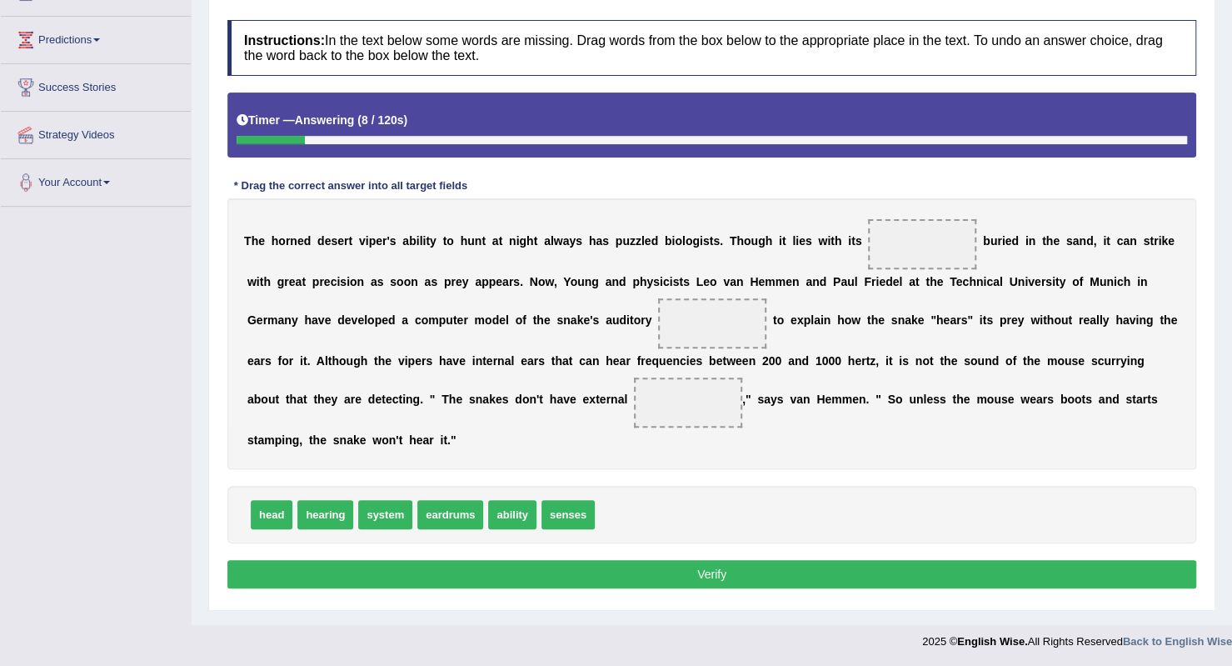
scroll to position [208, 0]
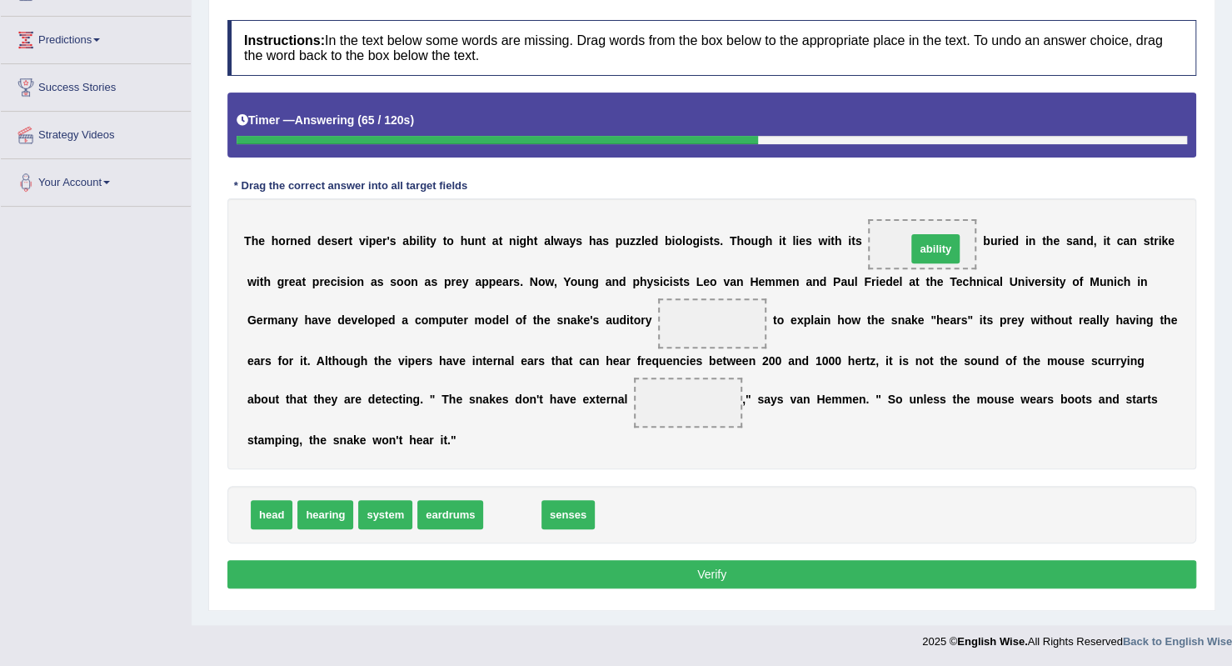
drag, startPoint x: 497, startPoint y: 509, endPoint x: 921, endPoint y: 243, distance: 499.8
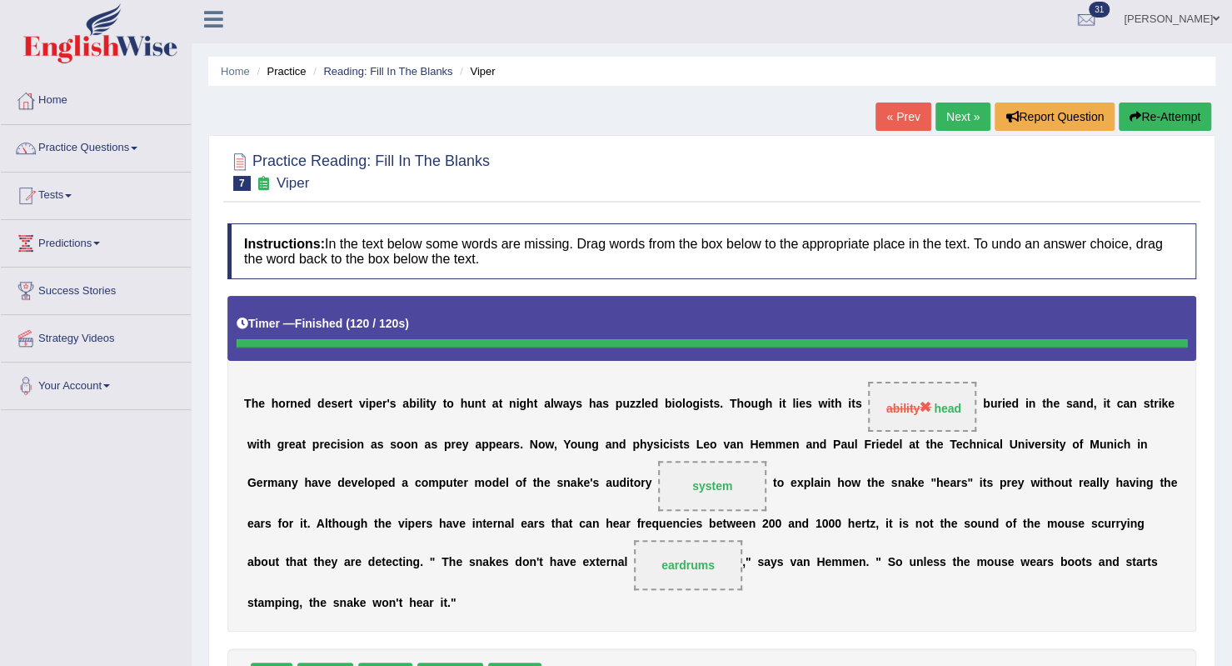
scroll to position [0, 0]
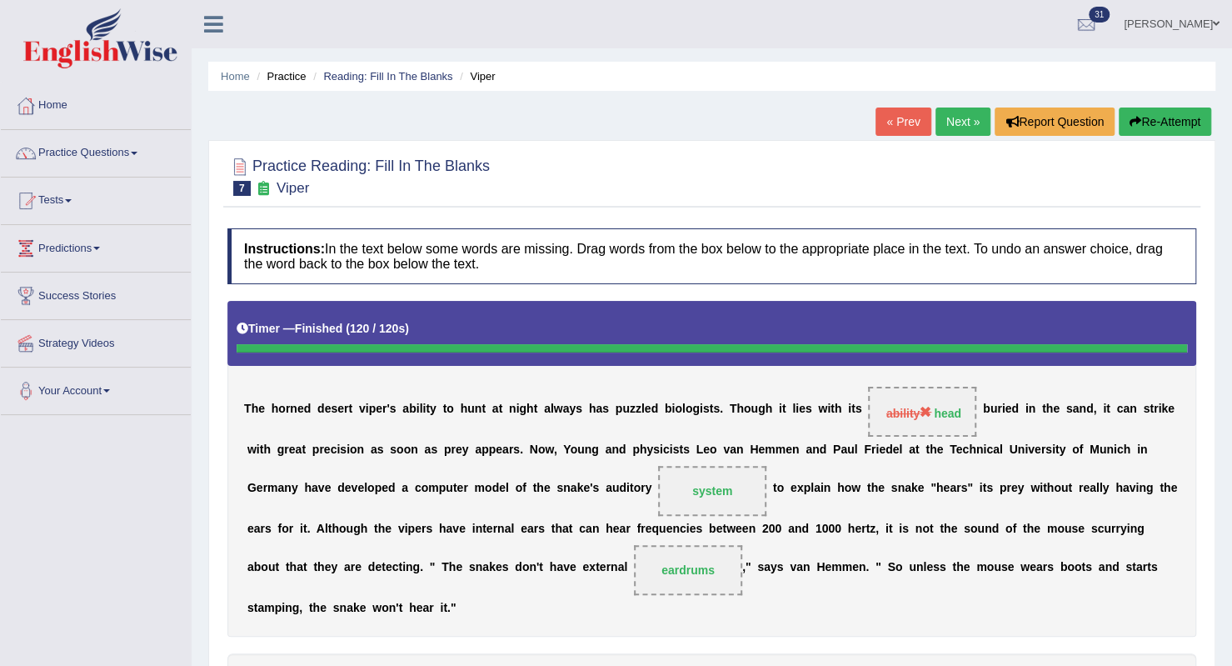
click at [965, 113] on link "Next »" at bounding box center [963, 121] width 55 height 28
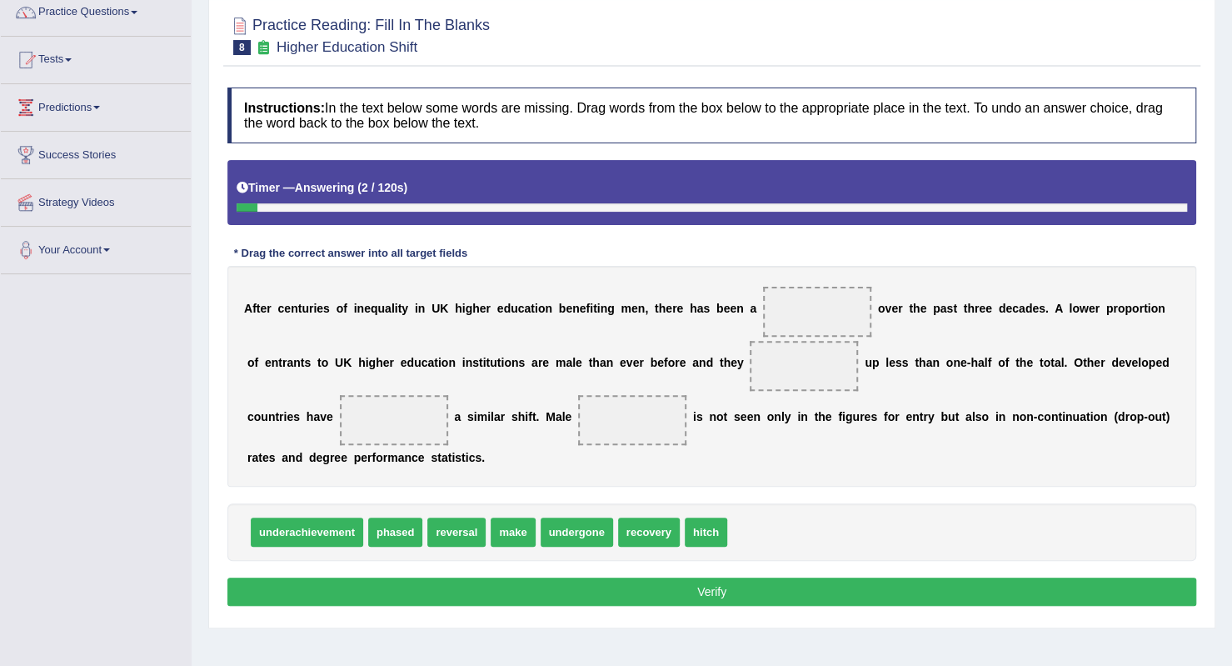
scroll to position [167, 0]
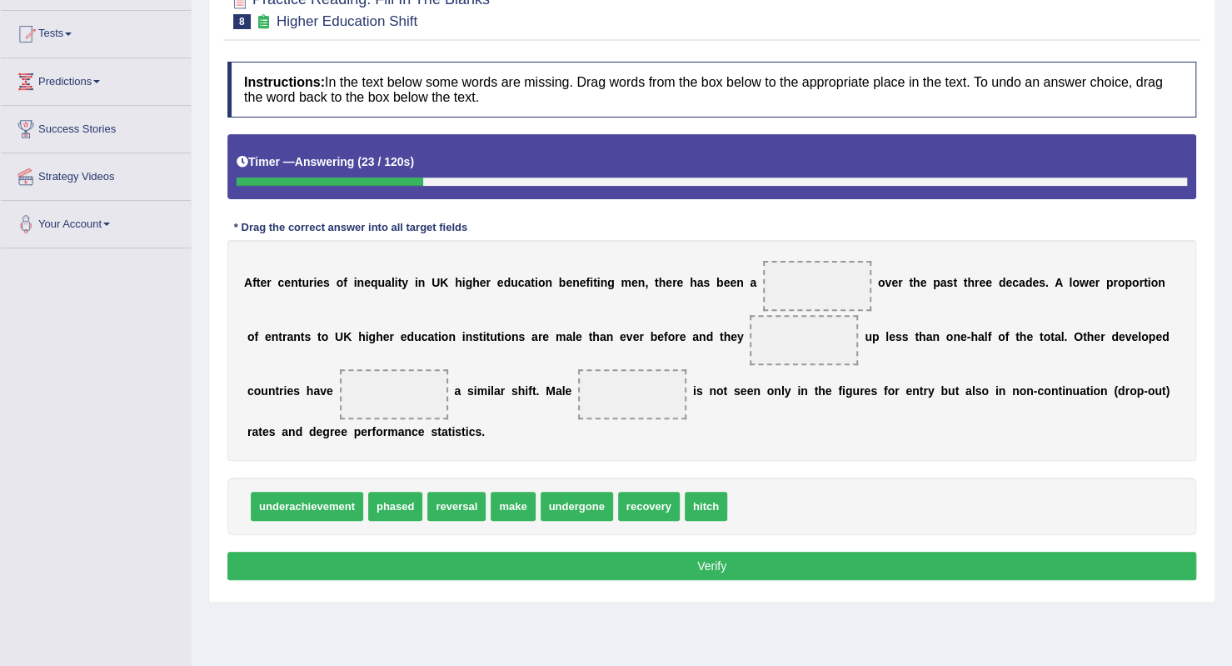
click at [343, 502] on span "underachievement" at bounding box center [307, 506] width 112 height 29
drag, startPoint x: 305, startPoint y: 499, endPoint x: 830, endPoint y: 282, distance: 567.9
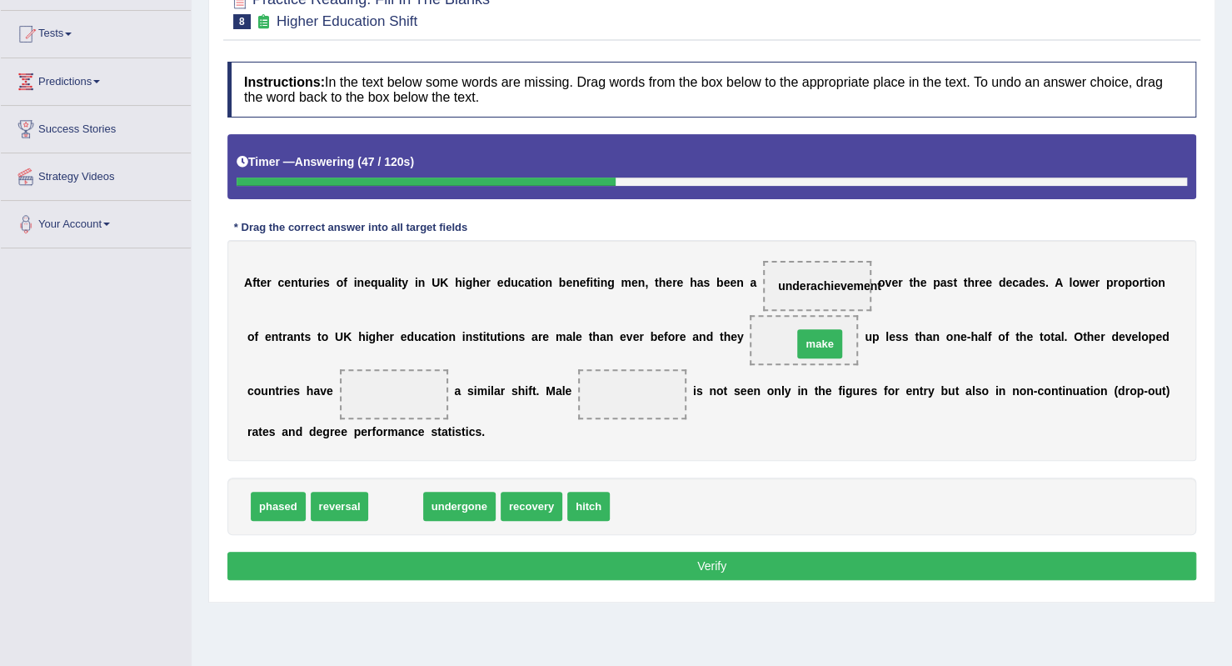
drag, startPoint x: 387, startPoint y: 507, endPoint x: 812, endPoint y: 345, distance: 454.2
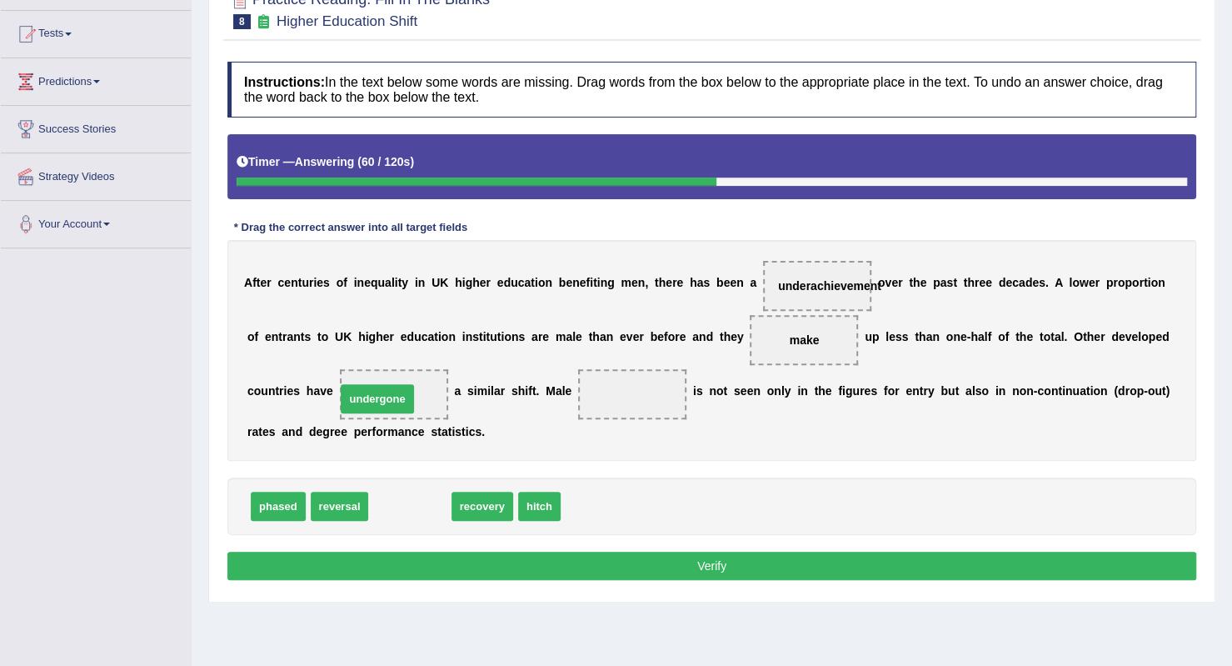
drag, startPoint x: 400, startPoint y: 499, endPoint x: 367, endPoint y: 383, distance: 120.5
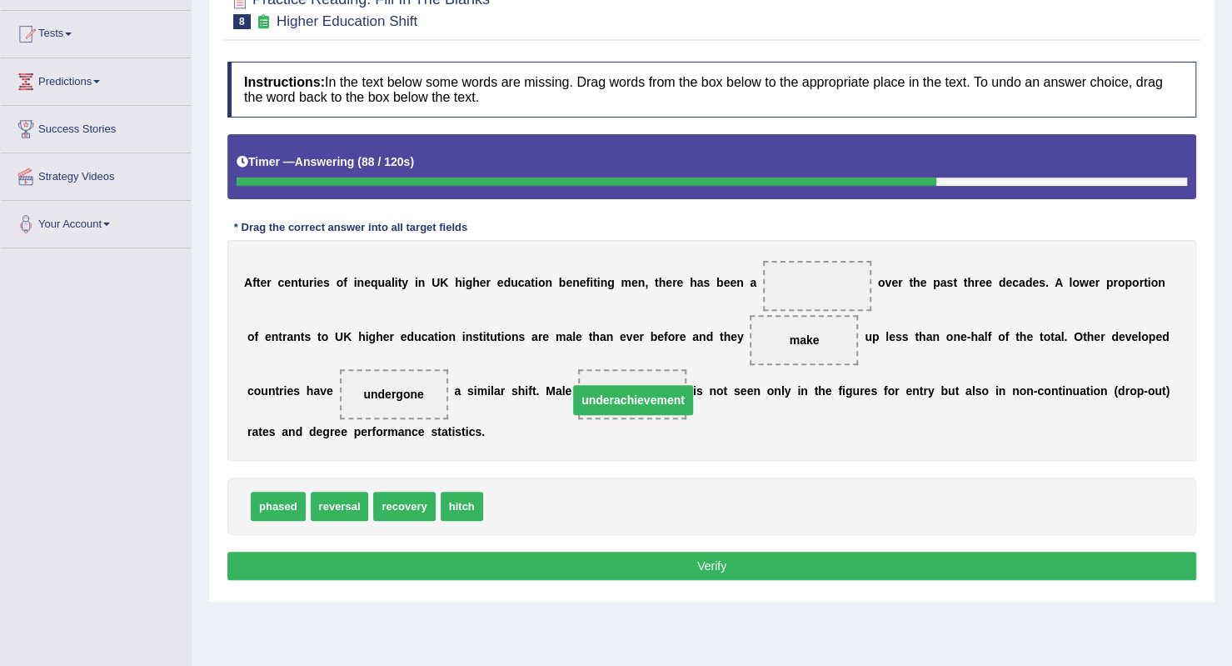
drag, startPoint x: 833, startPoint y: 285, endPoint x: 628, endPoint y: 399, distance: 234.6
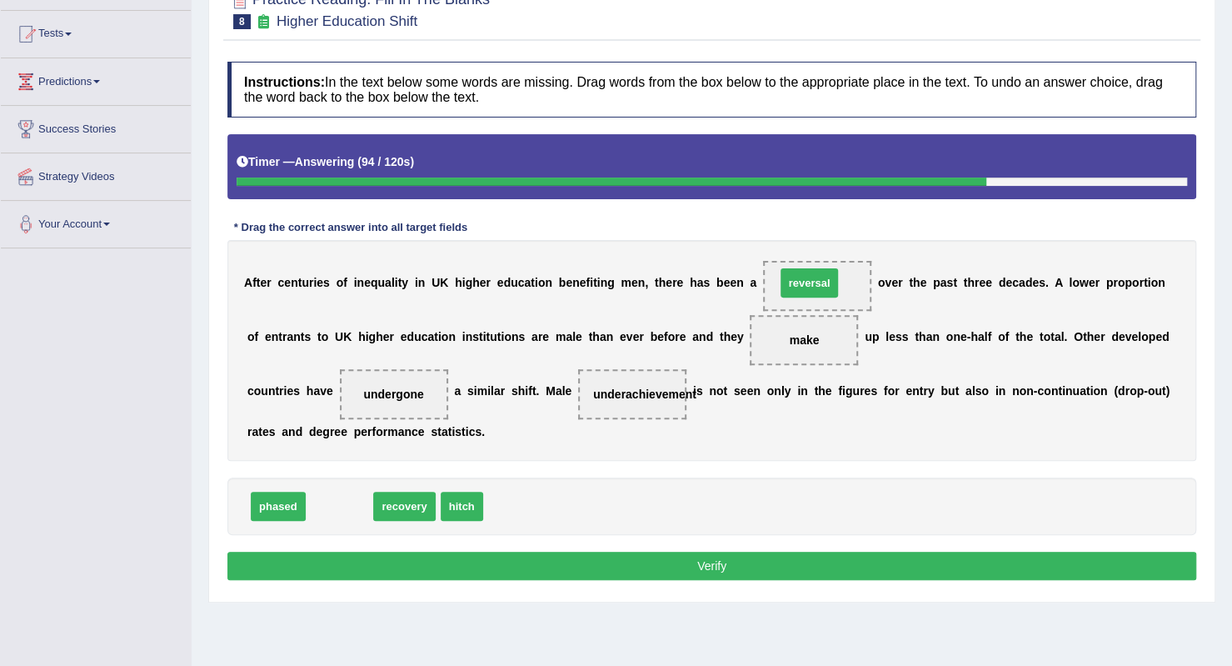
drag, startPoint x: 329, startPoint y: 504, endPoint x: 799, endPoint y: 281, distance: 520.3
click at [661, 562] on button "Verify" at bounding box center [711, 566] width 969 height 28
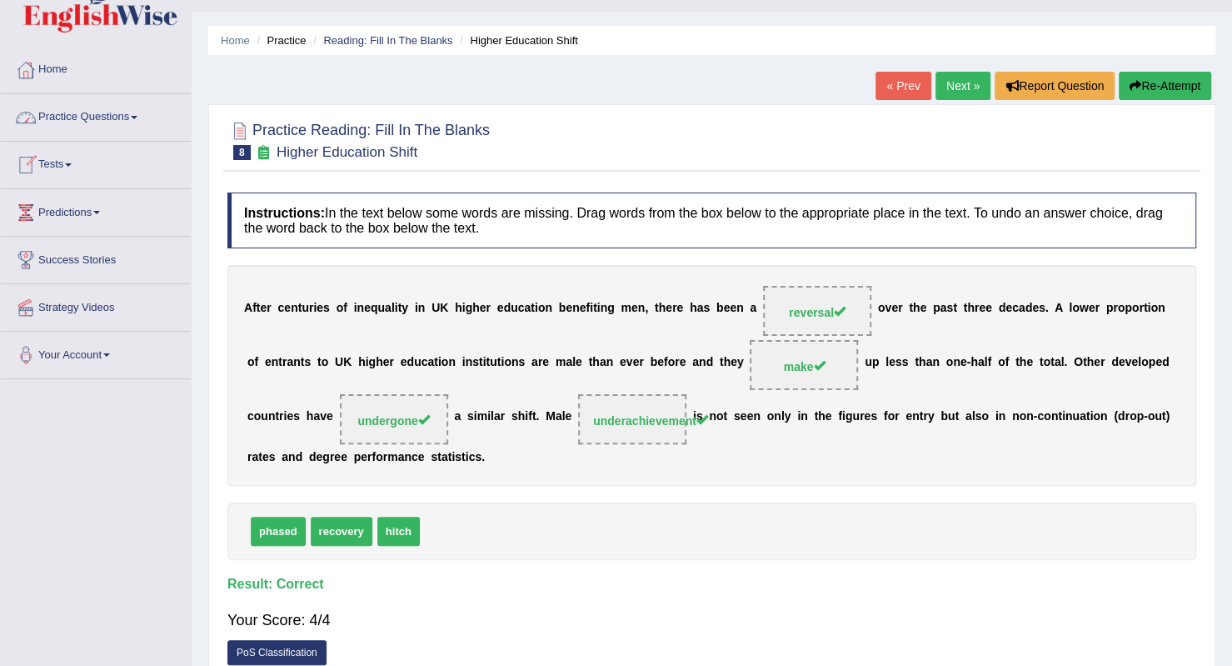
scroll to position [0, 0]
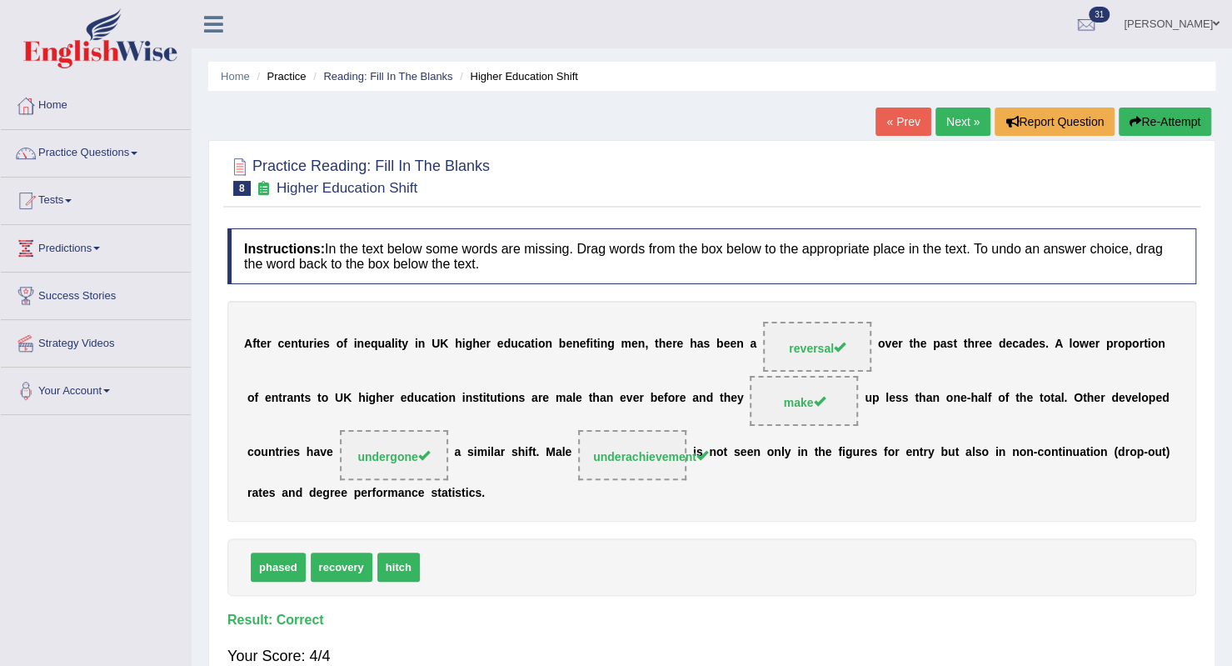
click at [66, 197] on link "Tests" at bounding box center [96, 198] width 190 height 42
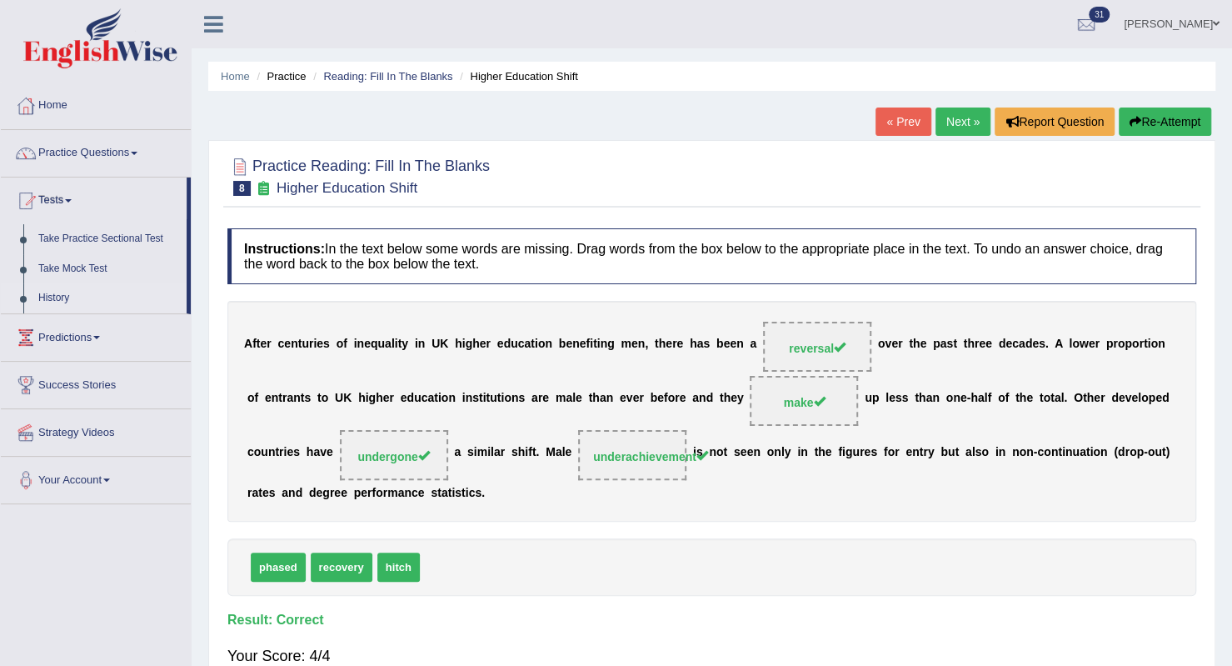
click at [66, 300] on link "History" at bounding box center [109, 298] width 156 height 30
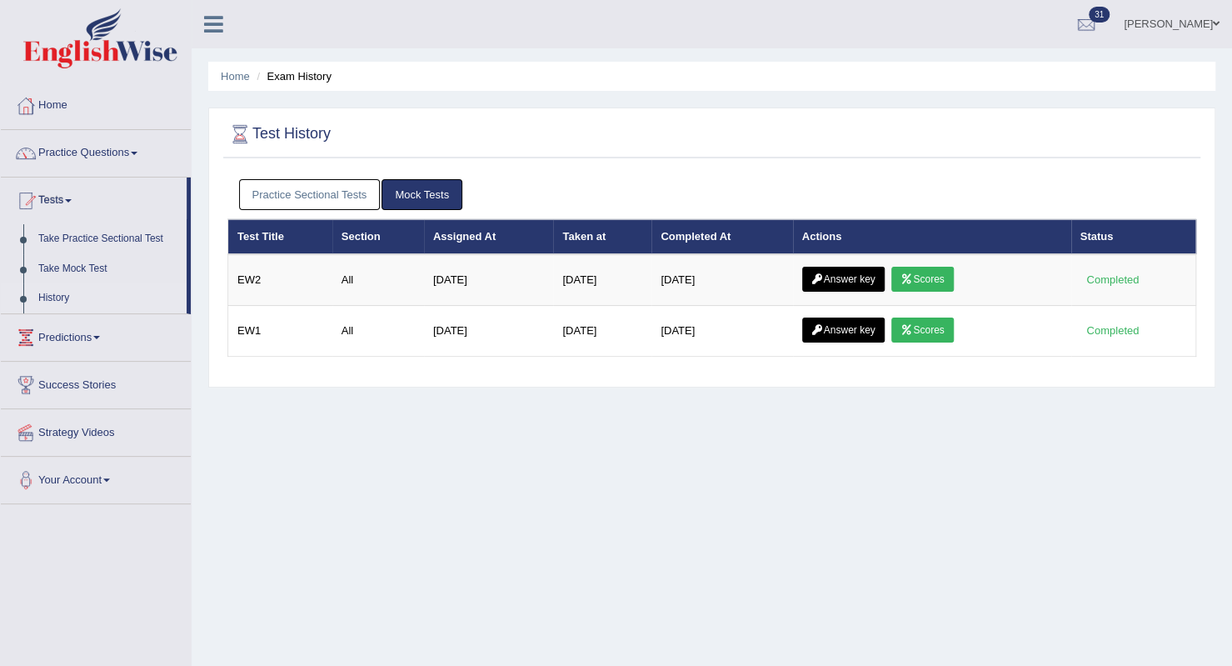
click at [274, 194] on link "Practice Sectional Tests" at bounding box center [310, 194] width 142 height 31
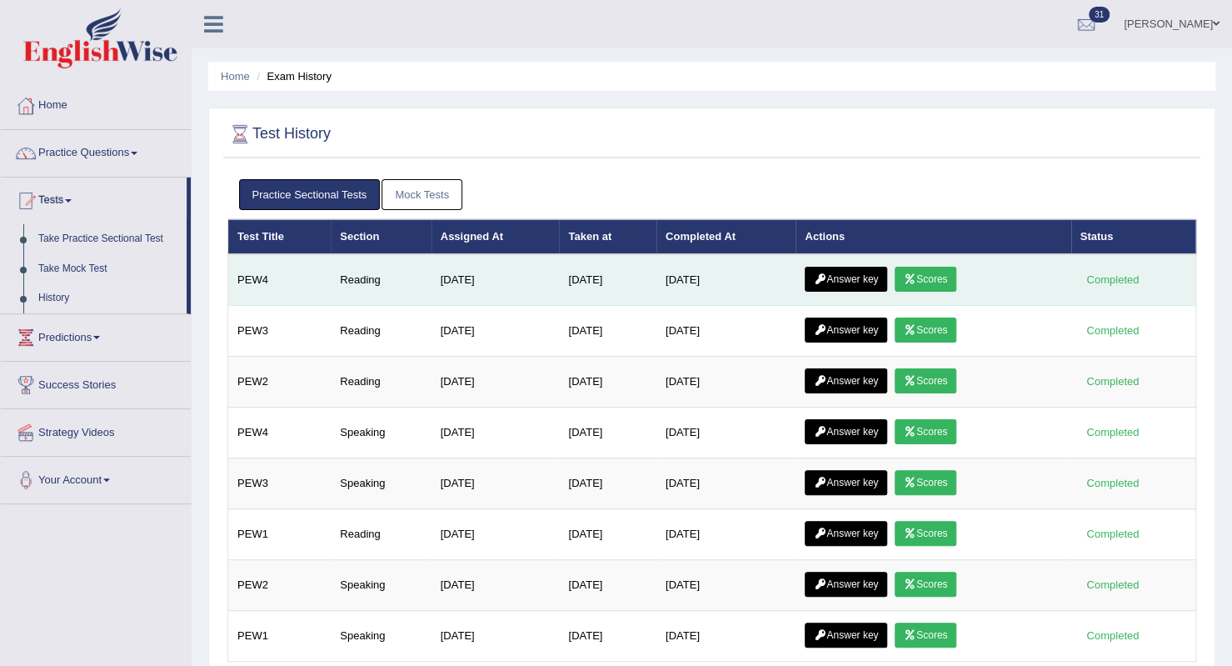
click at [927, 273] on link "Scores" at bounding box center [926, 279] width 62 height 25
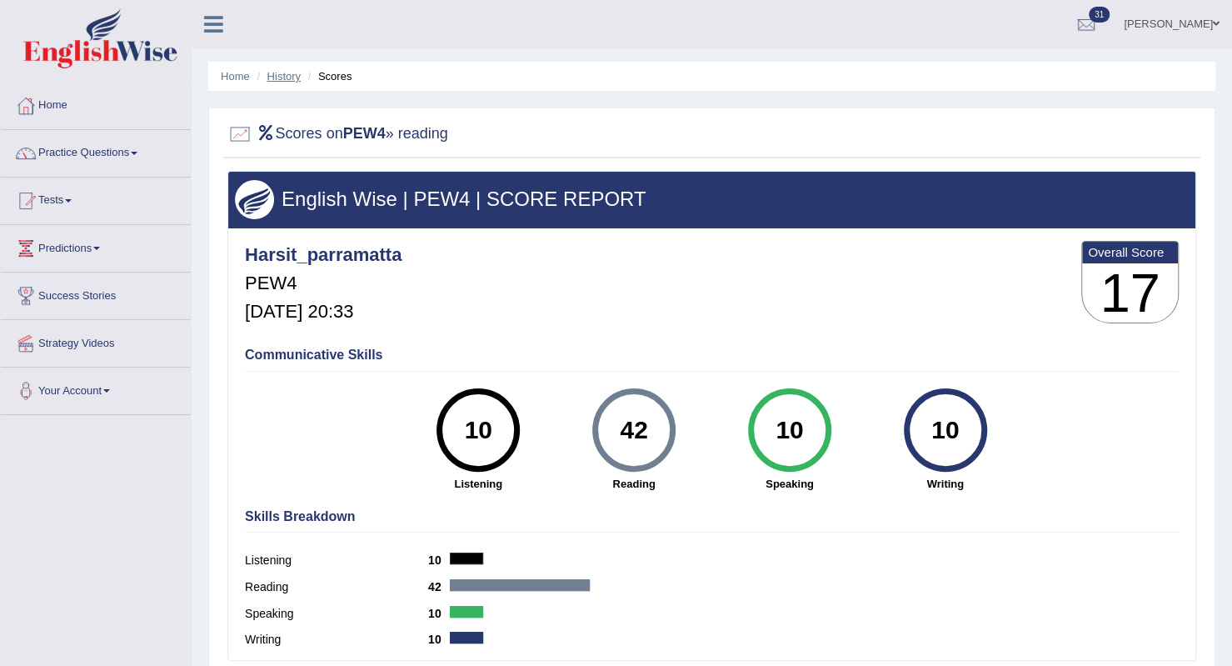
click at [288, 80] on link "History" at bounding box center [283, 76] width 33 height 12
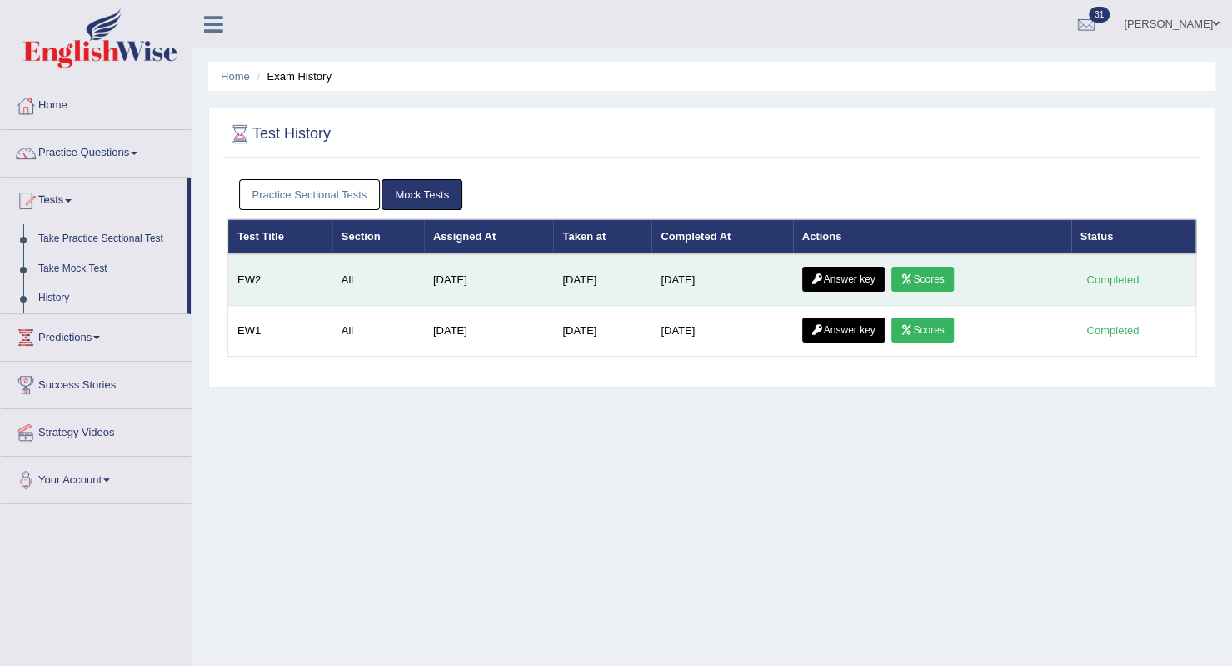
click at [873, 274] on link "Answer key" at bounding box center [843, 279] width 82 height 25
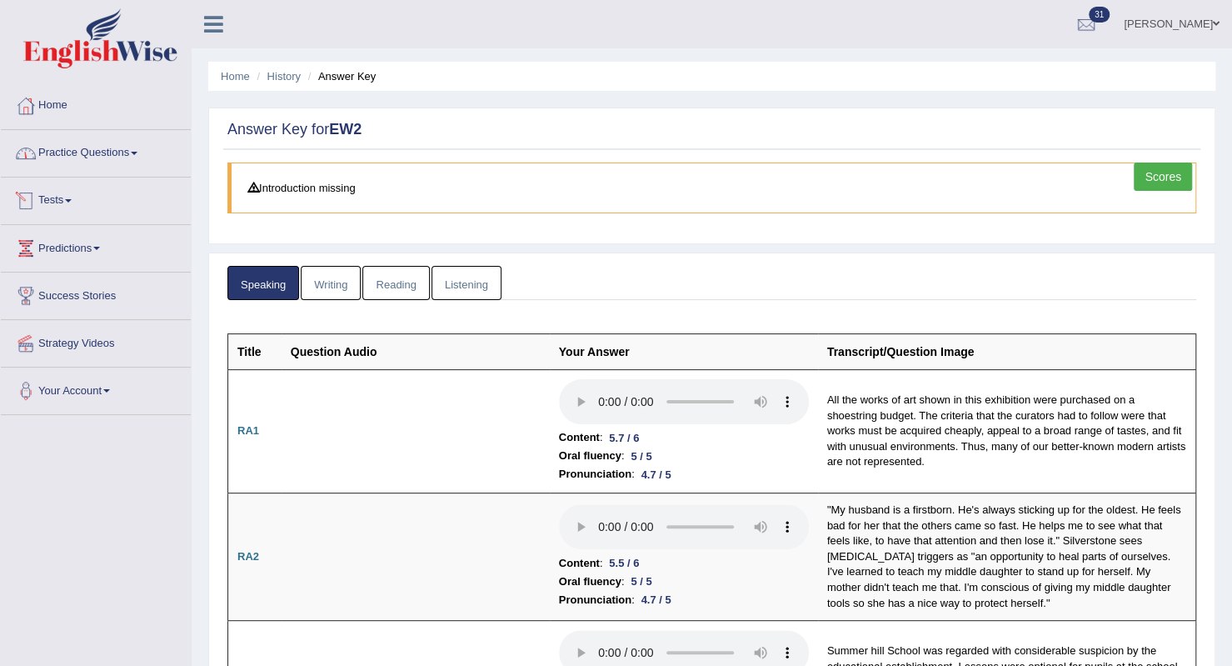
click at [75, 194] on link "Tests" at bounding box center [96, 198] width 190 height 42
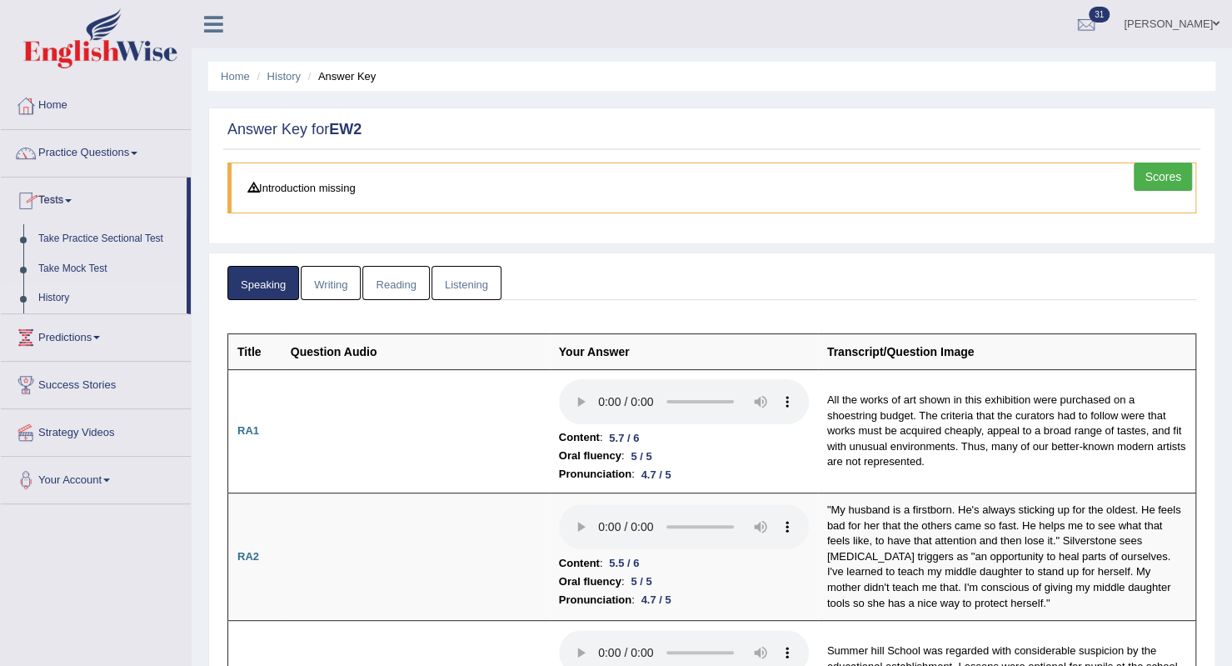
click at [75, 292] on link "History" at bounding box center [109, 298] width 156 height 30
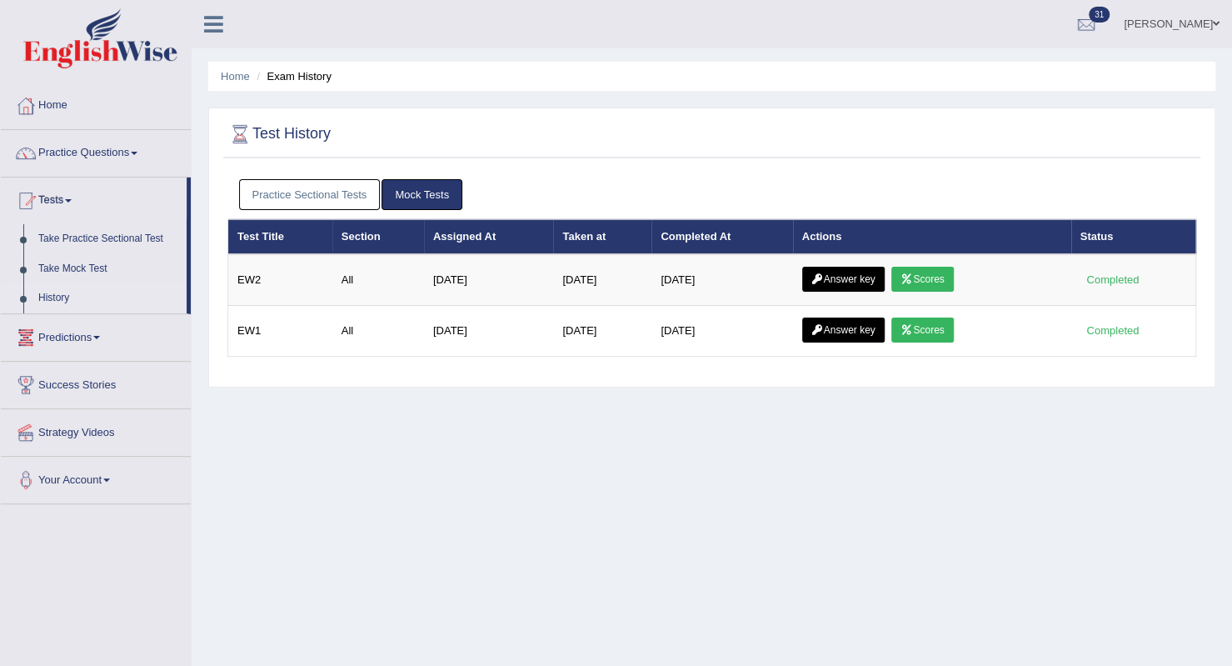
click at [332, 179] on link "Practice Sectional Tests" at bounding box center [310, 194] width 142 height 31
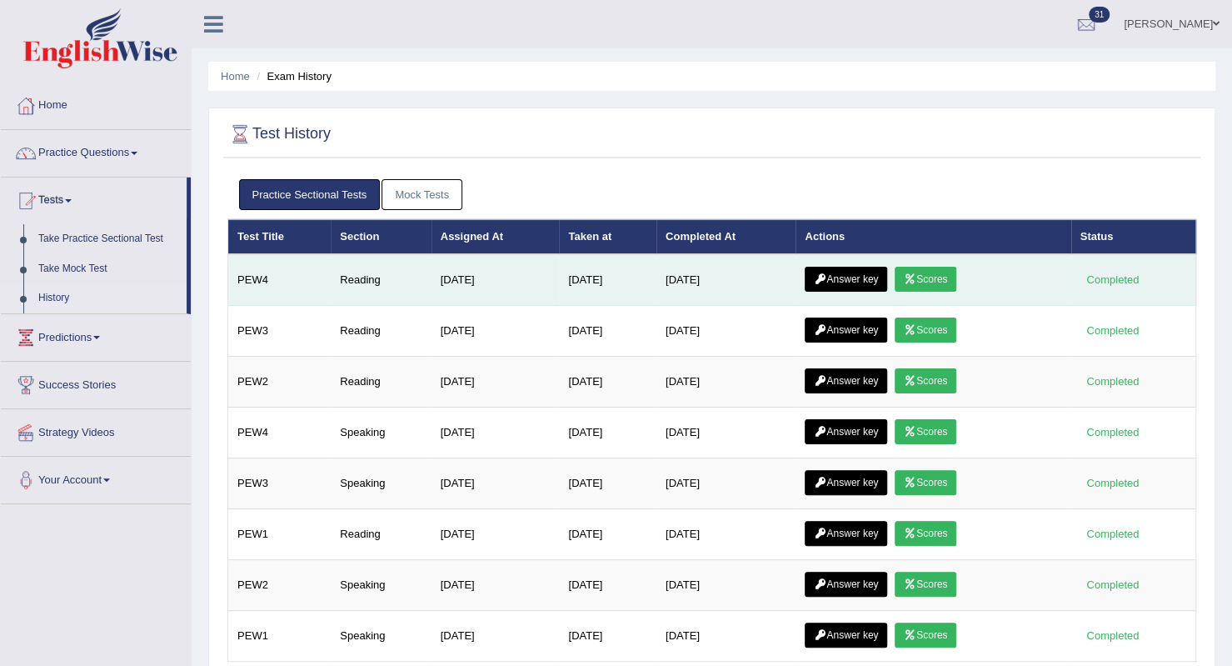
click at [860, 279] on link "Answer key" at bounding box center [846, 279] width 82 height 25
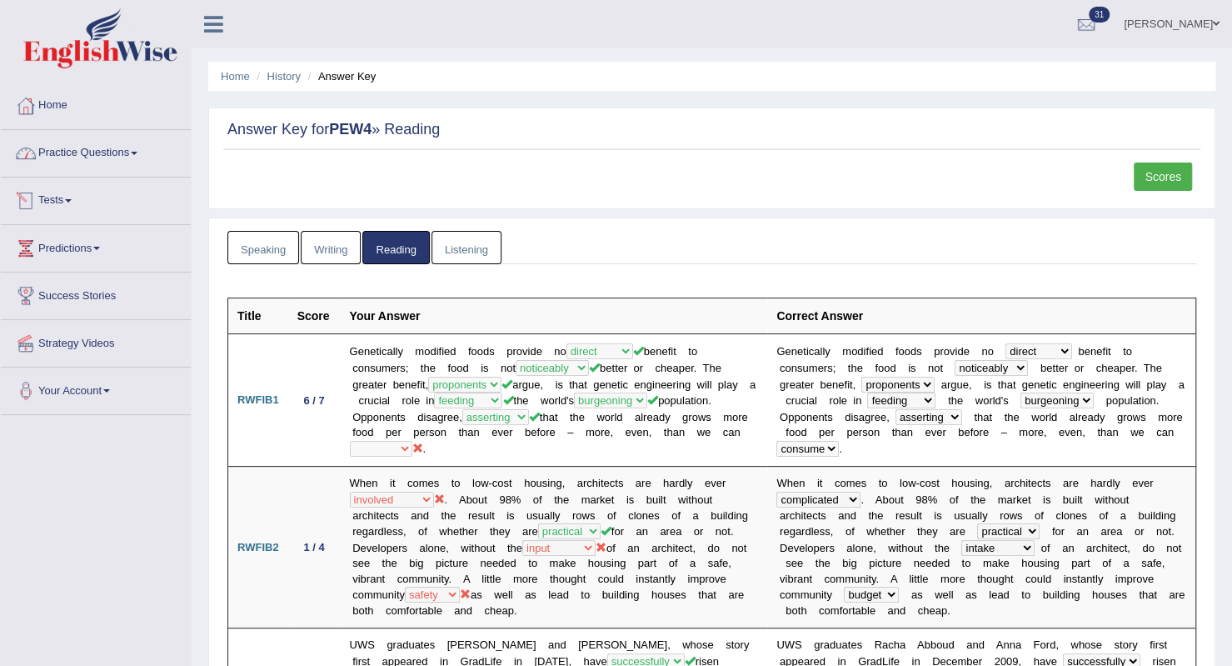
click at [56, 199] on link "Tests" at bounding box center [96, 198] width 190 height 42
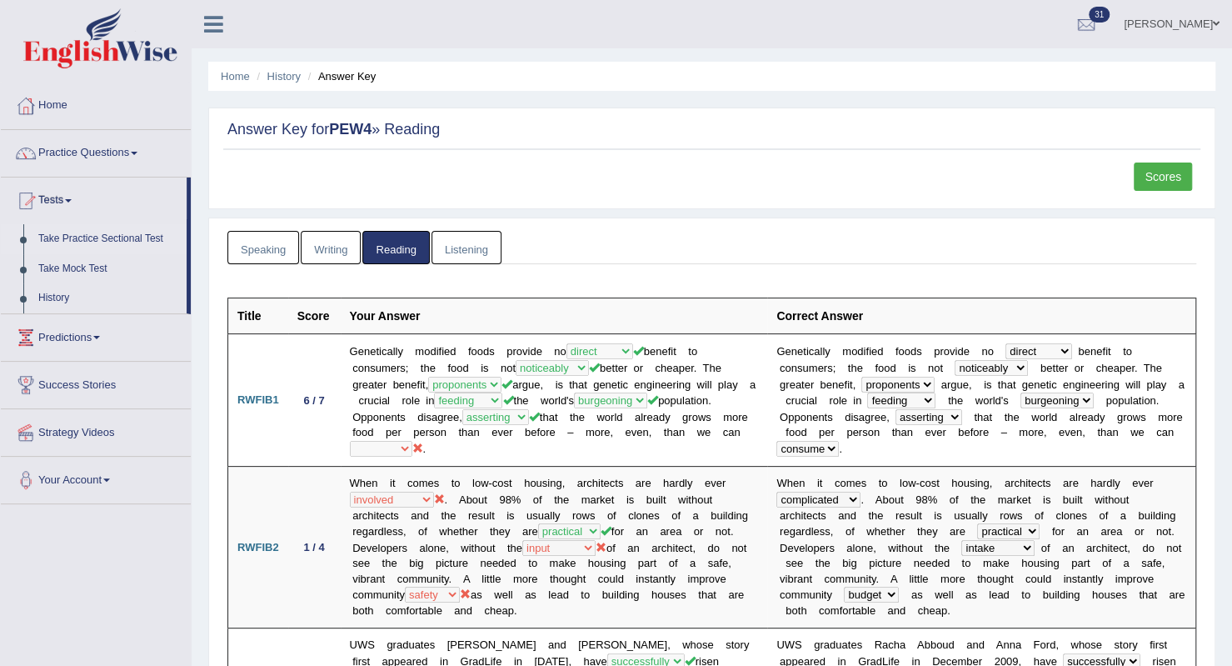
click at [78, 233] on link "Take Practice Sectional Test" at bounding box center [109, 239] width 156 height 30
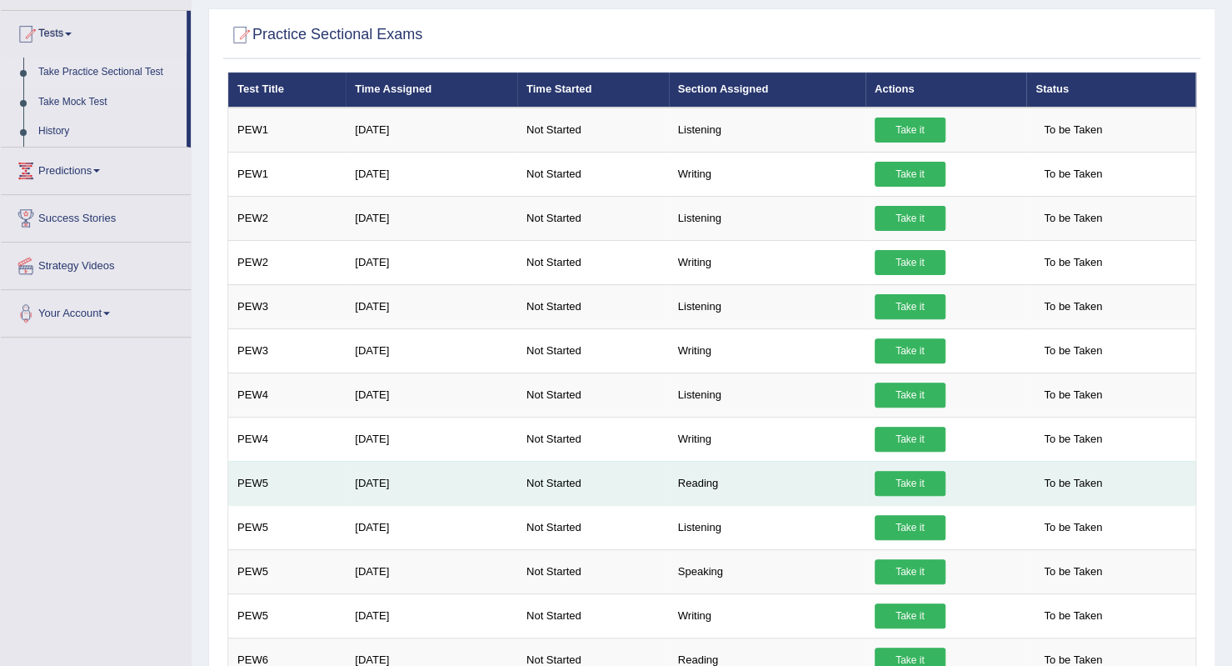
click at [917, 477] on link "Take it" at bounding box center [910, 483] width 71 height 25
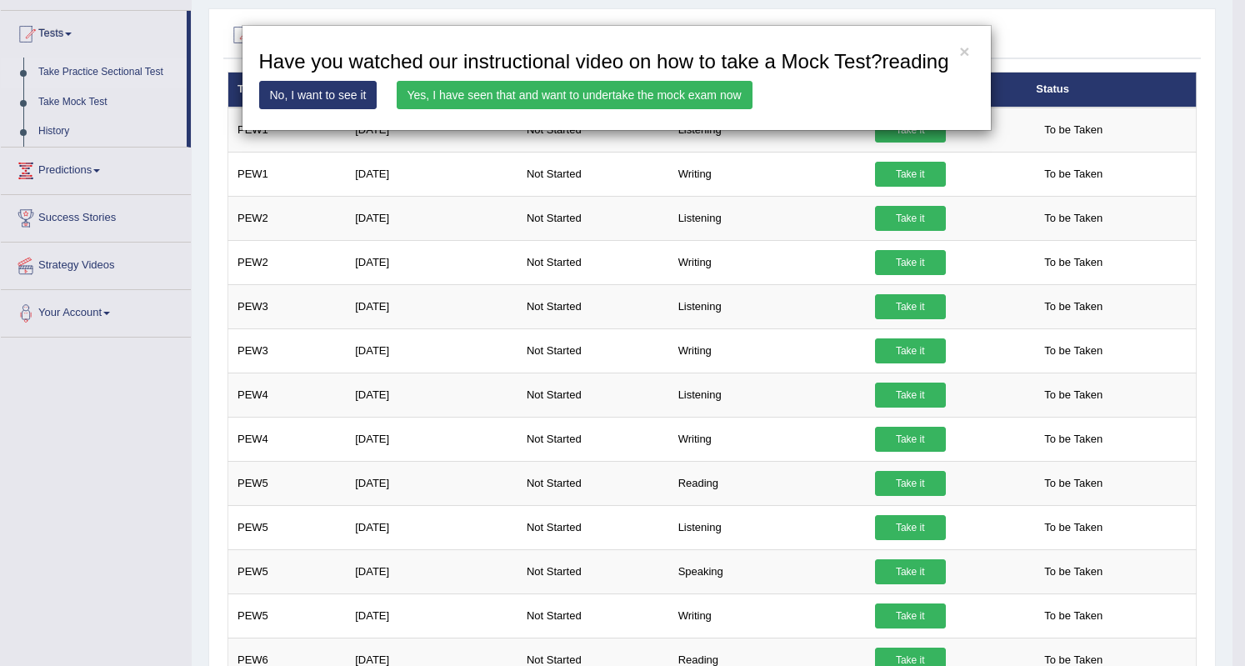
click at [572, 92] on link "Yes, I have seen that and want to undertake the mock exam now" at bounding box center [575, 95] width 356 height 28
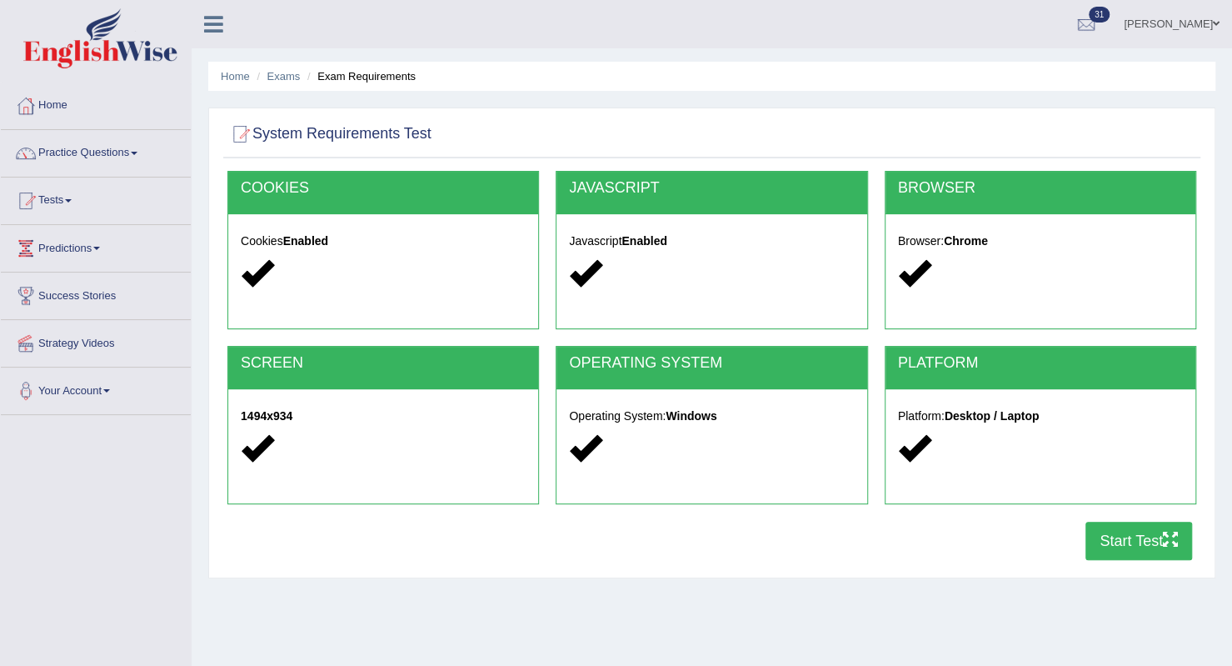
click at [1108, 546] on button "Start Test" at bounding box center [1139, 541] width 107 height 38
